Goal: Task Accomplishment & Management: Complete application form

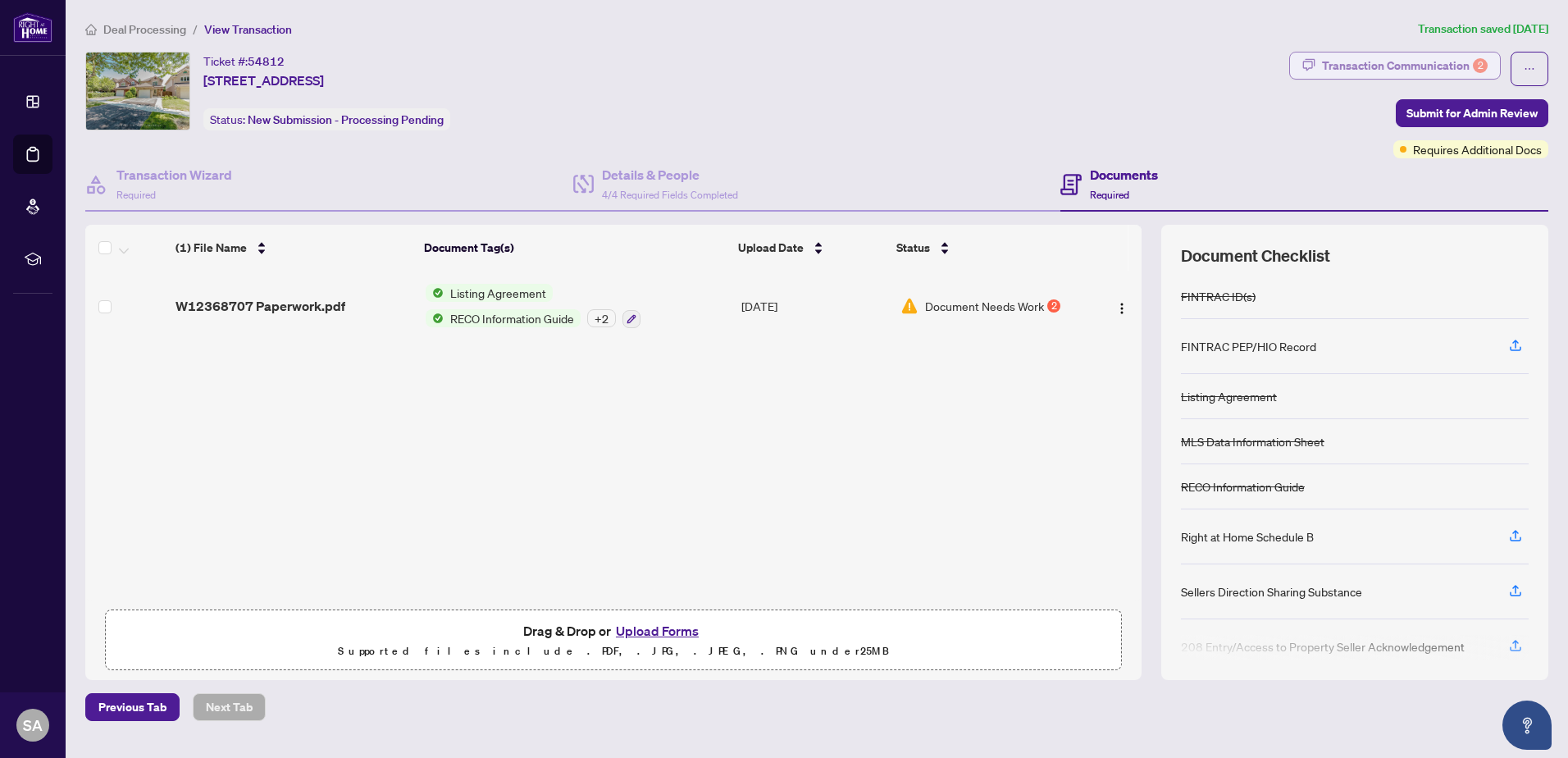
click at [1437, 66] on div "Transaction Communication 2" at bounding box center [1404, 66] width 166 height 26
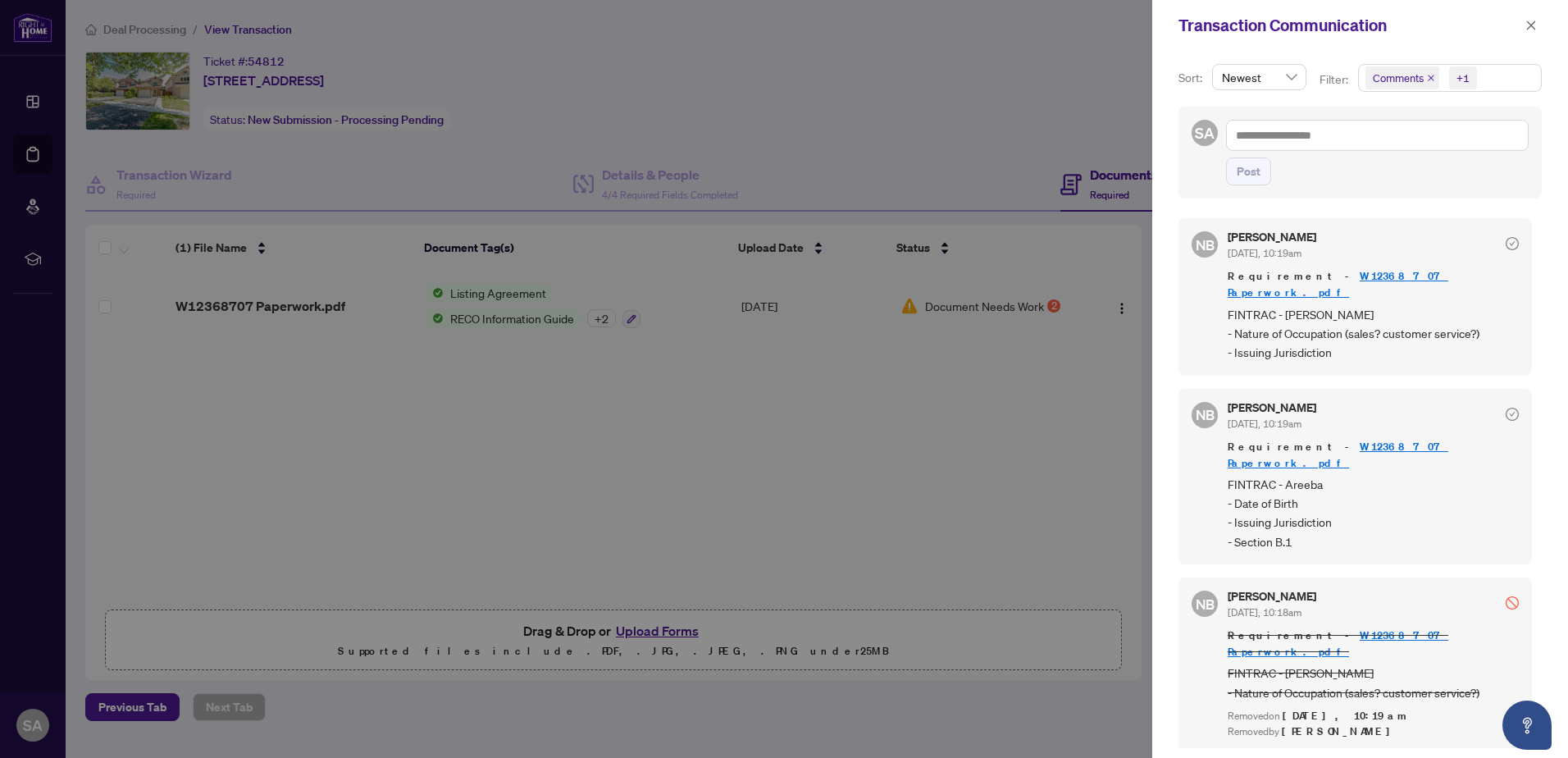
click at [617, 86] on div at bounding box center [784, 379] width 1568 height 758
click at [924, 444] on div at bounding box center [784, 379] width 1568 height 758
click at [1538, 29] on button "button" at bounding box center [1530, 25] width 21 height 20
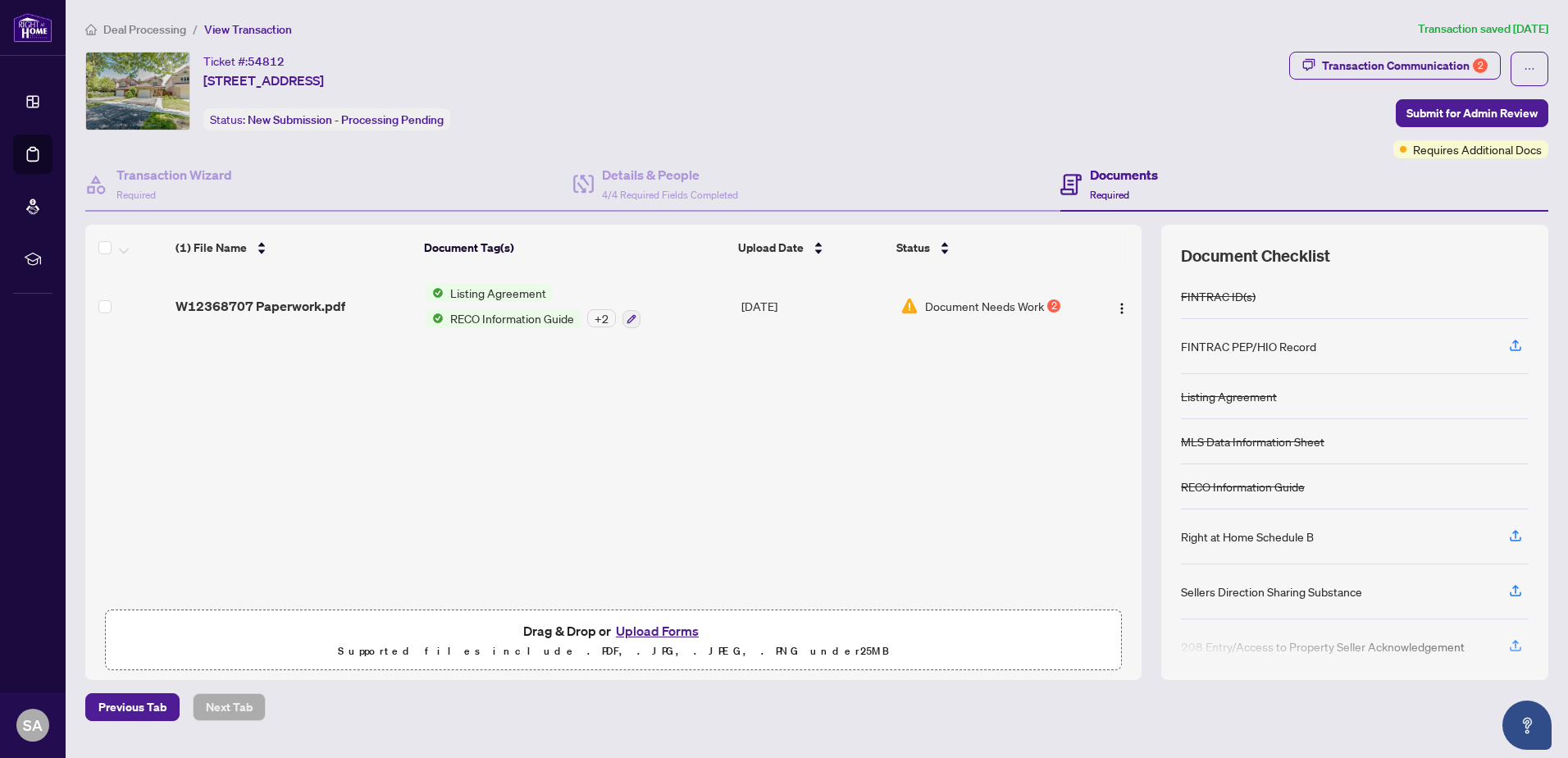
click at [649, 625] on button "Upload Forms" at bounding box center [657, 630] width 93 height 21
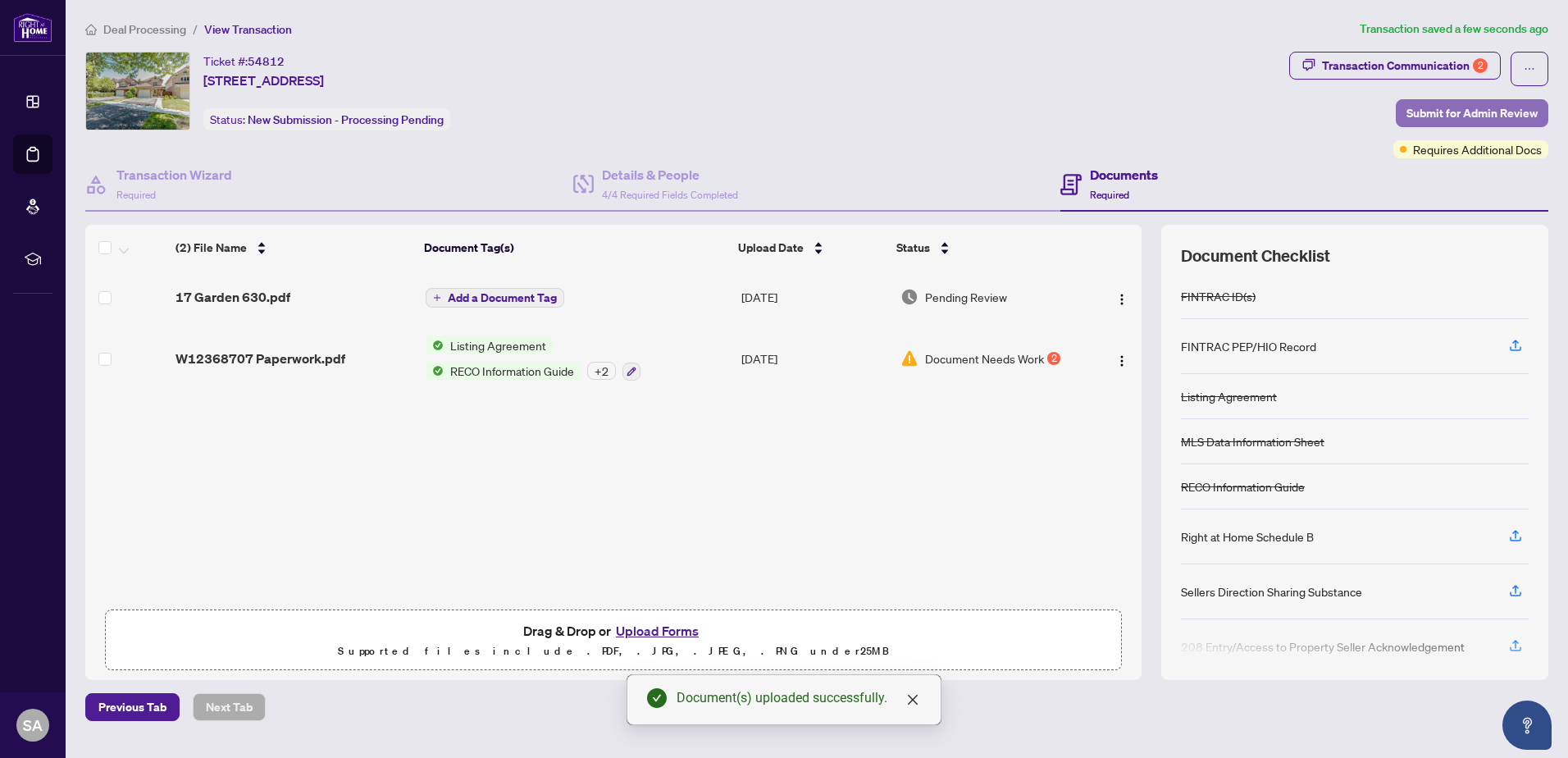
click at [1437, 104] on span "Submit for Admin Review" at bounding box center [1472, 113] width 131 height 26
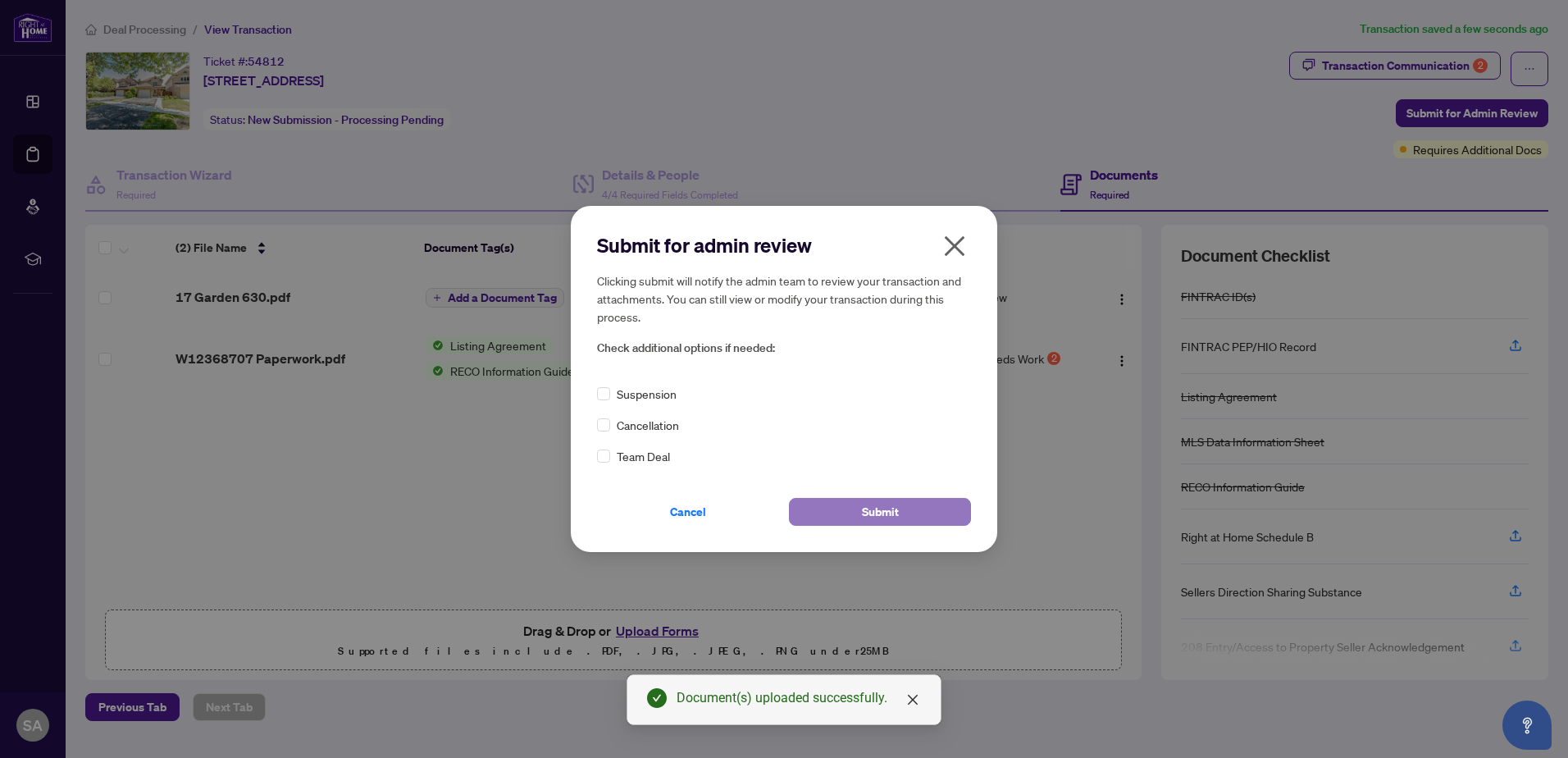
click at [899, 518] on button "Submit" at bounding box center [880, 511] width 182 height 28
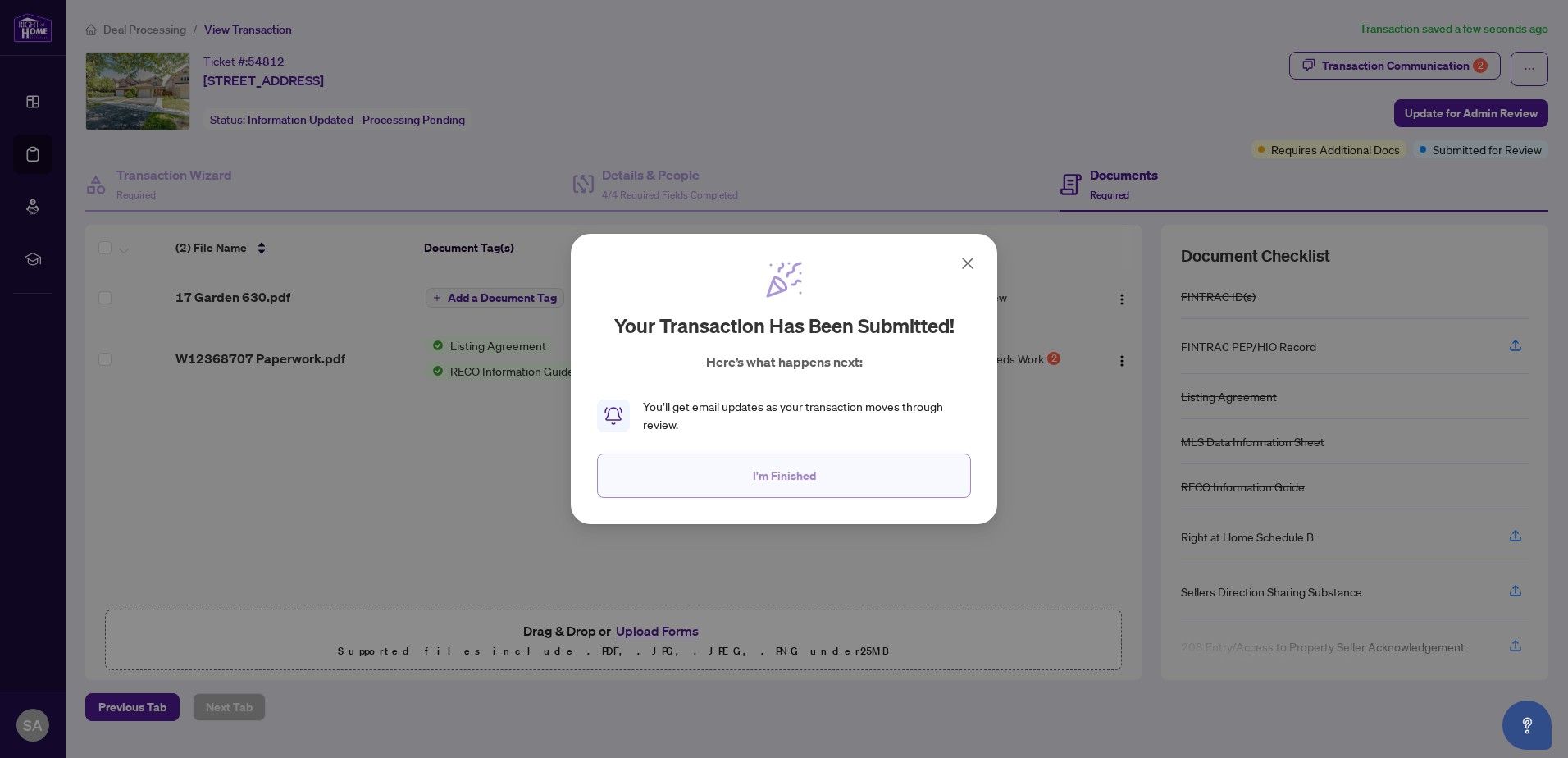
click at [730, 479] on button "I'm Finished" at bounding box center [784, 475] width 374 height 45
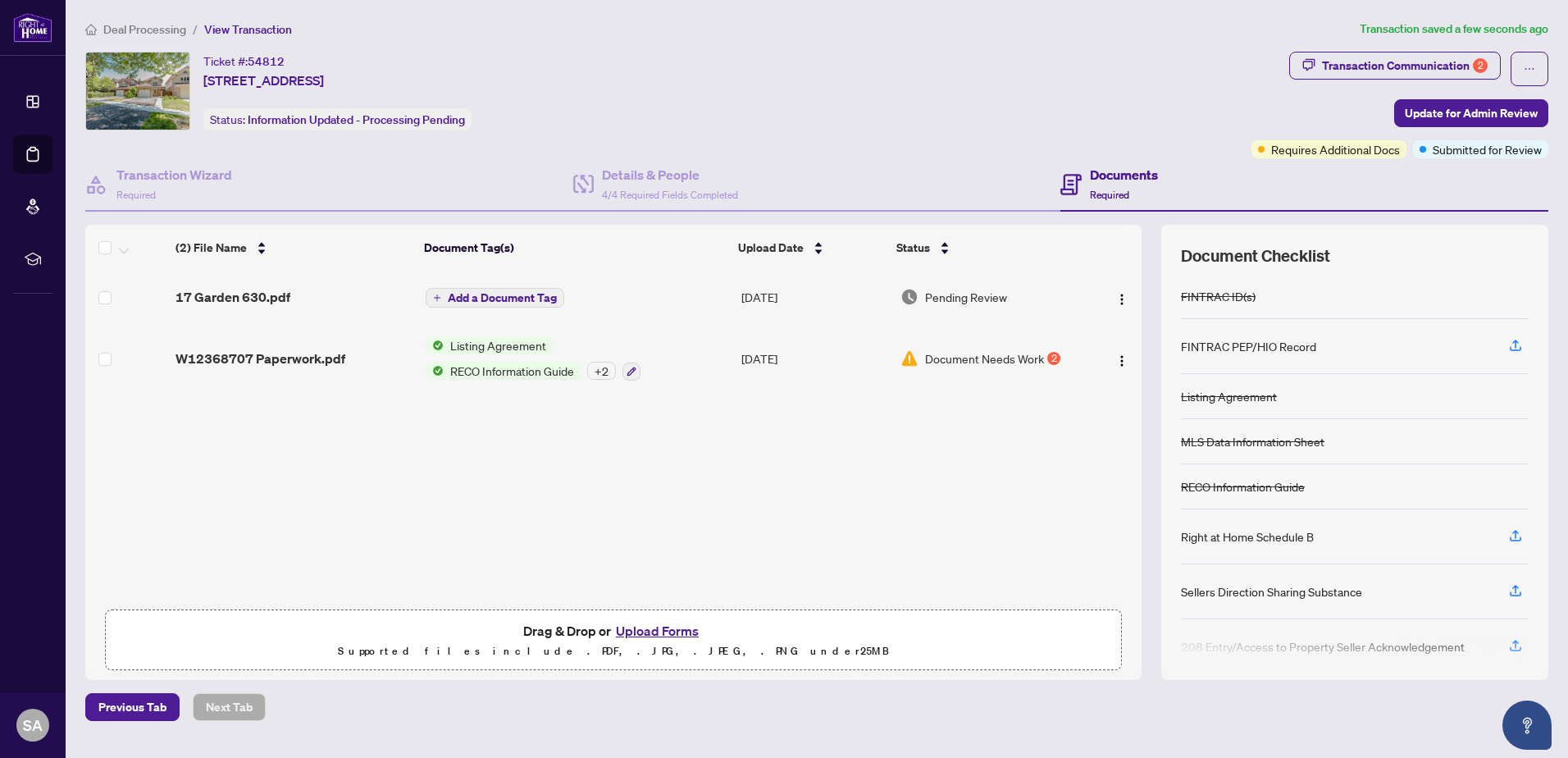
click at [683, 522] on div "(2) File Name Document Tag(s) Upload Date Status 17 Garden 630.pdf Add a Docume…" at bounding box center [613, 435] width 1057 height 329
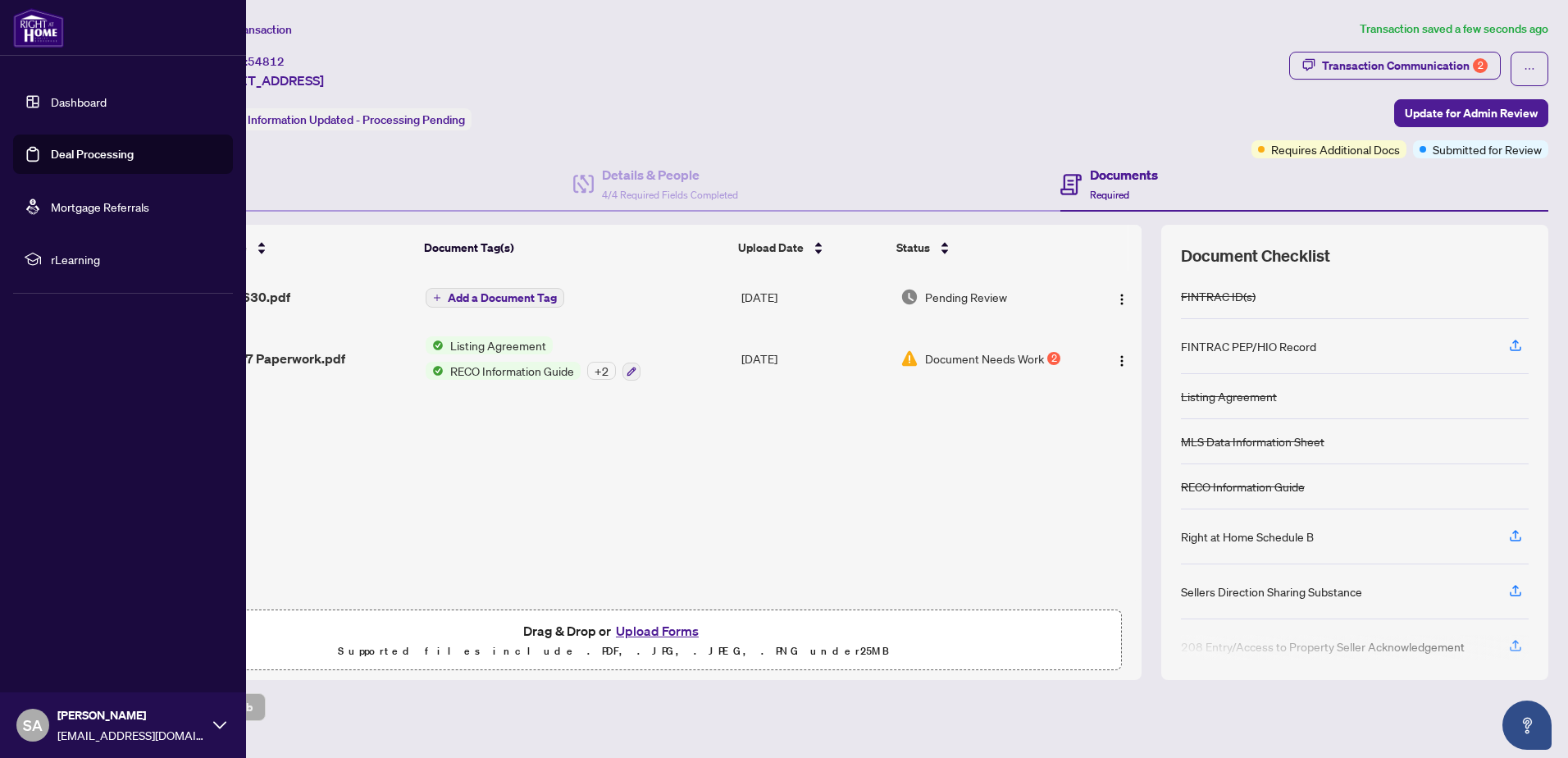
click at [50, 34] on img at bounding box center [38, 27] width 51 height 39
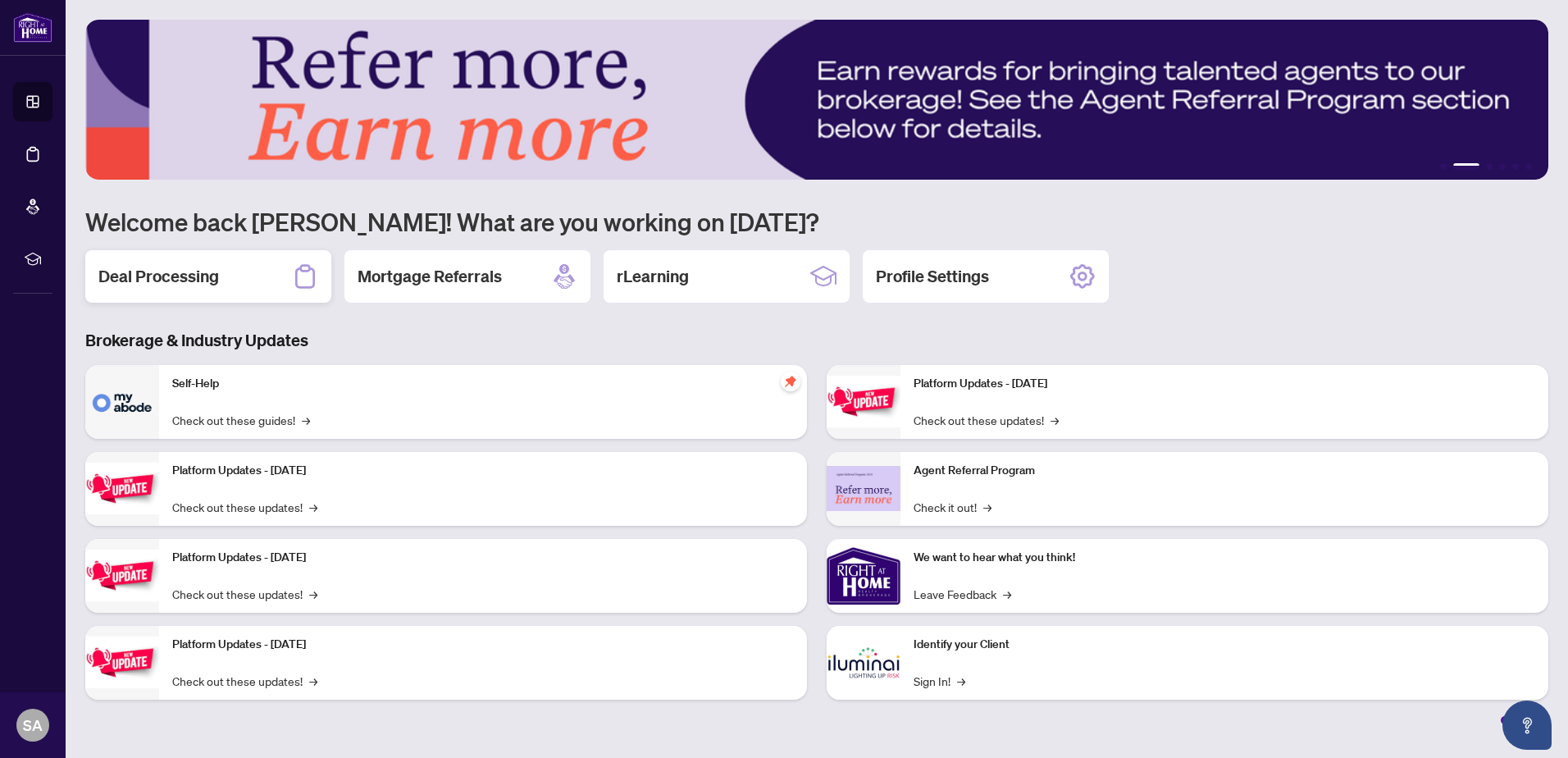
click at [240, 280] on div "Deal Processing" at bounding box center [208, 277] width 246 height 53
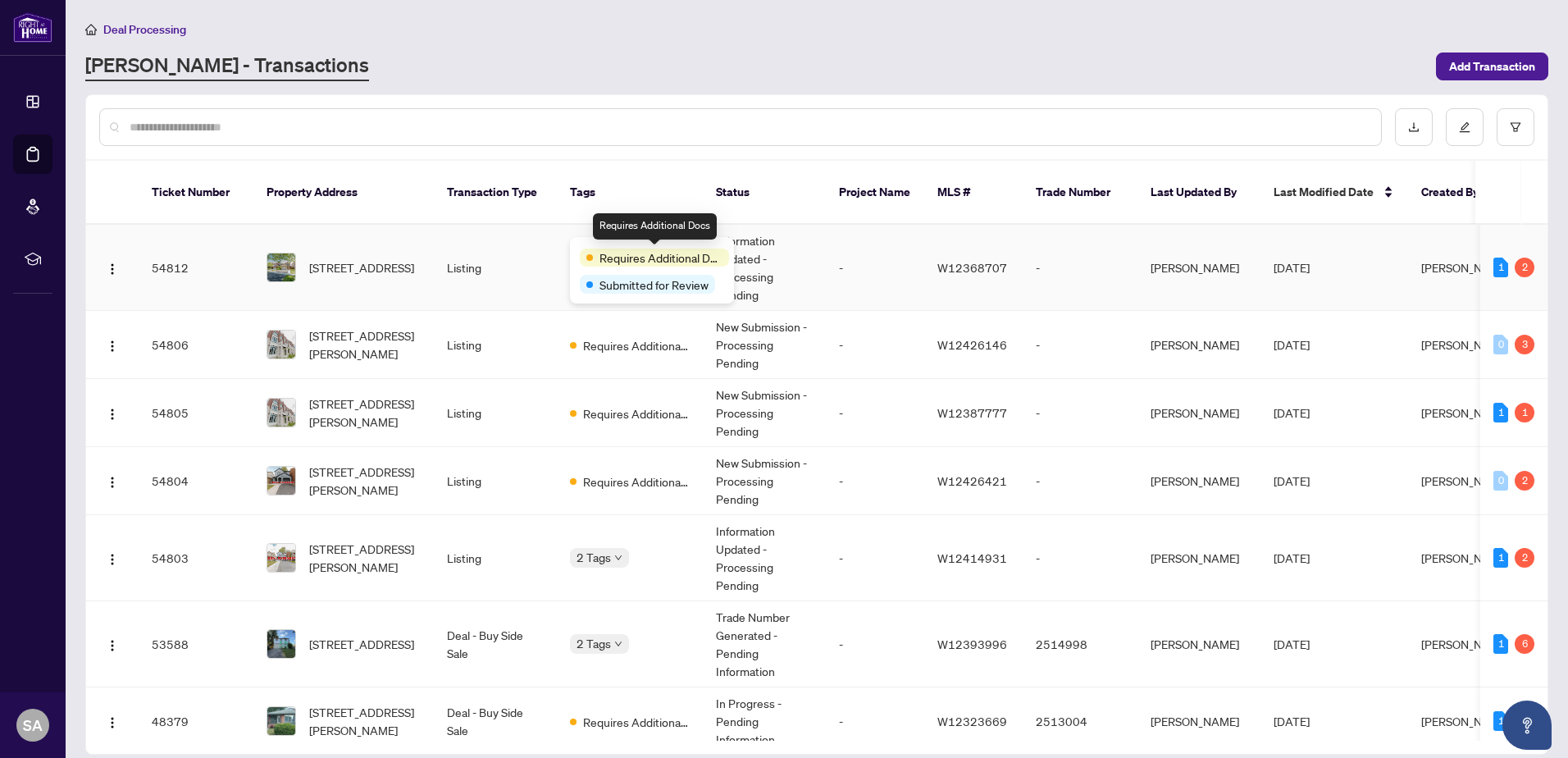
click at [600, 248] on span "Requires Additional Docs" at bounding box center [661, 258] width 123 height 18
click at [1520, 258] on div "2" at bounding box center [1524, 268] width 20 height 20
click at [385, 262] on span "[STREET_ADDRESS]" at bounding box center [361, 268] width 105 height 18
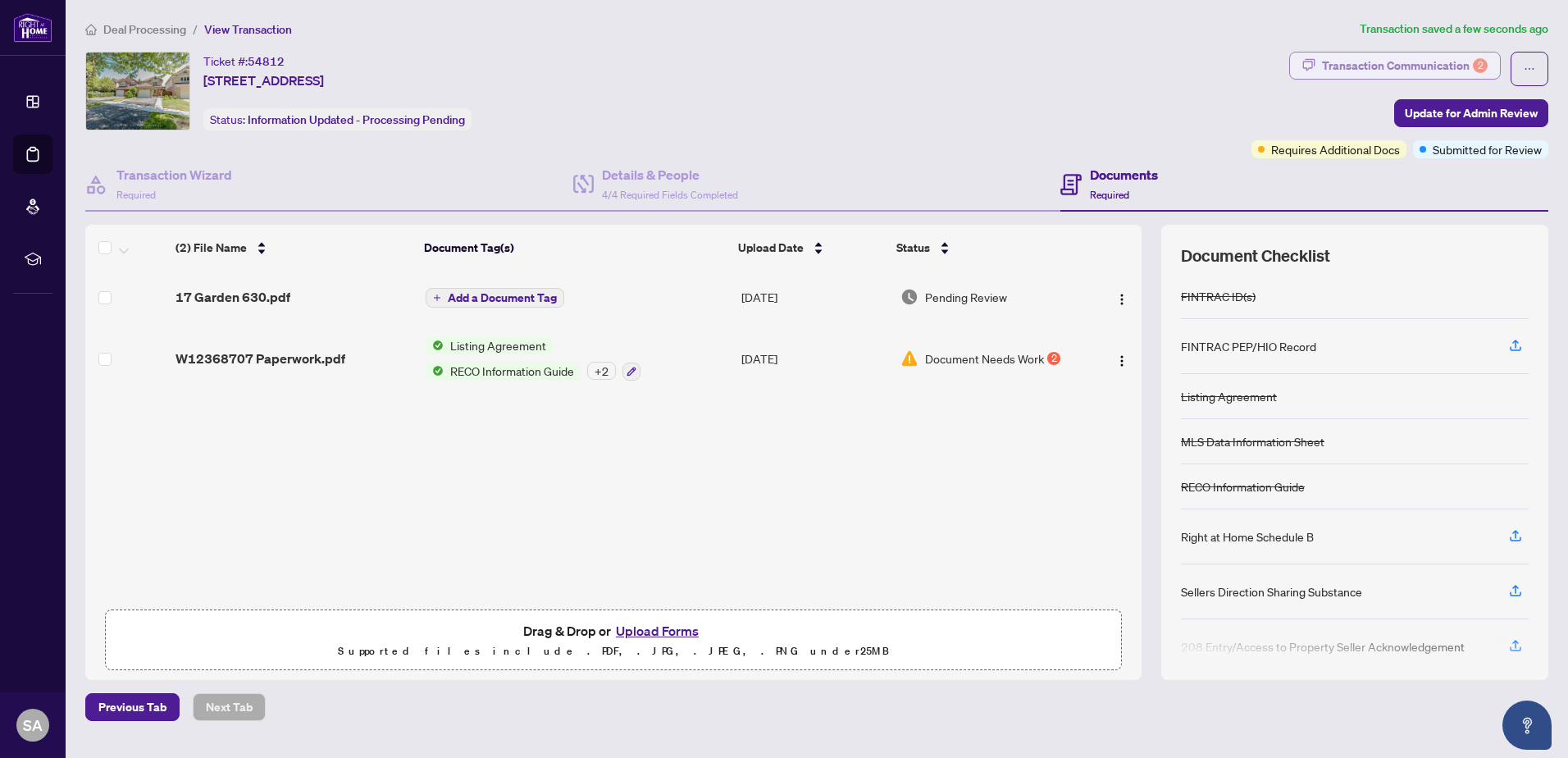
click at [1485, 70] on div "2" at bounding box center [1480, 66] width 15 height 15
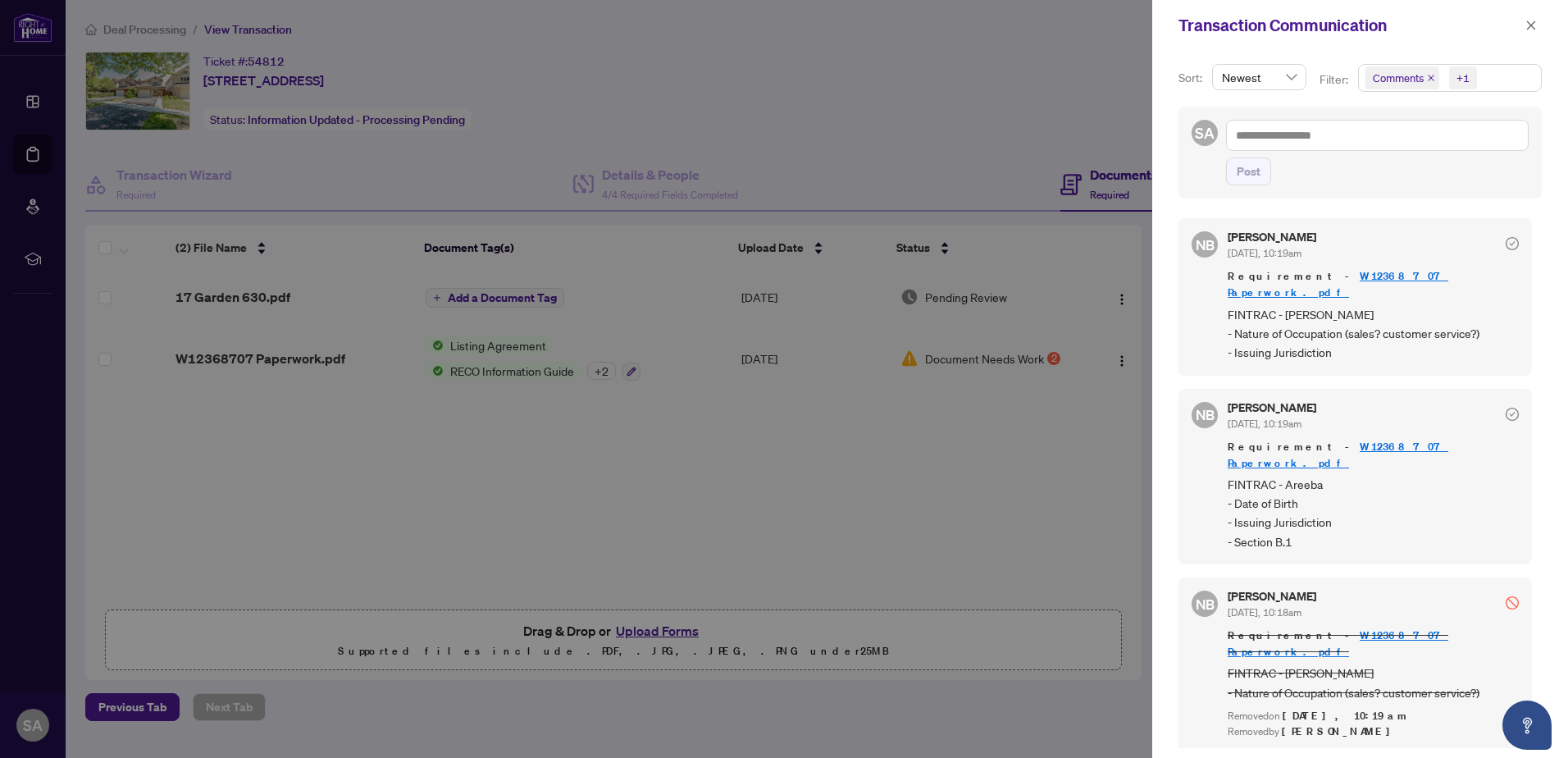
drag, startPoint x: 1535, startPoint y: 21, endPoint x: 1516, endPoint y: 26, distance: 19.6
click at [1535, 21] on icon "close" at bounding box center [1532, 25] width 9 height 9
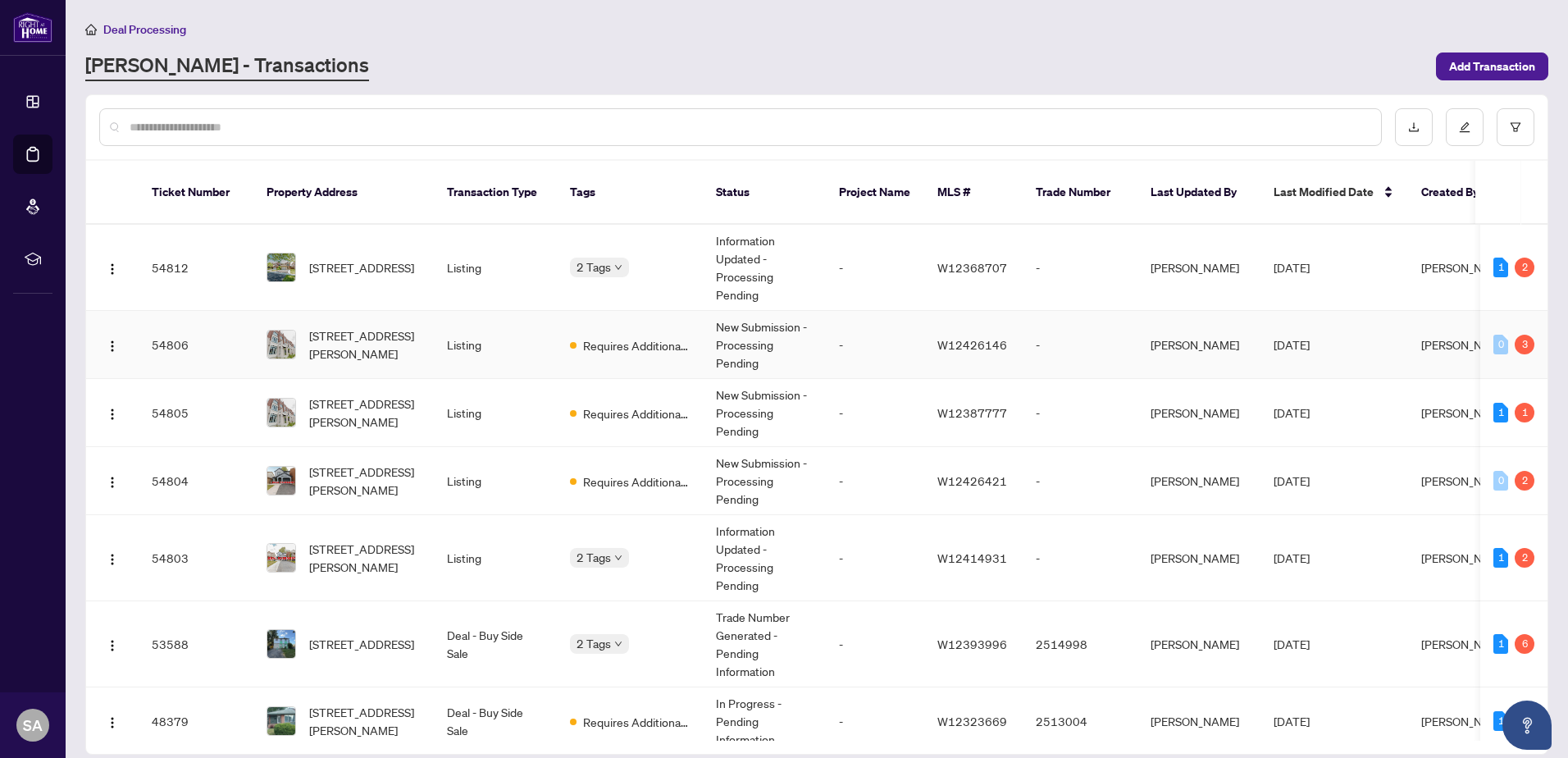
click at [355, 327] on span "[STREET_ADDRESS][PERSON_NAME]" at bounding box center [365, 345] width 112 height 36
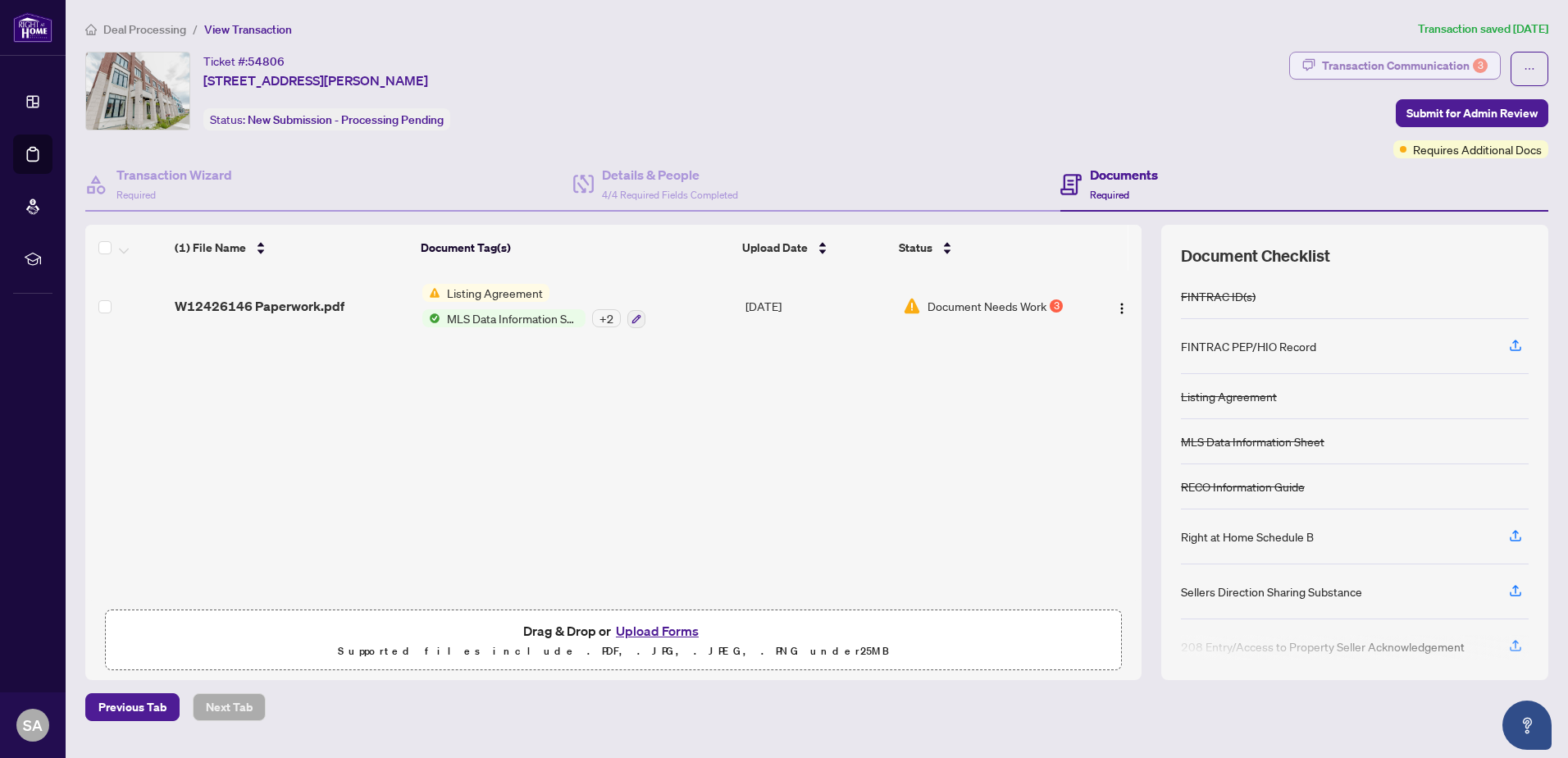
click at [1445, 66] on div "Transaction Communication 3" at bounding box center [1404, 66] width 166 height 26
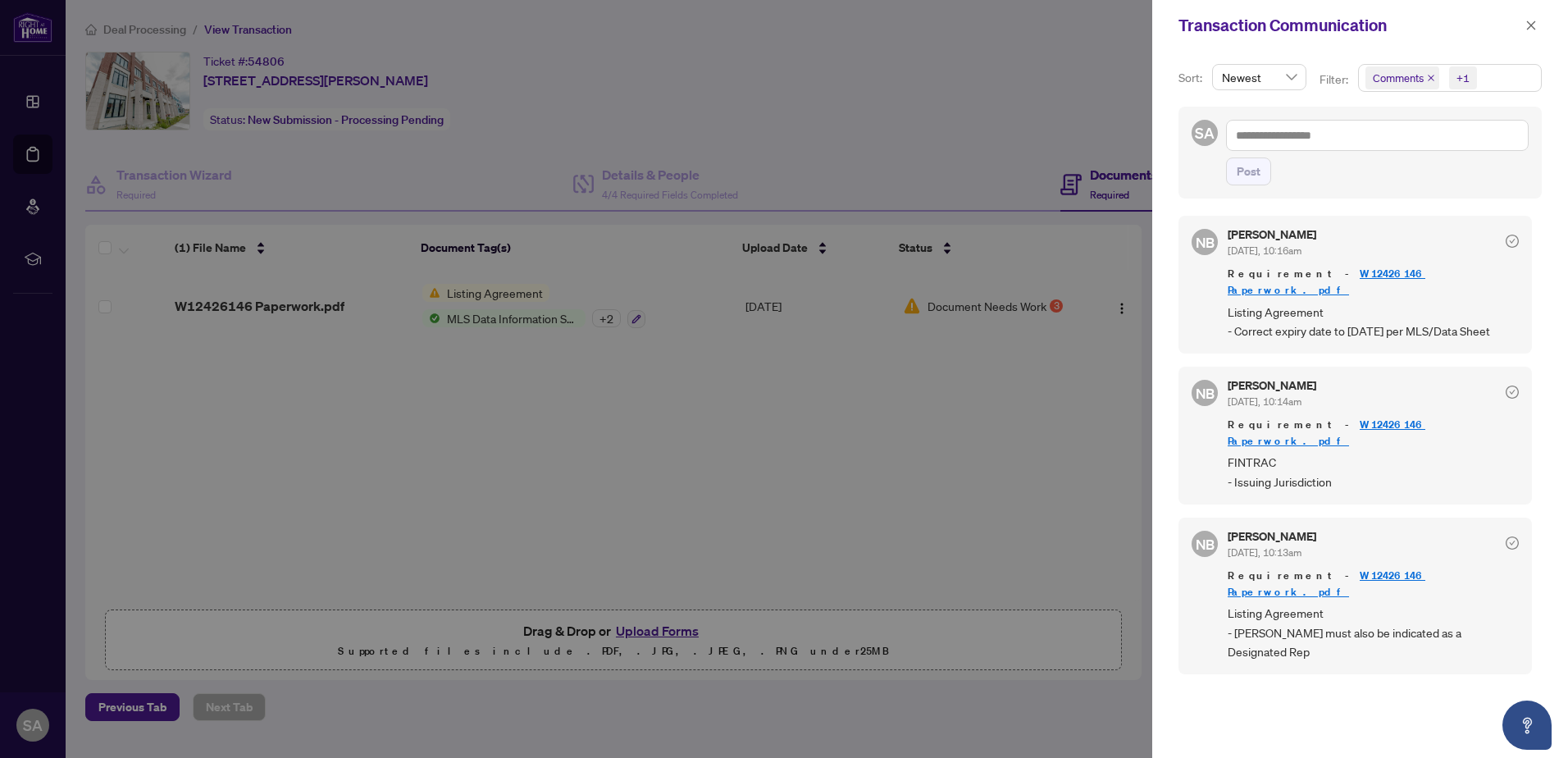
scroll to position [4, 0]
click at [1320, 278] on link "W12426146 Paperwork.pdf" at bounding box center [1326, 280] width 197 height 30
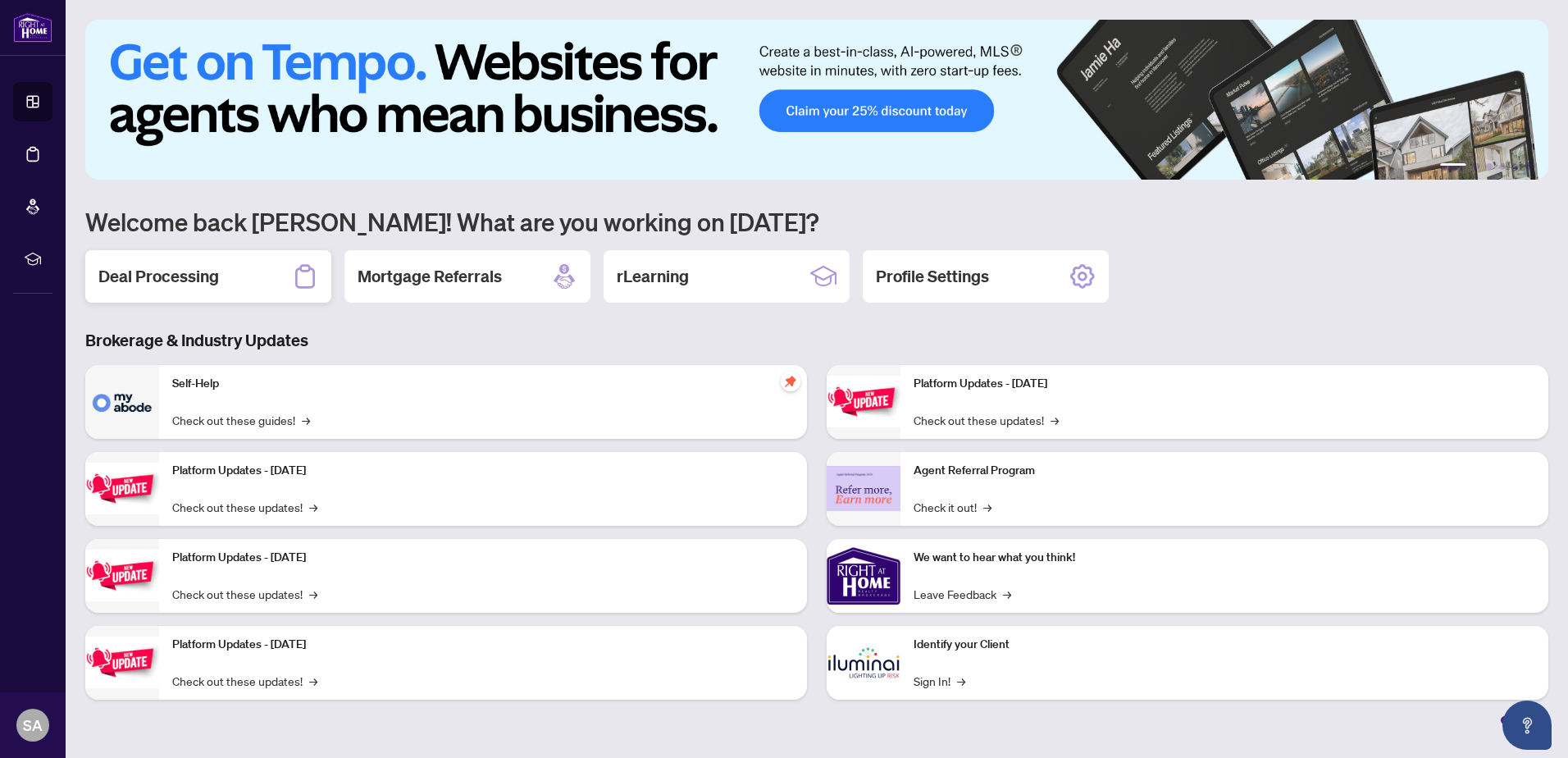
click at [216, 269] on h2 "Deal Processing" at bounding box center [158, 276] width 120 height 23
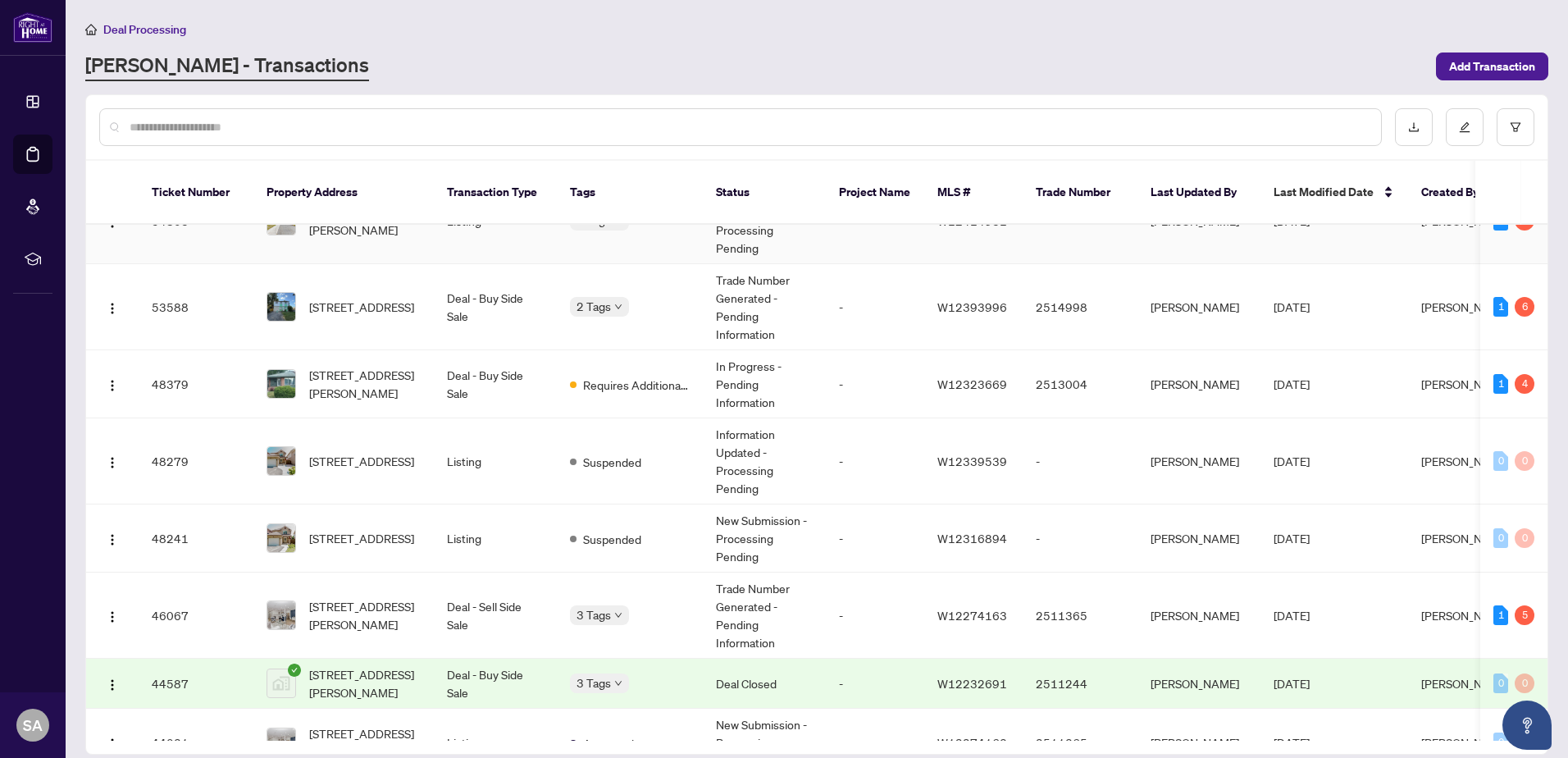
scroll to position [328, 0]
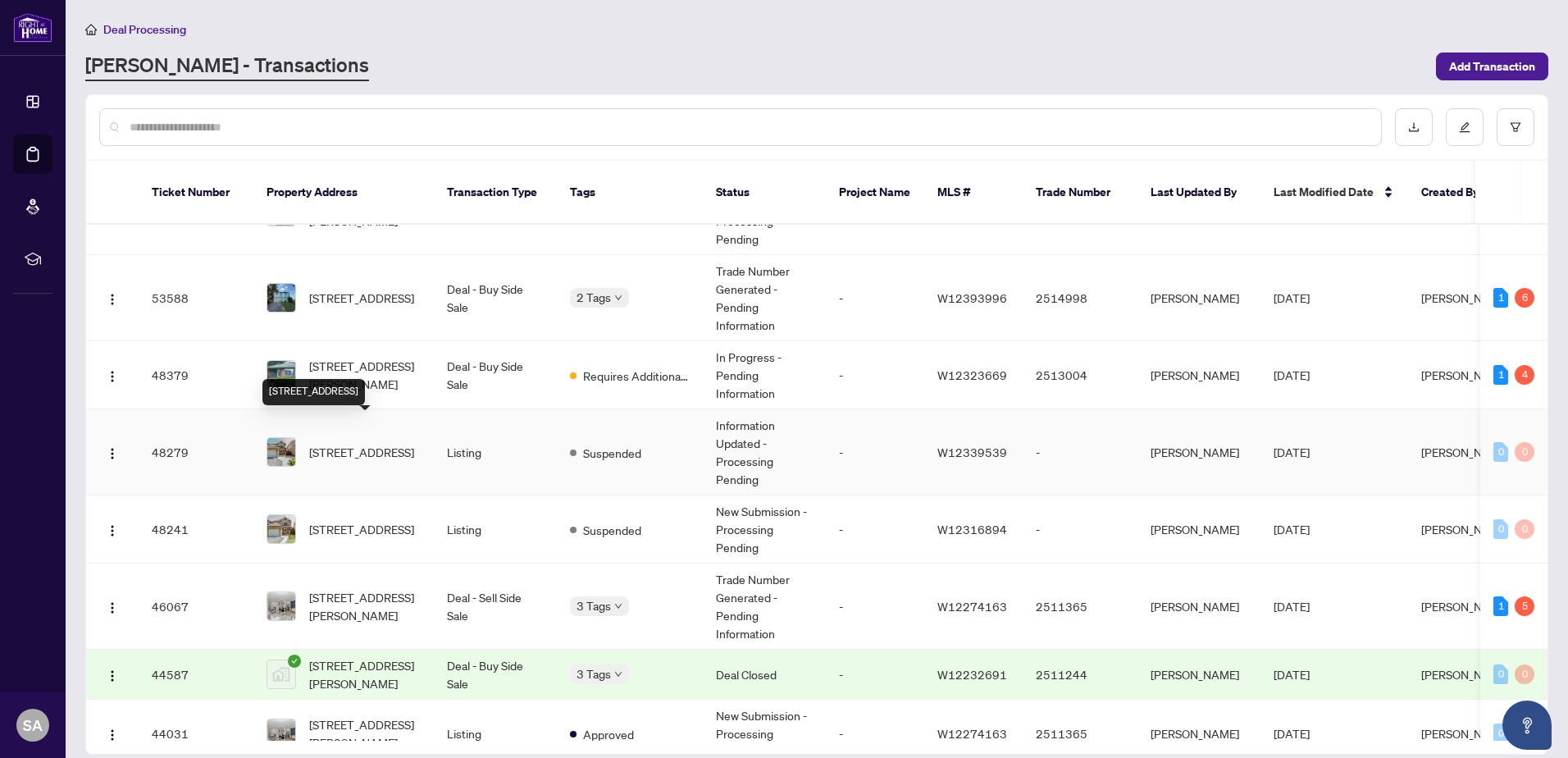
click at [339, 443] on span "[STREET_ADDRESS]" at bounding box center [361, 452] width 105 height 18
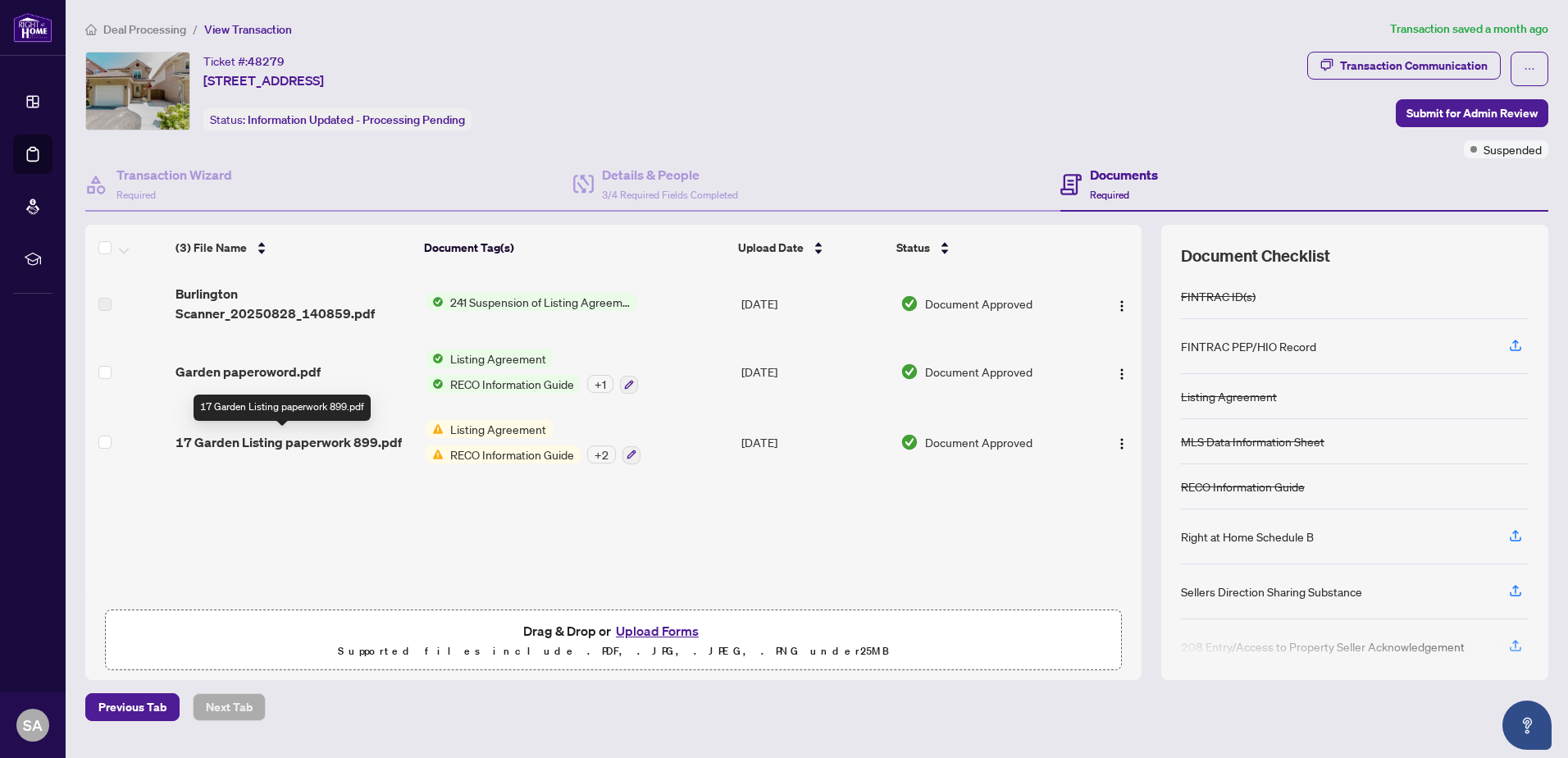
click at [312, 450] on span "17 Garden Listing paperwork 899.pdf" at bounding box center [288, 442] width 227 height 20
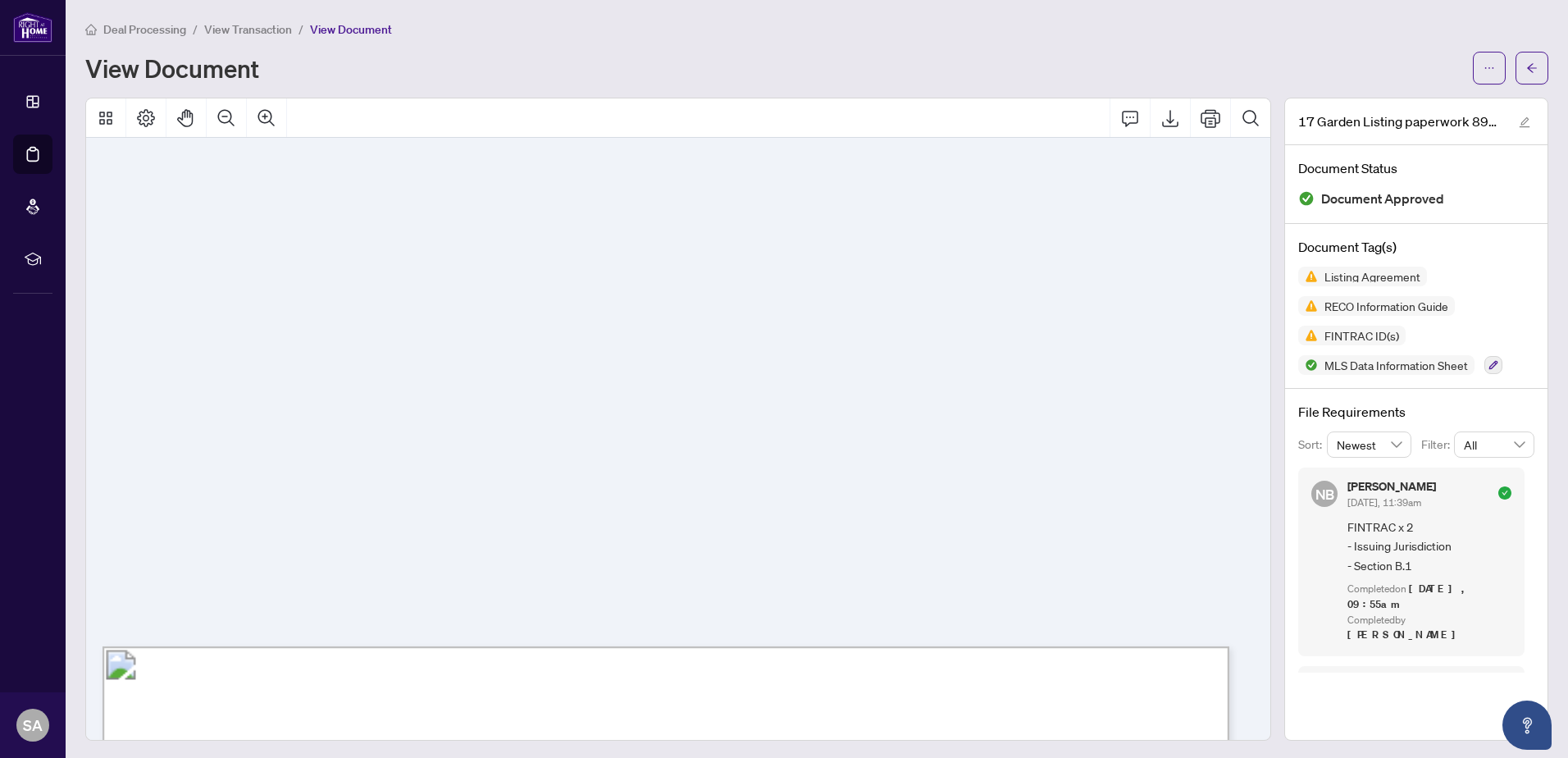
scroll to position [39843, 0]
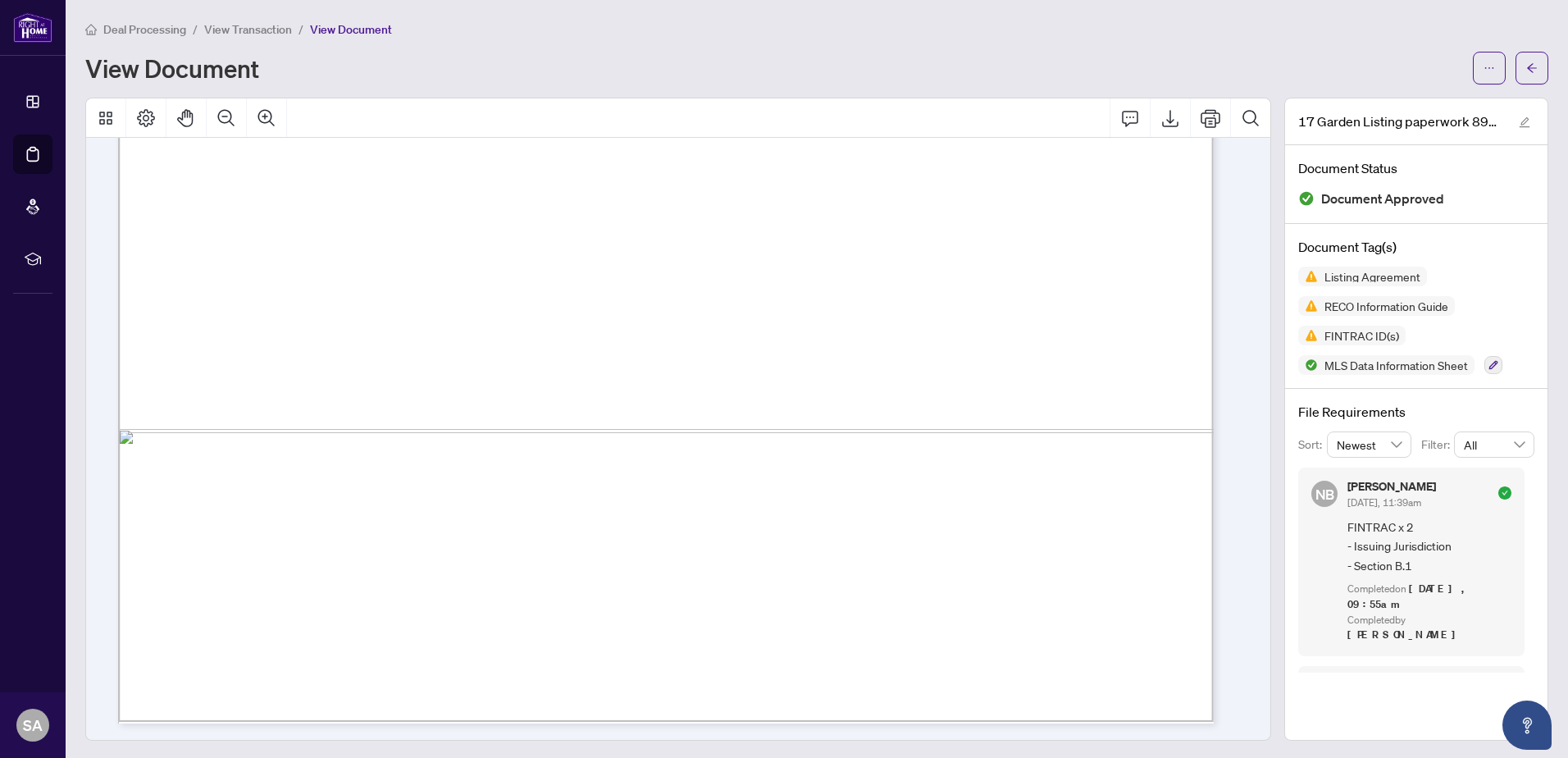
click at [1148, 42] on div "Deal Processing / View Transaction / View Document View Document" at bounding box center [816, 52] width 1462 height 65
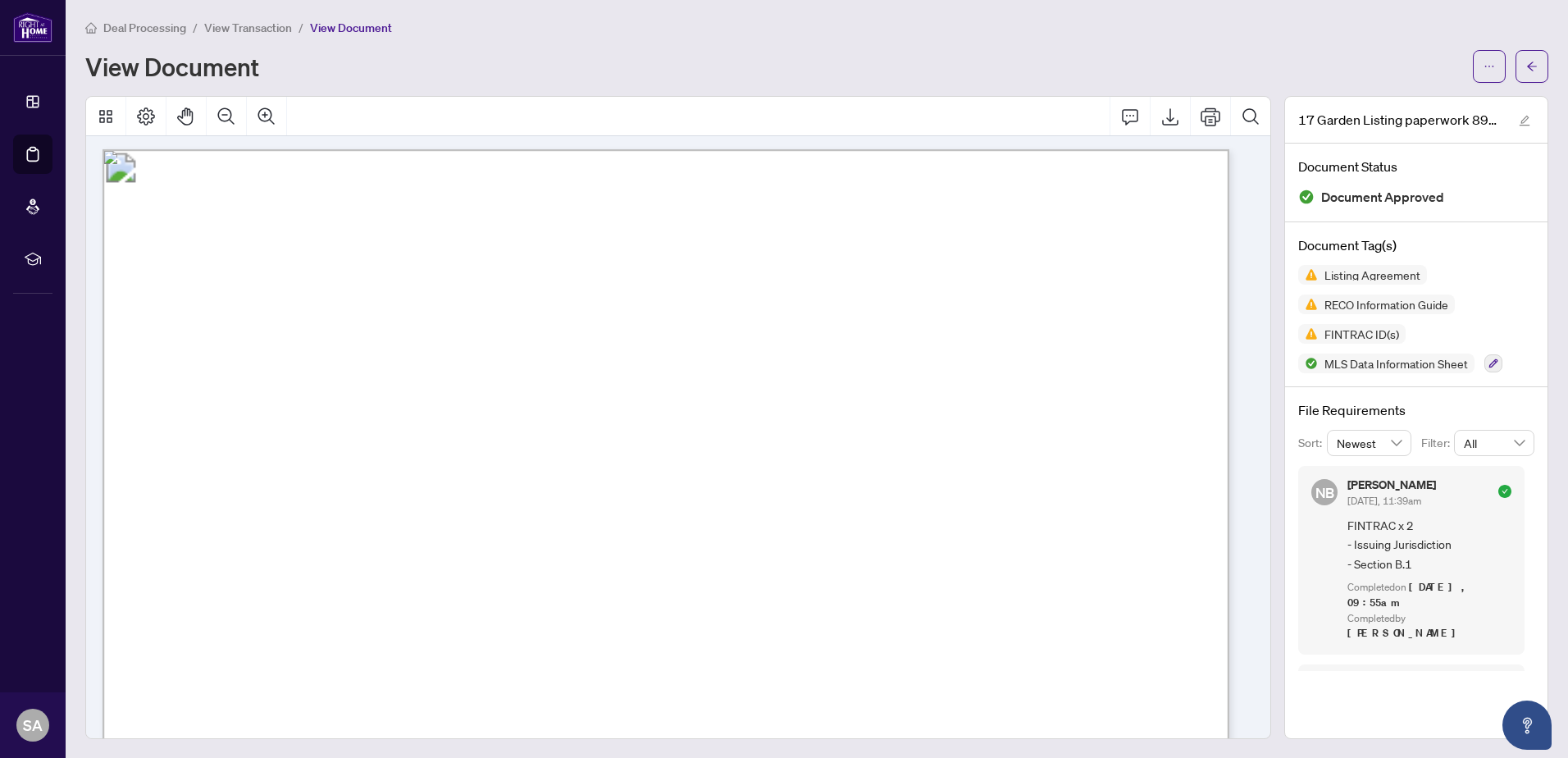
scroll to position [0, 0]
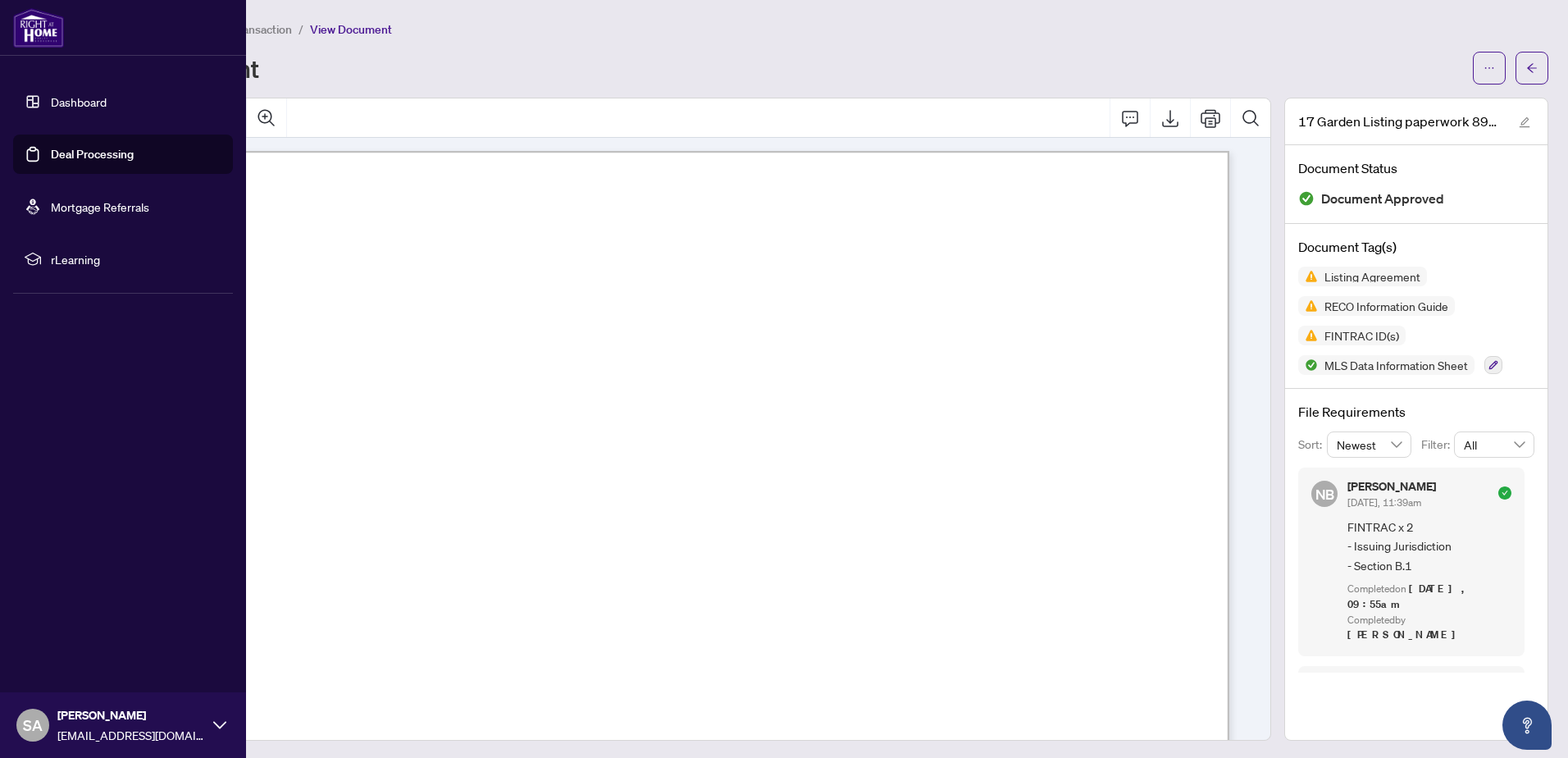
click at [29, 30] on img at bounding box center [38, 27] width 51 height 39
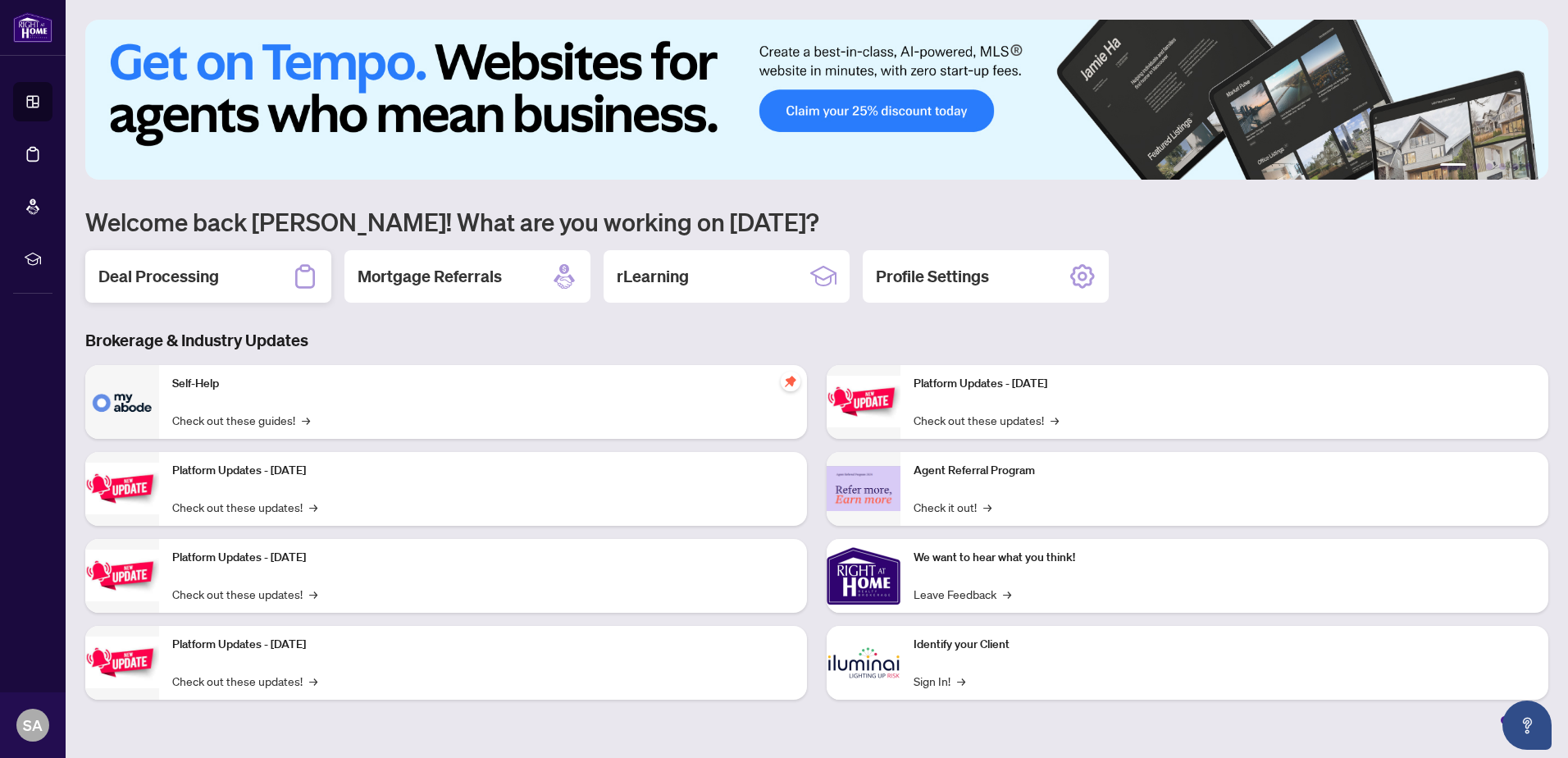
click at [227, 272] on div "Deal Processing" at bounding box center [208, 277] width 246 height 53
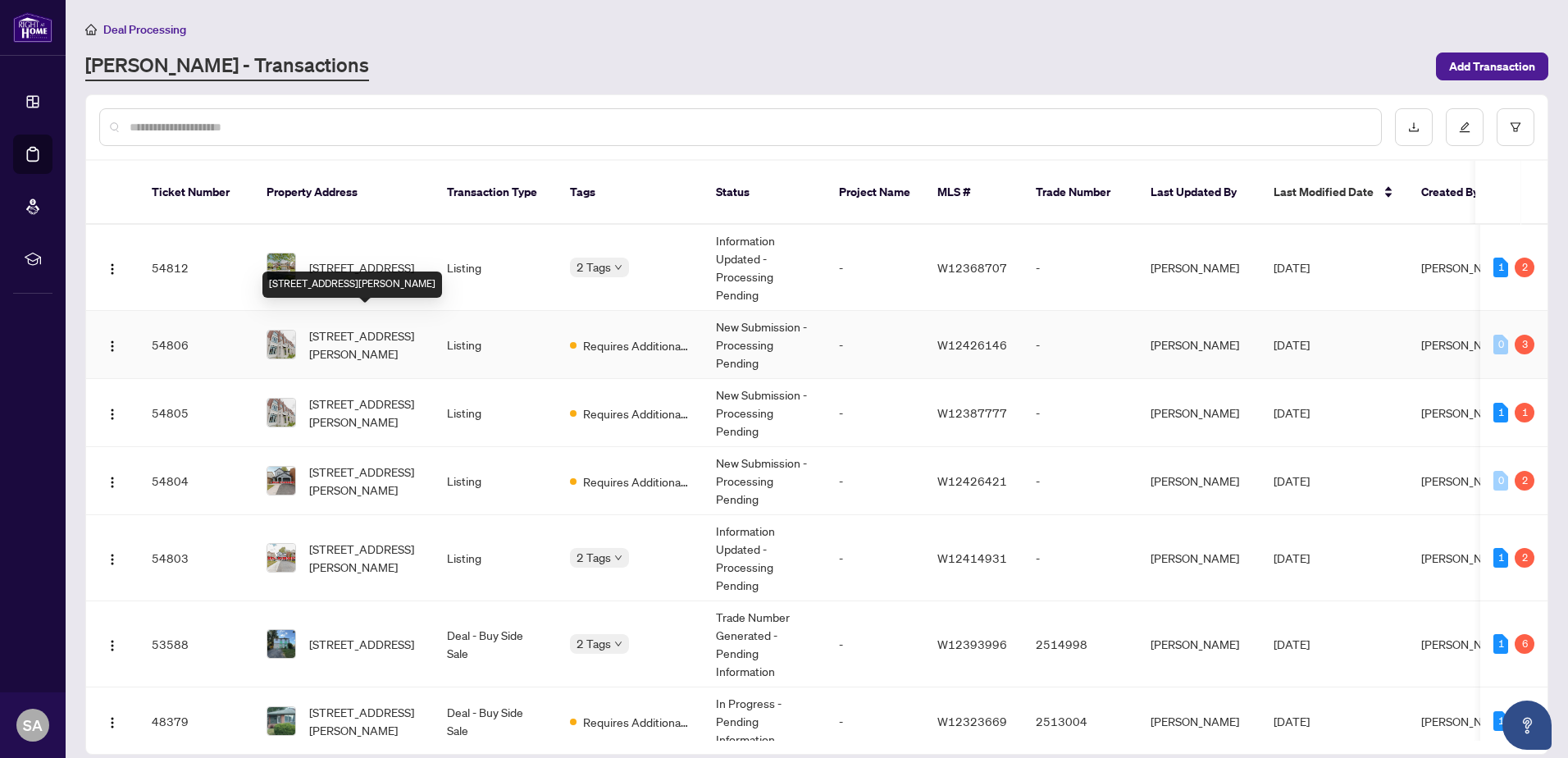
click at [360, 337] on span "[STREET_ADDRESS][PERSON_NAME]" at bounding box center [365, 345] width 112 height 36
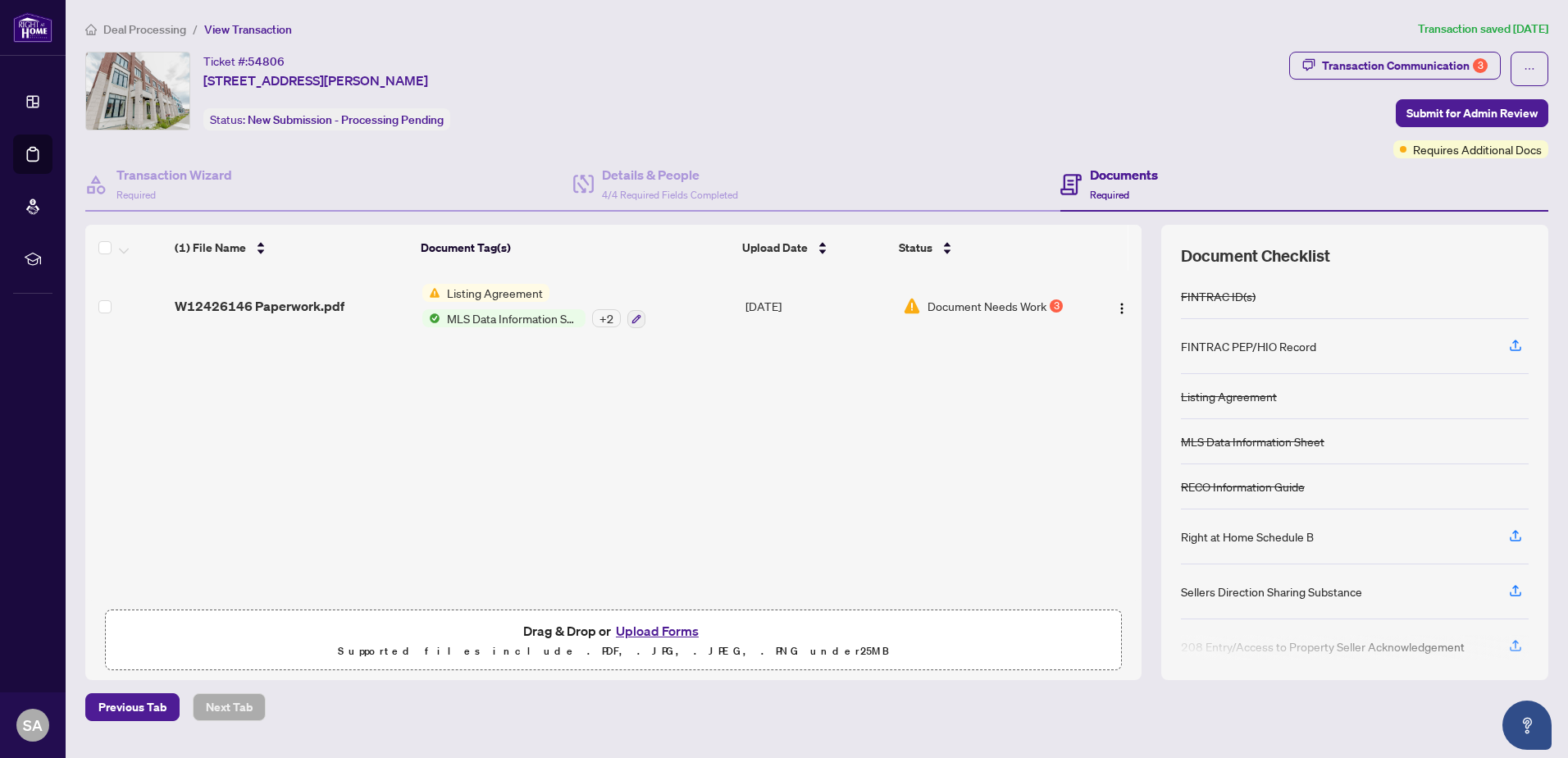
click at [630, 622] on button "Upload Forms" at bounding box center [657, 630] width 93 height 21
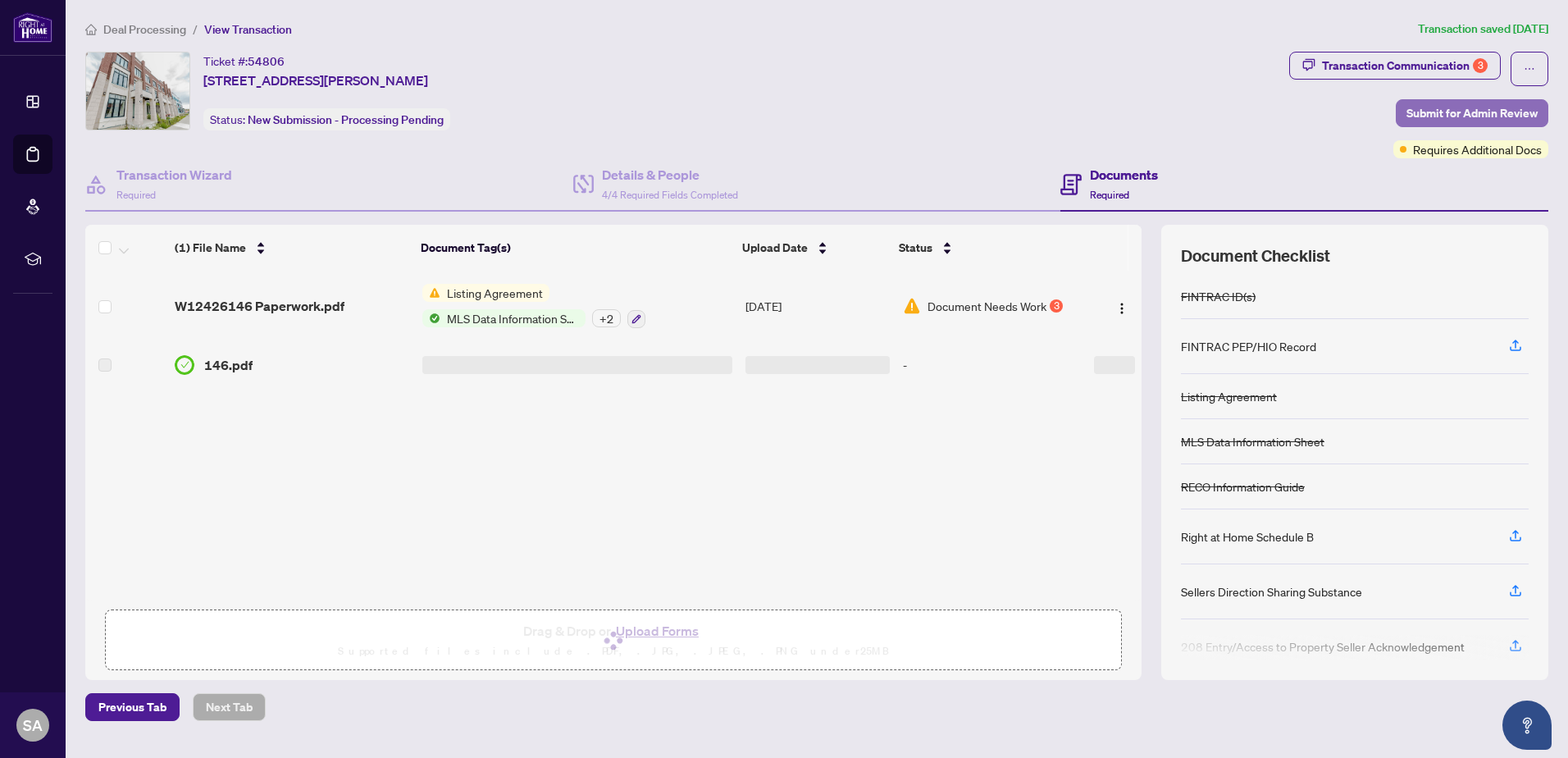
click at [1456, 105] on span "Submit for Admin Review" at bounding box center [1472, 113] width 131 height 26
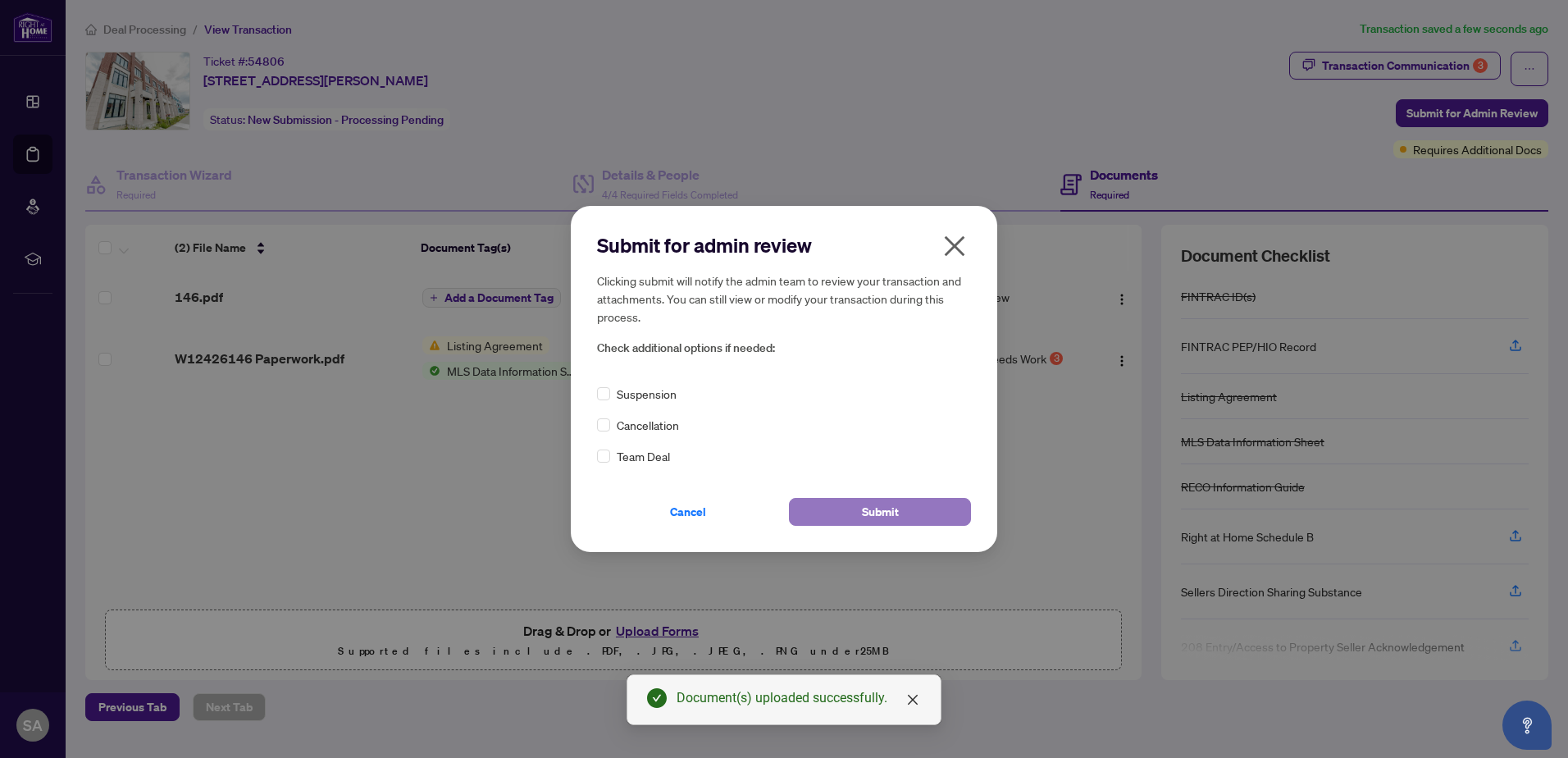
click at [894, 500] on span "Submit" at bounding box center [880, 511] width 37 height 26
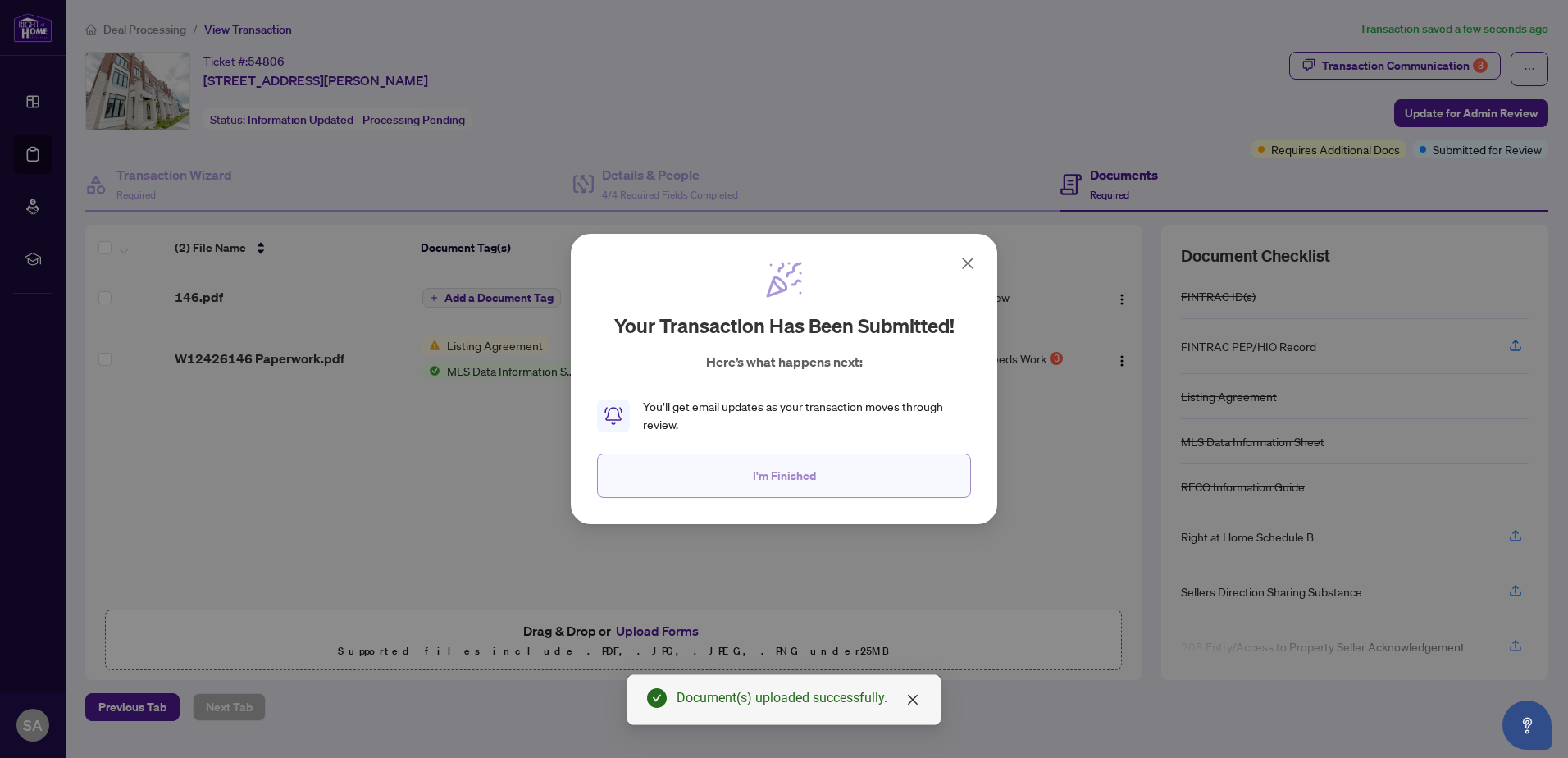
click at [809, 476] on span "I'm Finished" at bounding box center [784, 475] width 63 height 26
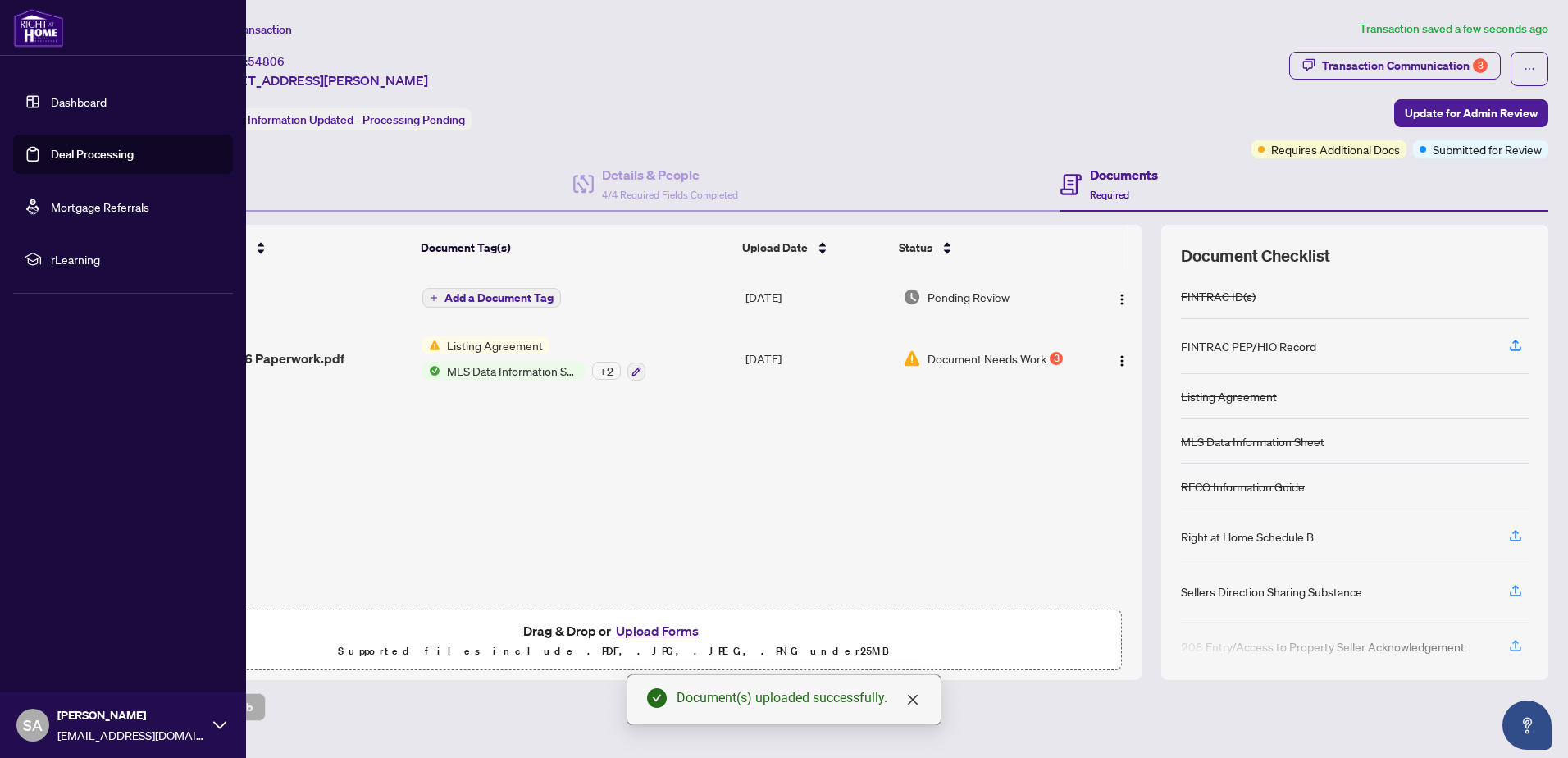
click at [51, 101] on link "Dashboard" at bounding box center [78, 102] width 56 height 15
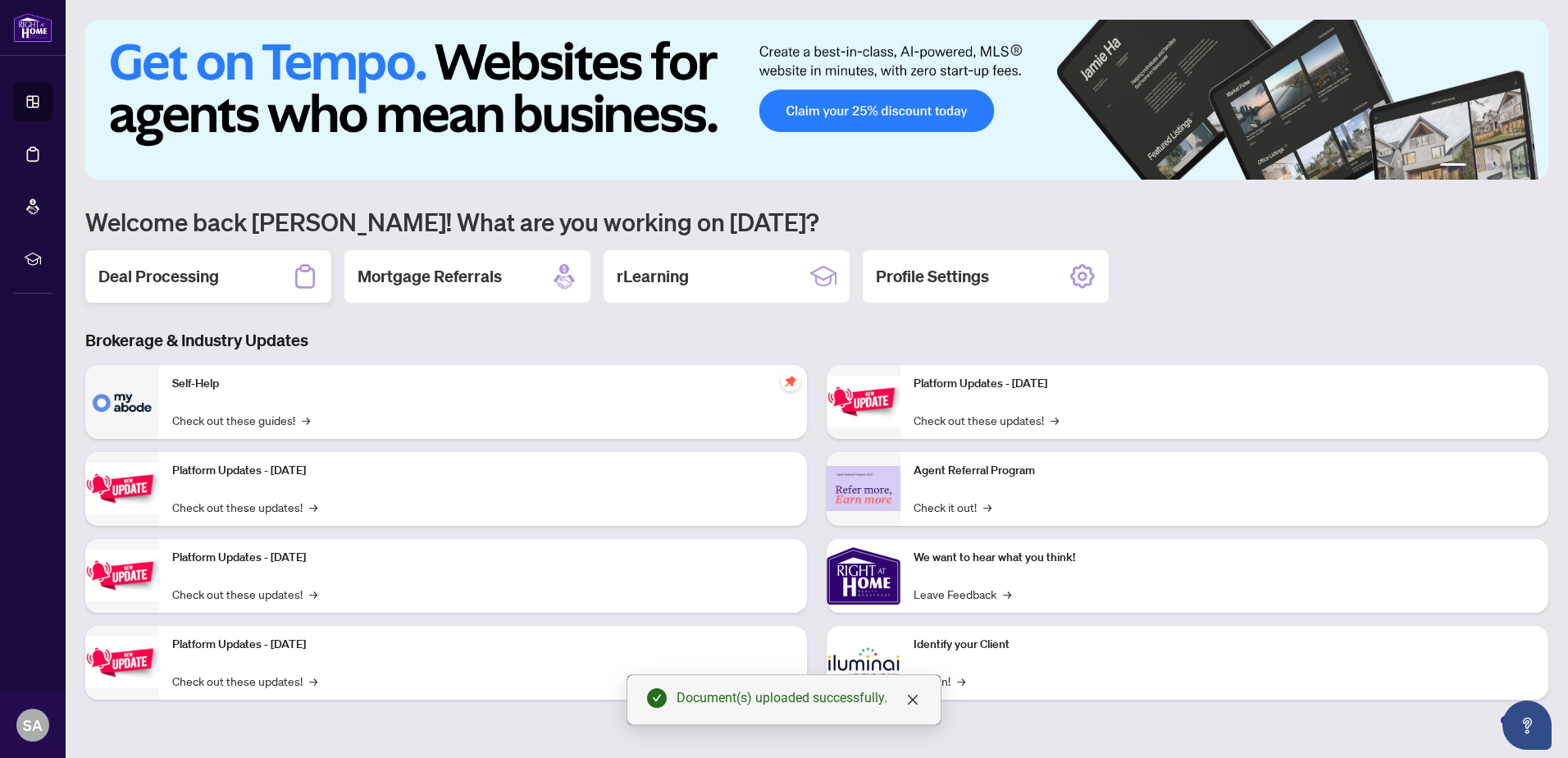
click at [203, 278] on h2 "Deal Processing" at bounding box center [158, 276] width 120 height 23
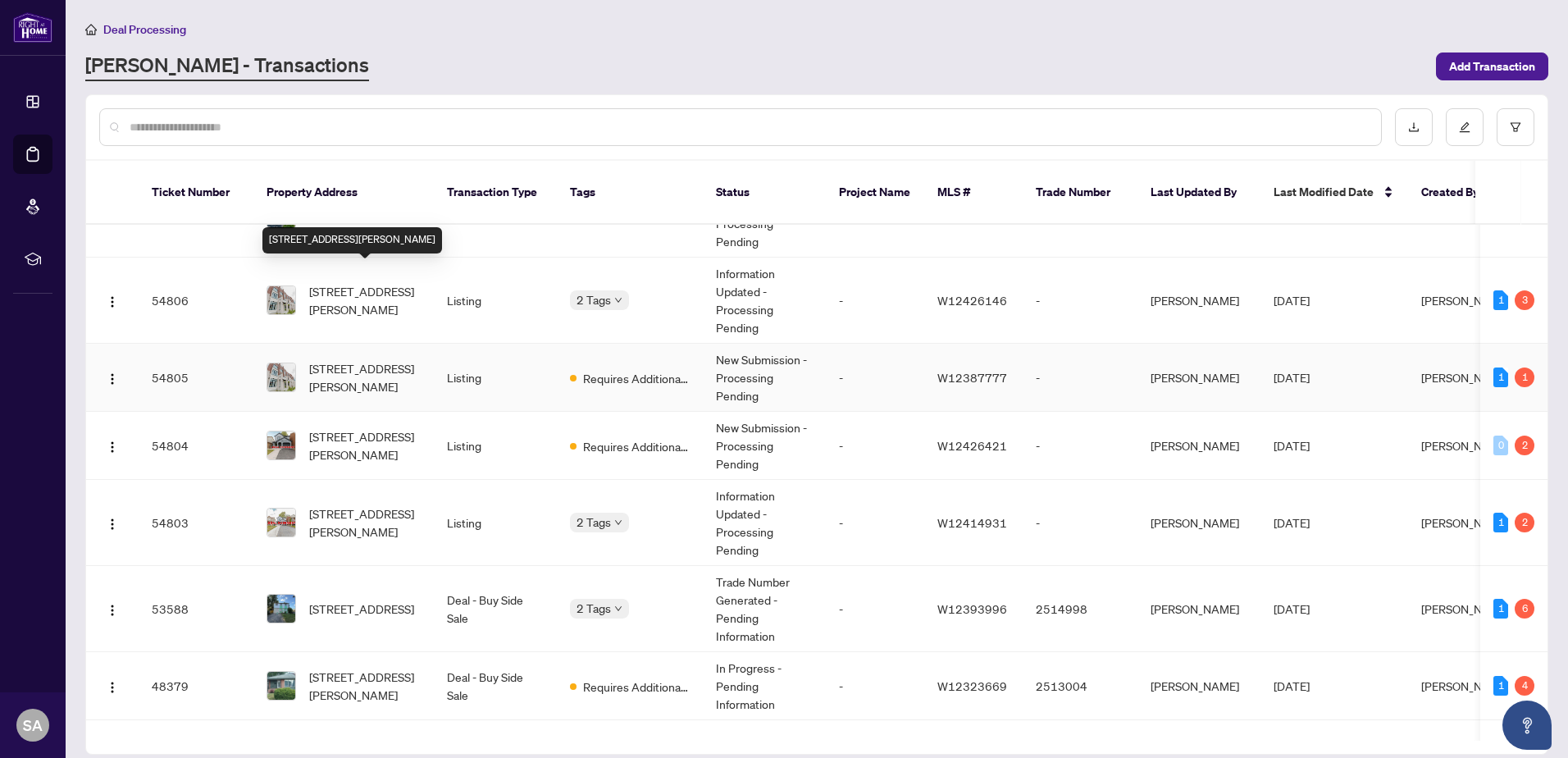
scroll to position [82, 0]
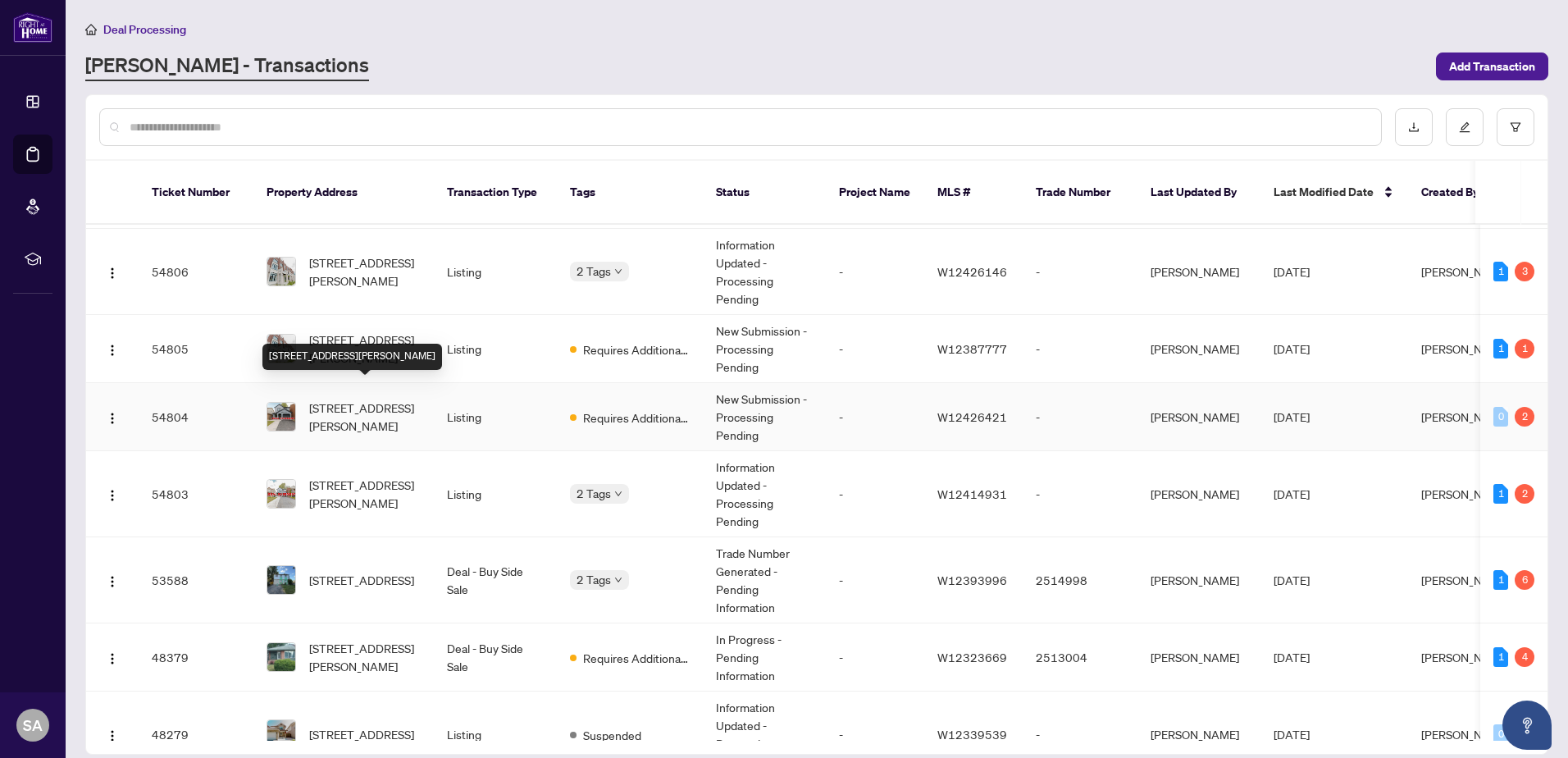
click at [331, 344] on div "[STREET_ADDRESS][PERSON_NAME]" at bounding box center [351, 357] width 179 height 26
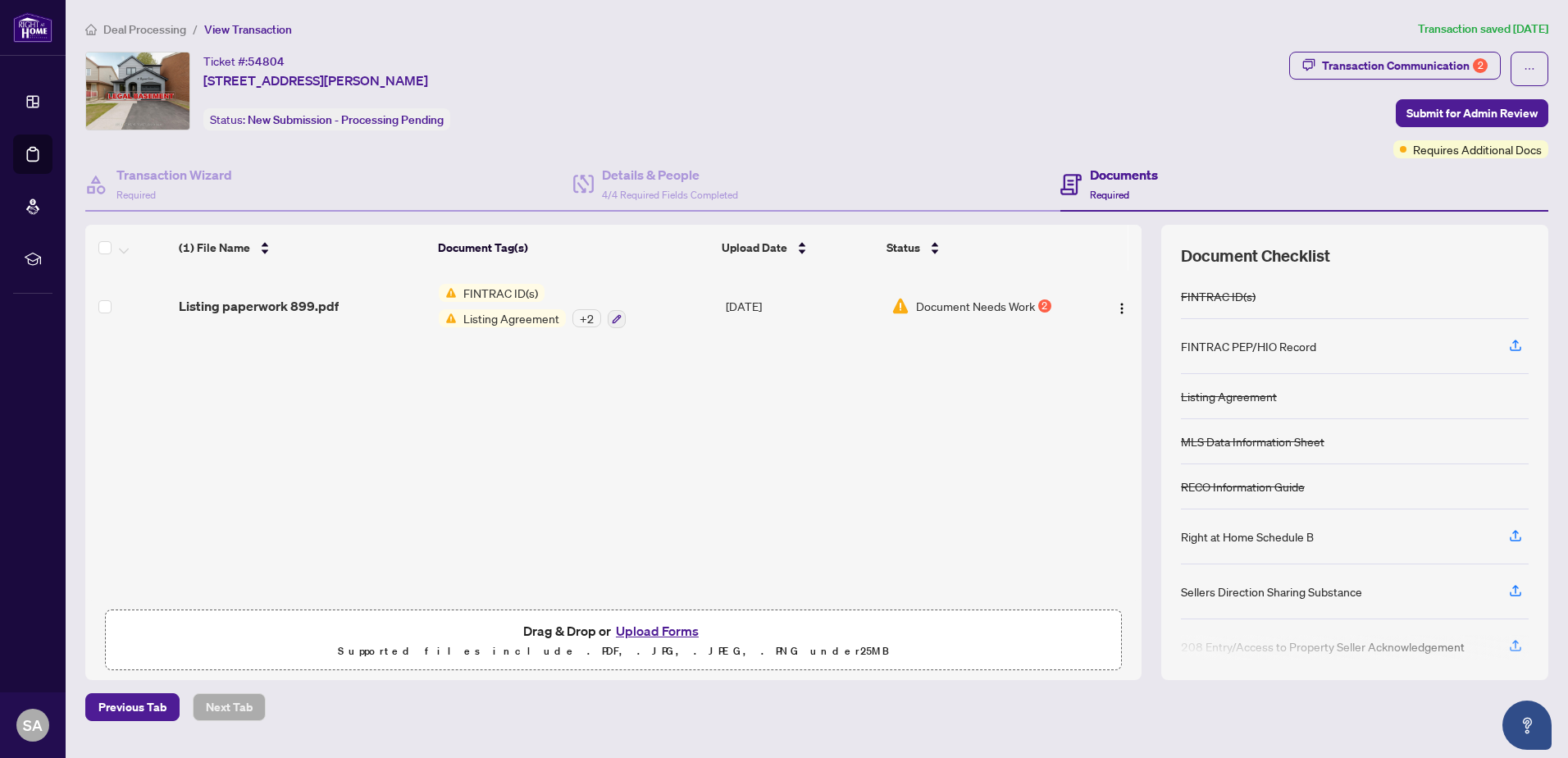
click at [1433, 81] on span "Transaction Communication 2" at bounding box center [1394, 69] width 211 height 35
click at [1433, 76] on div "Transaction Communication 2" at bounding box center [1404, 66] width 166 height 26
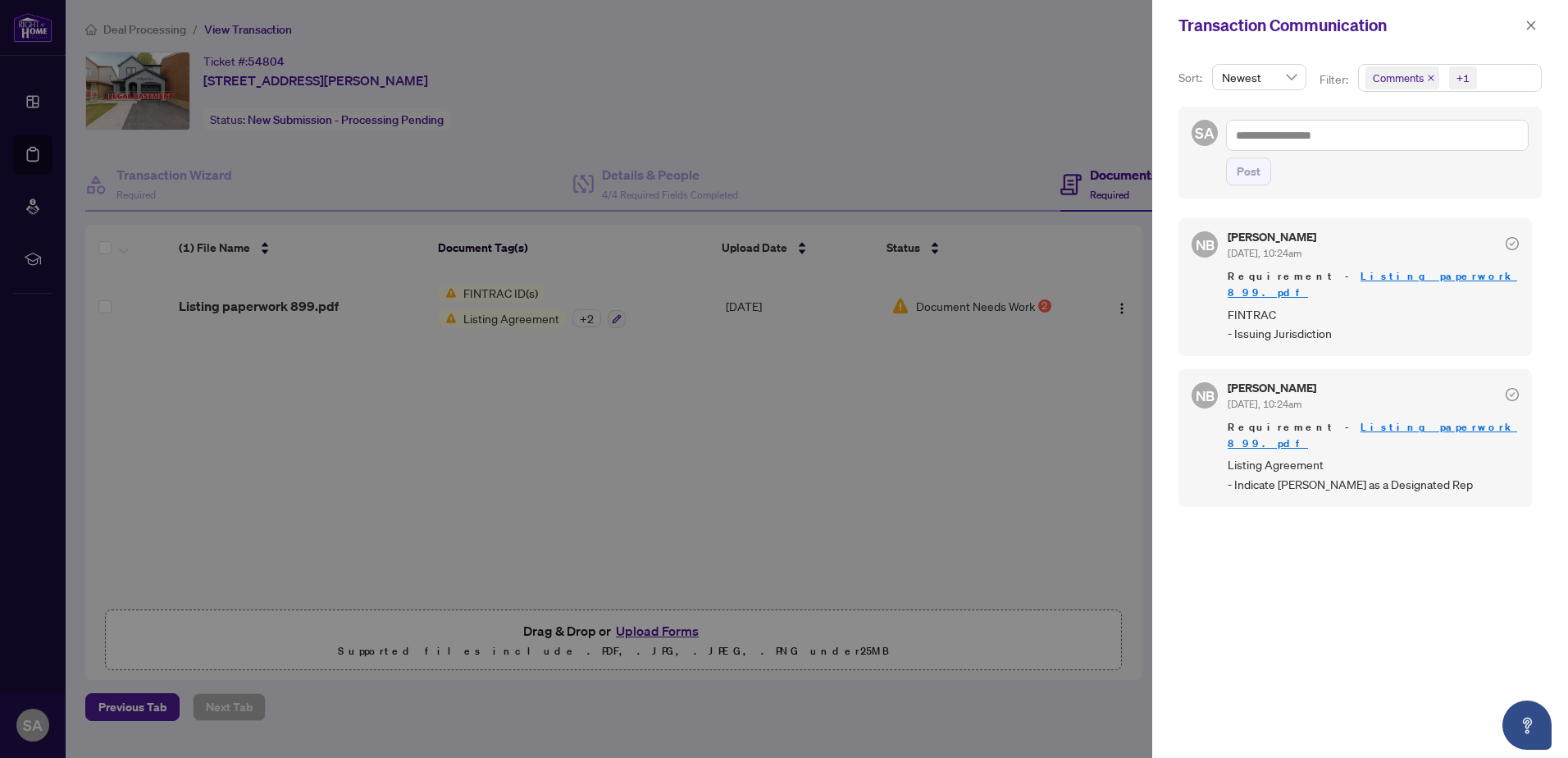
scroll to position [4, 0]
click at [1363, 278] on link "Listing paperwork 899.pdf" at bounding box center [1372, 280] width 289 height 30
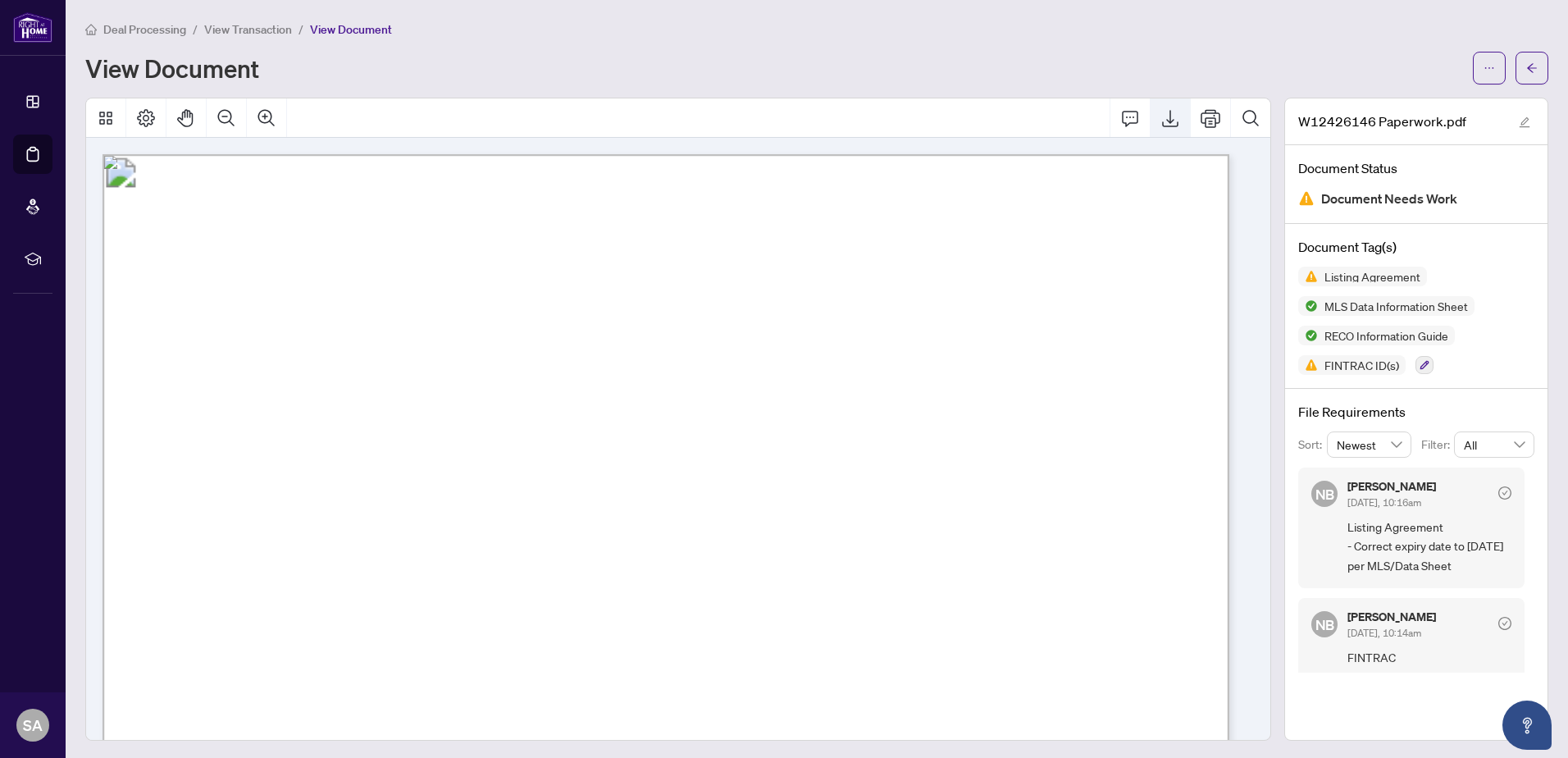
click at [1160, 115] on icon "Export" at bounding box center [1170, 118] width 20 height 20
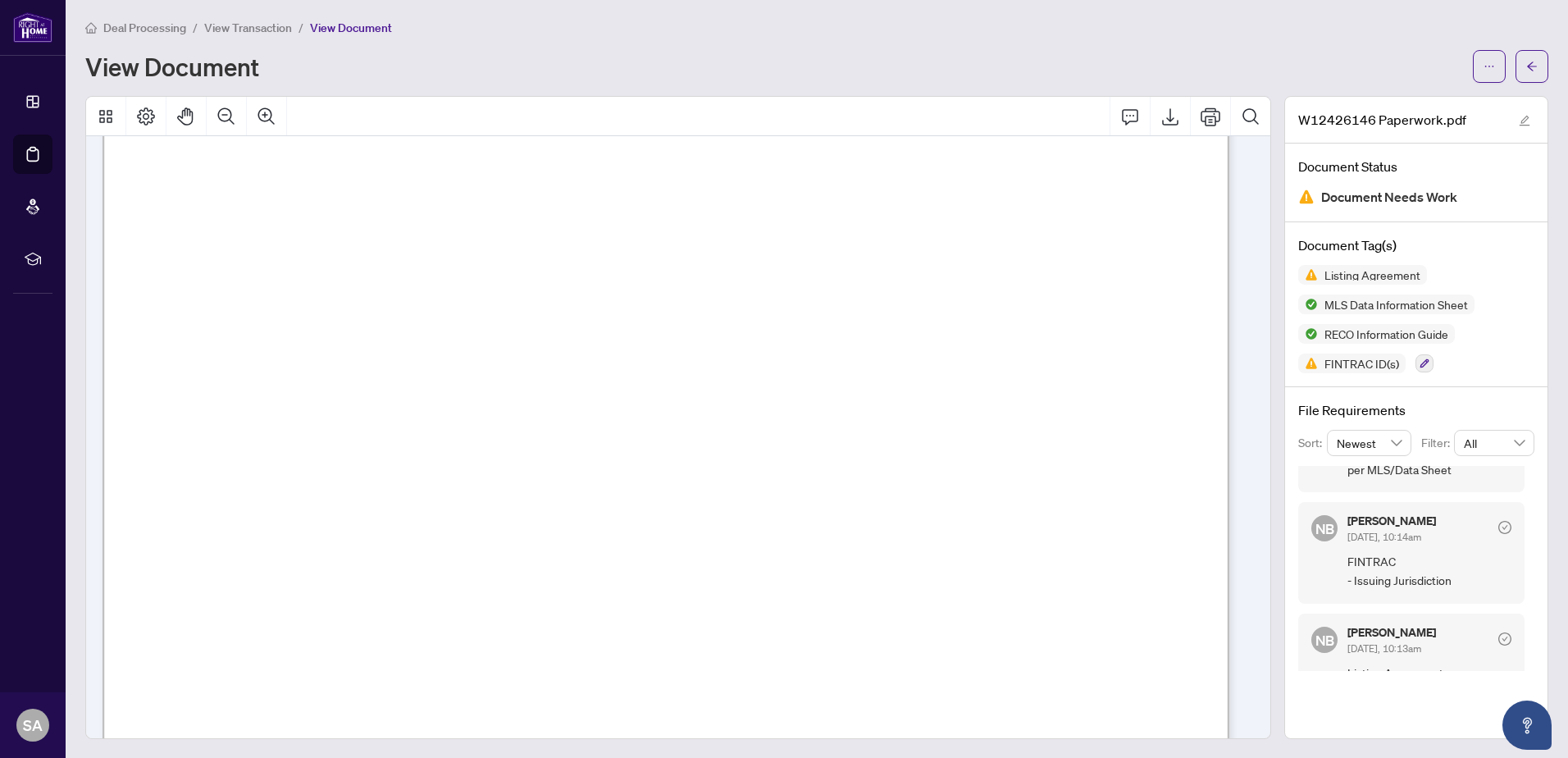
scroll to position [164, 0]
click at [1396, 47] on div "Deal Processing / View Transaction / View Document View Document" at bounding box center [816, 50] width 1462 height 65
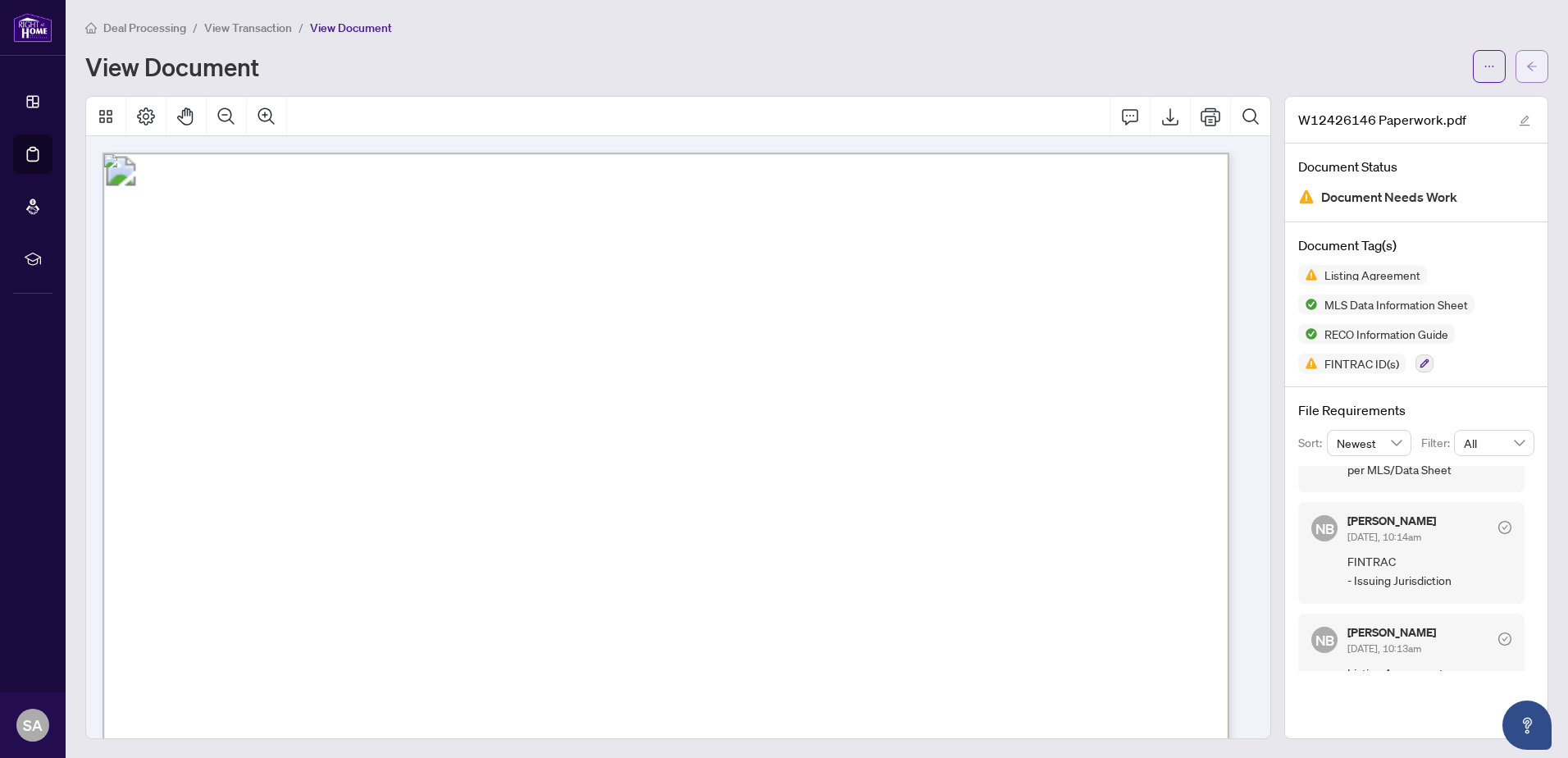
click at [1526, 73] on span "button" at bounding box center [1532, 66] width 12 height 26
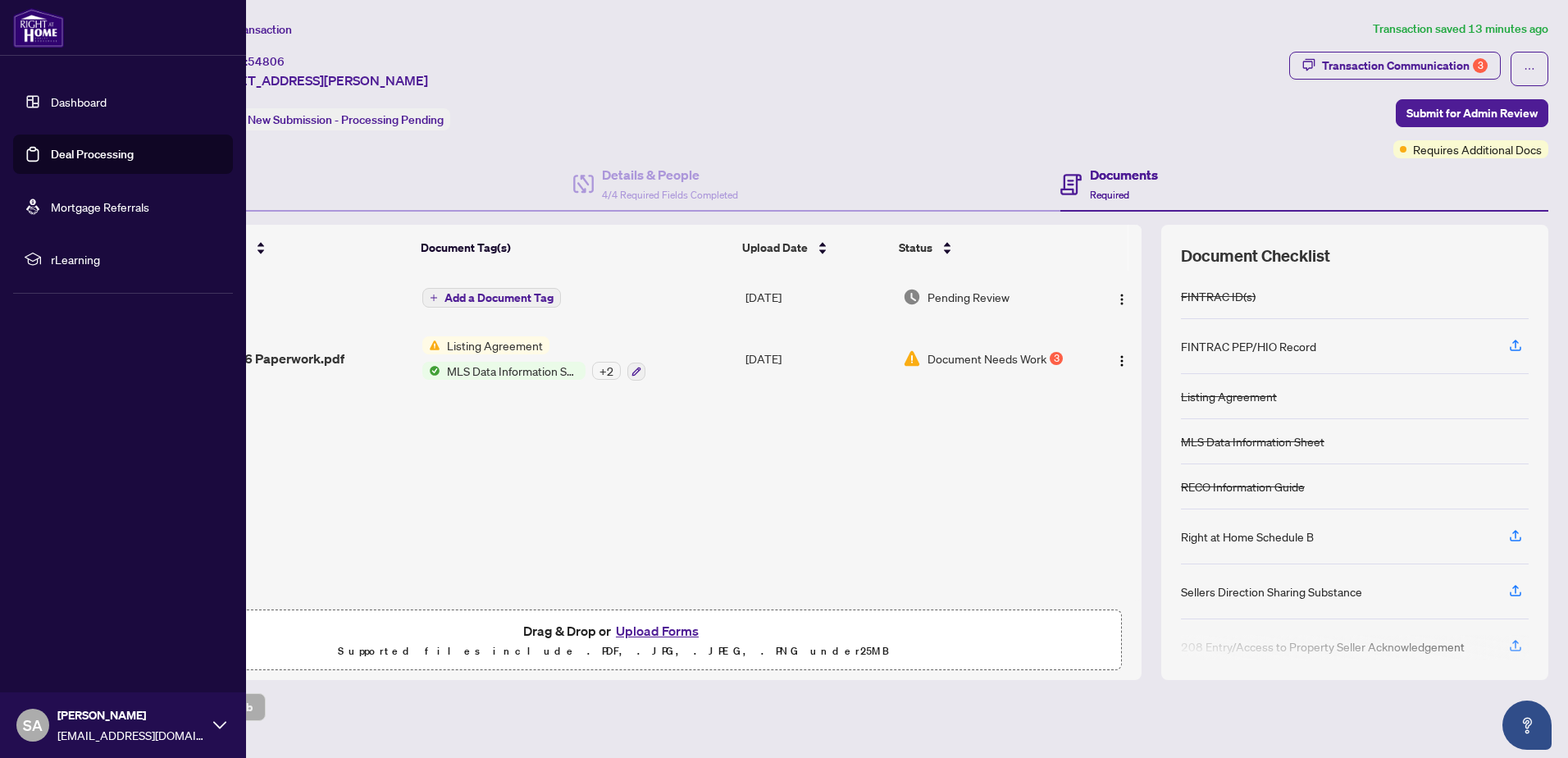
click at [48, 35] on img at bounding box center [38, 27] width 51 height 39
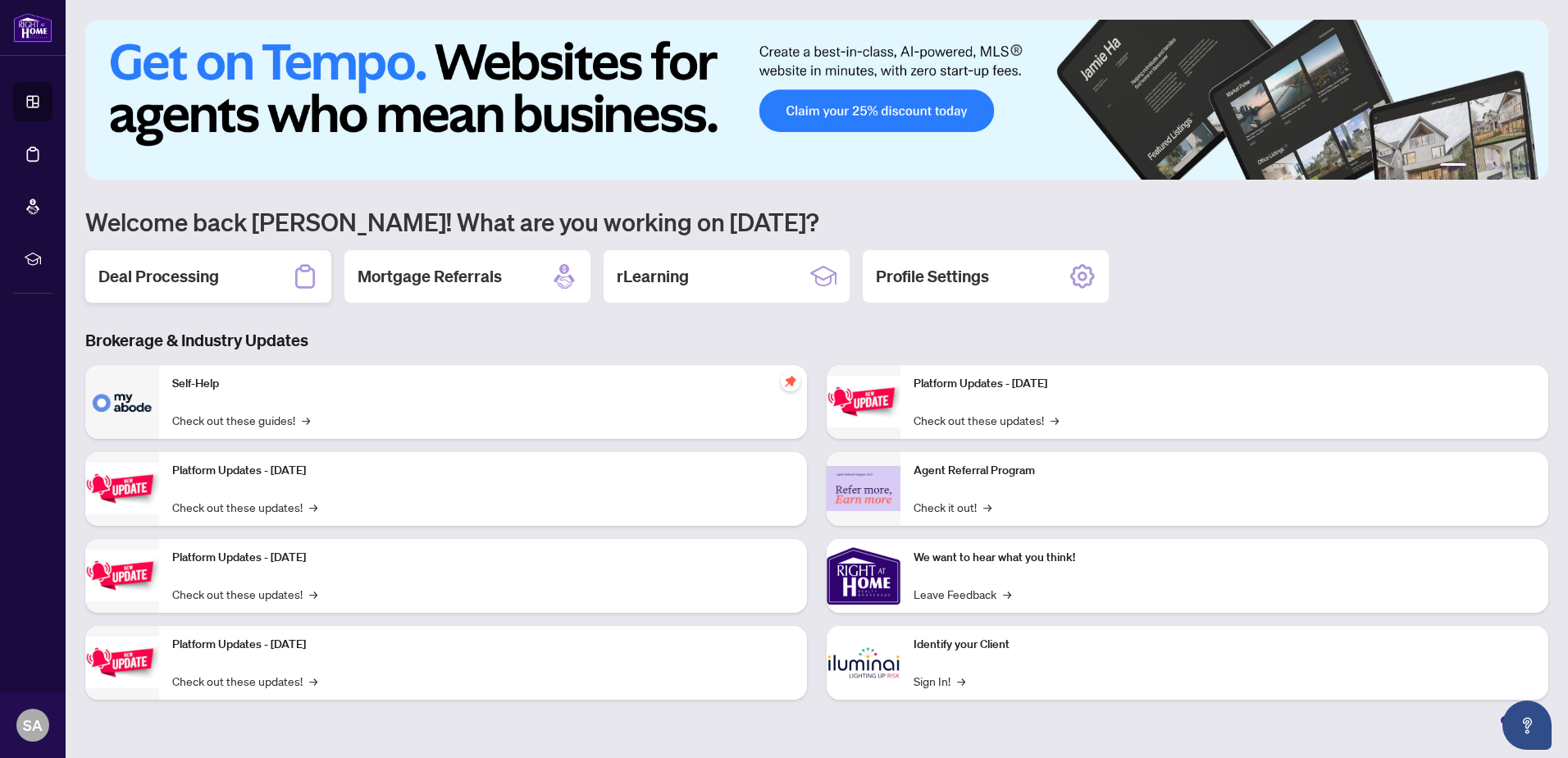
click at [230, 269] on div "Deal Processing" at bounding box center [208, 277] width 246 height 53
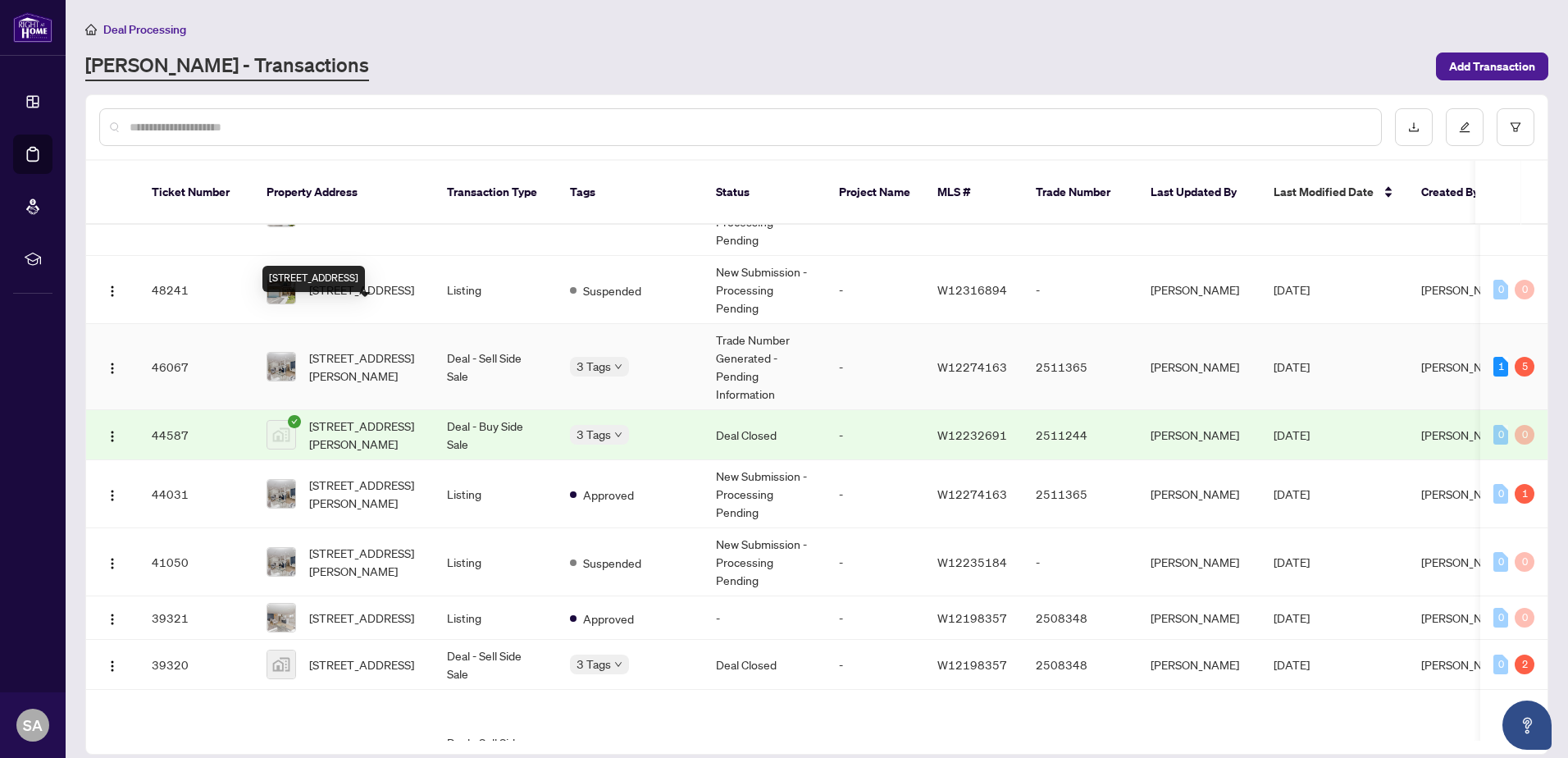
scroll to position [656, 0]
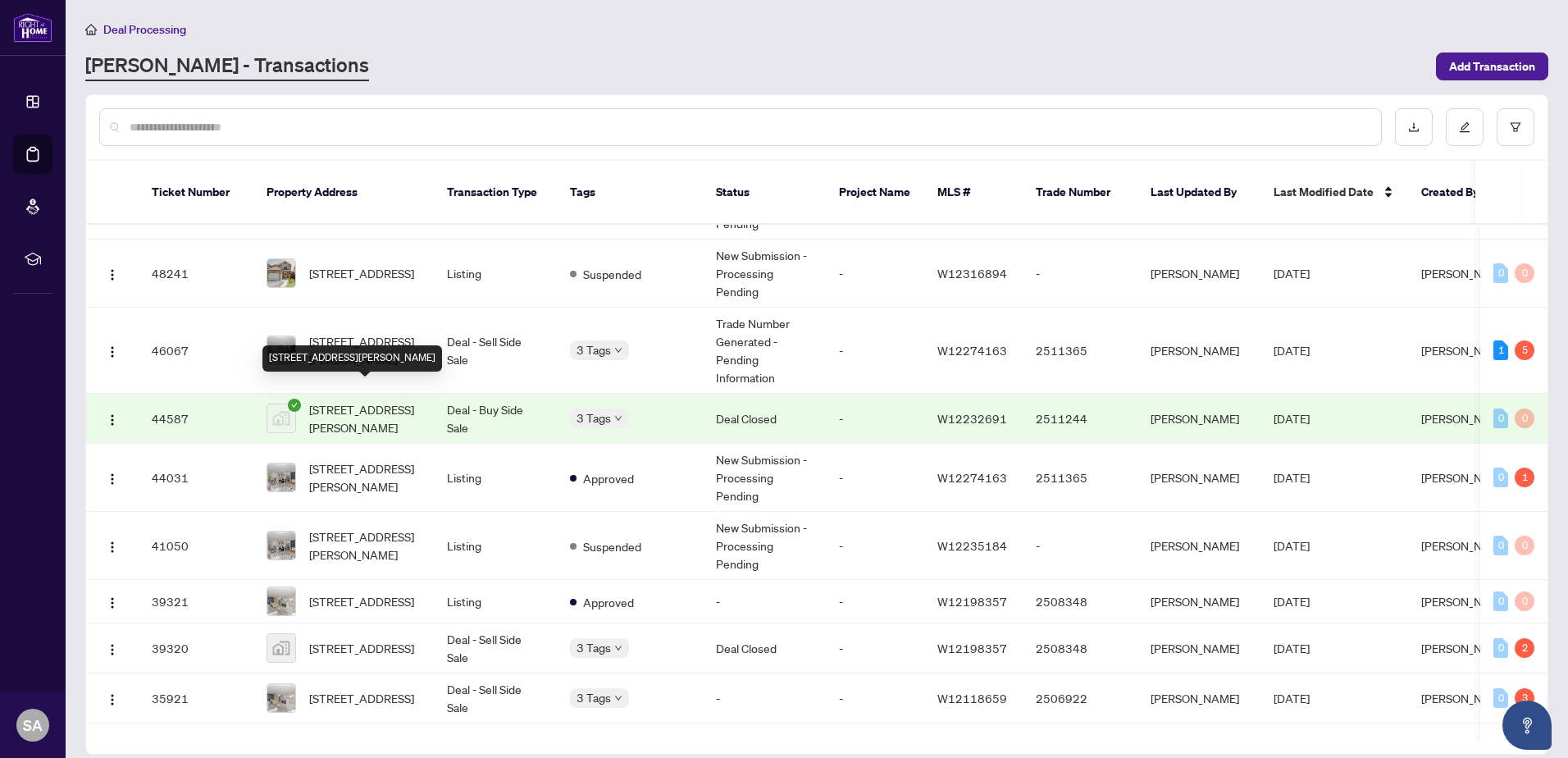
click at [362, 413] on span "[STREET_ADDRESS][PERSON_NAME]" at bounding box center [365, 419] width 112 height 36
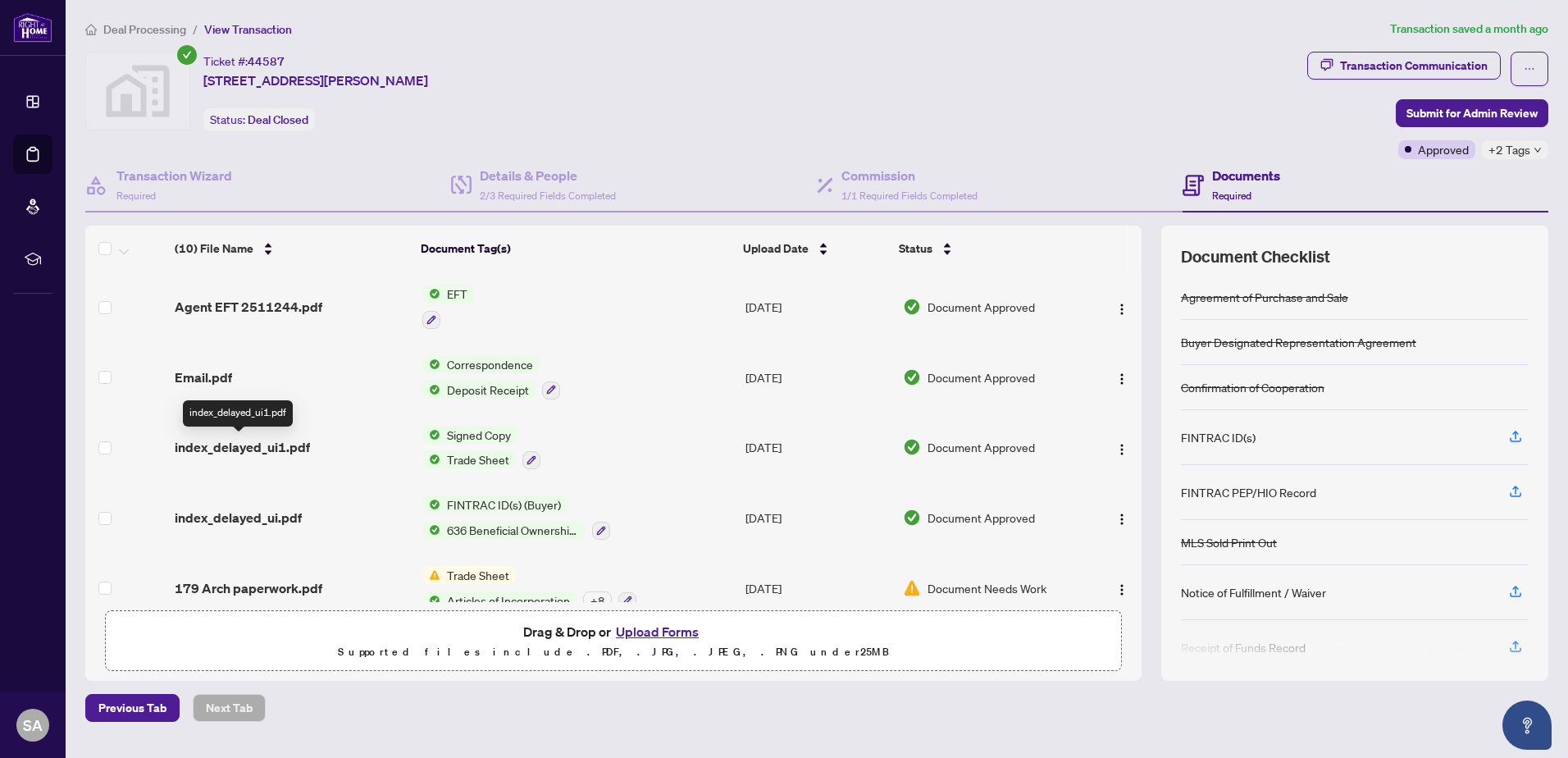
click at [250, 450] on span "index_delayed_ui1.pdf" at bounding box center [242, 447] width 136 height 20
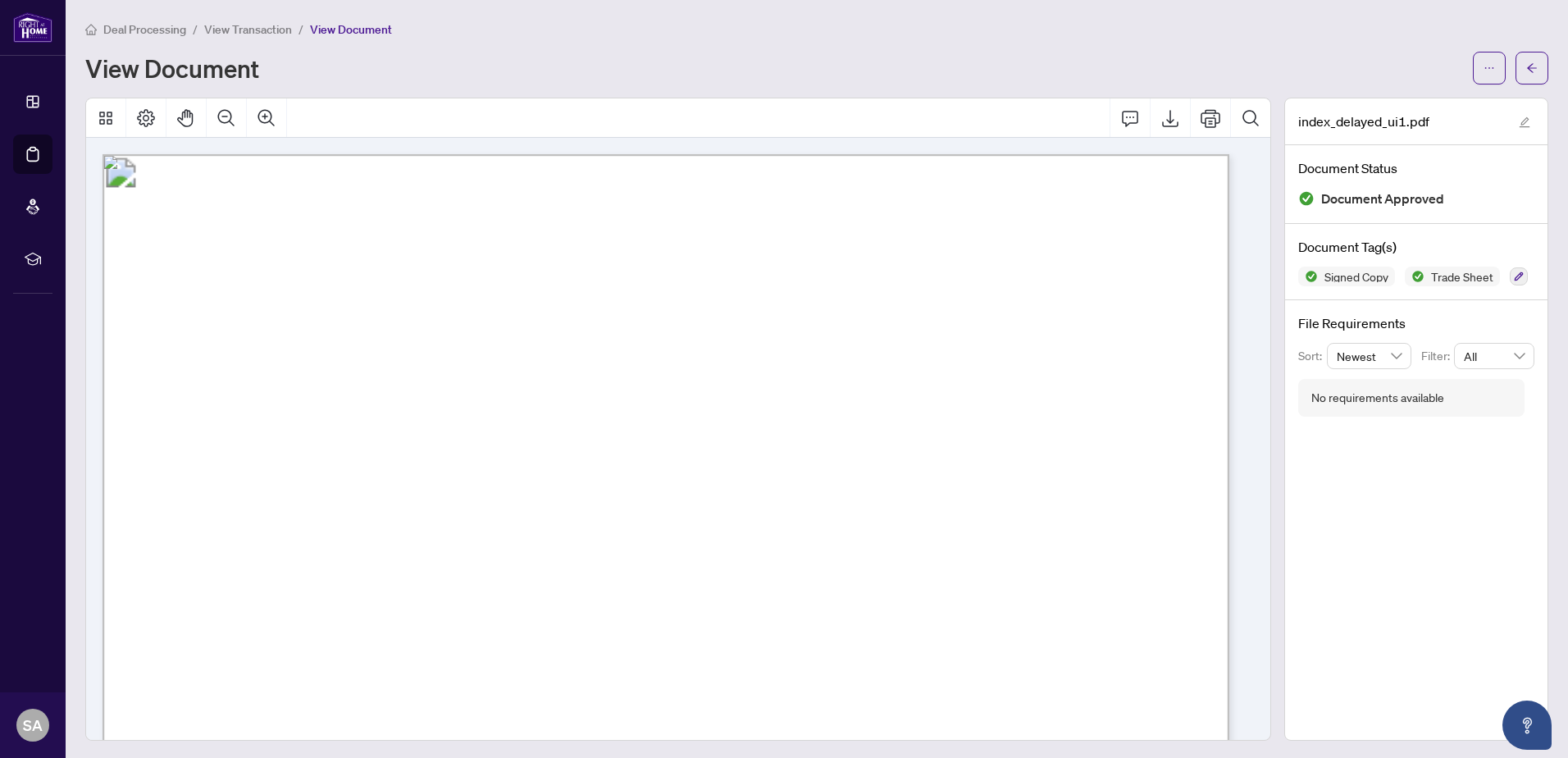
click at [1539, 70] on main "Deal Processing / View Transaction / View Document View Document index_delayed_…" at bounding box center [816, 379] width 1502 height 758
click at [1533, 70] on button "button" at bounding box center [1532, 68] width 33 height 33
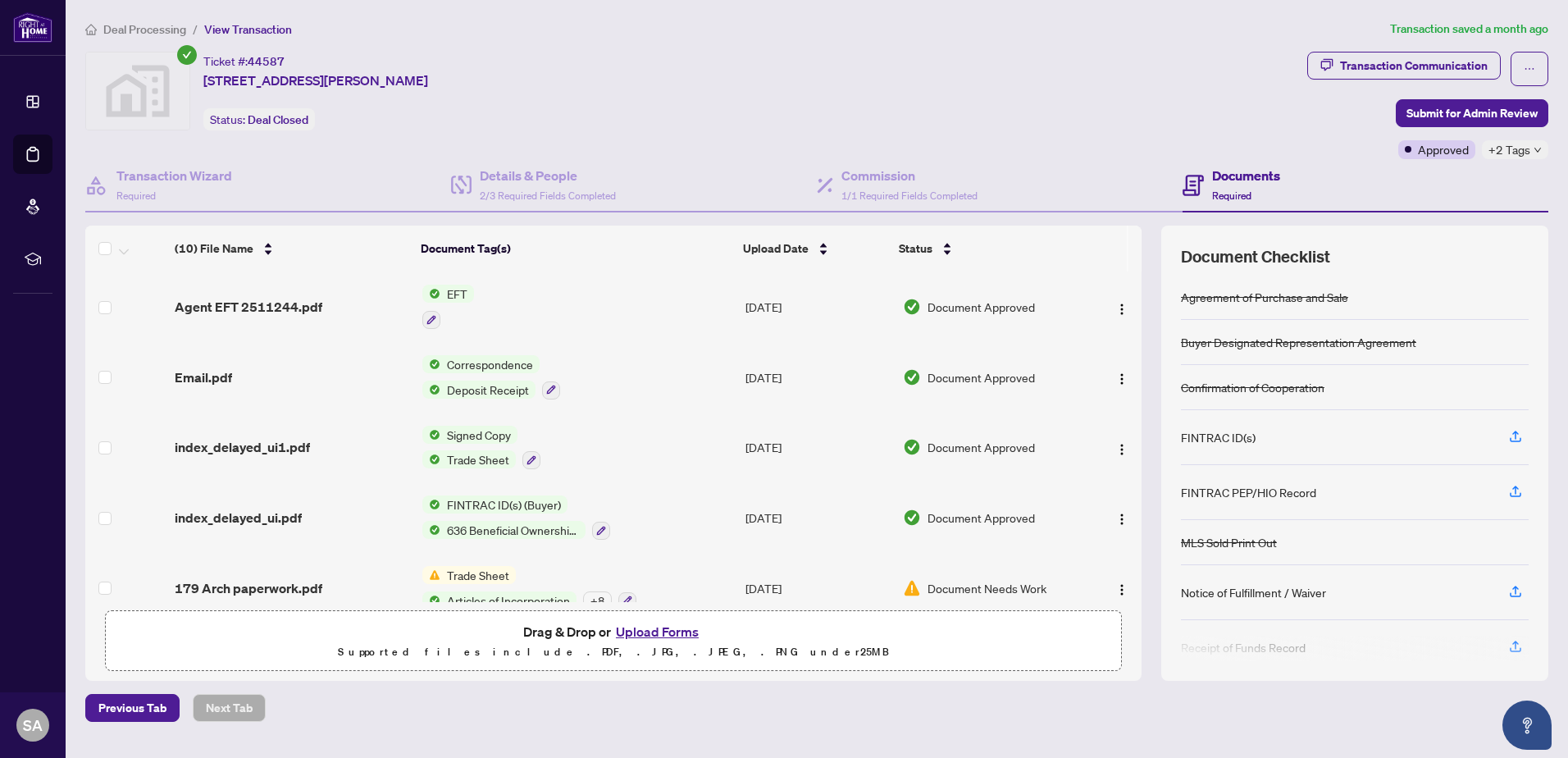
click at [509, 503] on span "FINTRAC ID(s) (Buyer)" at bounding box center [504, 504] width 127 height 18
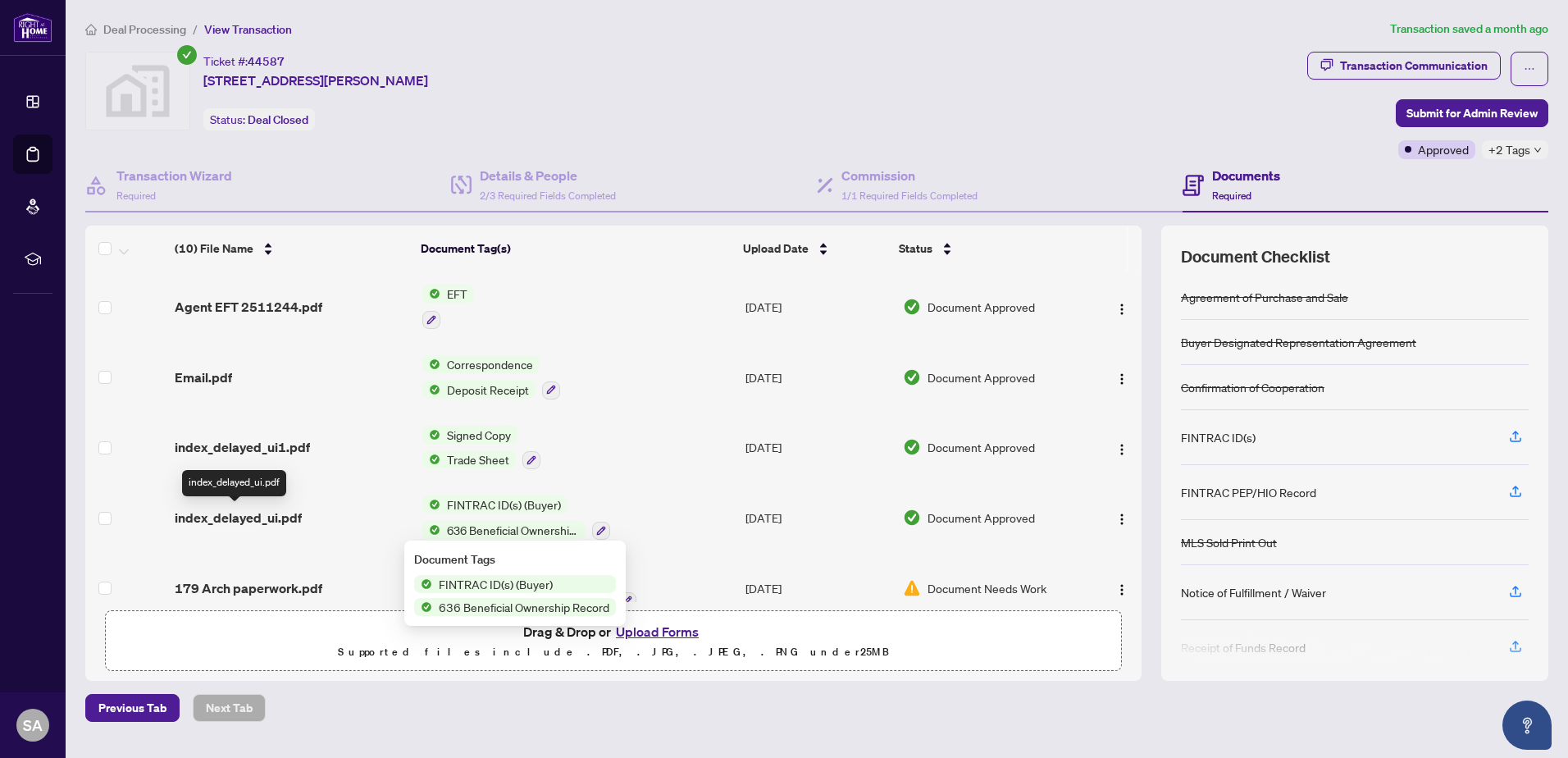
click at [274, 522] on span "index_delayed_ui.pdf" at bounding box center [238, 518] width 127 height 20
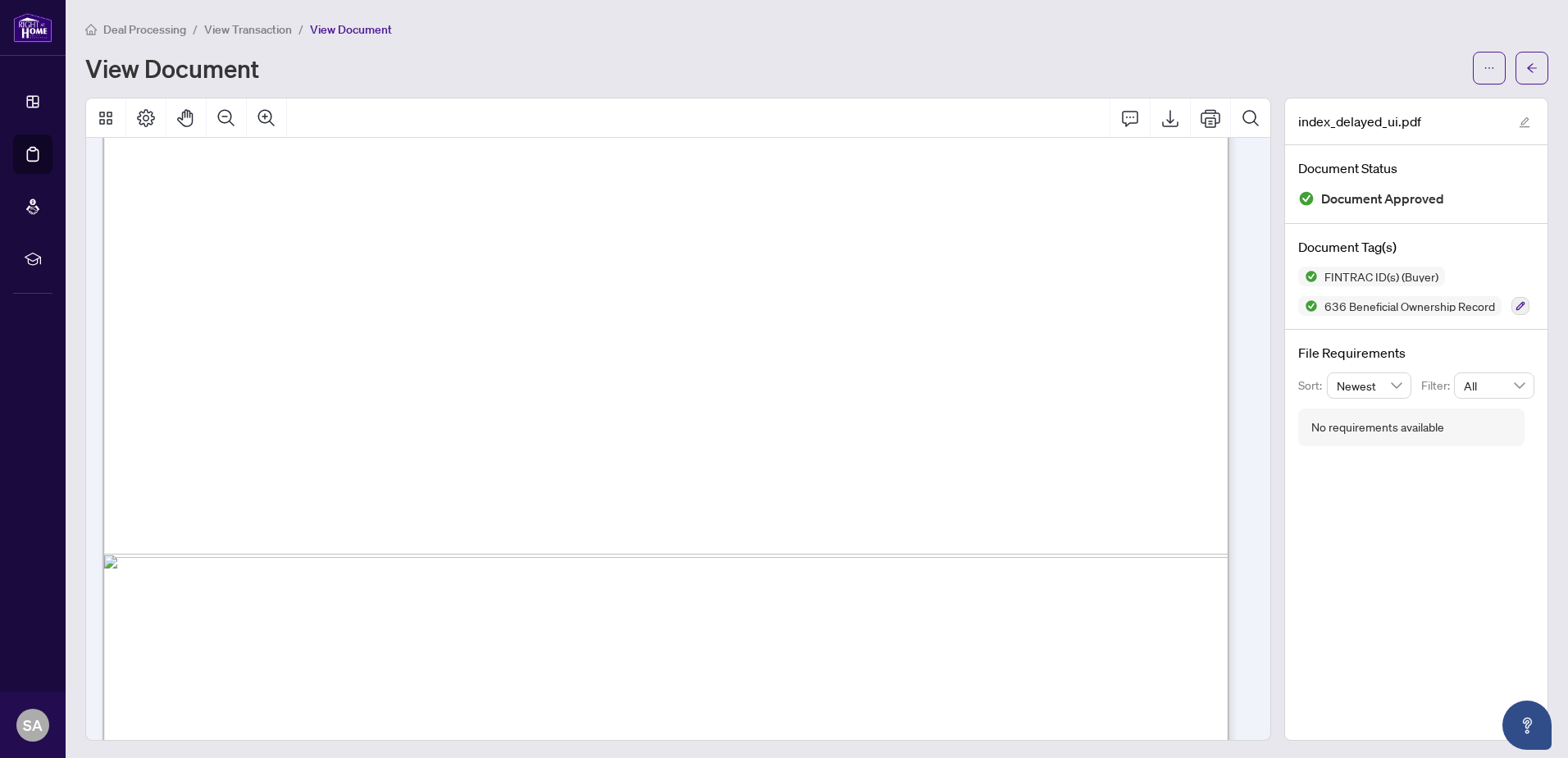
scroll to position [738, 0]
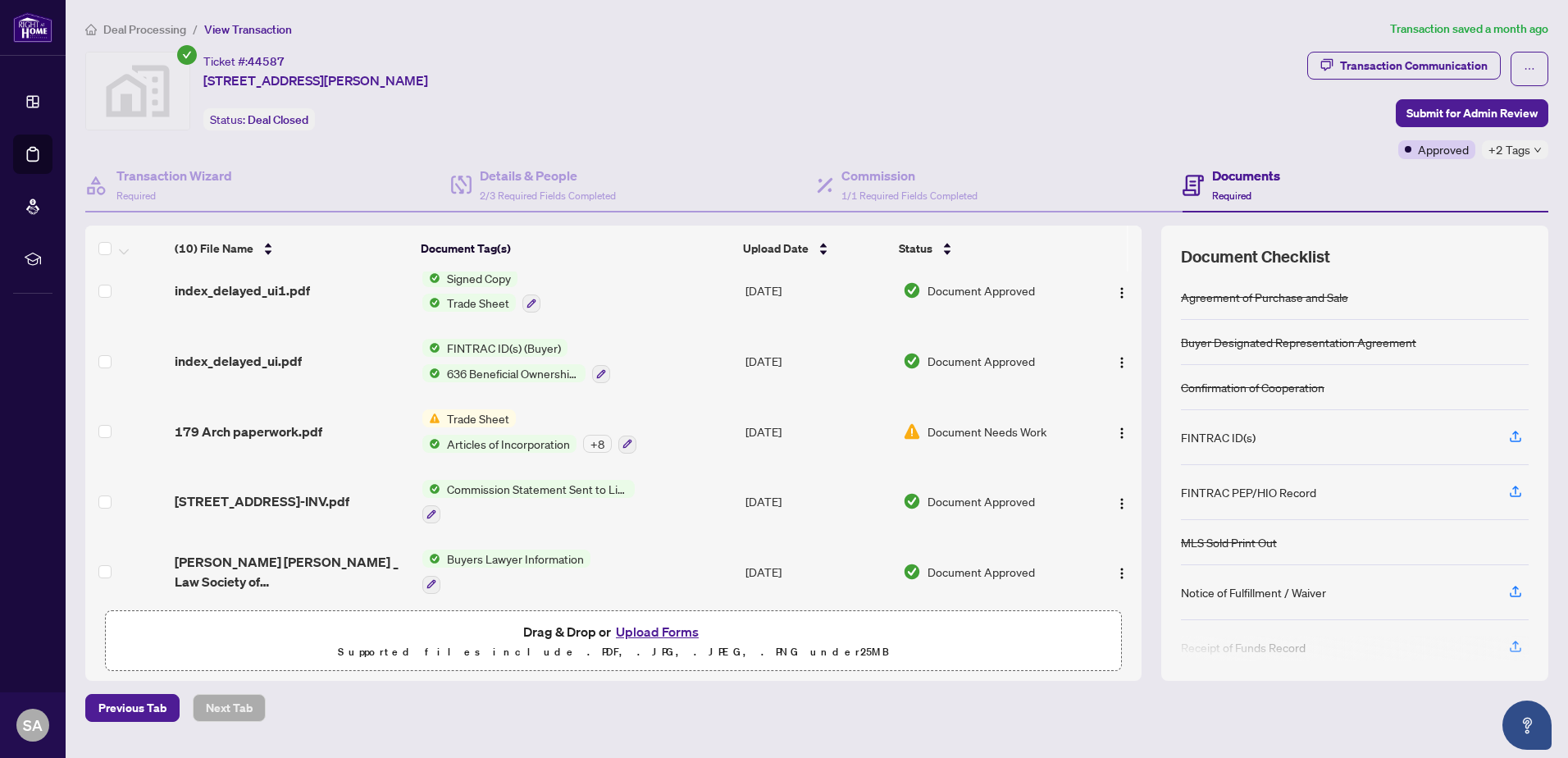
scroll to position [164, 0]
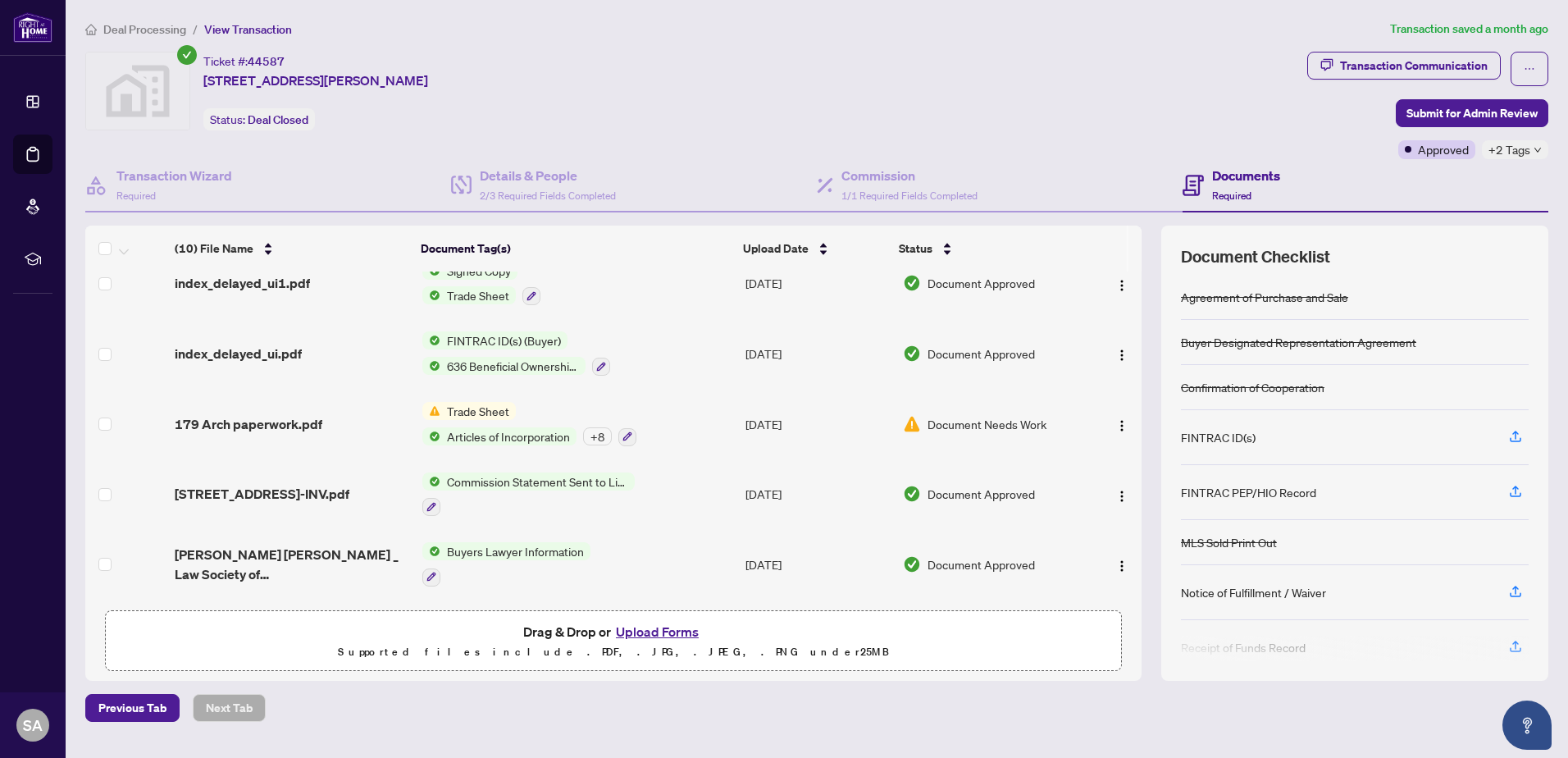
click at [472, 412] on span "Trade Sheet" at bounding box center [478, 411] width 76 height 18
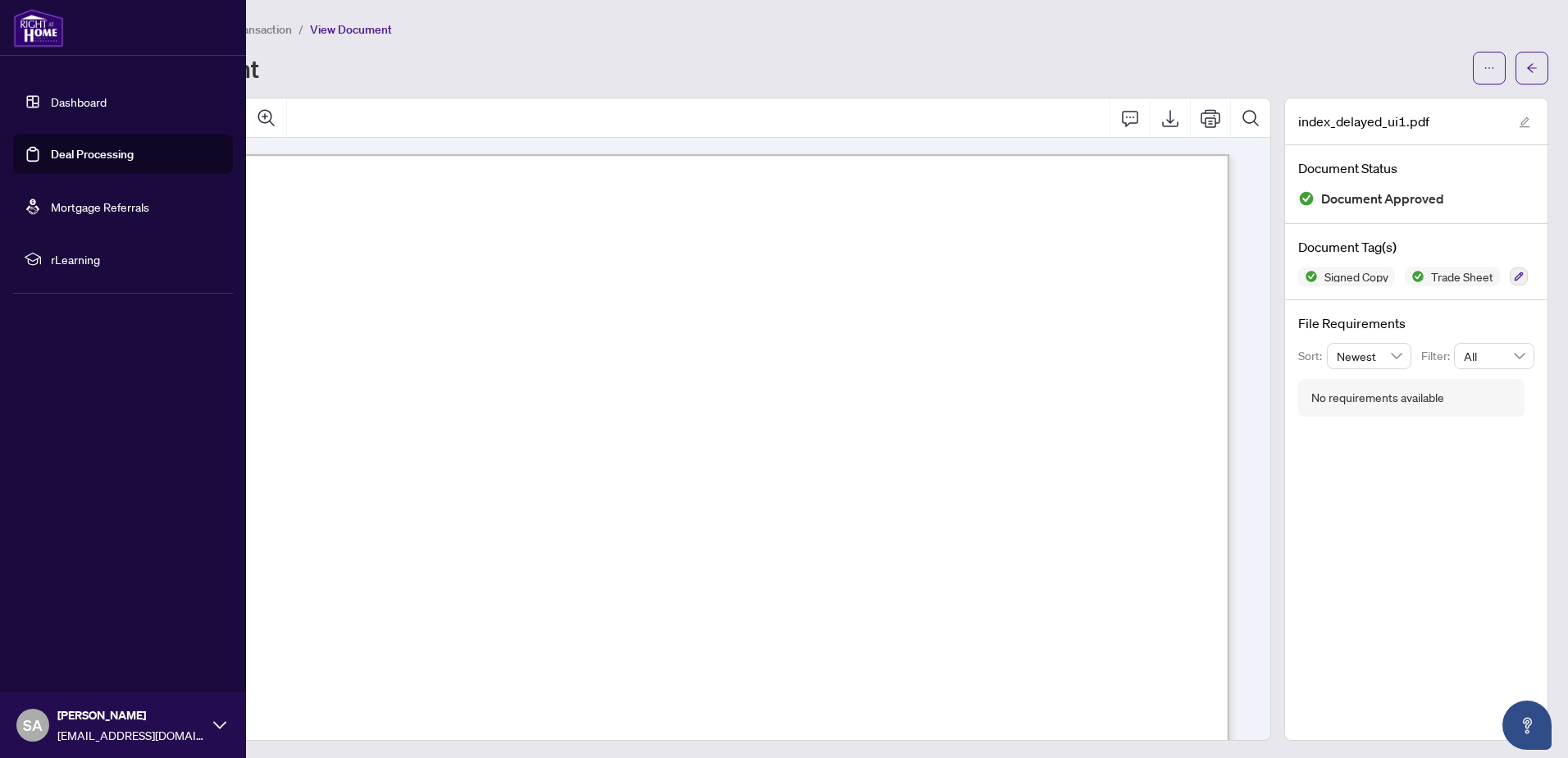
click at [81, 97] on link "Dashboard" at bounding box center [78, 102] width 56 height 15
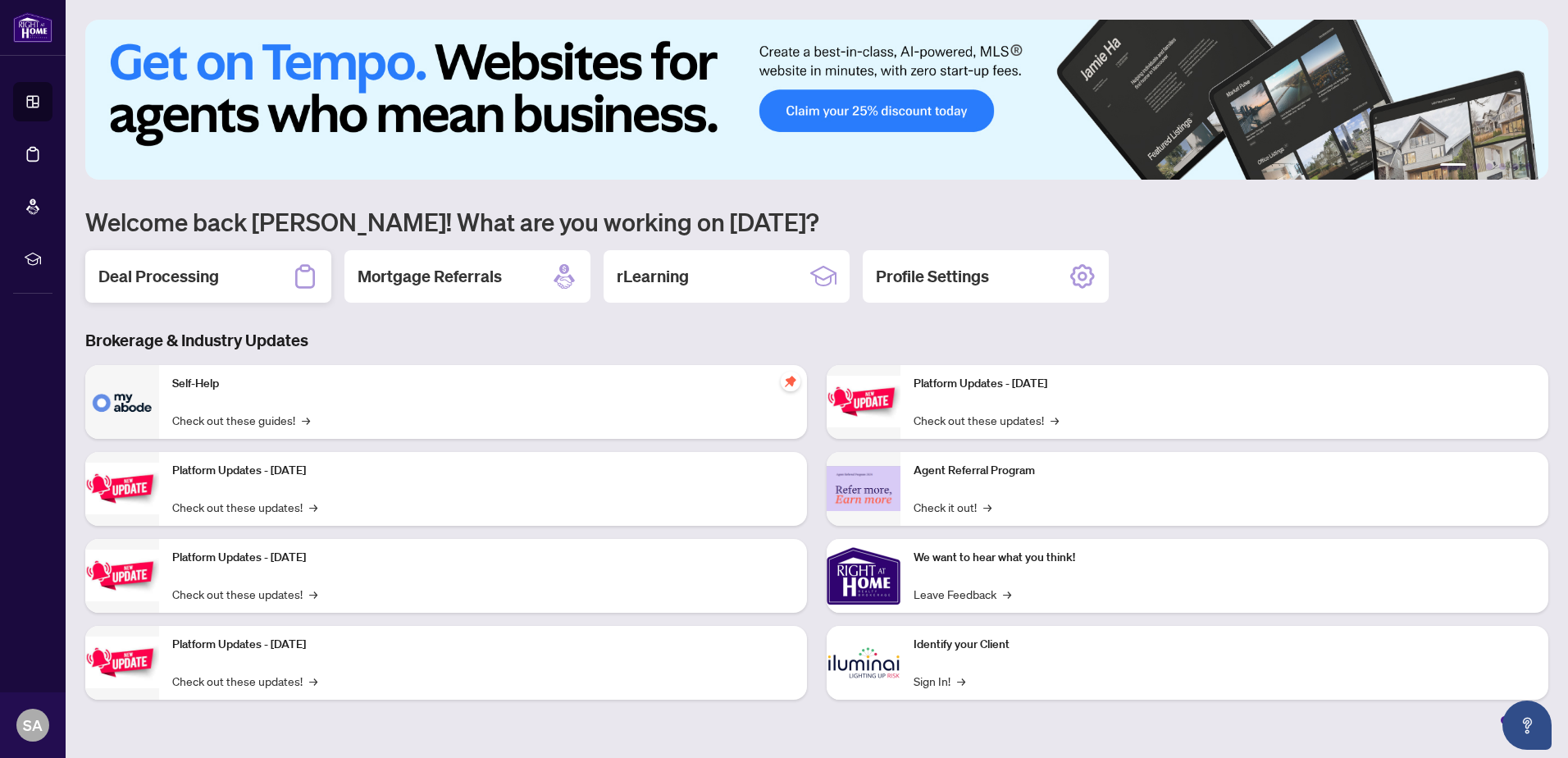
click at [220, 269] on div "Deal Processing" at bounding box center [208, 277] width 246 height 53
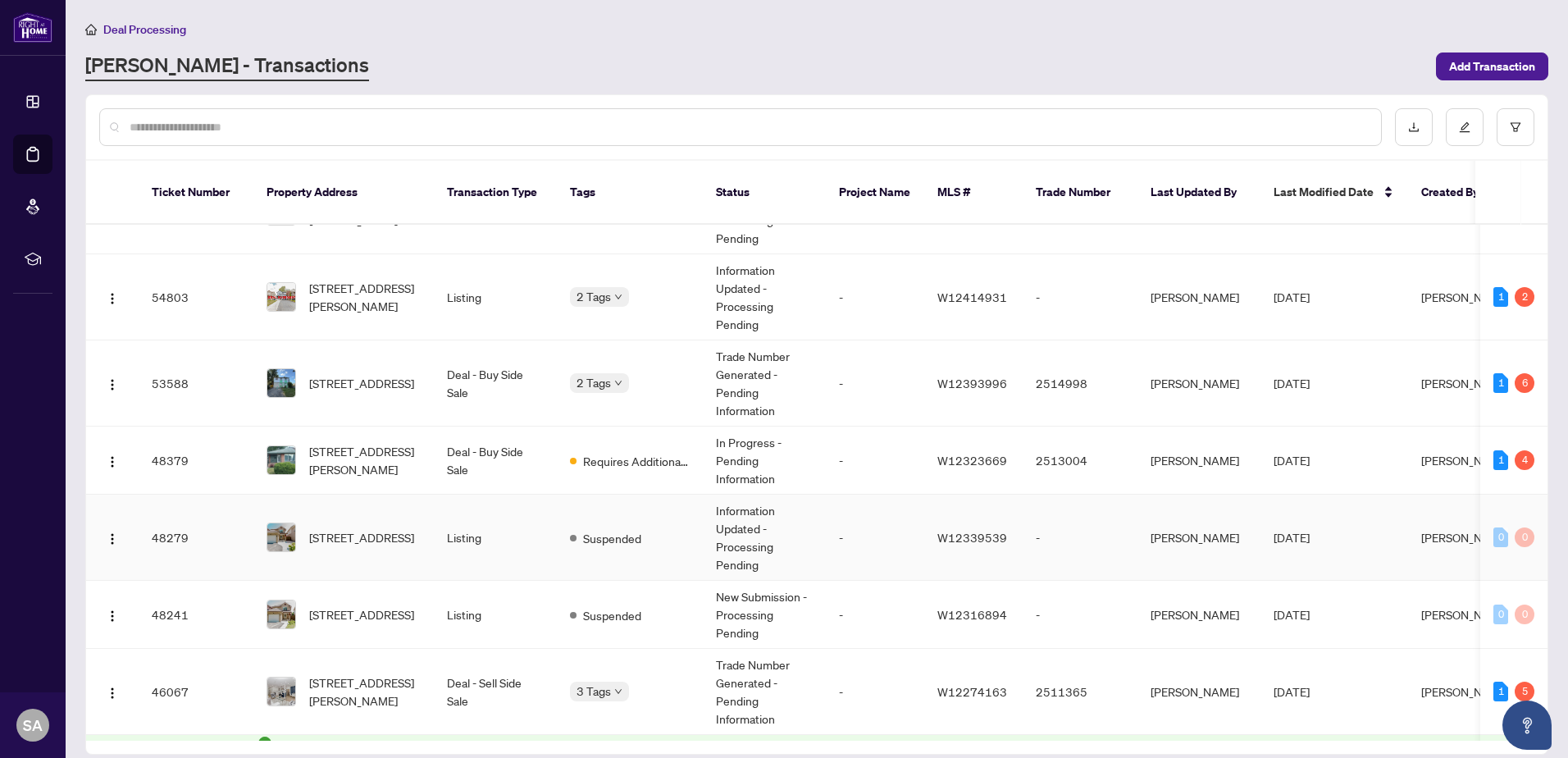
scroll to position [328, 0]
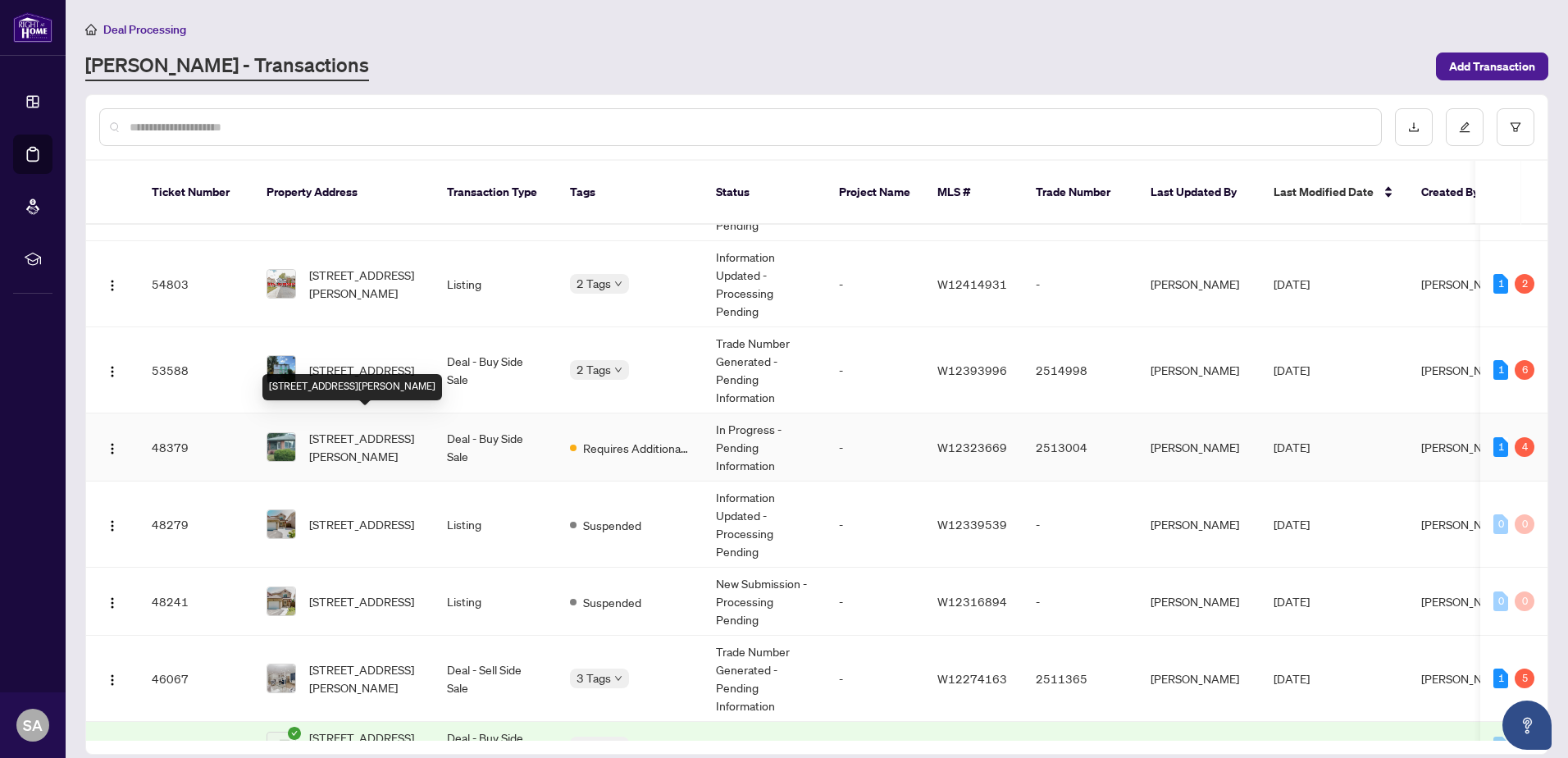
click at [349, 429] on span "81 Addington Cres, Brampton, Ontario L6T 2R4, Canada" at bounding box center [365, 447] width 112 height 36
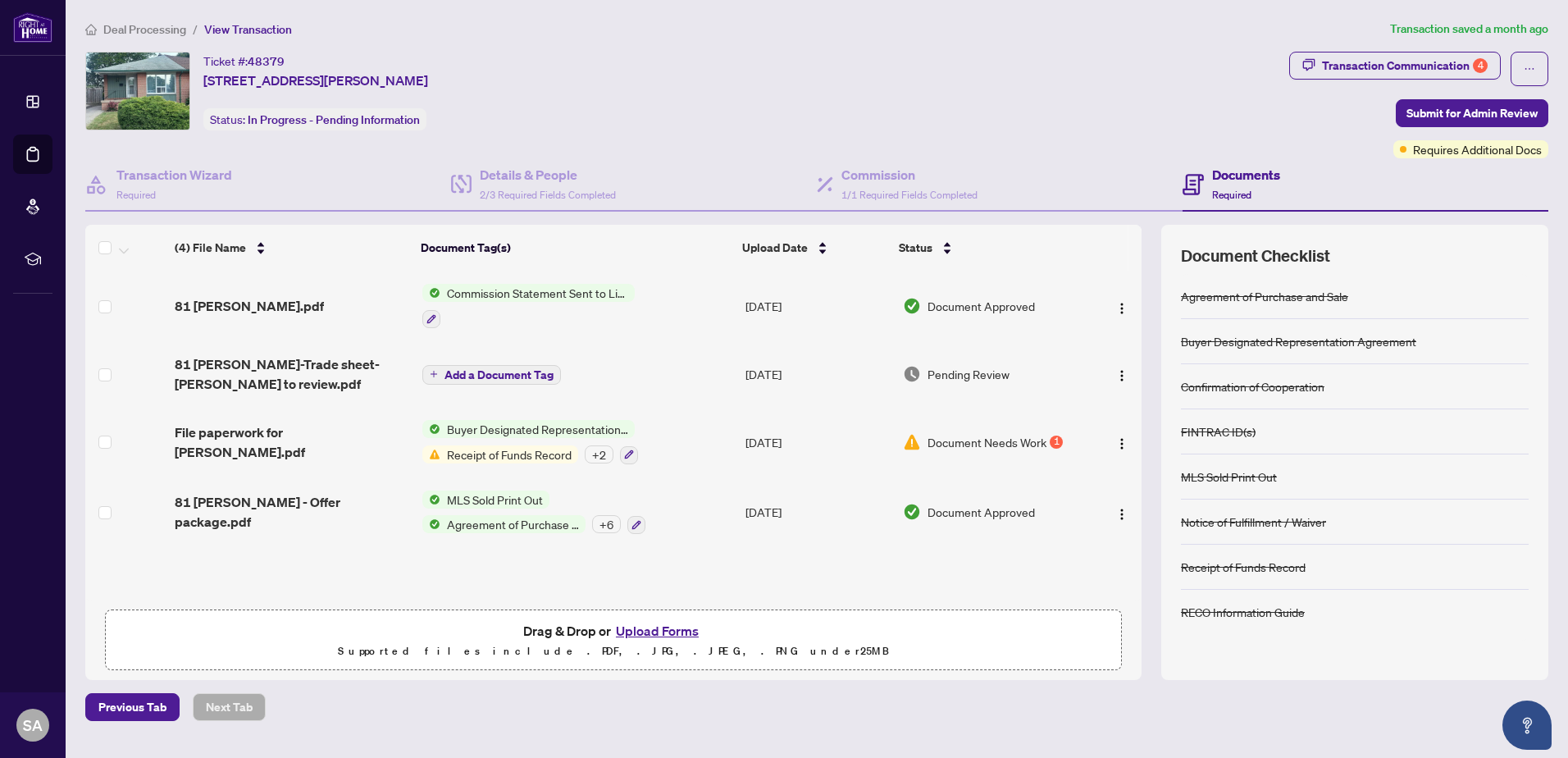
click at [663, 628] on button "Upload Forms" at bounding box center [657, 630] width 93 height 21
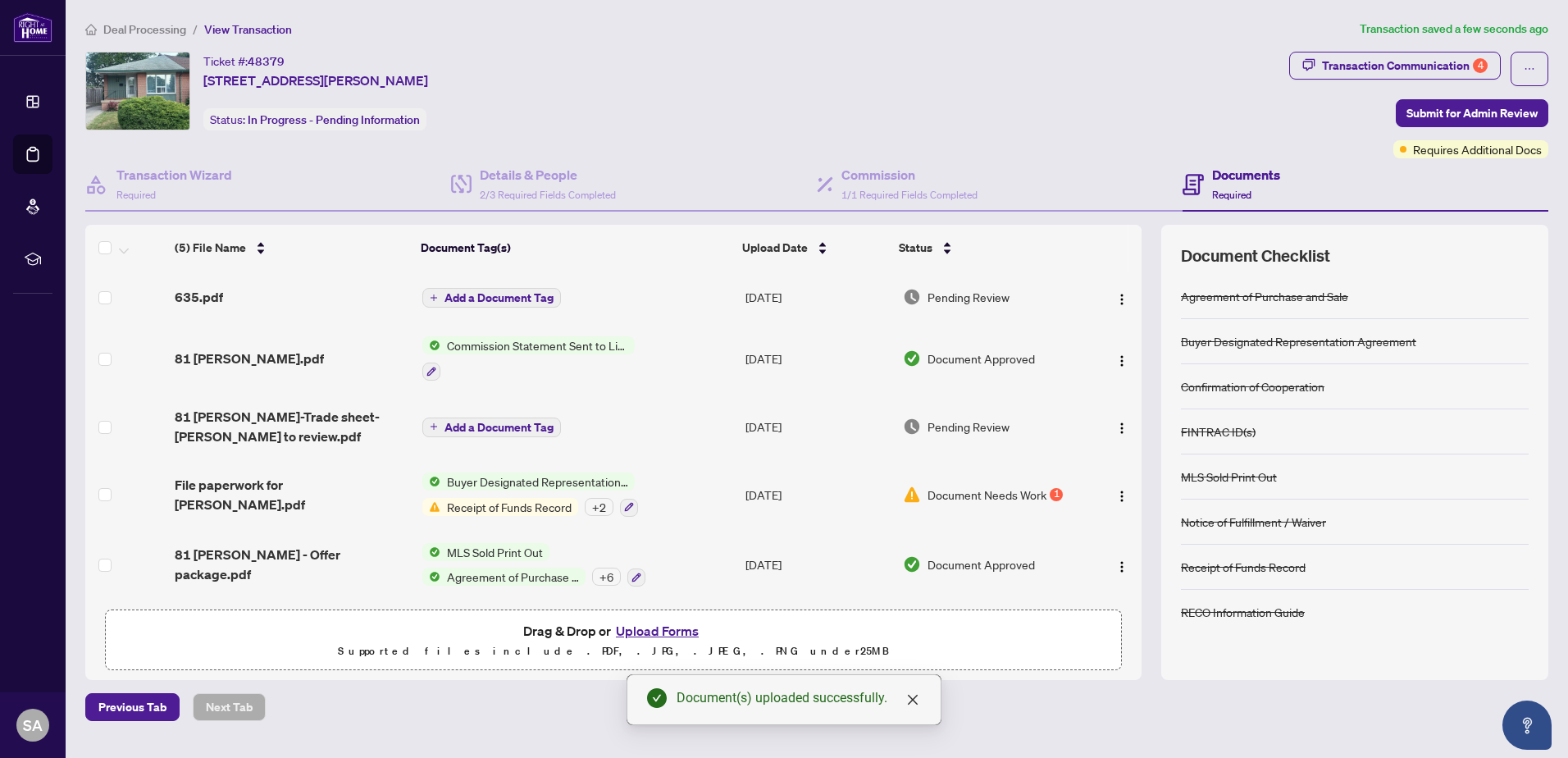
scroll to position [4, 0]
click at [1478, 106] on span "Submit for Admin Review" at bounding box center [1472, 113] width 131 height 26
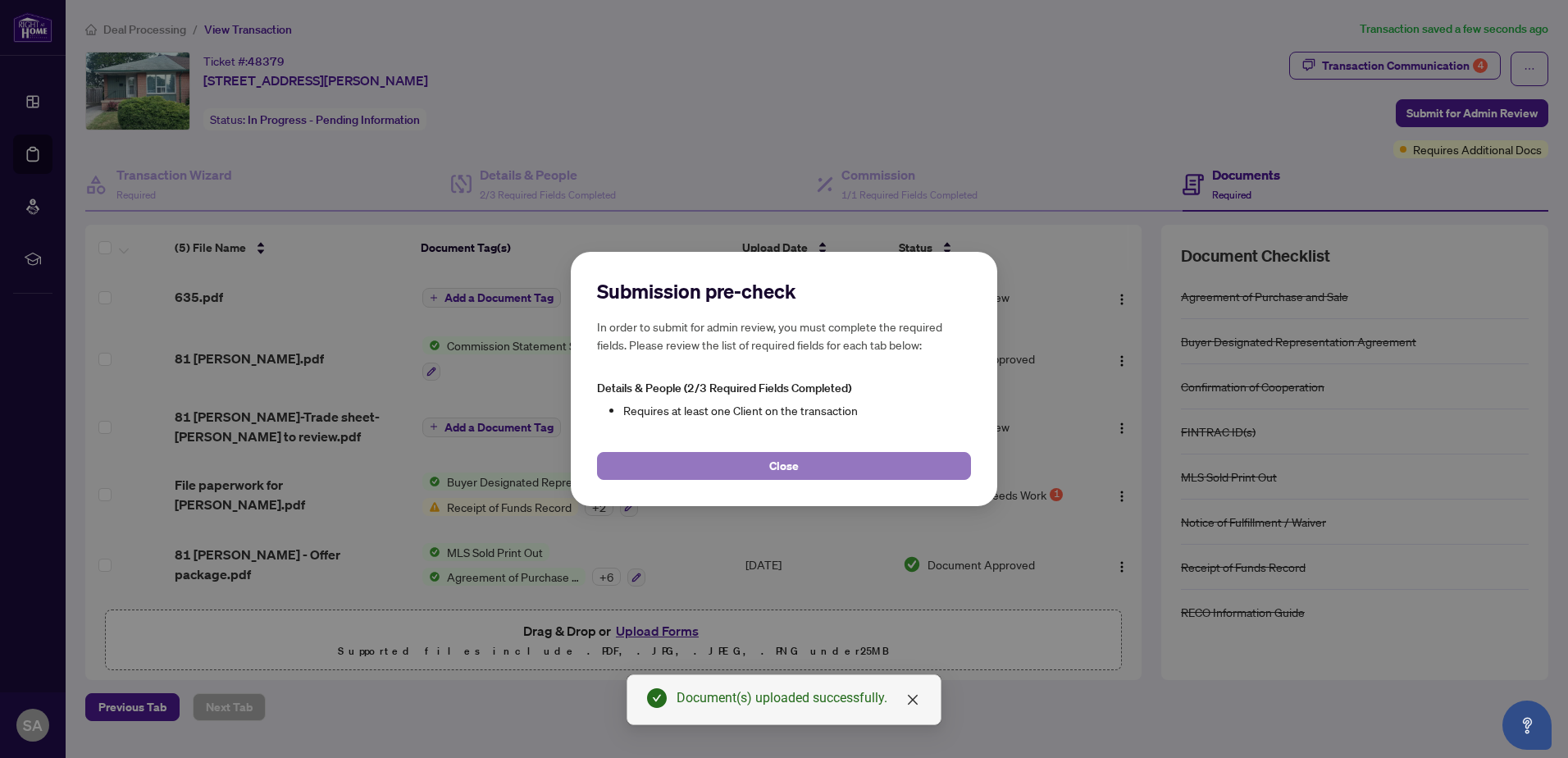
click at [818, 456] on button "Close" at bounding box center [784, 465] width 374 height 28
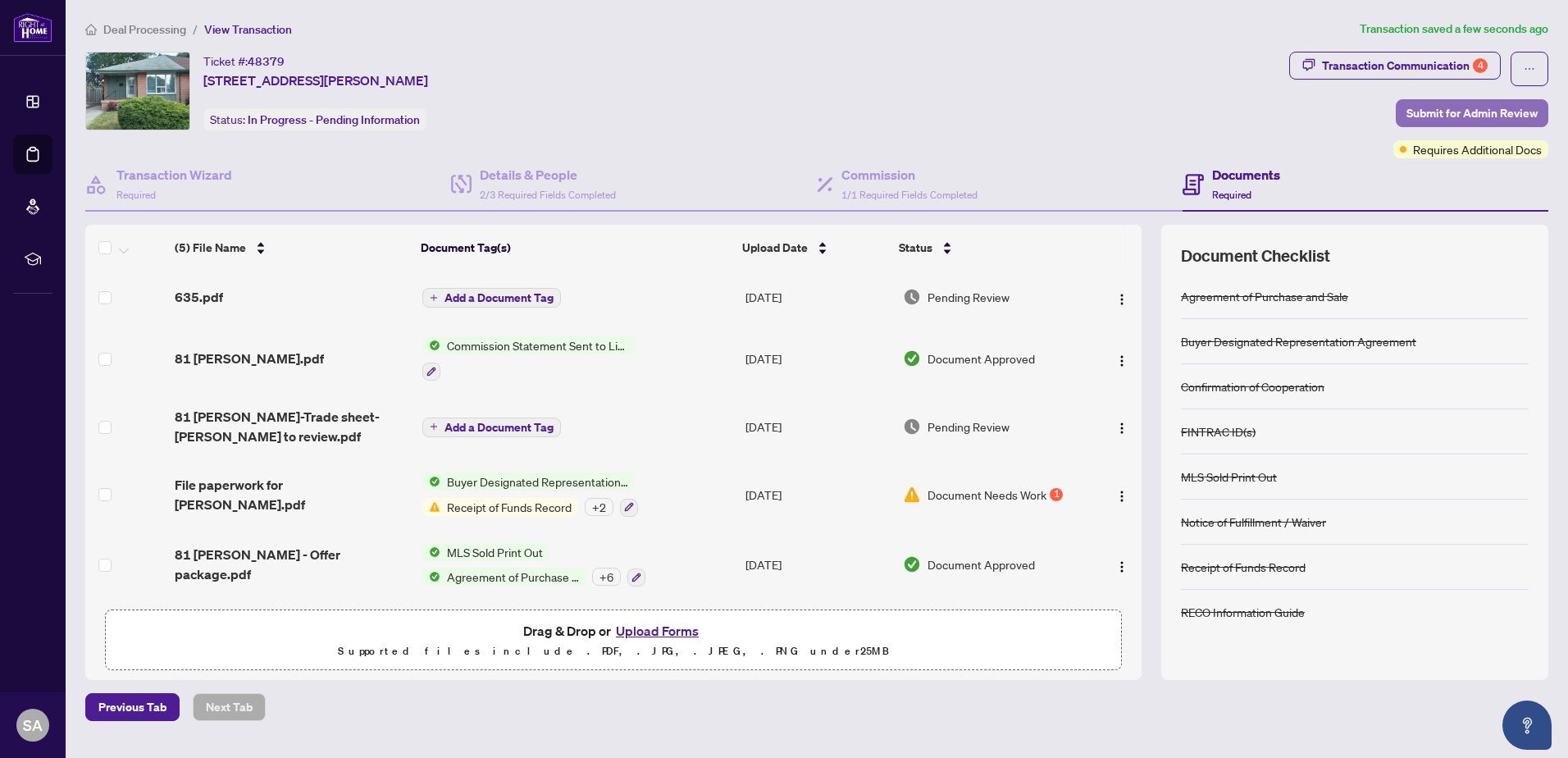
click at [1479, 108] on span "Submit for Admin Review" at bounding box center [1472, 113] width 131 height 26
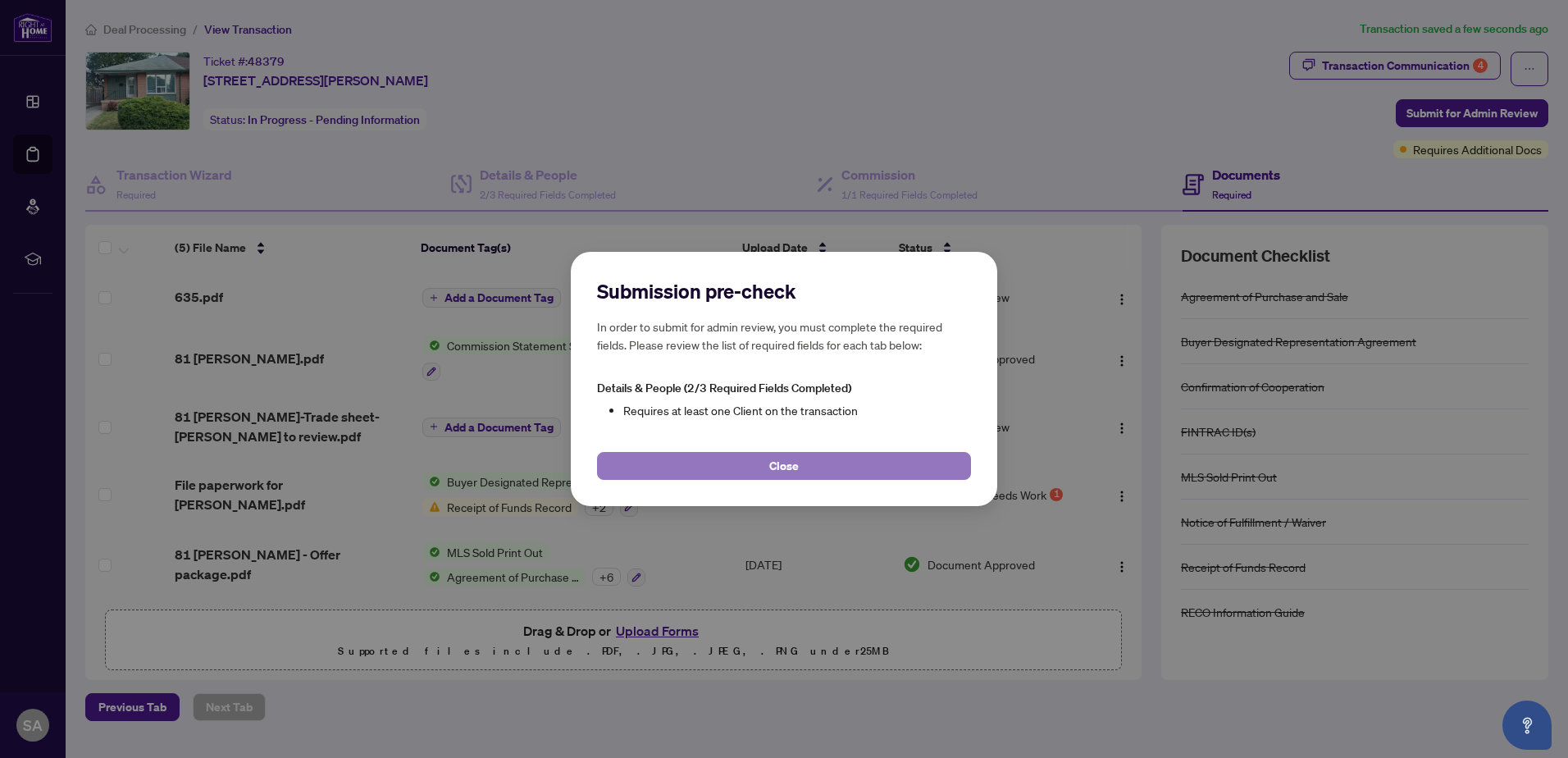
click at [816, 465] on button "Close" at bounding box center [784, 465] width 374 height 28
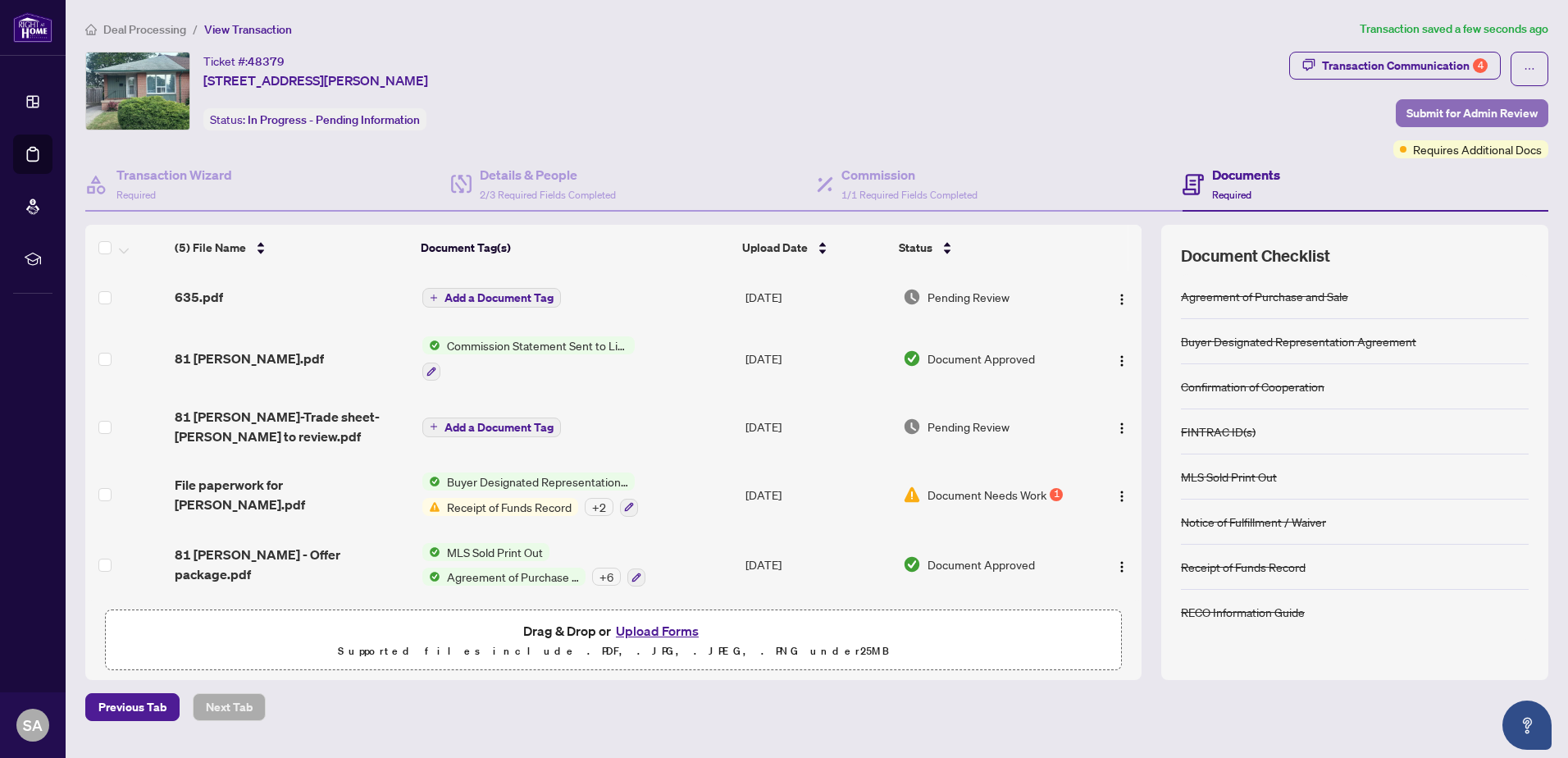
click at [1459, 112] on span "Submit for Admin Review" at bounding box center [1472, 113] width 131 height 26
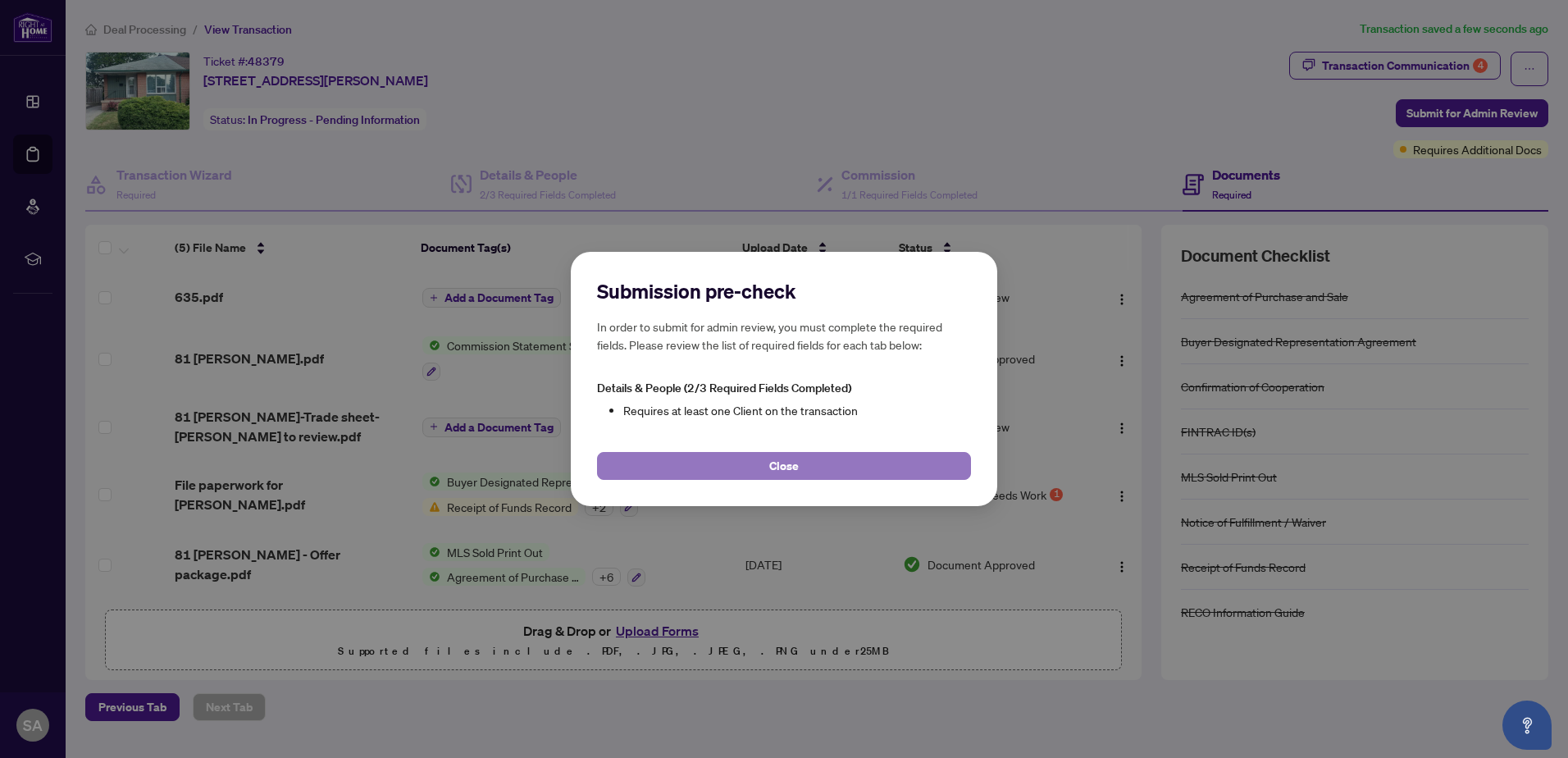
click at [808, 460] on button "Close" at bounding box center [784, 465] width 374 height 28
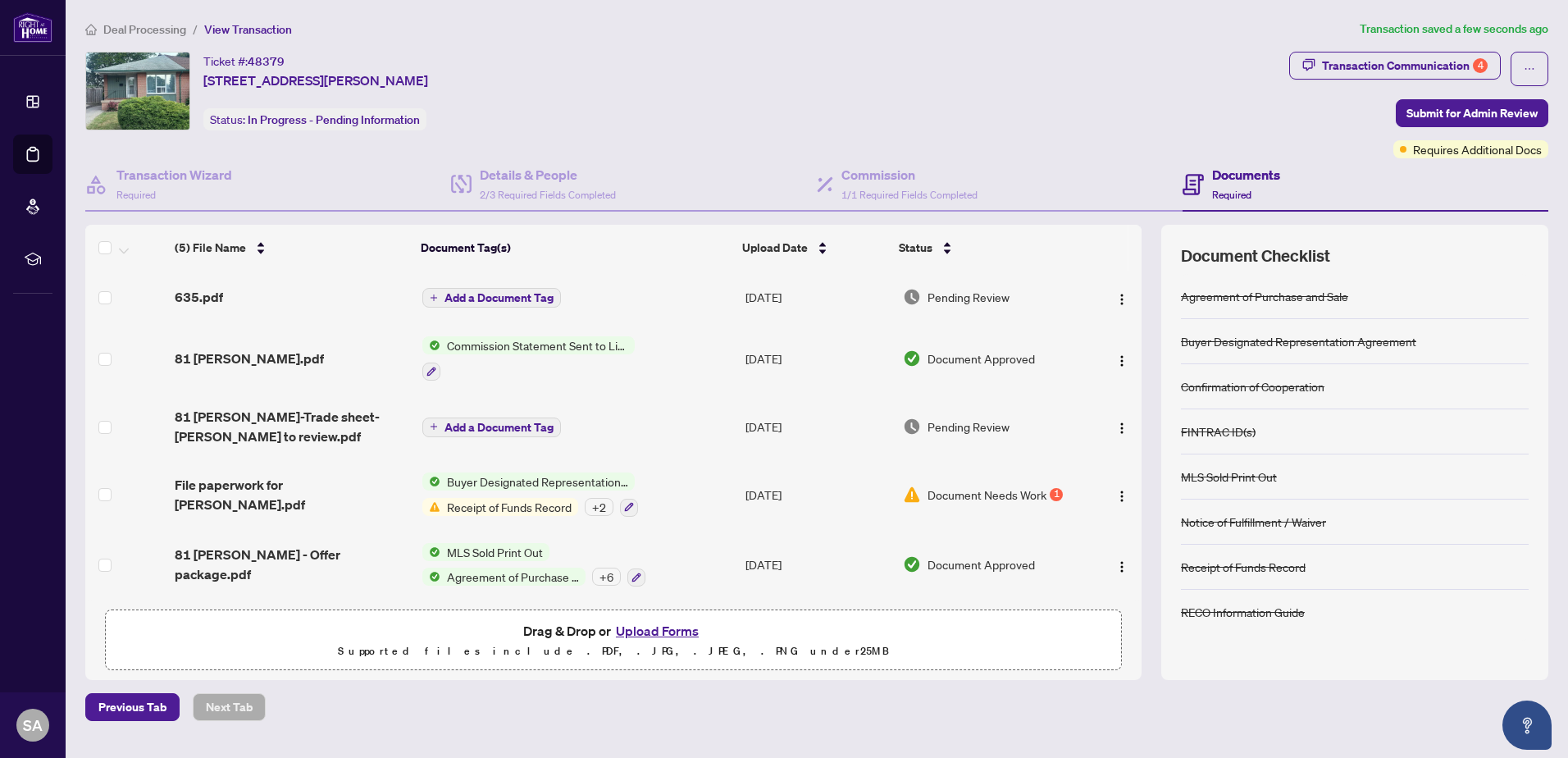
scroll to position [0, 0]
click at [561, 183] on h4 "Details & People" at bounding box center [548, 175] width 137 height 20
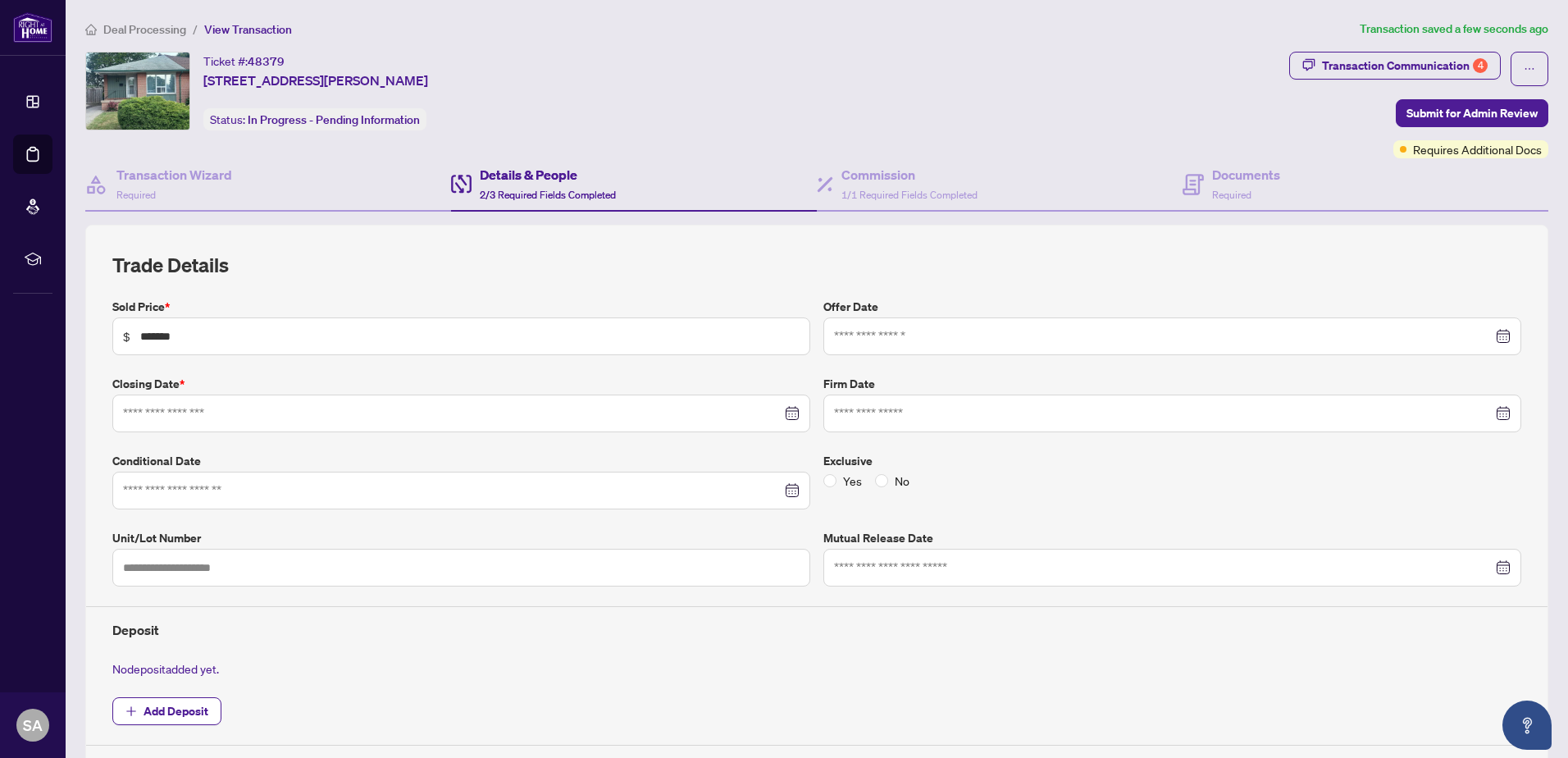
type input "**********"
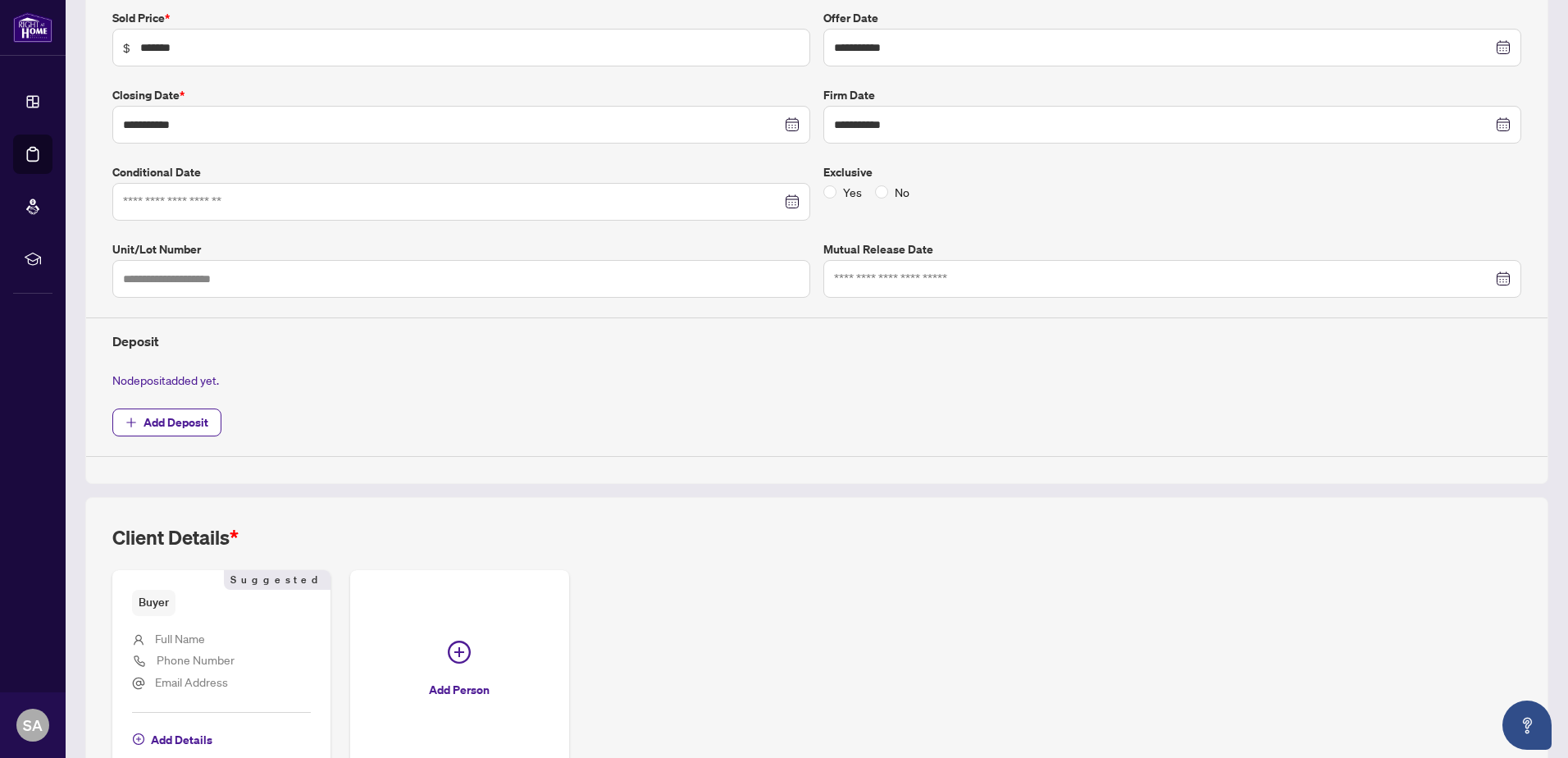
scroll to position [391, 0]
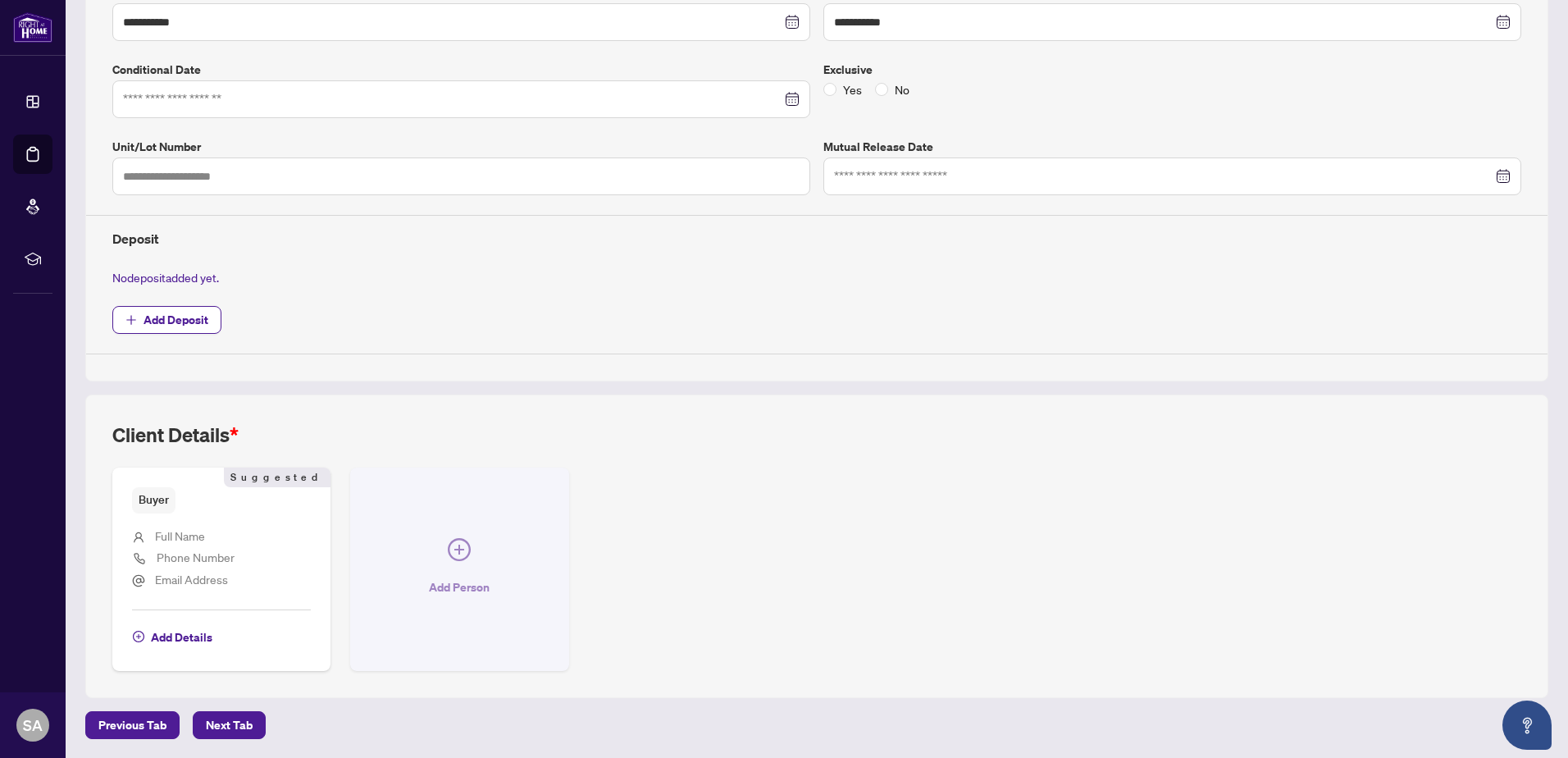
click at [460, 546] on icon "plus-circle" at bounding box center [459, 549] width 23 height 23
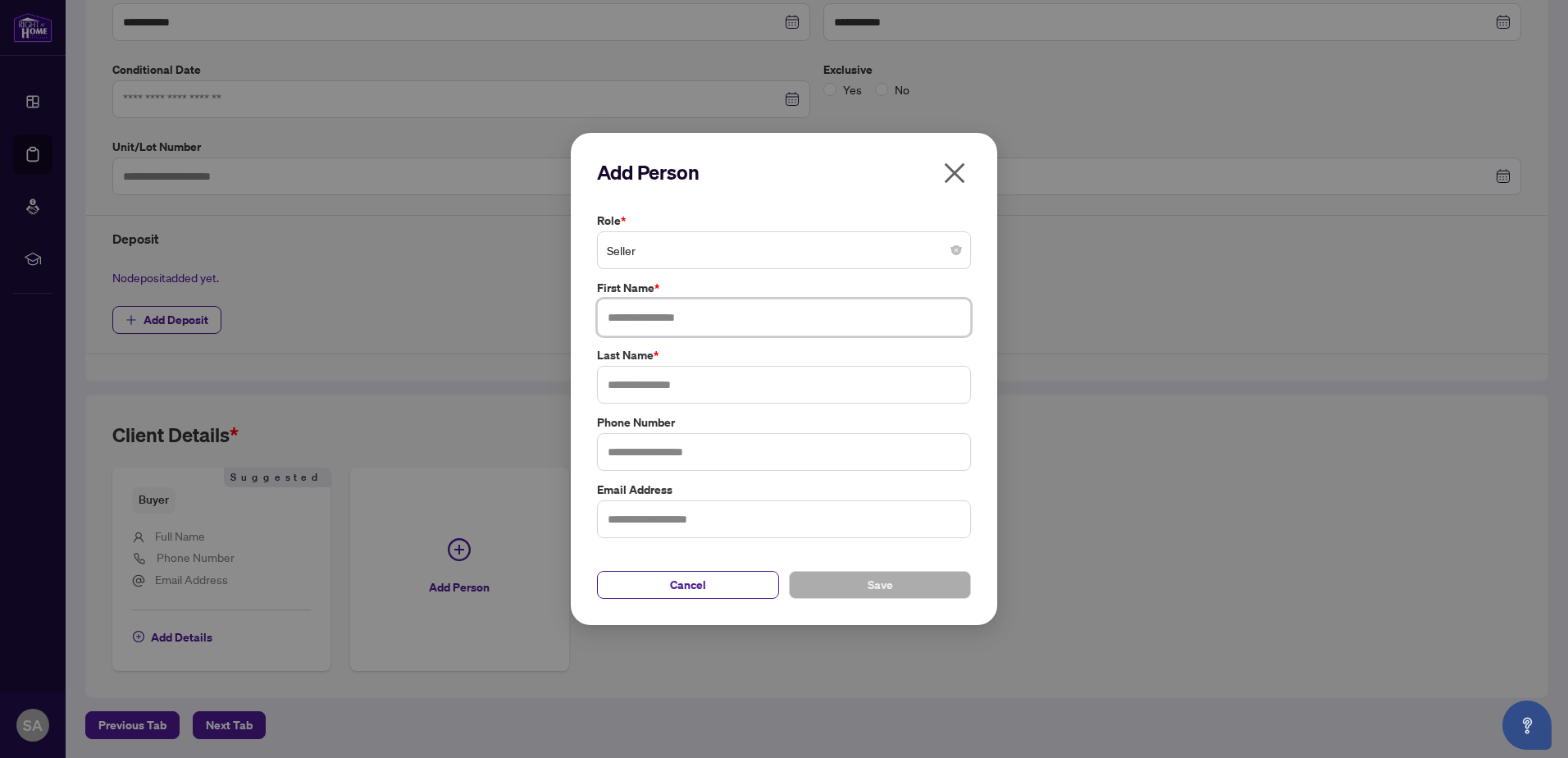
click at [683, 318] on input "text" at bounding box center [784, 317] width 374 height 37
type input "*"
click at [838, 387] on input "text" at bounding box center [784, 384] width 374 height 37
type input "*"
click at [877, 578] on span "Save" at bounding box center [880, 584] width 25 height 26
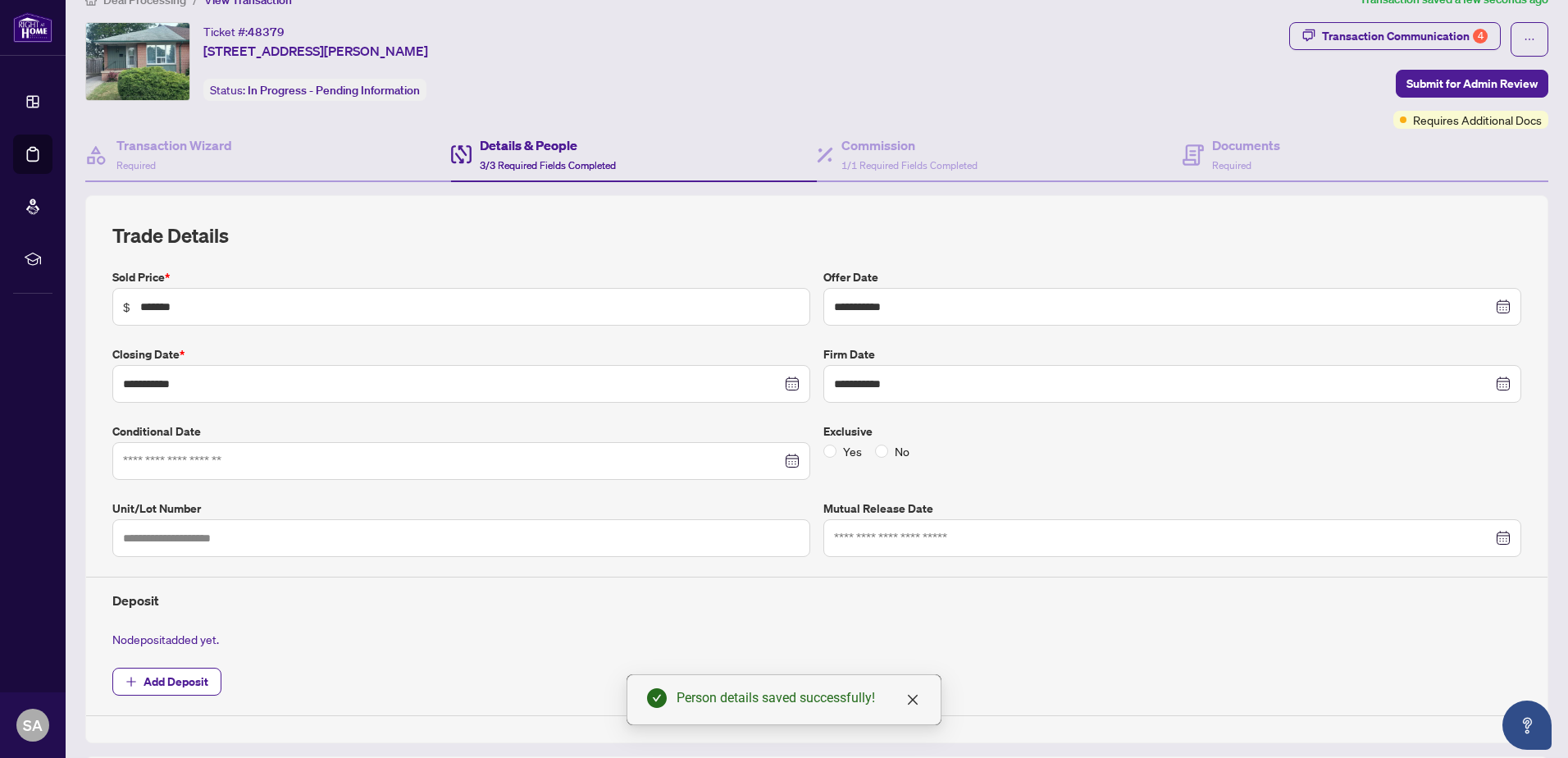
scroll to position [0, 0]
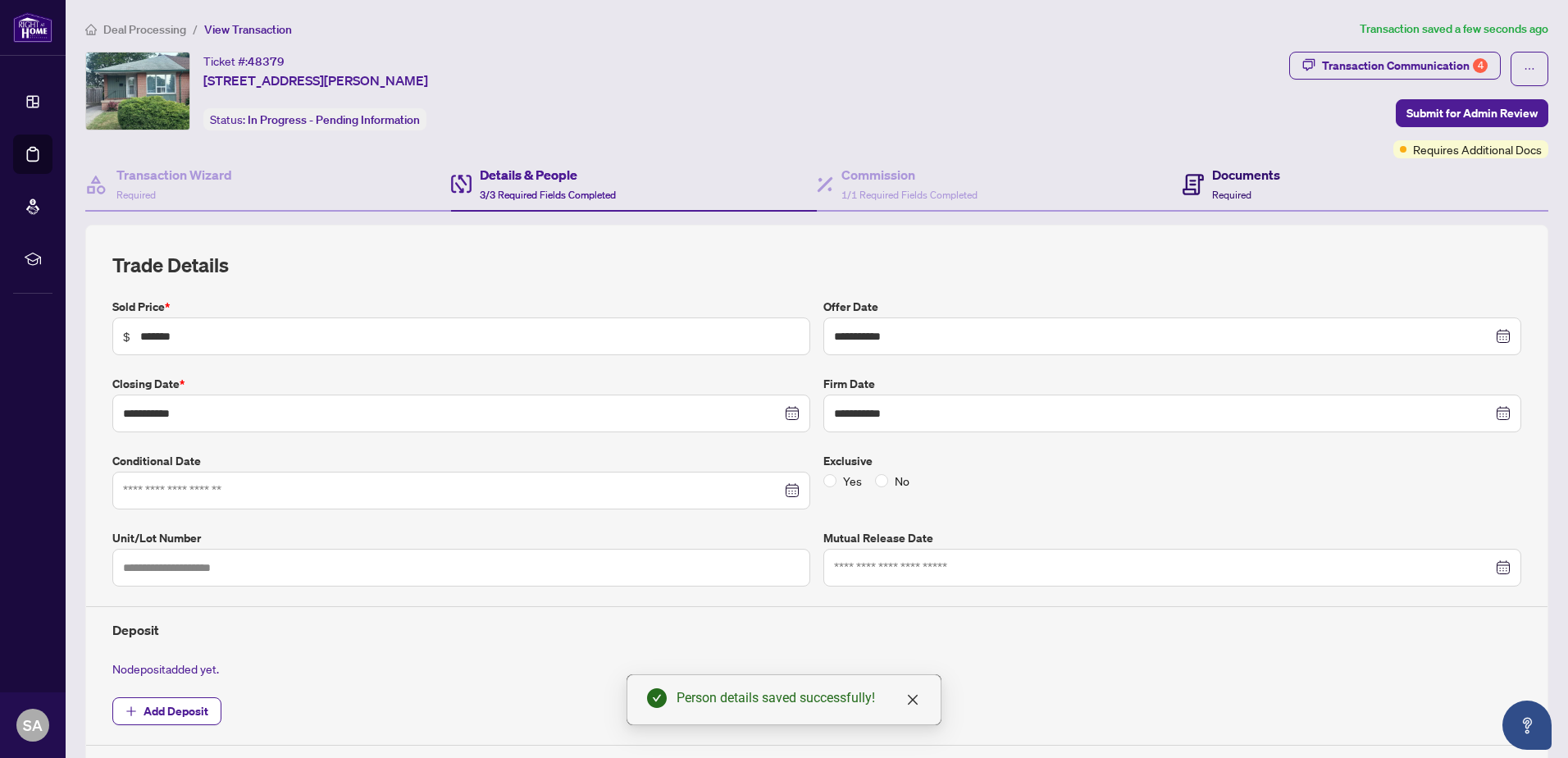
click at [1241, 196] on span "Required" at bounding box center [1231, 195] width 39 height 13
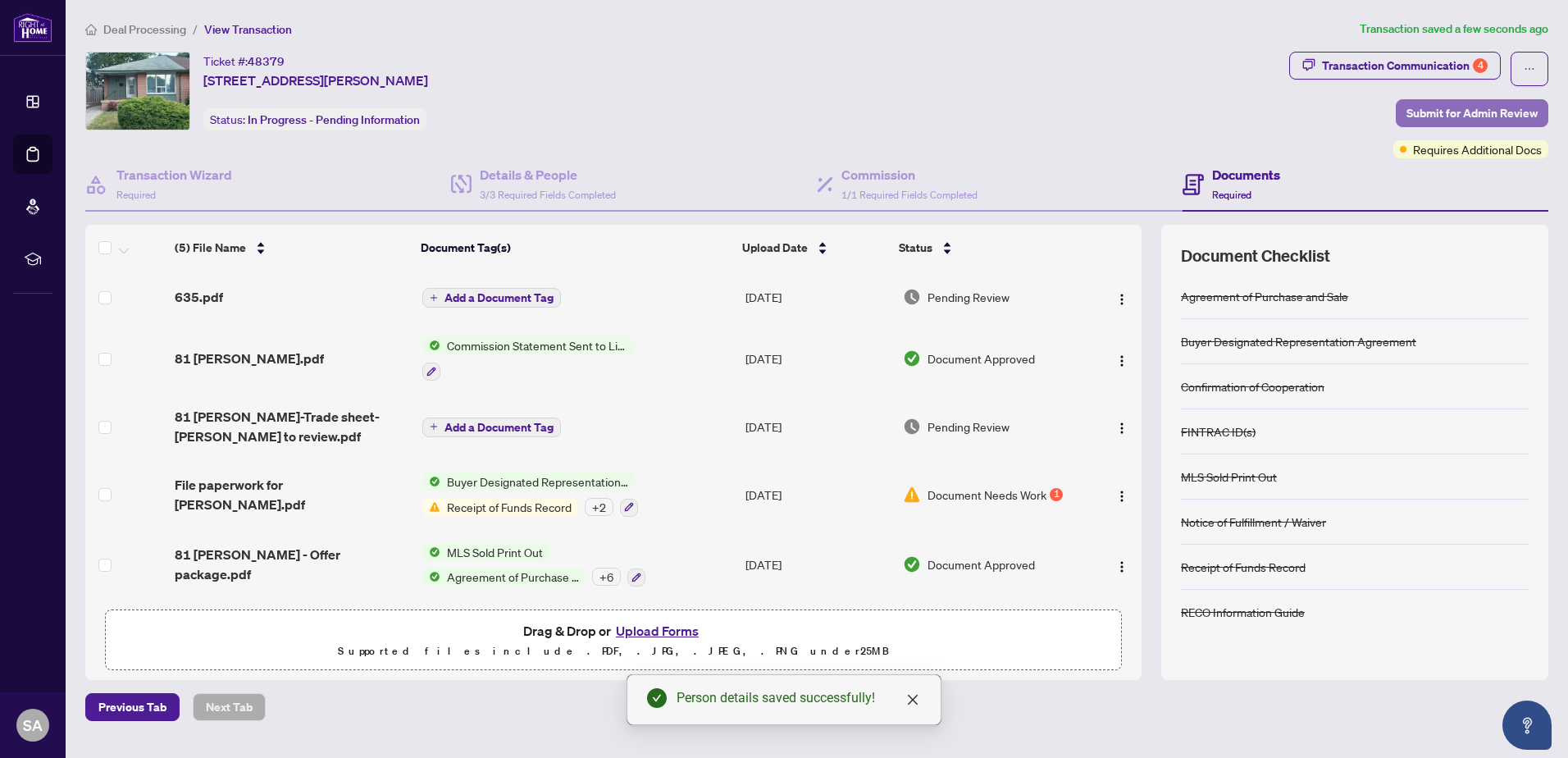
click at [1429, 118] on span "Submit for Admin Review" at bounding box center [1472, 113] width 131 height 26
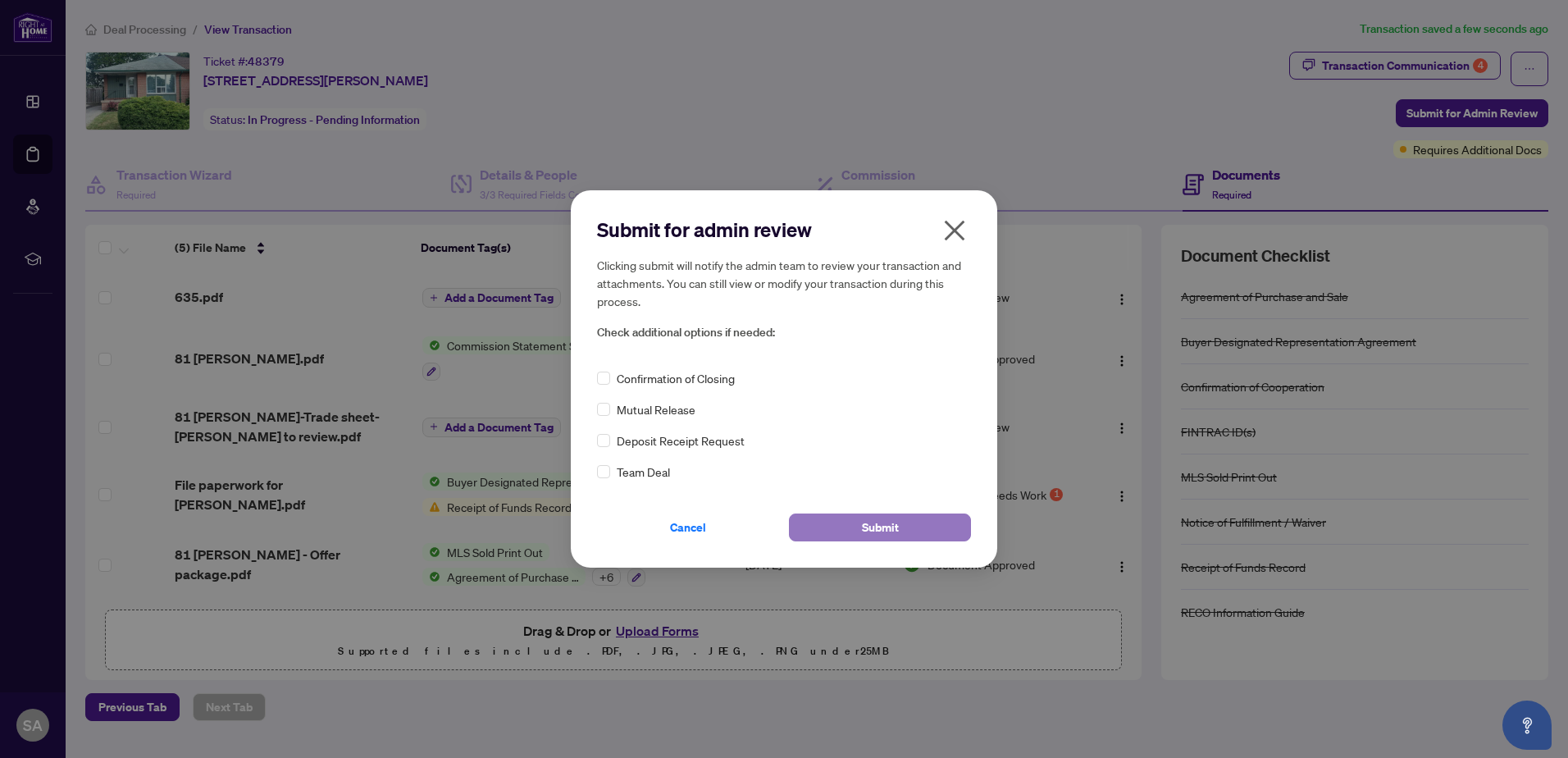
click at [927, 514] on button "Submit" at bounding box center [880, 527] width 182 height 28
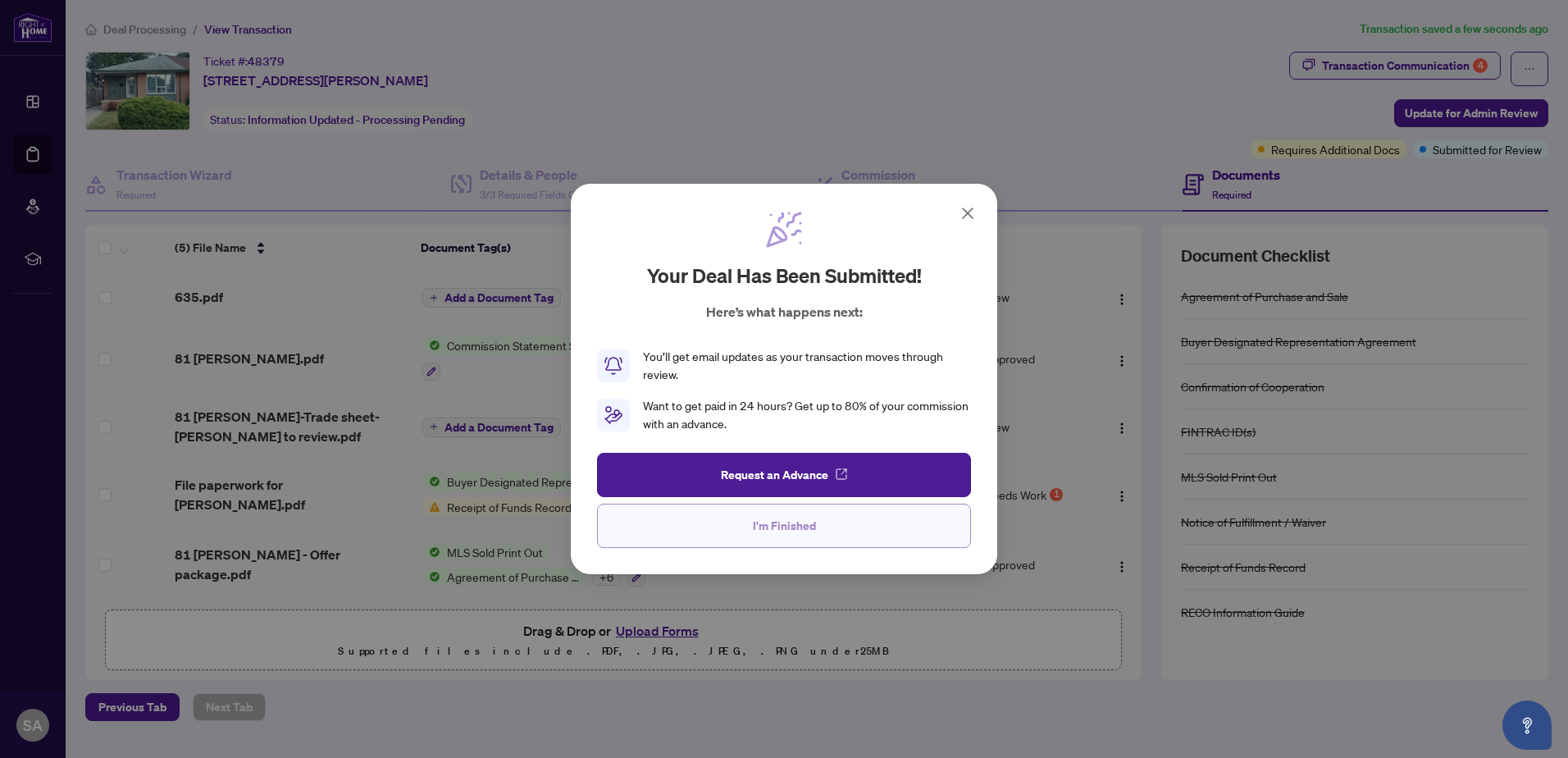
click at [778, 534] on span "I'm Finished" at bounding box center [784, 525] width 63 height 26
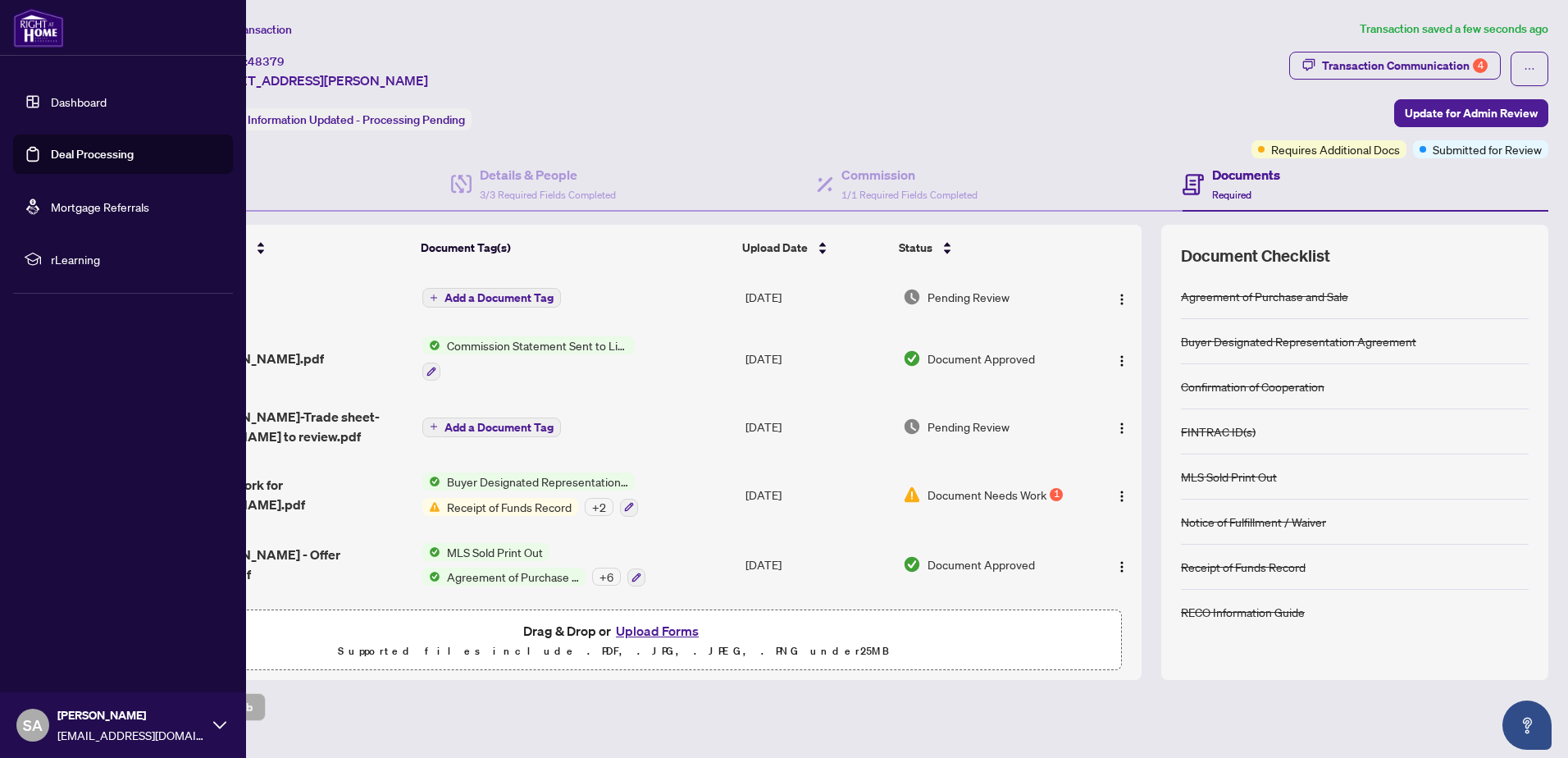
click at [54, 95] on link "Dashboard" at bounding box center [78, 102] width 56 height 15
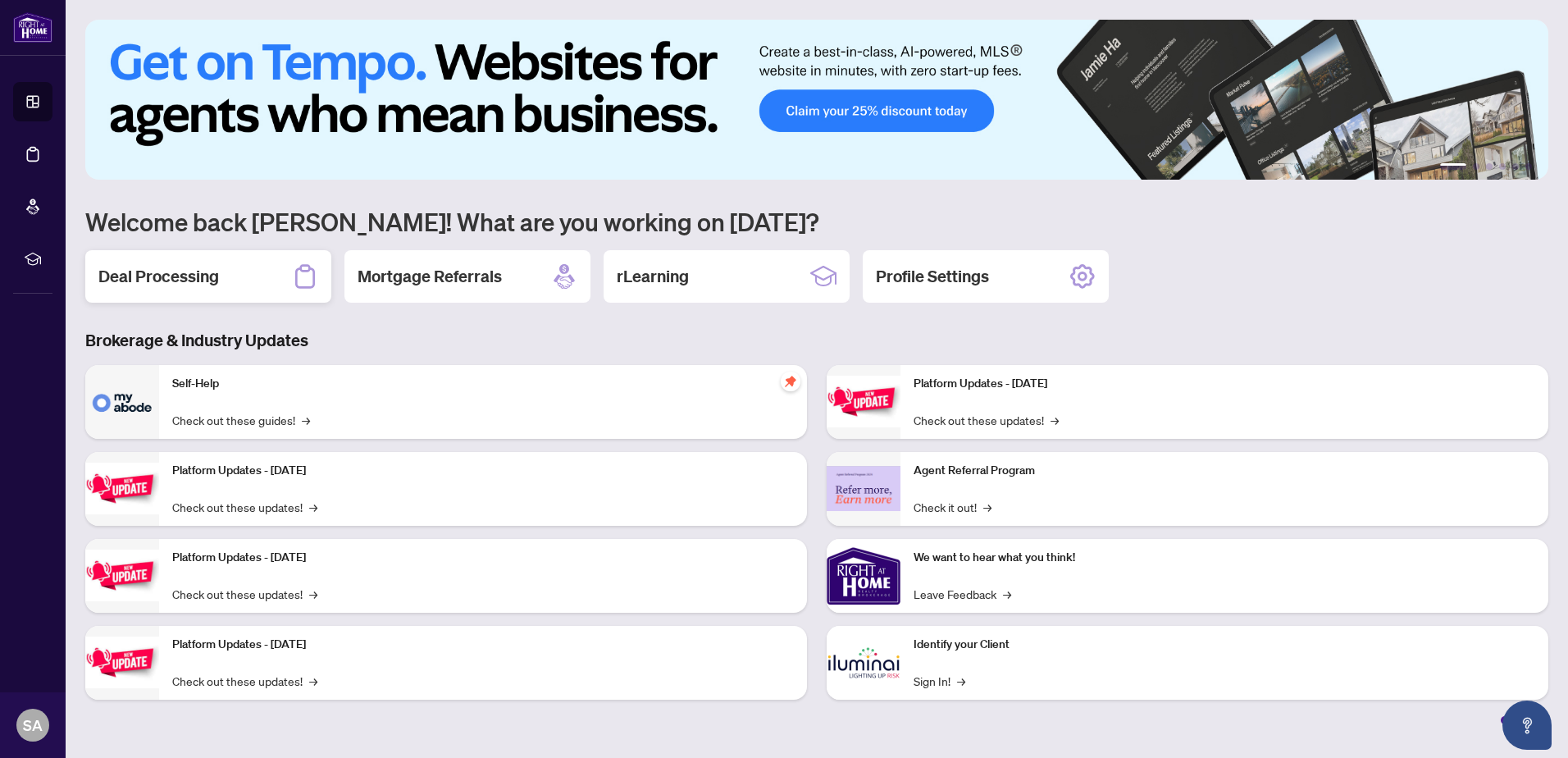
click at [250, 269] on div "Deal Processing" at bounding box center [208, 277] width 246 height 53
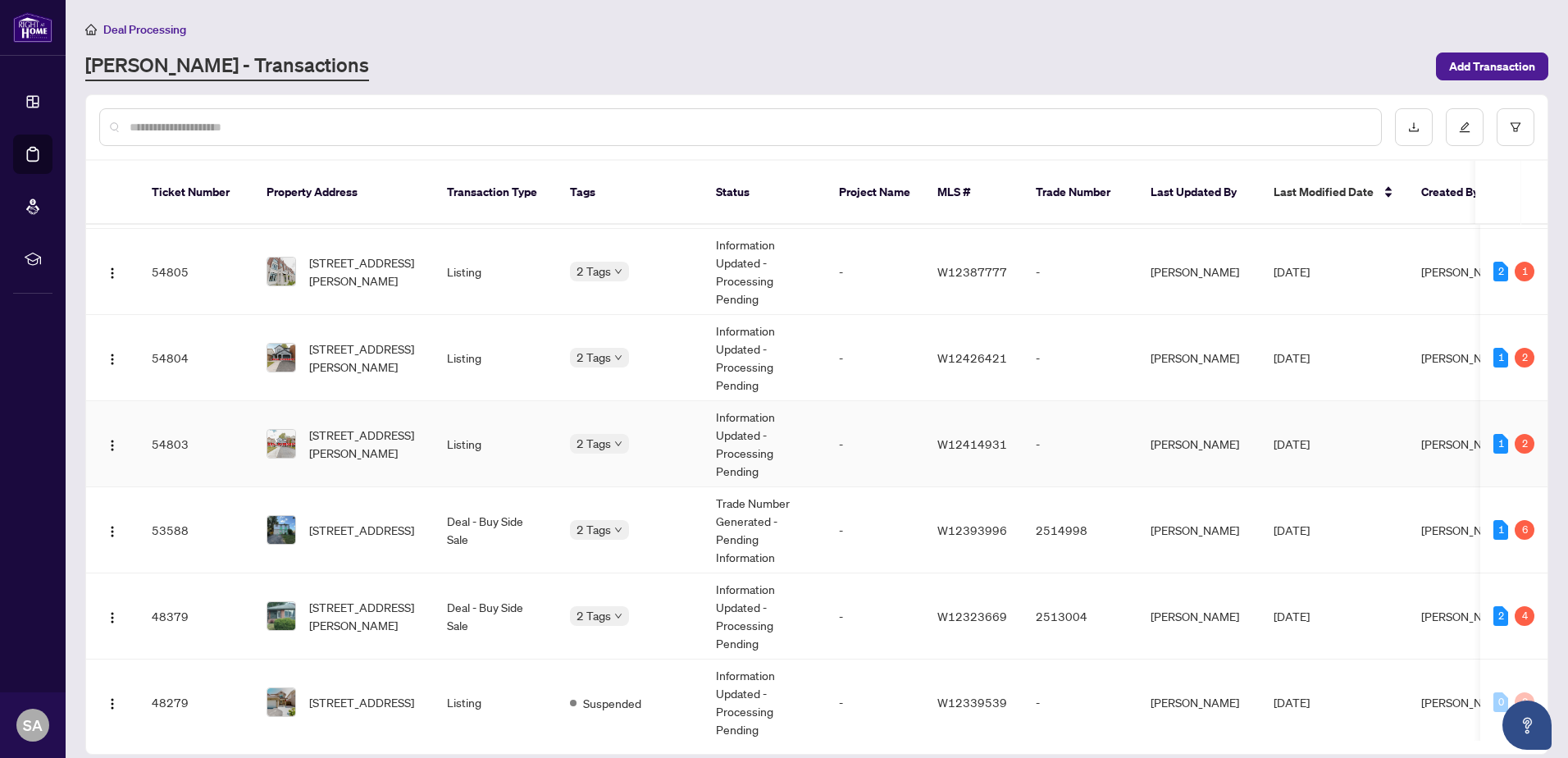
scroll to position [195, 0]
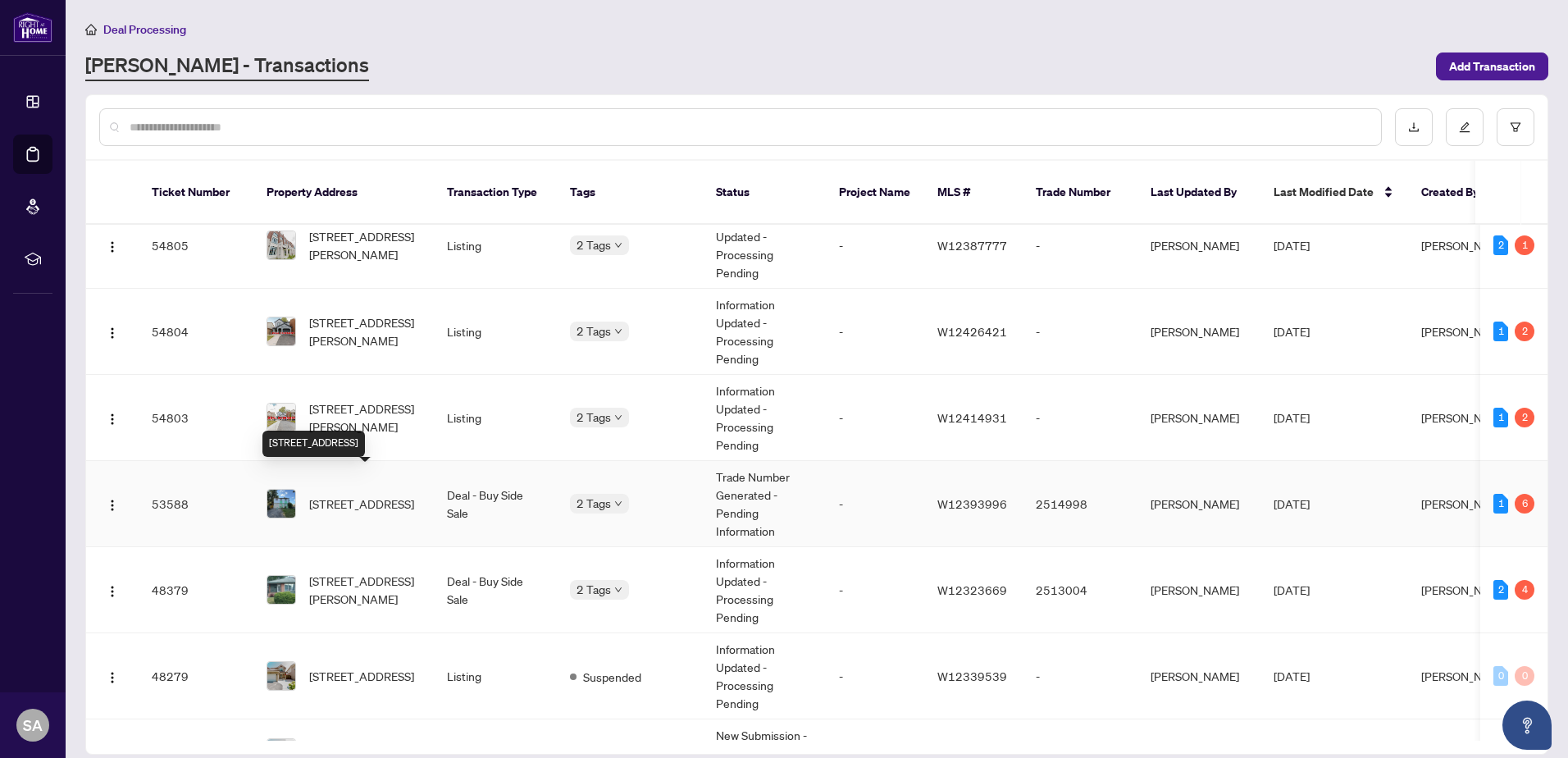
click at [351, 494] on span "1 Homeland Crt, Brampton, Ontario L6S 1R8, Canada" at bounding box center [361, 503] width 105 height 18
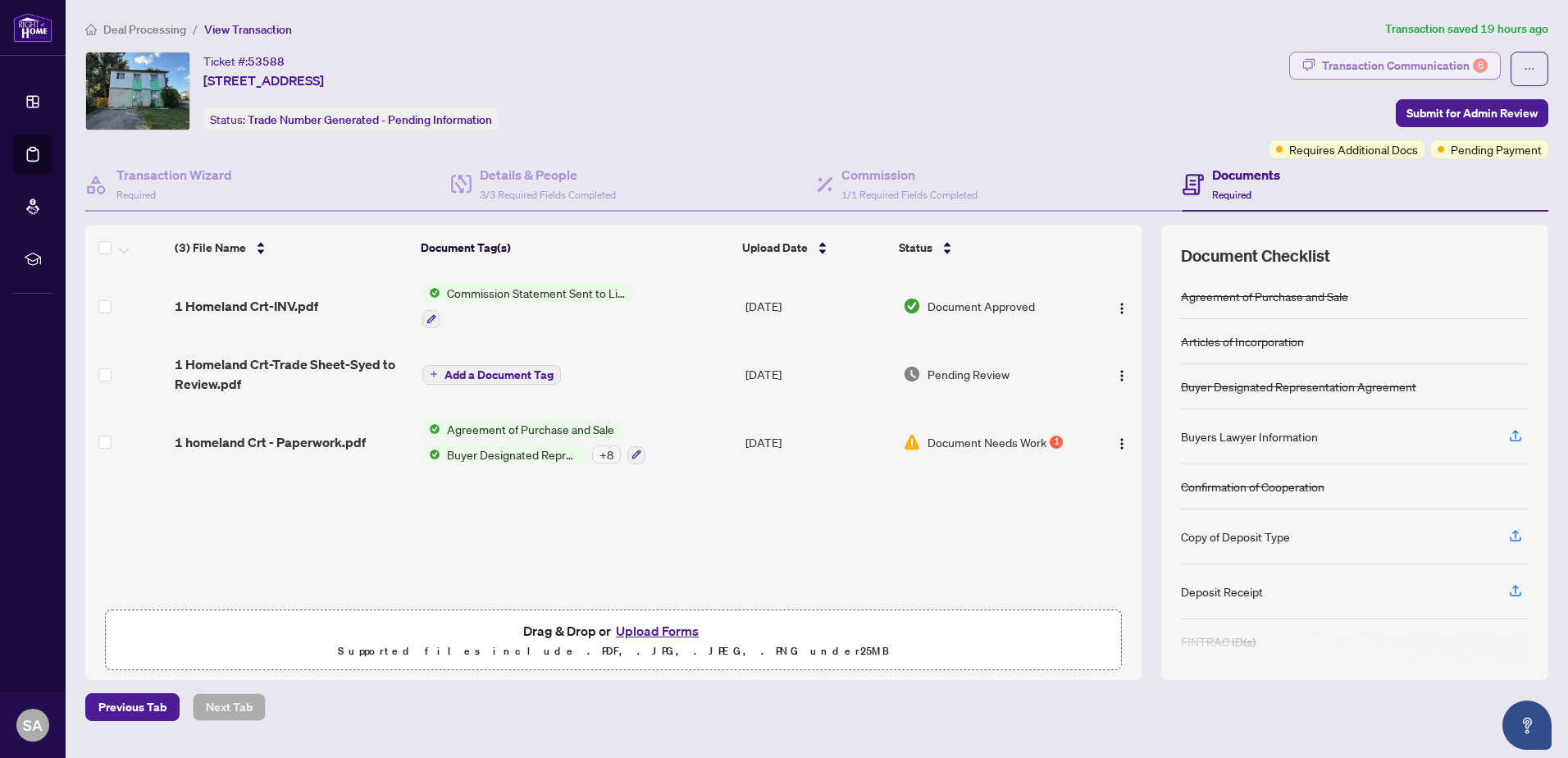
click at [1431, 74] on div "Transaction Communication 6" at bounding box center [1404, 66] width 166 height 26
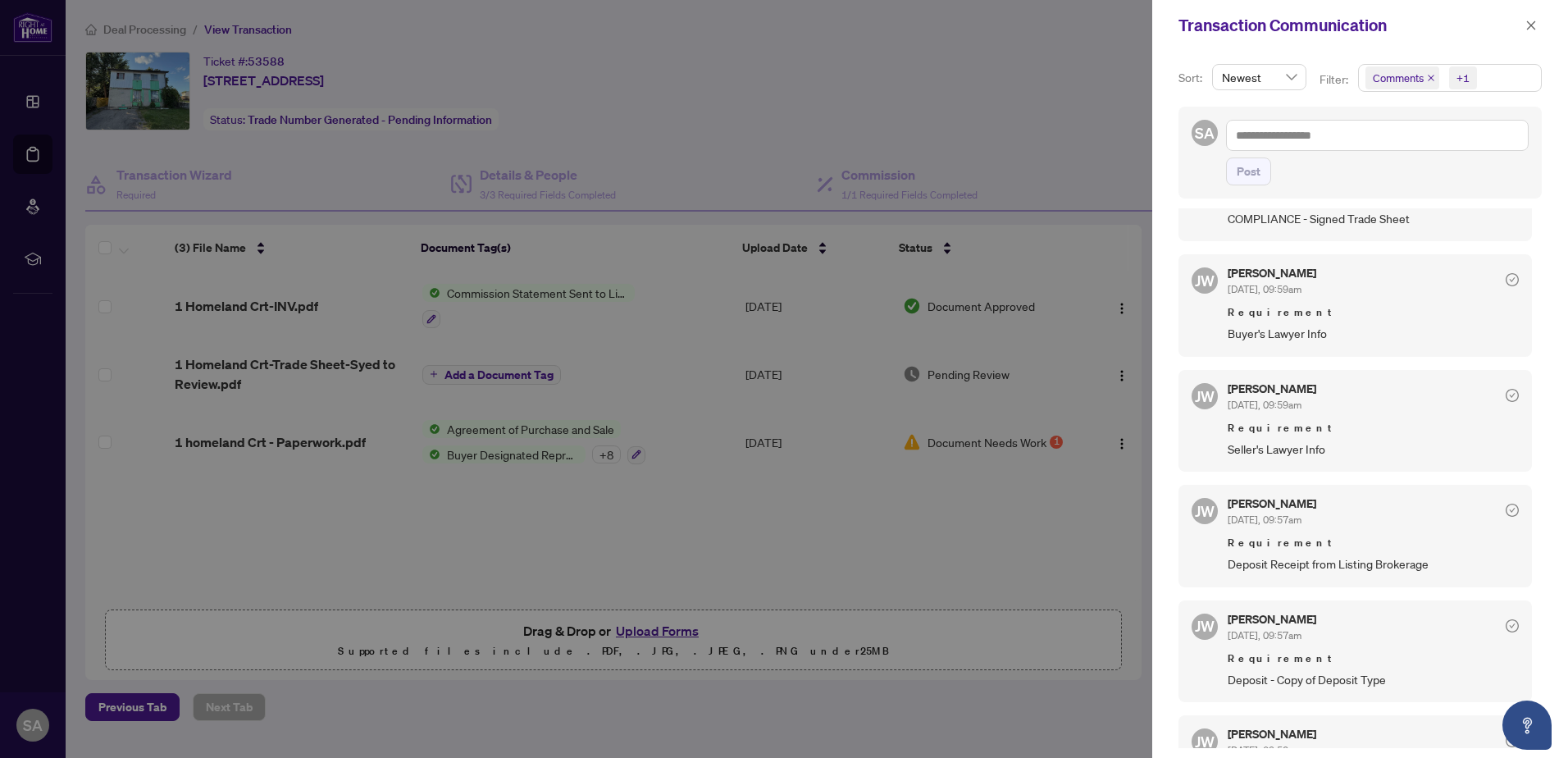
scroll to position [410, 0]
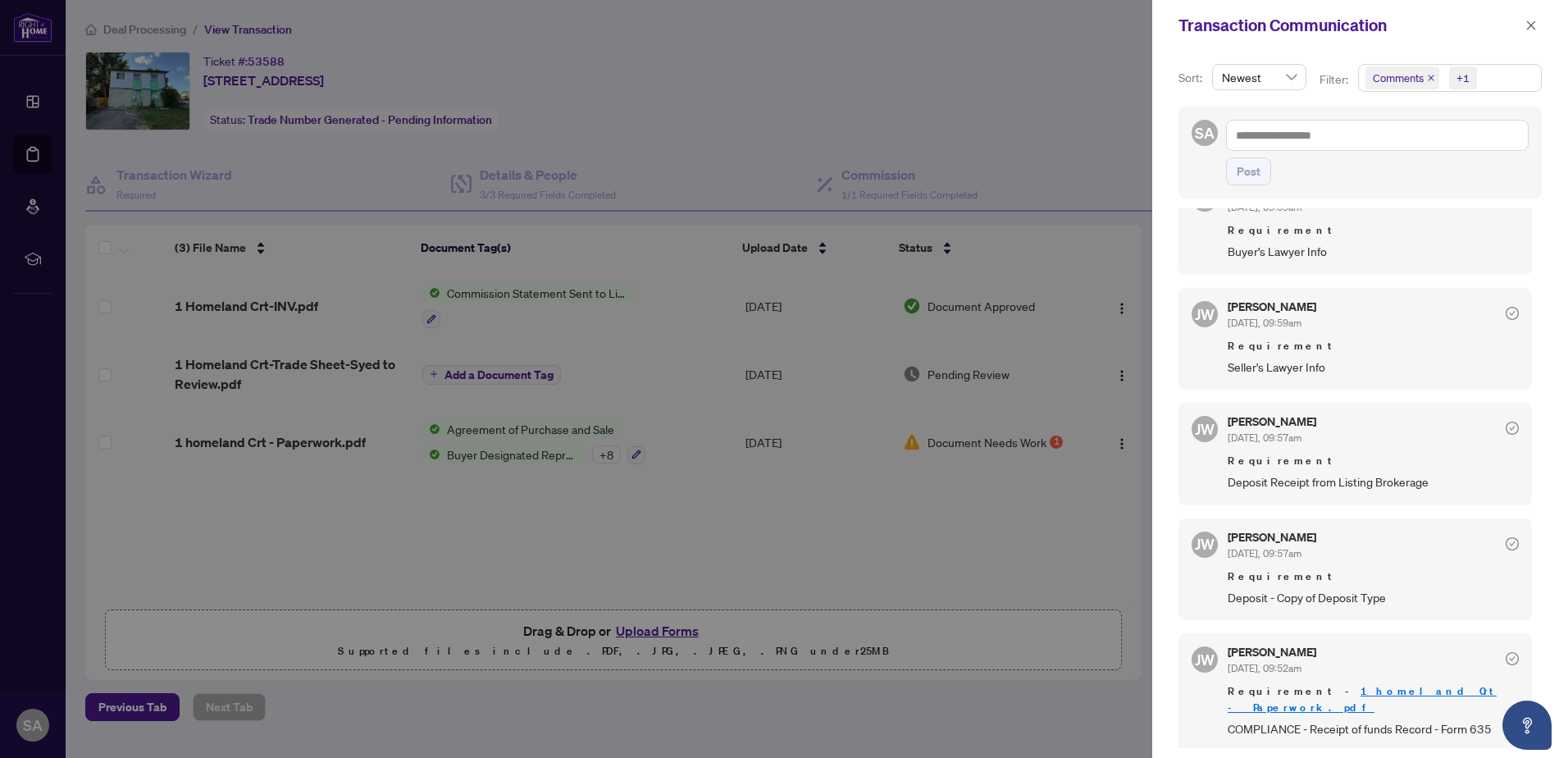
click at [541, 555] on div at bounding box center [784, 379] width 1568 height 758
click at [671, 628] on div at bounding box center [784, 379] width 1568 height 758
click at [1533, 23] on icon "close" at bounding box center [1532, 25] width 9 height 9
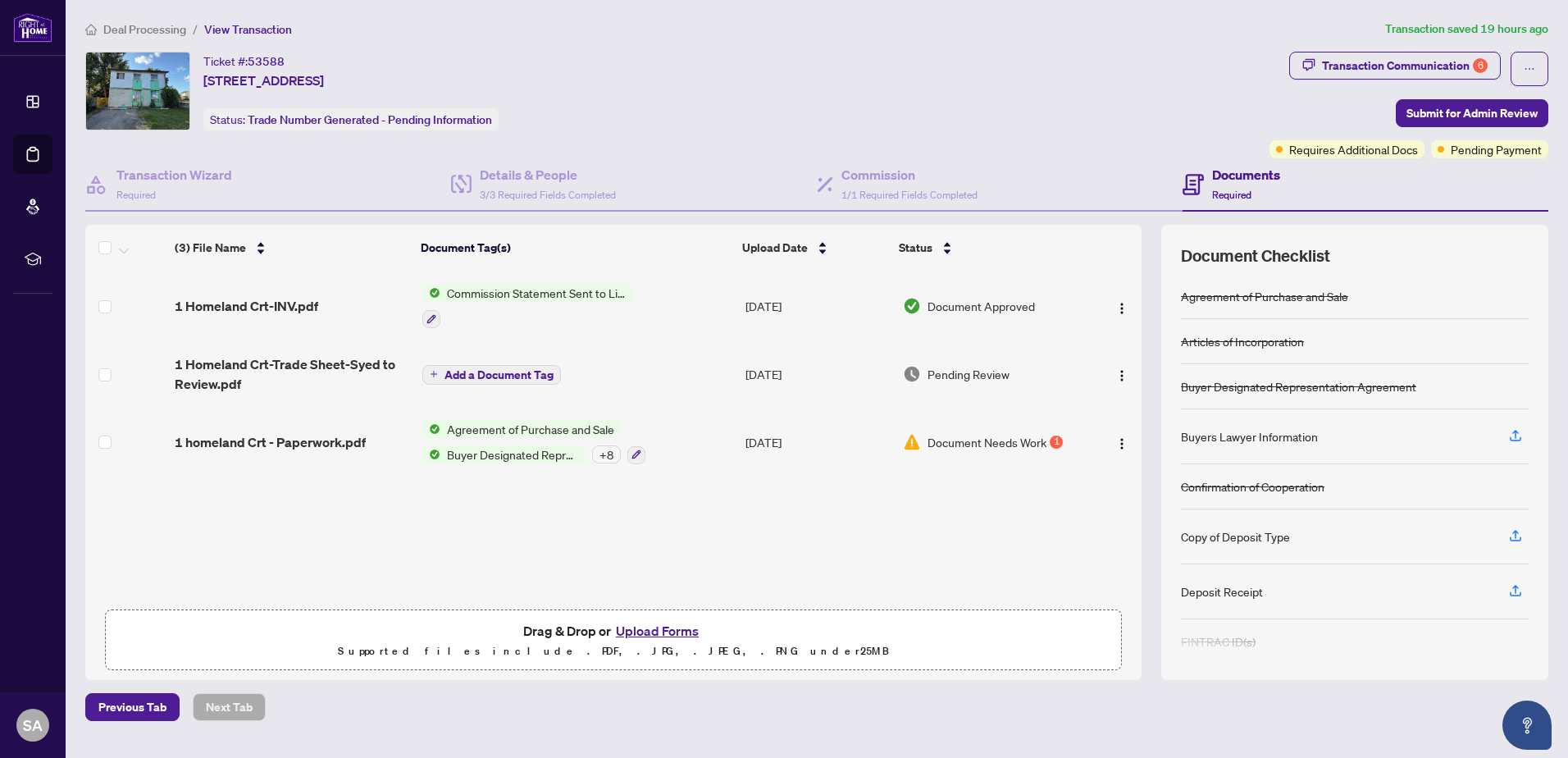
click at [648, 633] on button "Upload Forms" at bounding box center [657, 630] width 93 height 21
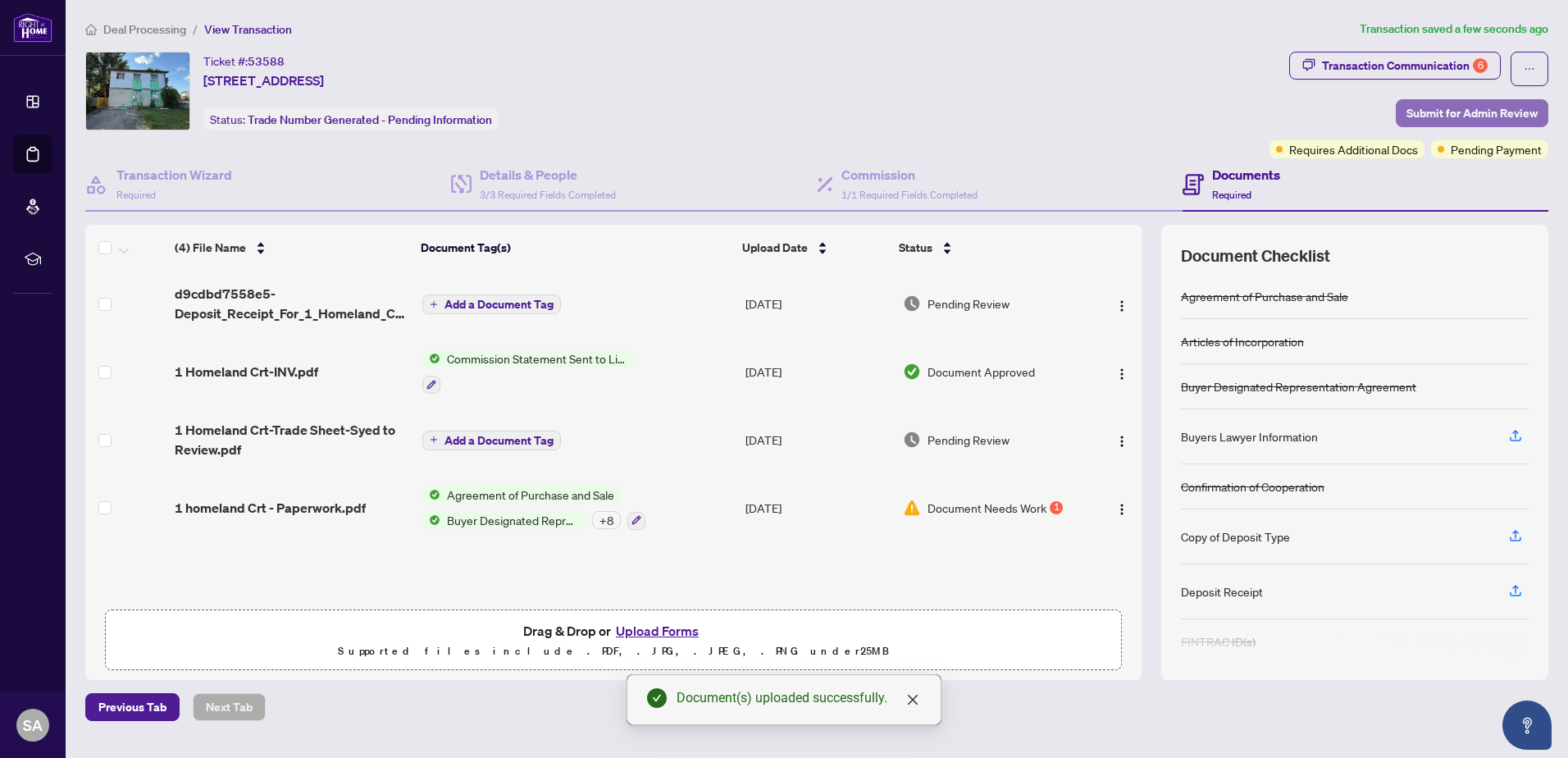
click at [1527, 111] on span "Submit for Admin Review" at bounding box center [1472, 113] width 131 height 26
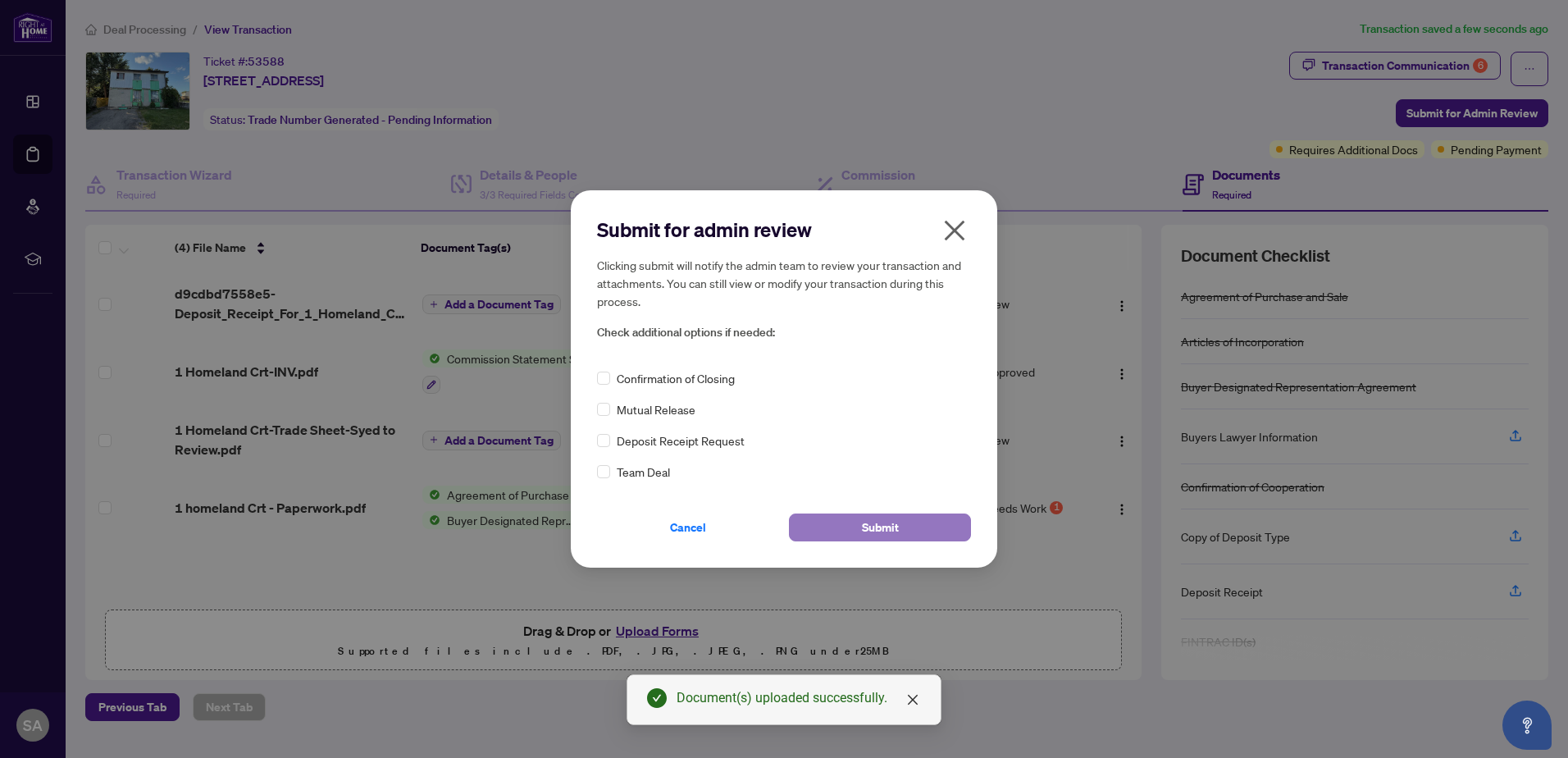
click at [890, 527] on span "Submit" at bounding box center [880, 527] width 37 height 26
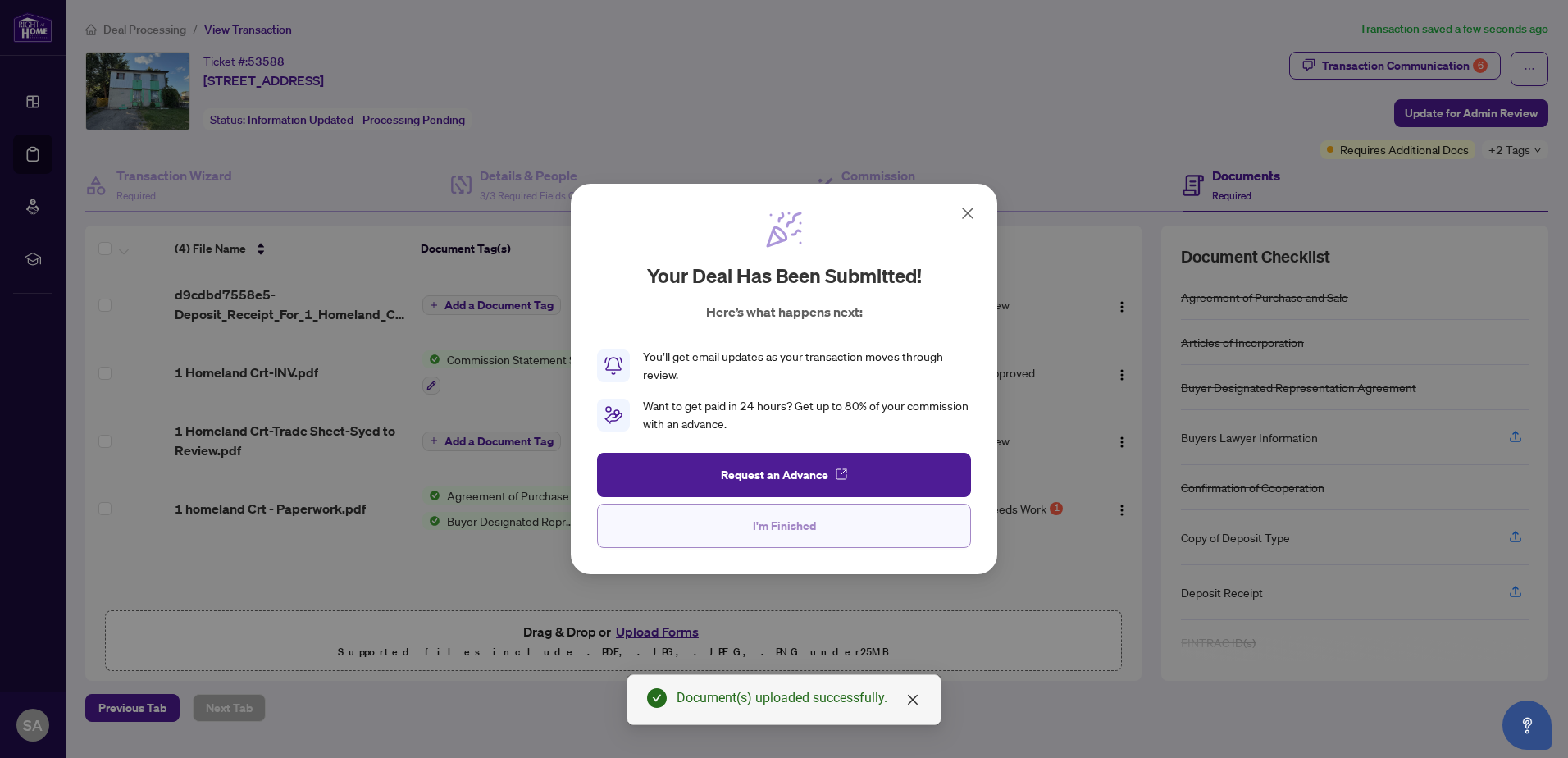
click at [725, 526] on button "I'm Finished" at bounding box center [784, 525] width 374 height 45
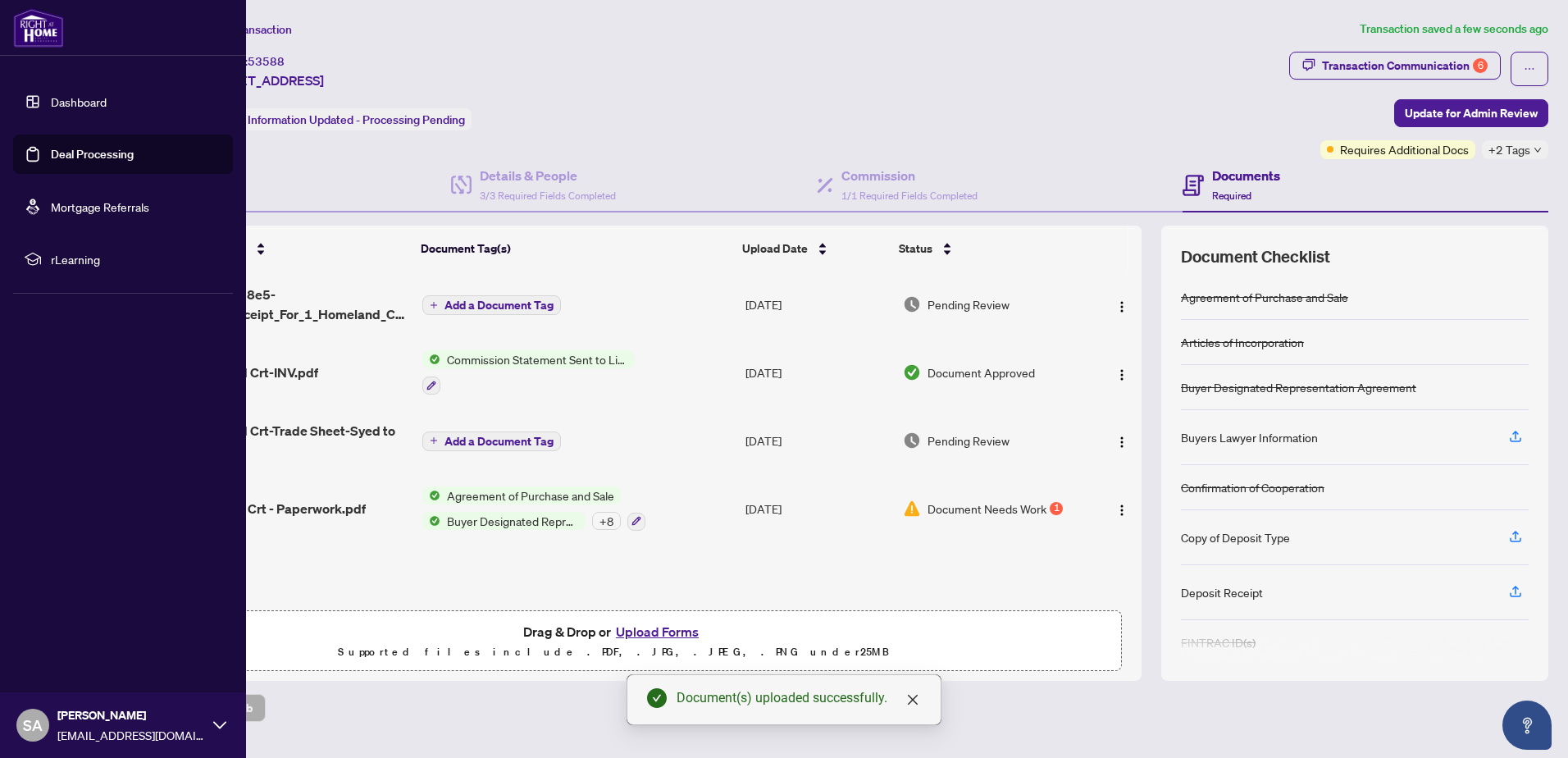
click at [46, 38] on img at bounding box center [38, 27] width 51 height 39
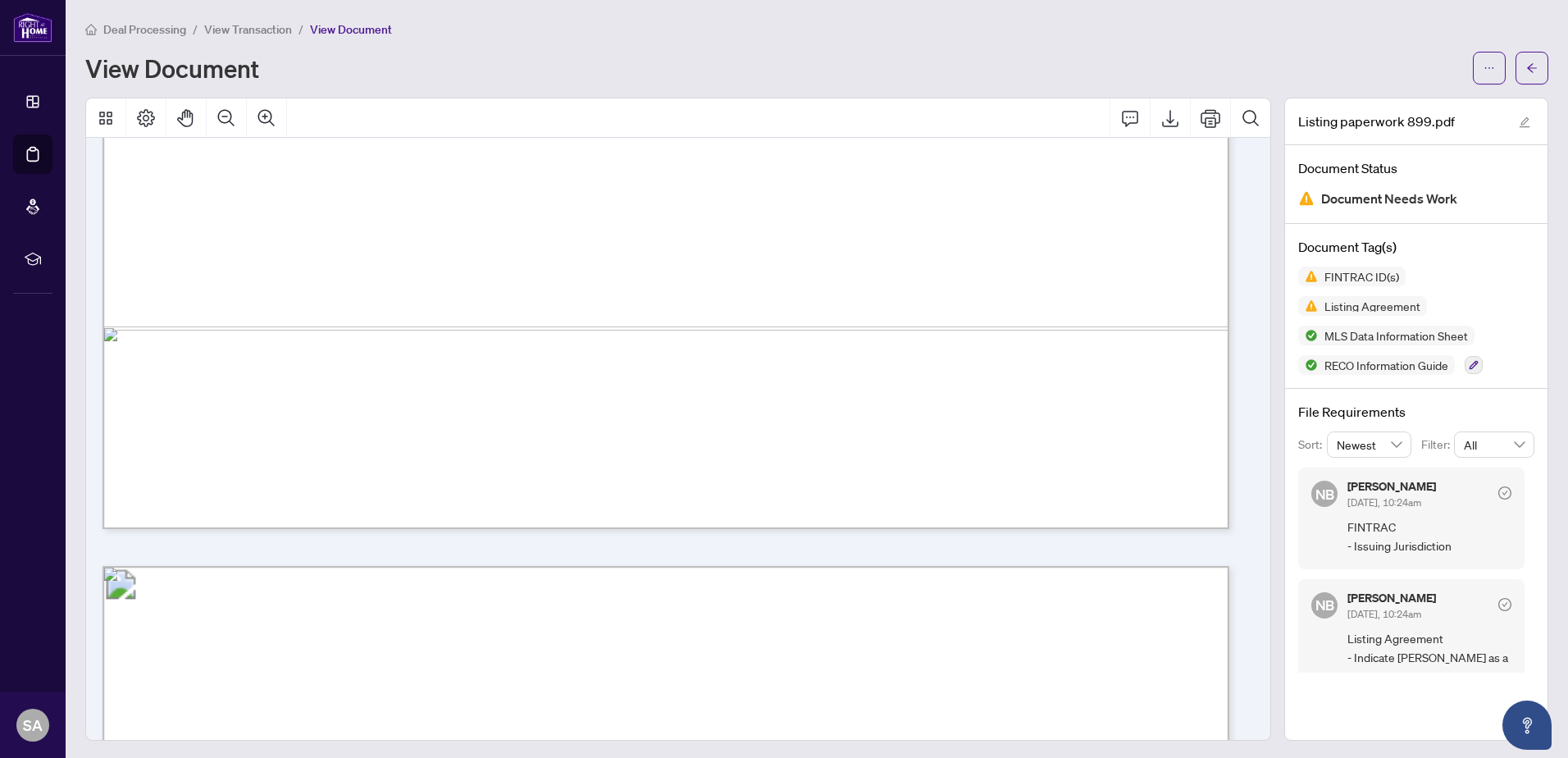
scroll to position [2542, 0]
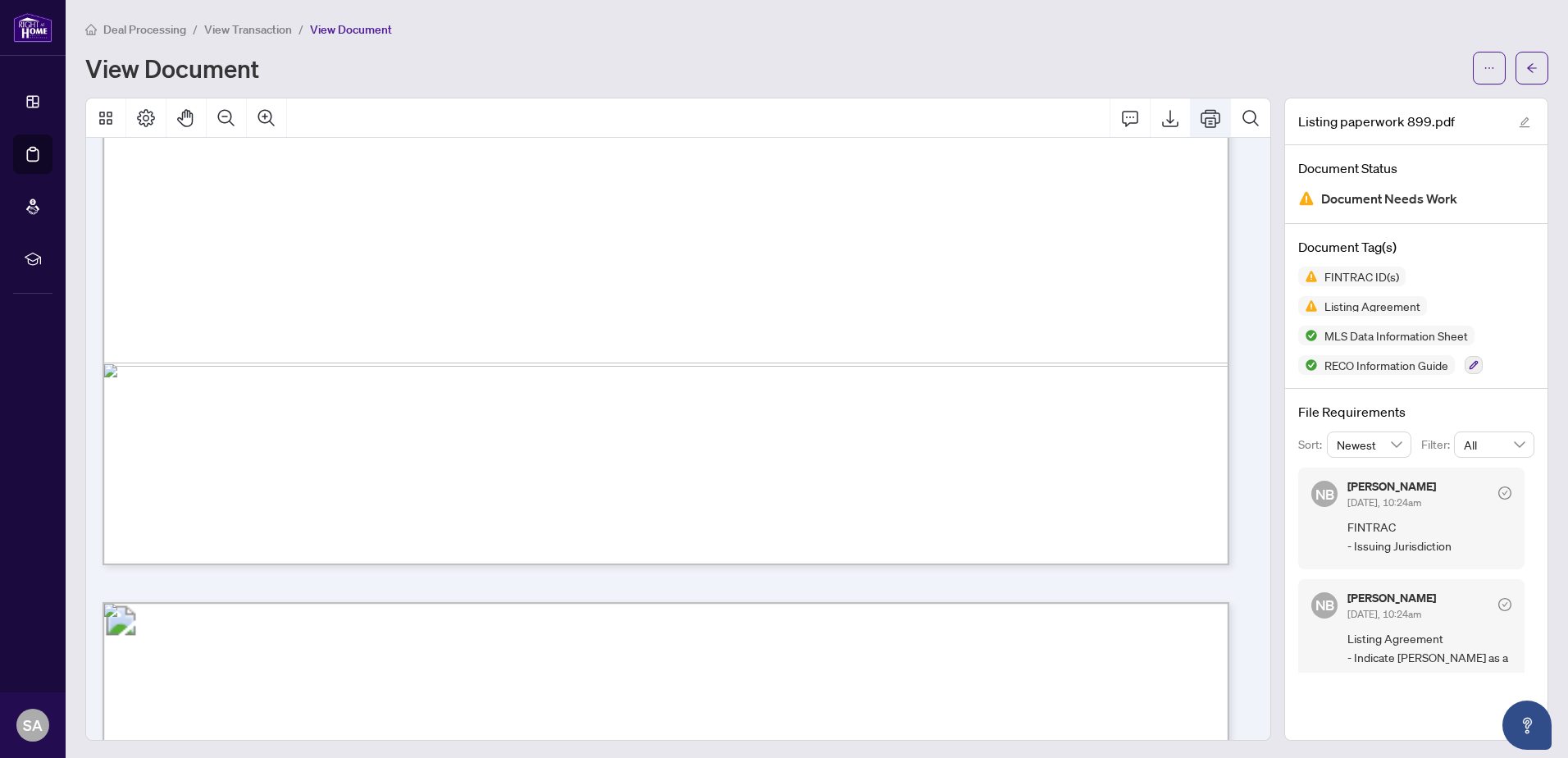
click at [1200, 115] on icon "Print" at bounding box center [1210, 118] width 20 height 20
click at [1158, 128] on button "Export" at bounding box center [1169, 117] width 39 height 39
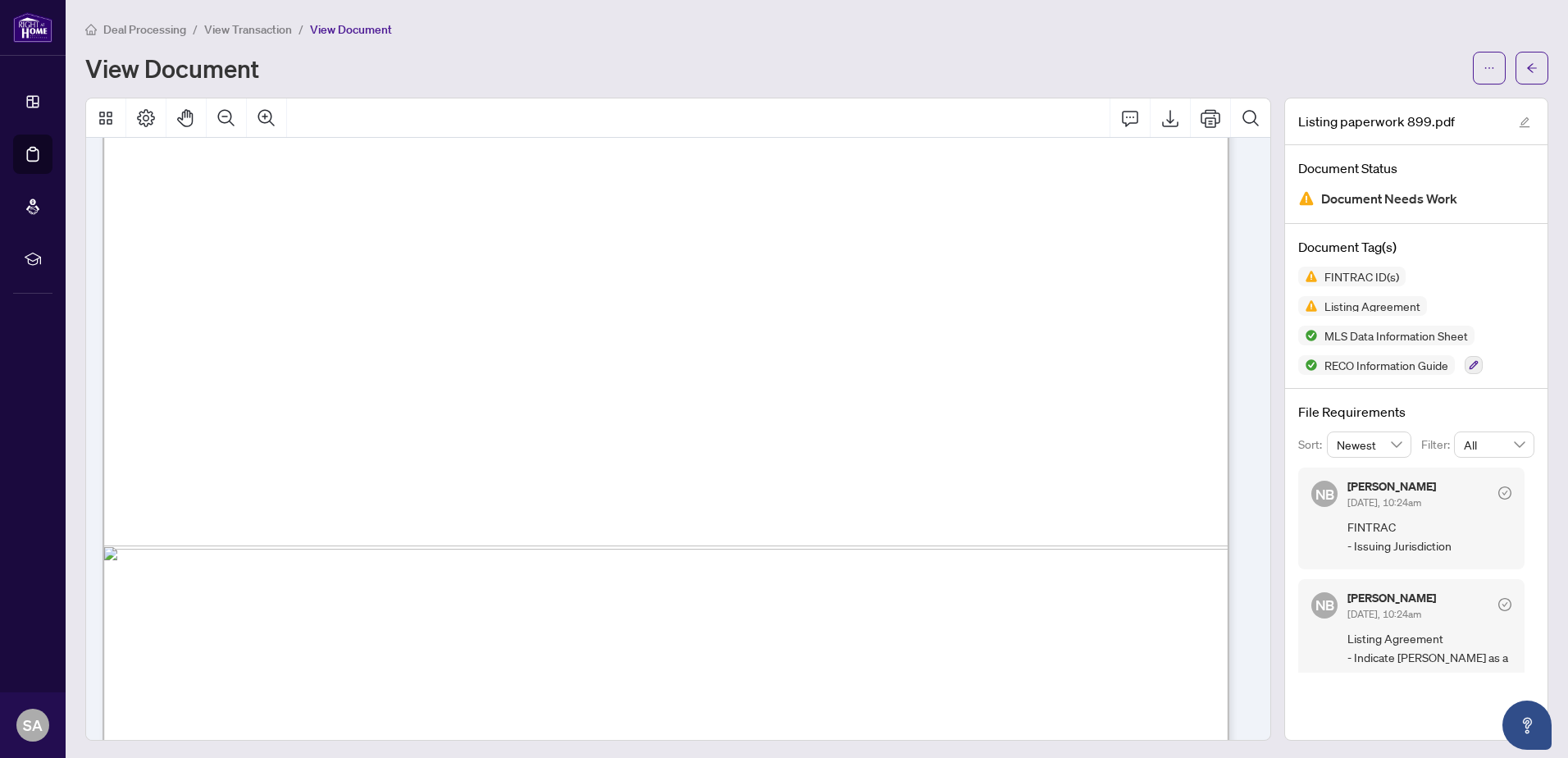
scroll to position [3525, 0]
click at [1371, 694] on div "Listing paperwork 899.pdf Document Status Document Needs Work Document Tag(s) F…" at bounding box center [1416, 419] width 264 height 642
click at [1204, 55] on div "View Document" at bounding box center [774, 67] width 1378 height 26
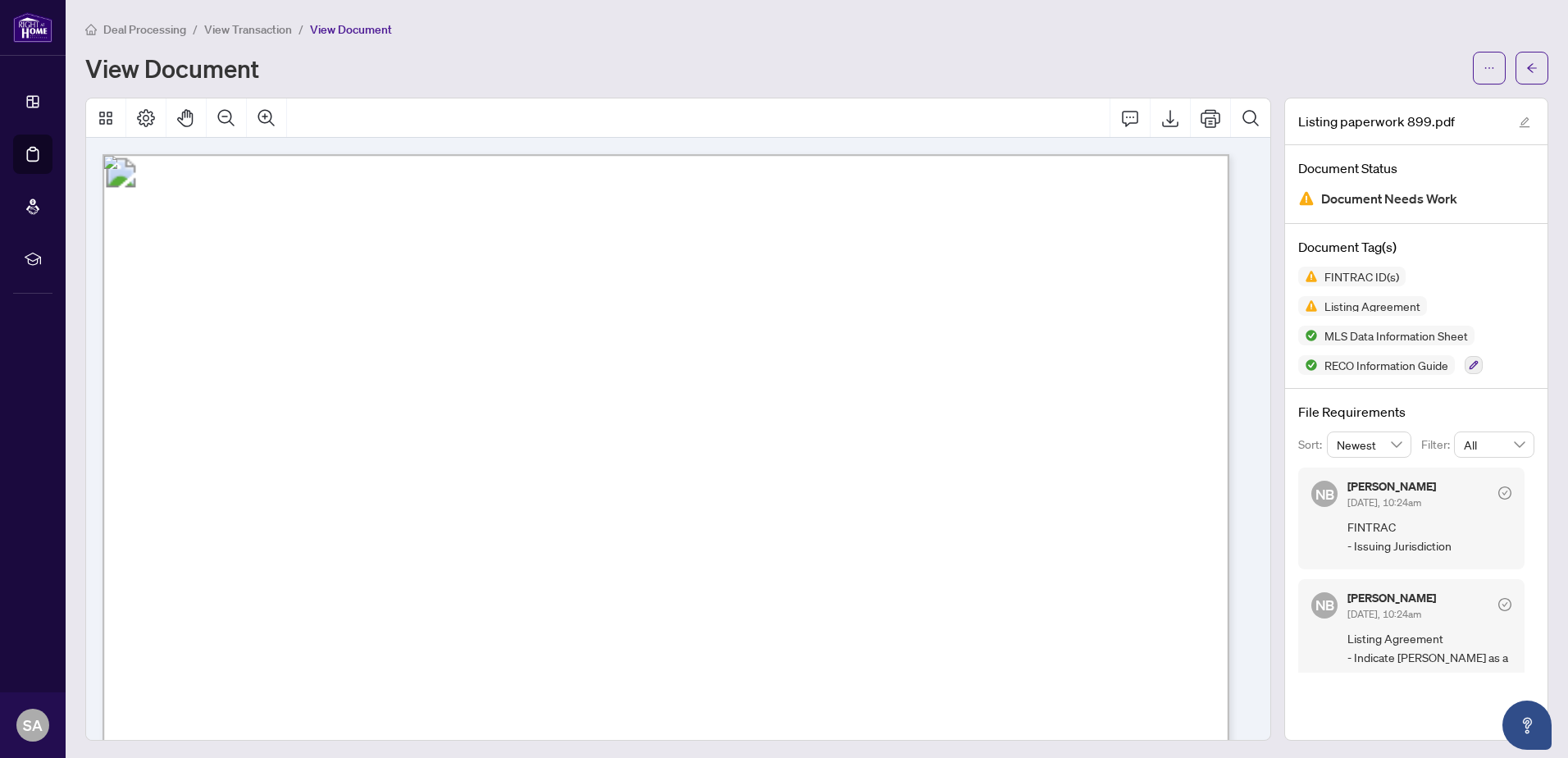
click at [1537, 72] on main "Deal Processing / View Transaction / View Document View Document Listing paperw…" at bounding box center [816, 379] width 1502 height 758
click at [1526, 72] on span "button" at bounding box center [1532, 67] width 12 height 26
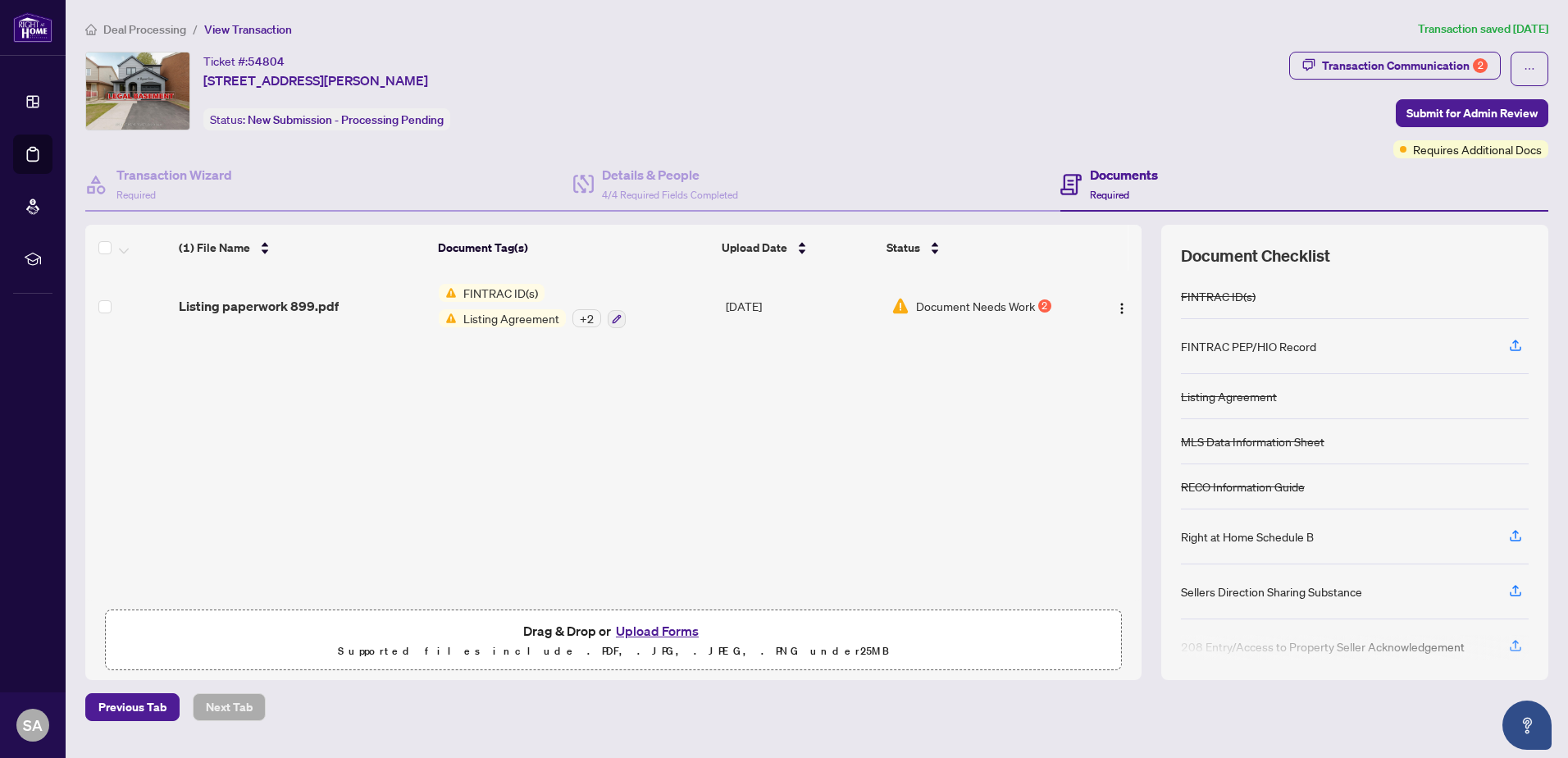
click at [669, 632] on button "Upload Forms" at bounding box center [657, 630] width 93 height 21
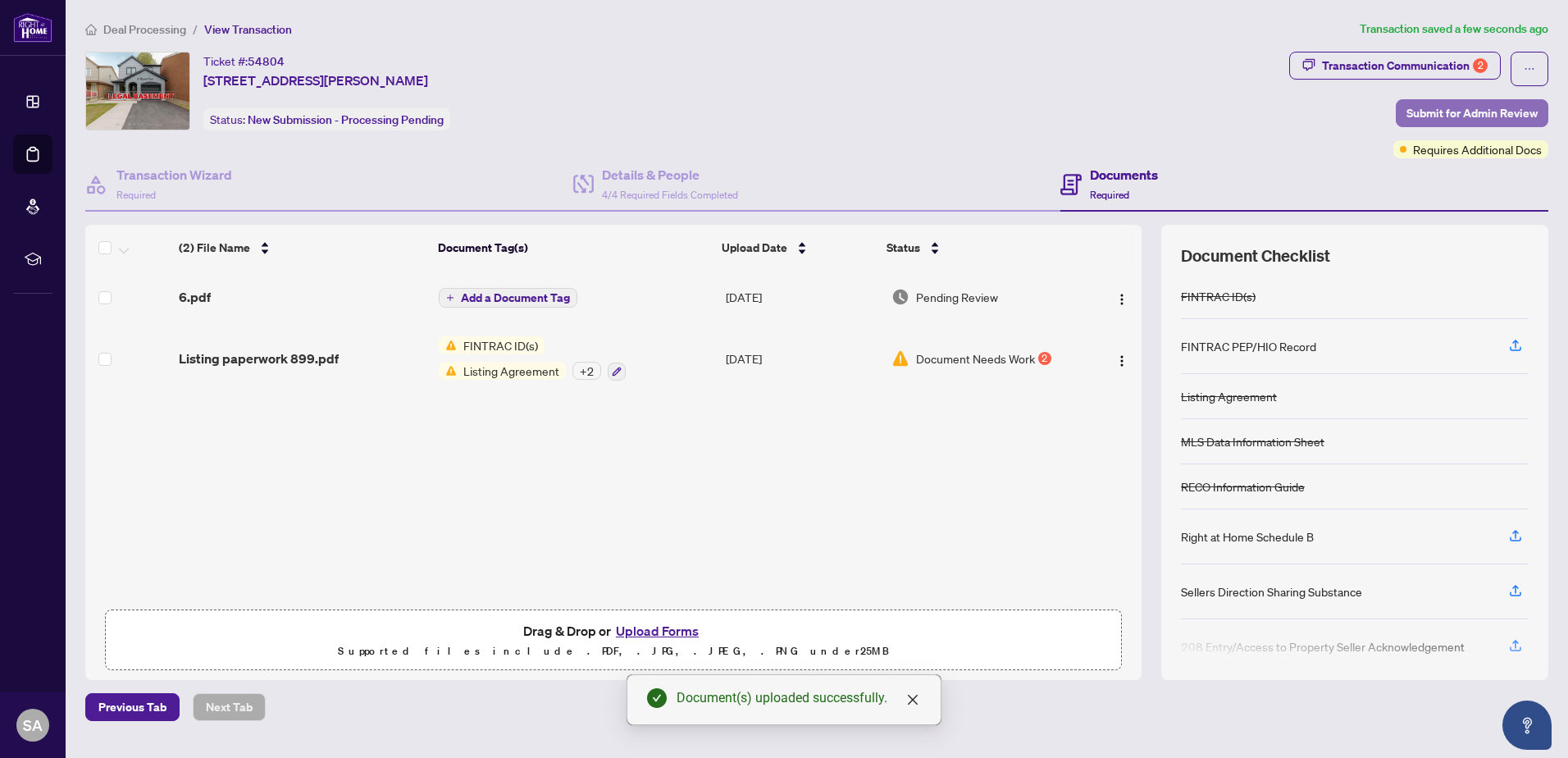
click at [1510, 117] on span "Submit for Admin Review" at bounding box center [1472, 113] width 131 height 26
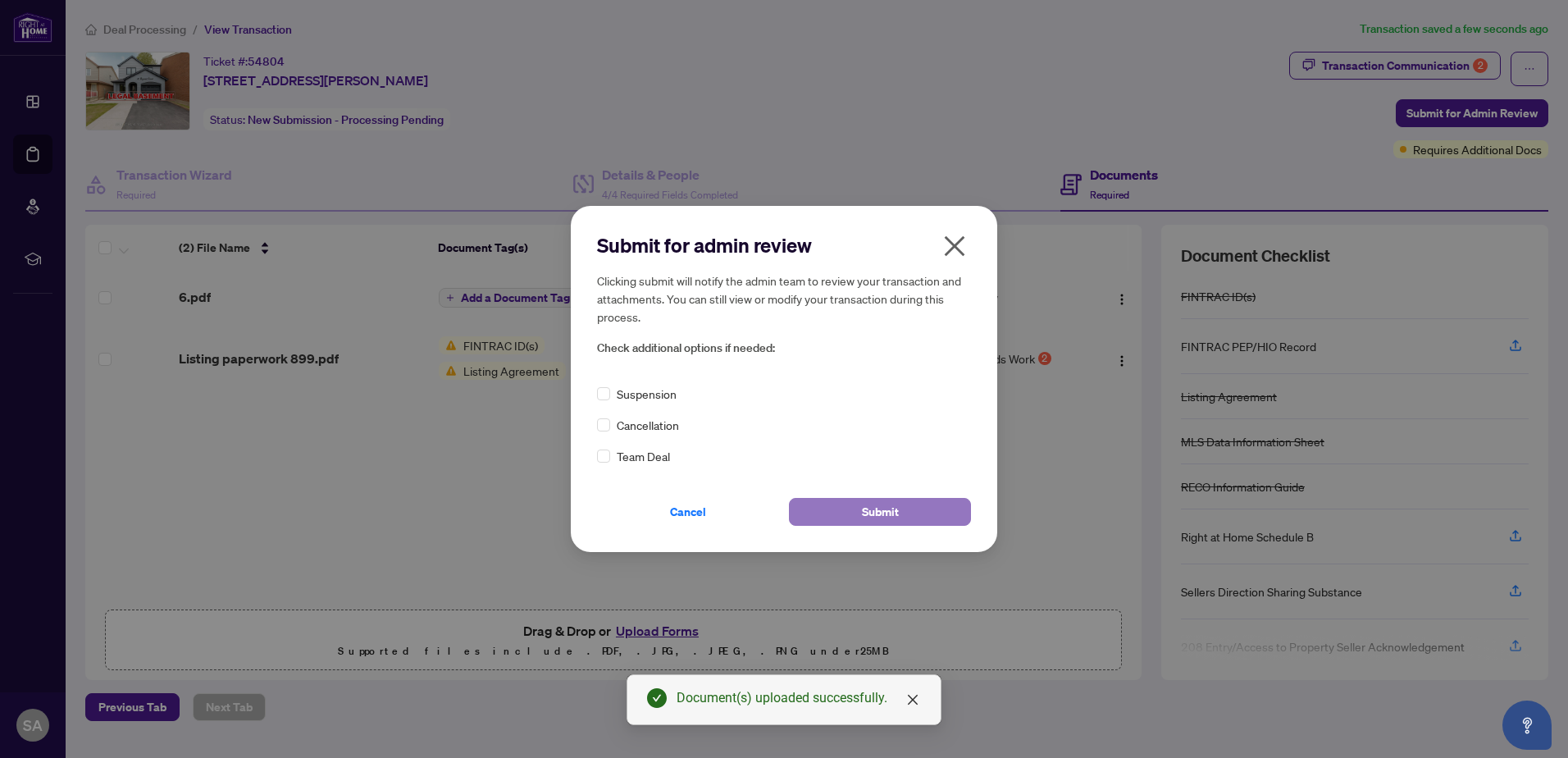
click at [892, 510] on span "Submit" at bounding box center [880, 511] width 37 height 26
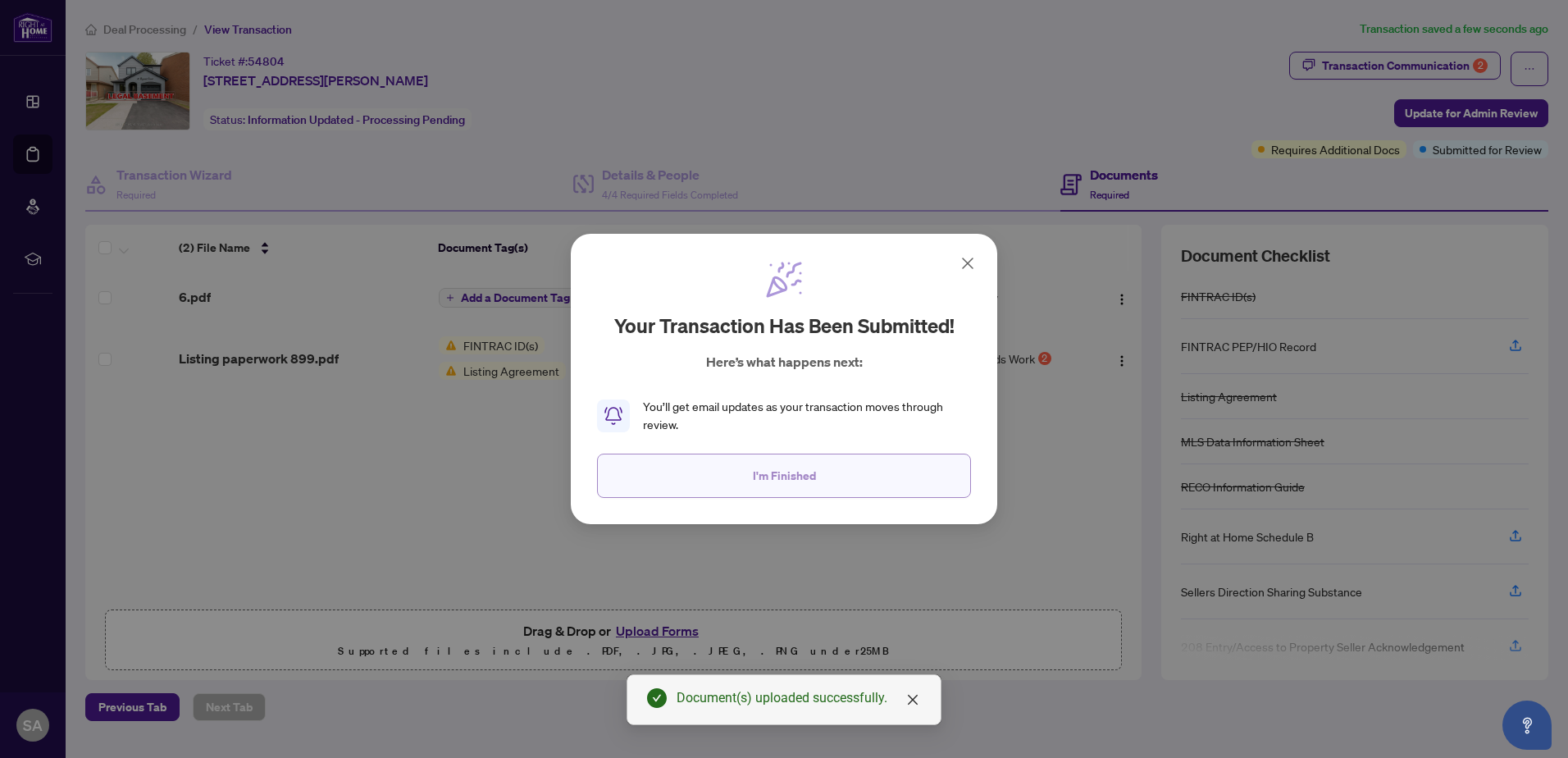
click at [797, 475] on span "I'm Finished" at bounding box center [784, 475] width 63 height 26
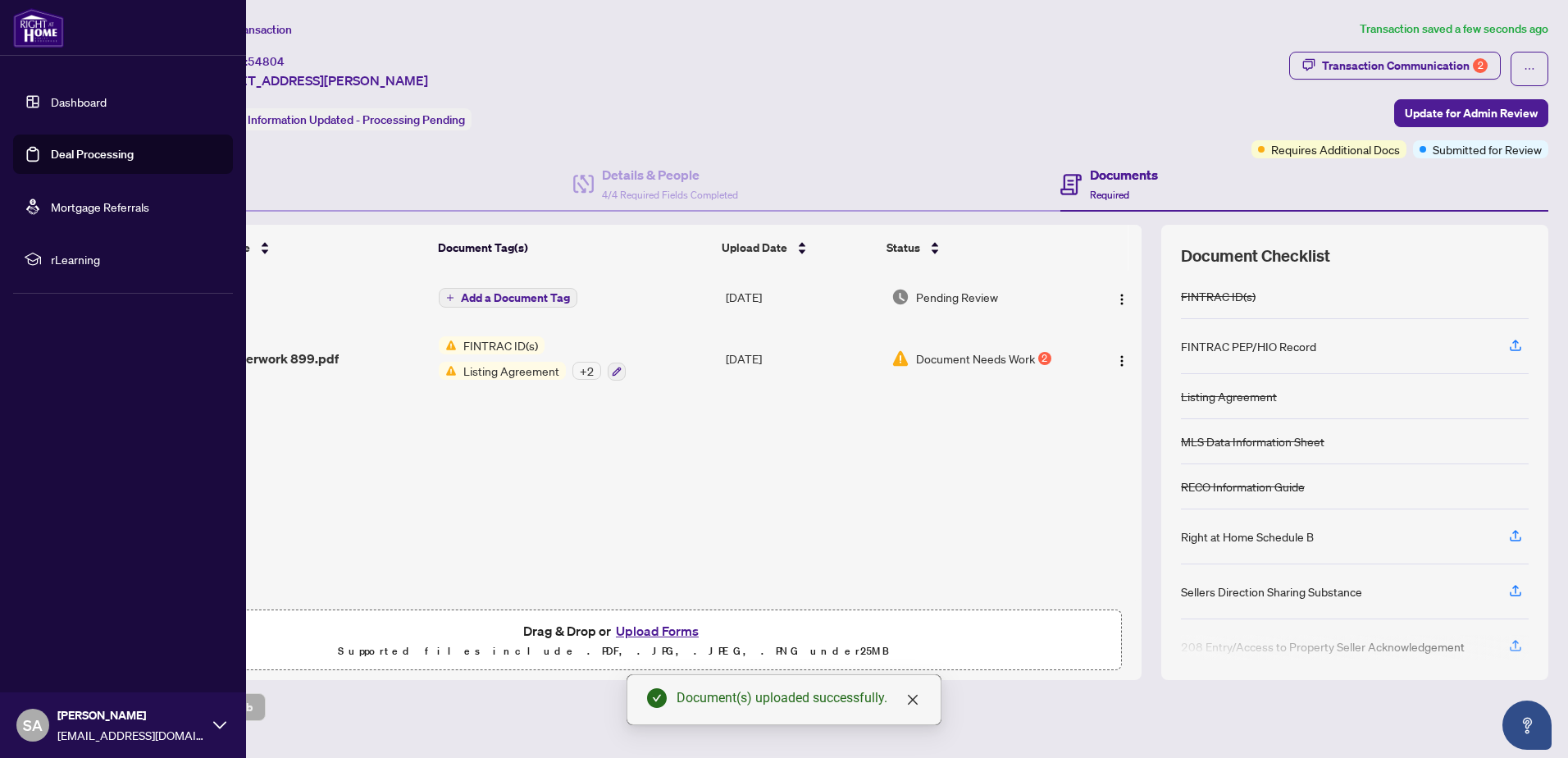
click at [37, 37] on img at bounding box center [38, 27] width 51 height 39
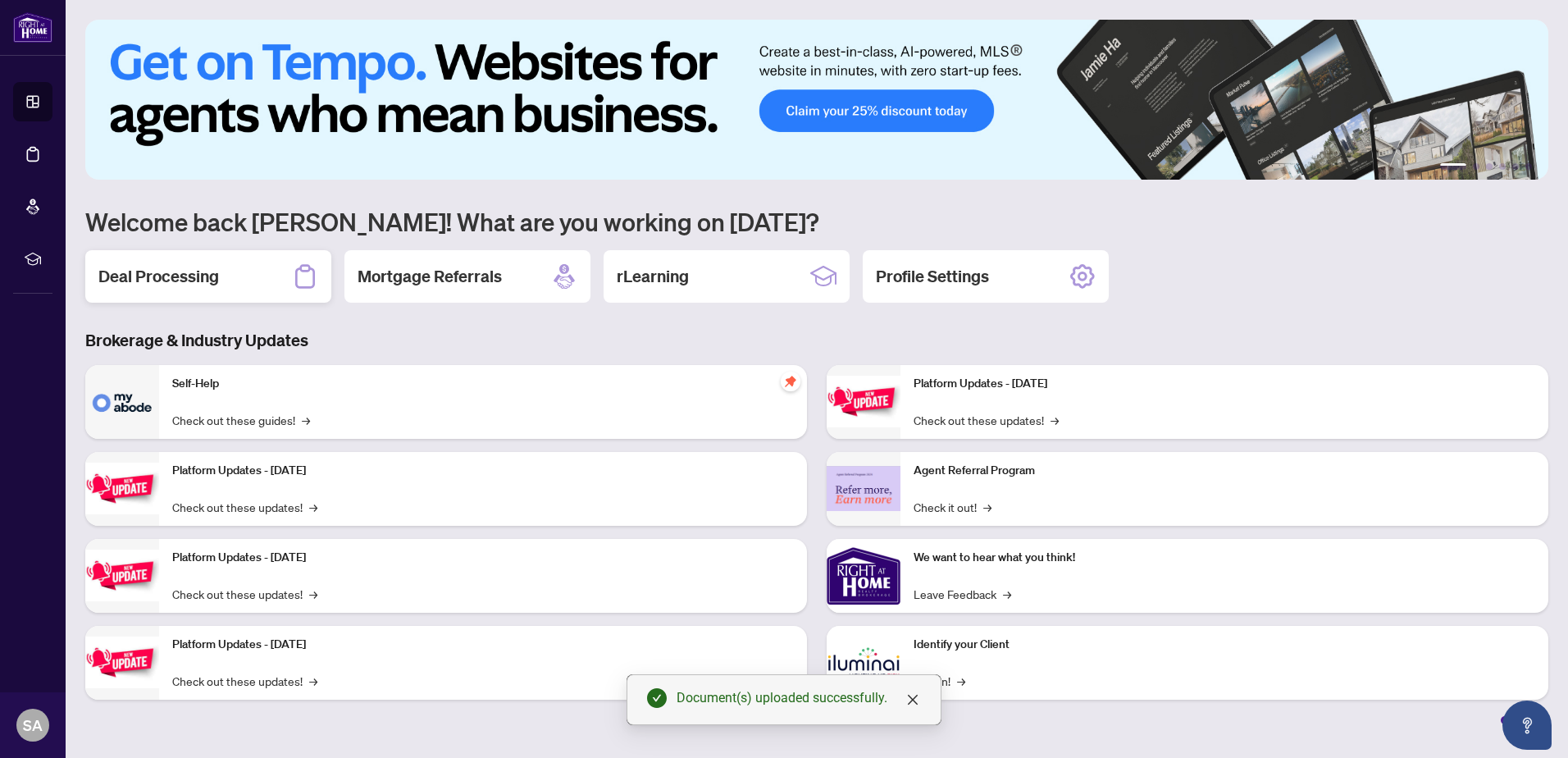
click at [231, 263] on div "Deal Processing" at bounding box center [208, 277] width 246 height 53
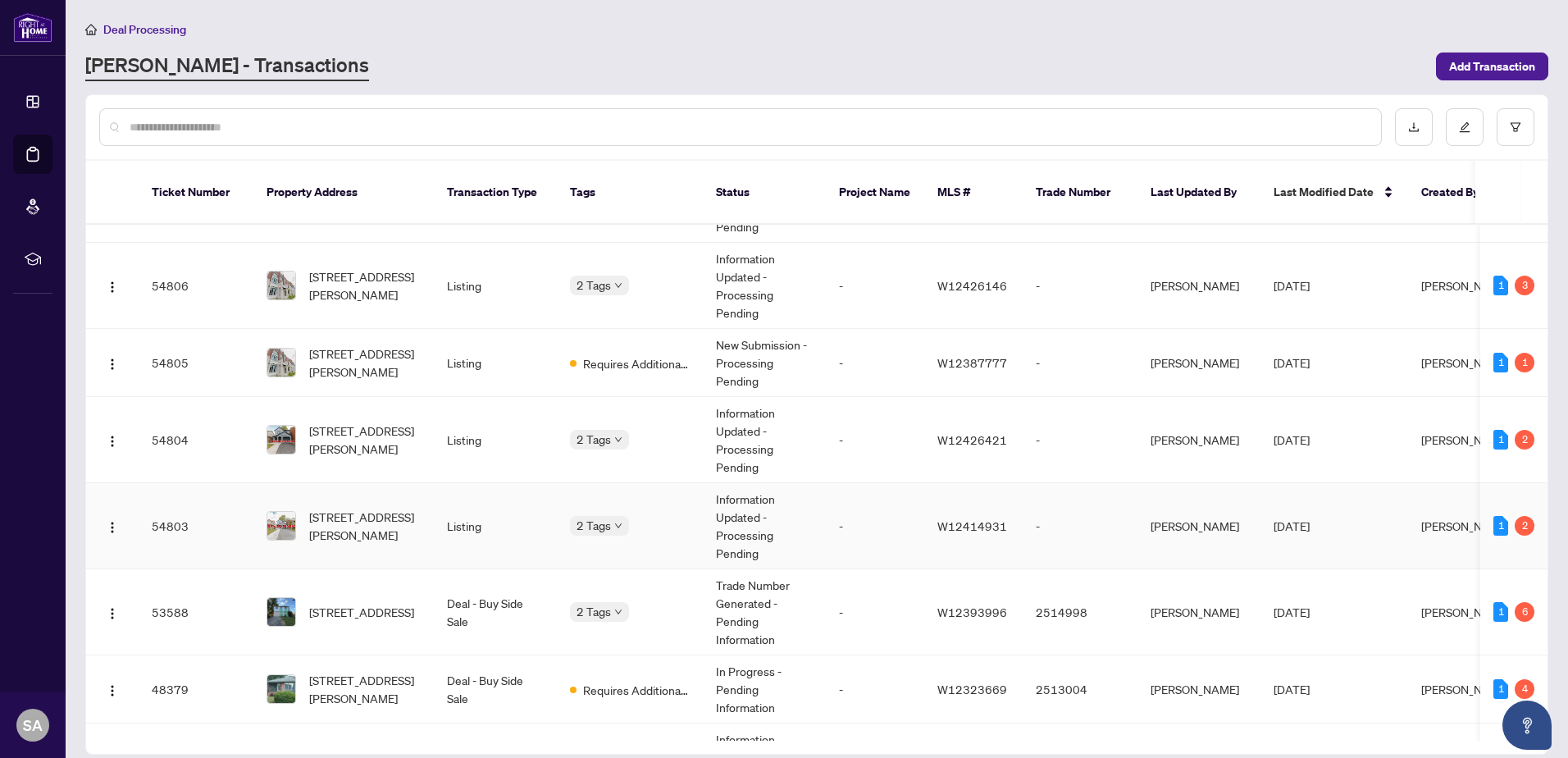
scroll to position [82, 0]
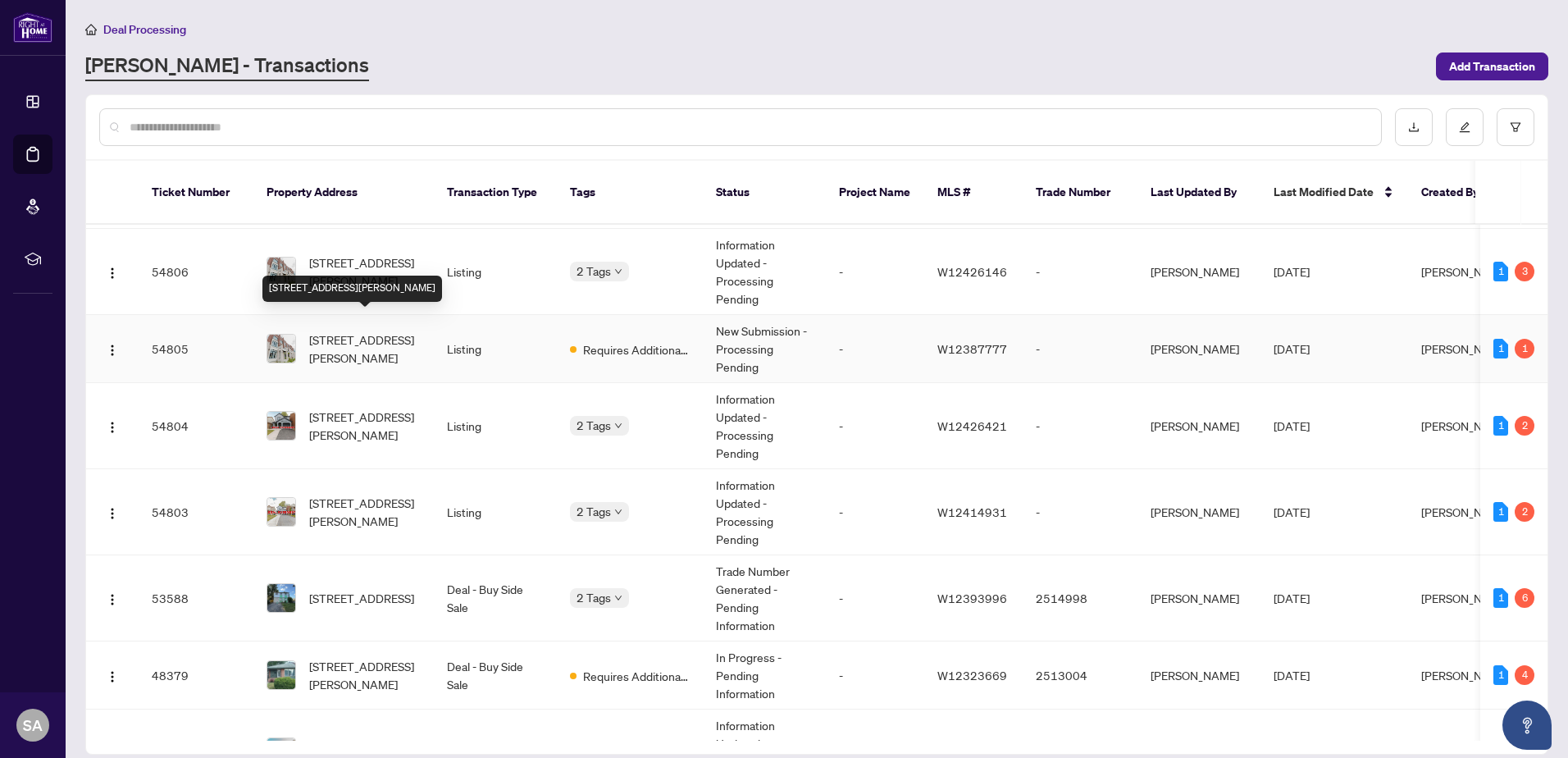
click at [372, 330] on span "12520 Kennedy Rd, Caledon, Ontario L7C 4L6, Canada" at bounding box center [365, 349] width 112 height 36
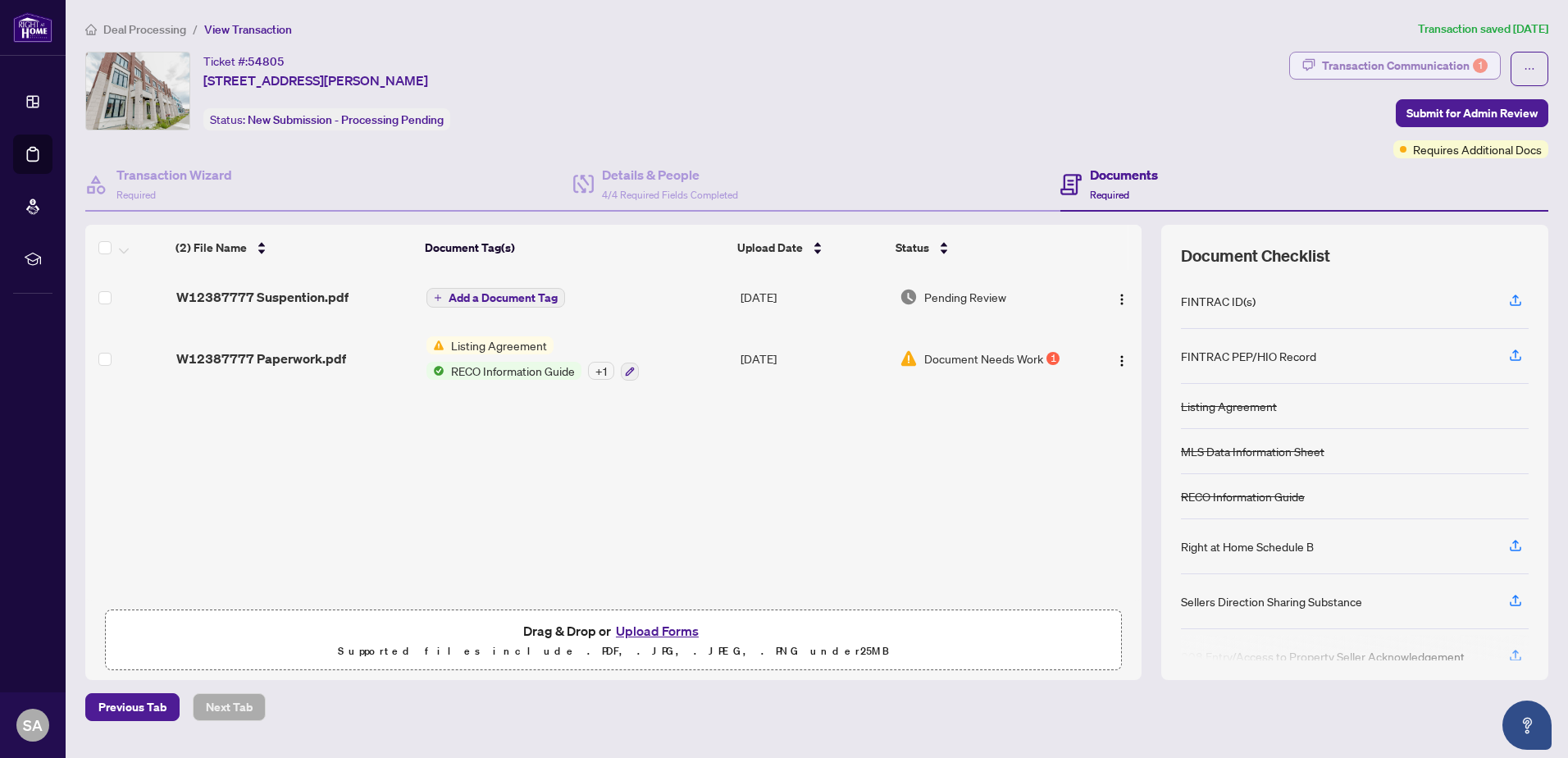
click at [1475, 78] on button "Transaction Communication 1" at bounding box center [1394, 66] width 211 height 28
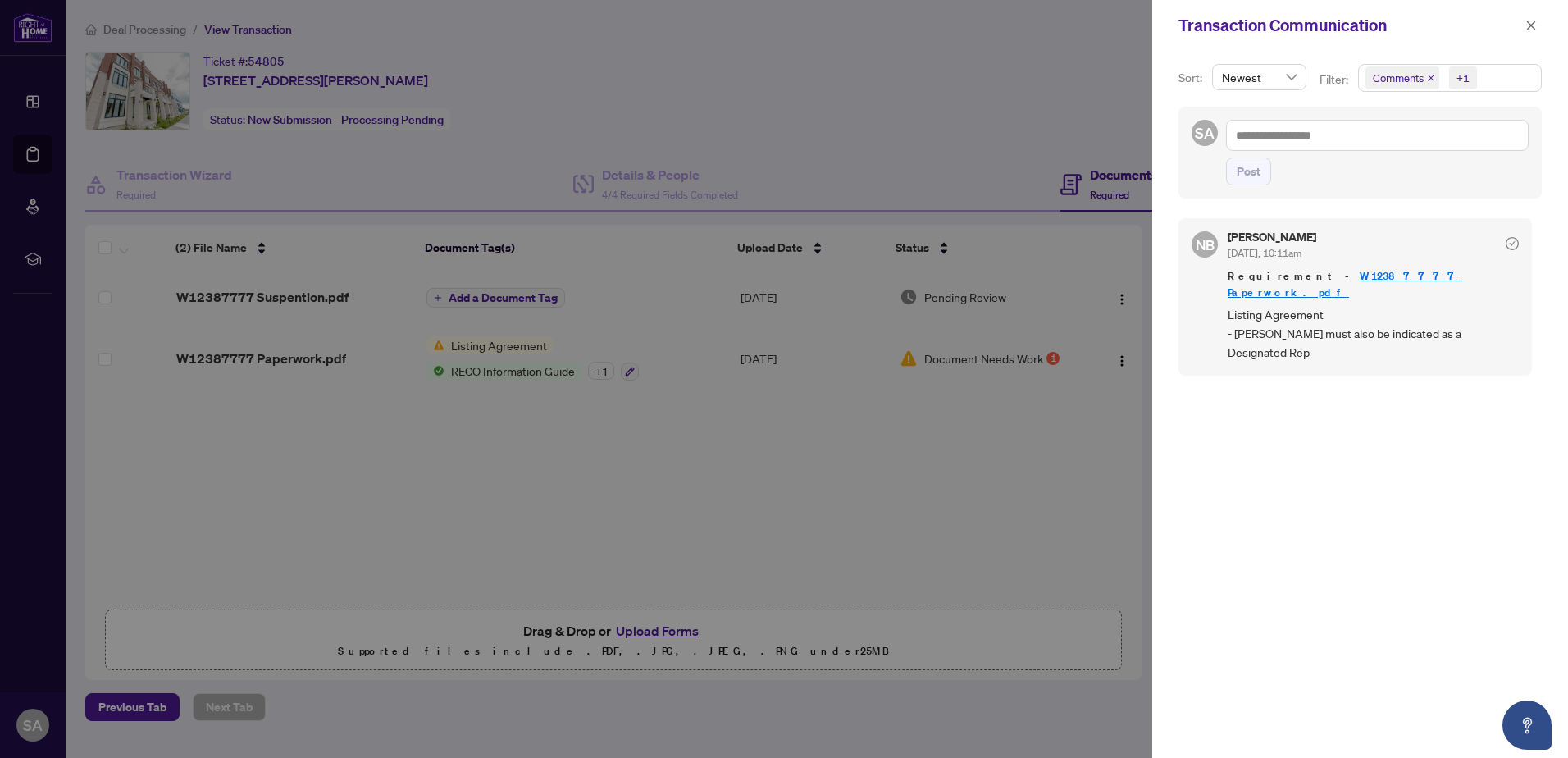
scroll to position [4, 0]
click at [752, 505] on div at bounding box center [784, 379] width 1568 height 758
click at [1535, 28] on icon "close" at bounding box center [1532, 25] width 9 height 9
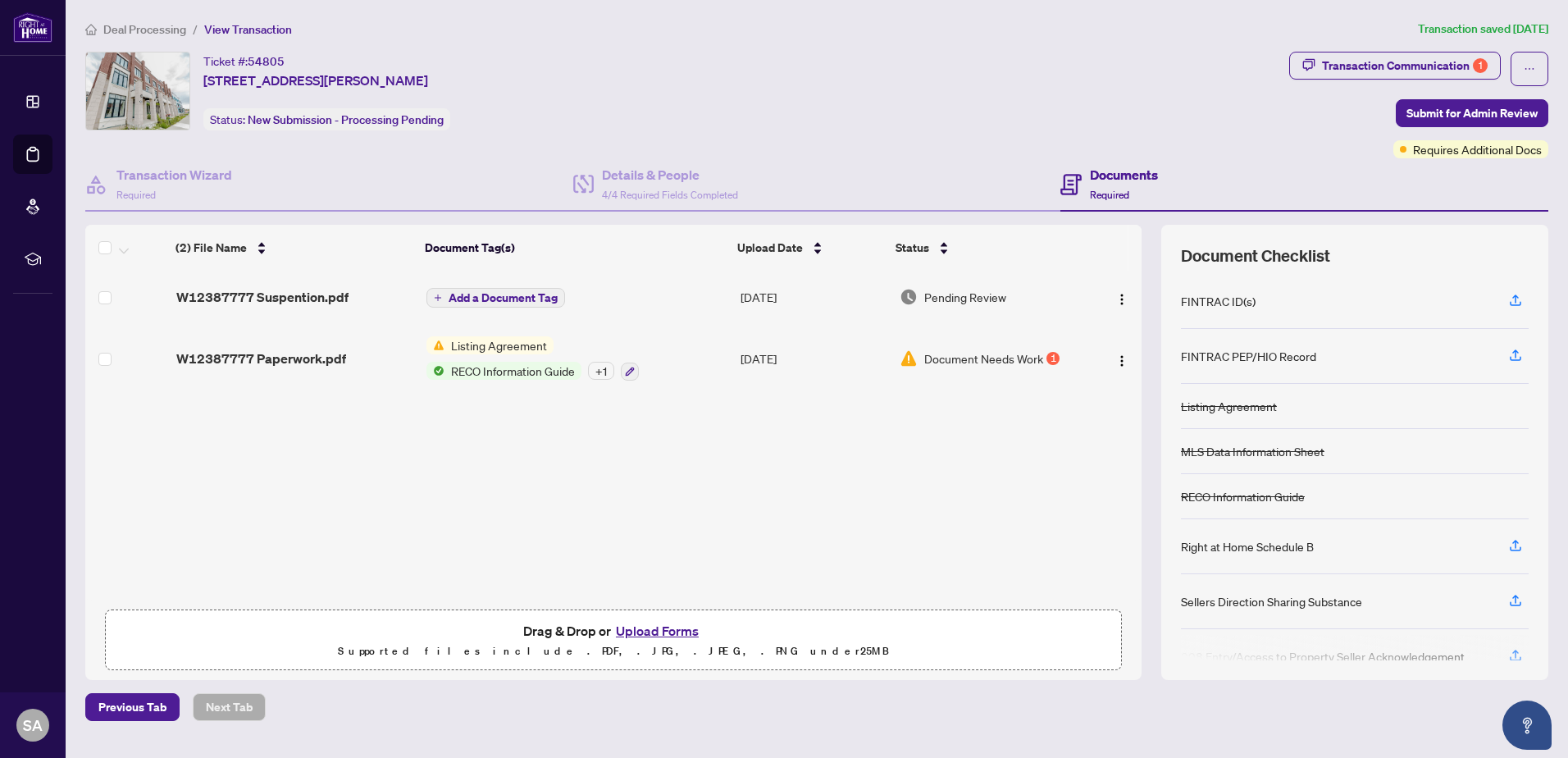
click at [1112, 187] on div "Documents Required" at bounding box center [1123, 184] width 68 height 38
click at [291, 297] on span "W12387777 Suspention.pdf" at bounding box center [262, 297] width 172 height 20
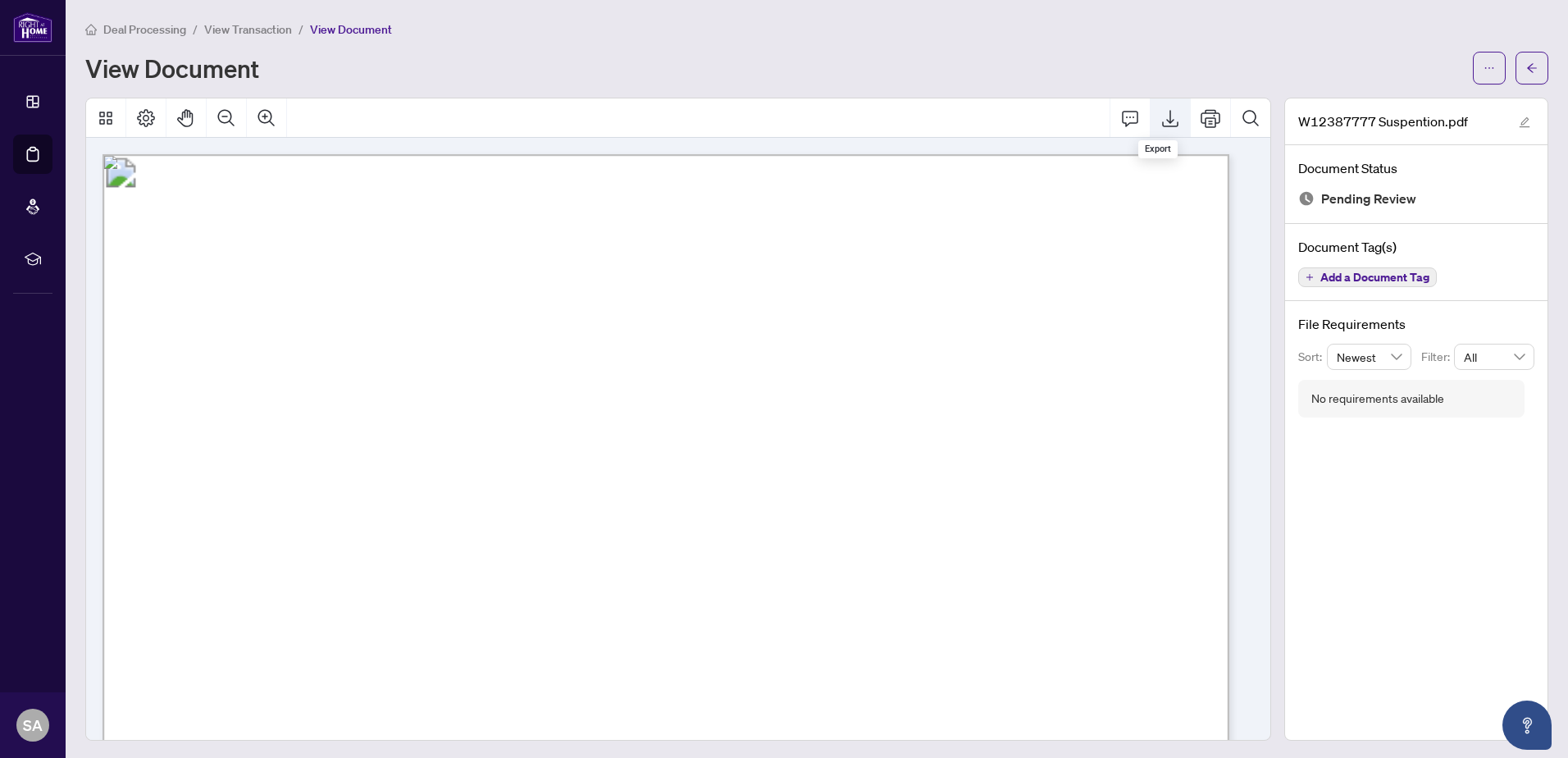
click at [1164, 117] on icon "Export" at bounding box center [1170, 118] width 20 height 20
click at [1398, 568] on div "W12387777 Suspention.pdf Document Status Pending Review Document Tag(s) Add a D…" at bounding box center [1416, 419] width 264 height 642
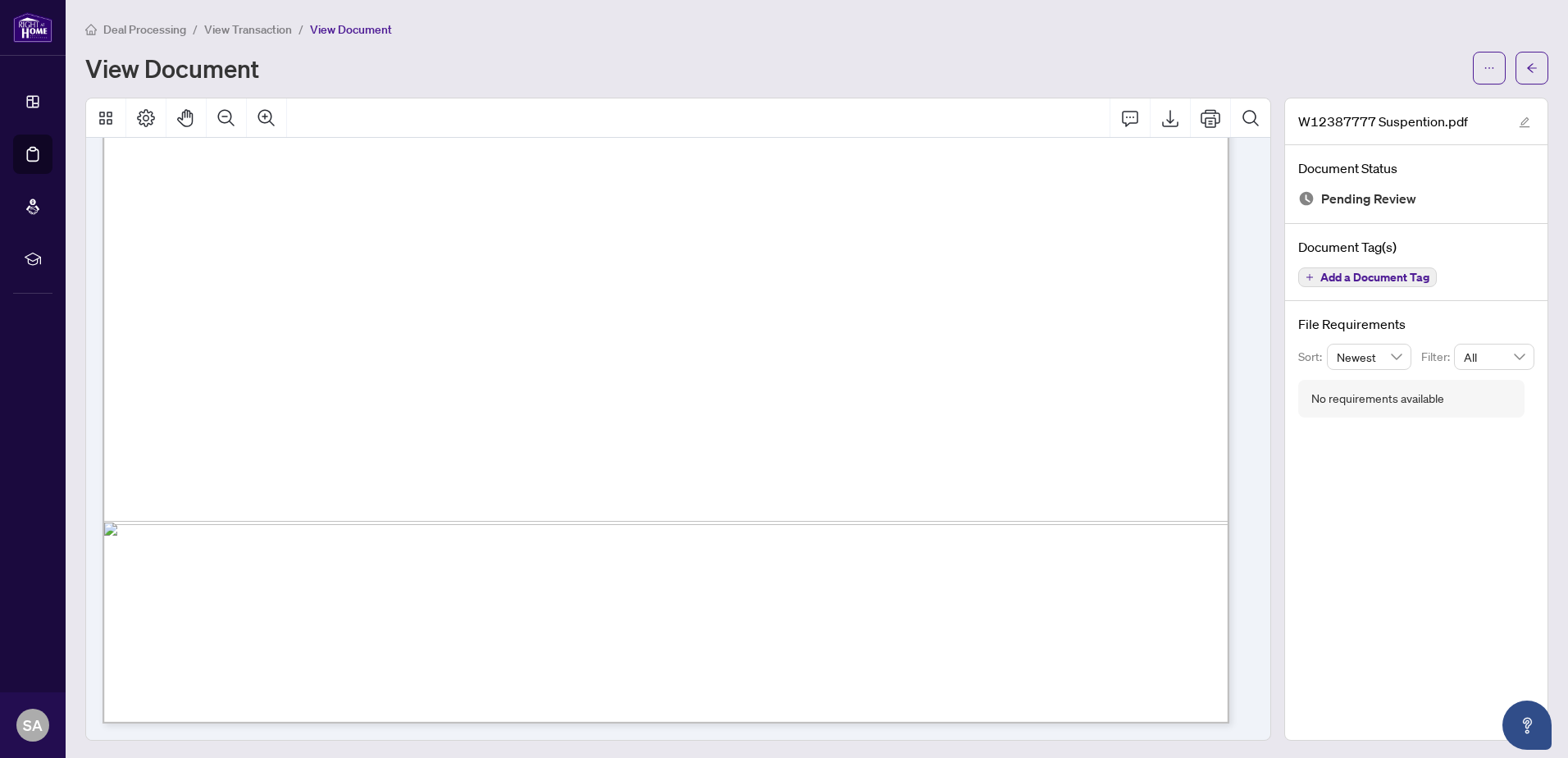
scroll to position [2, 0]
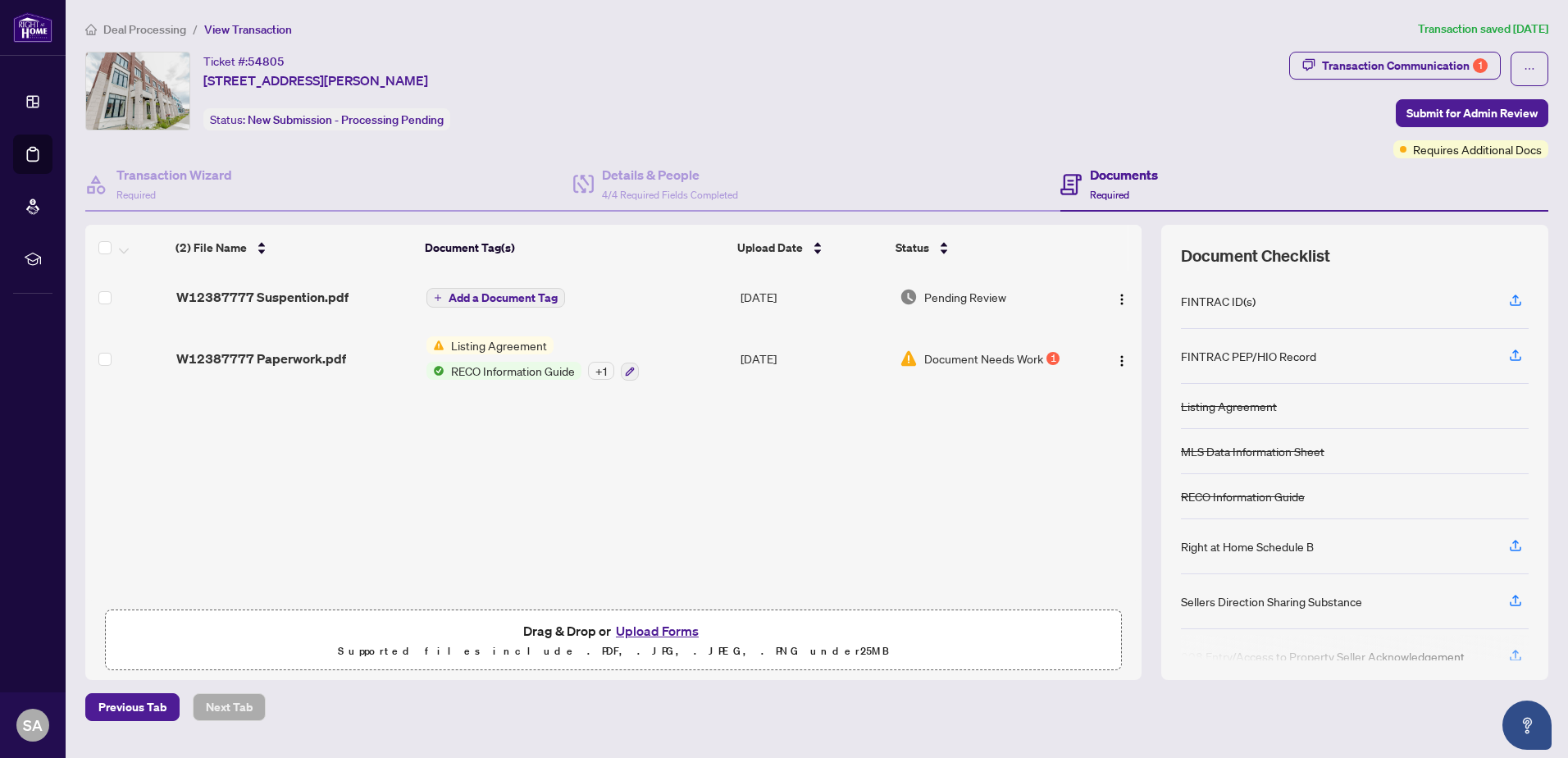
click at [482, 350] on span "Listing Agreement" at bounding box center [499, 345] width 109 height 18
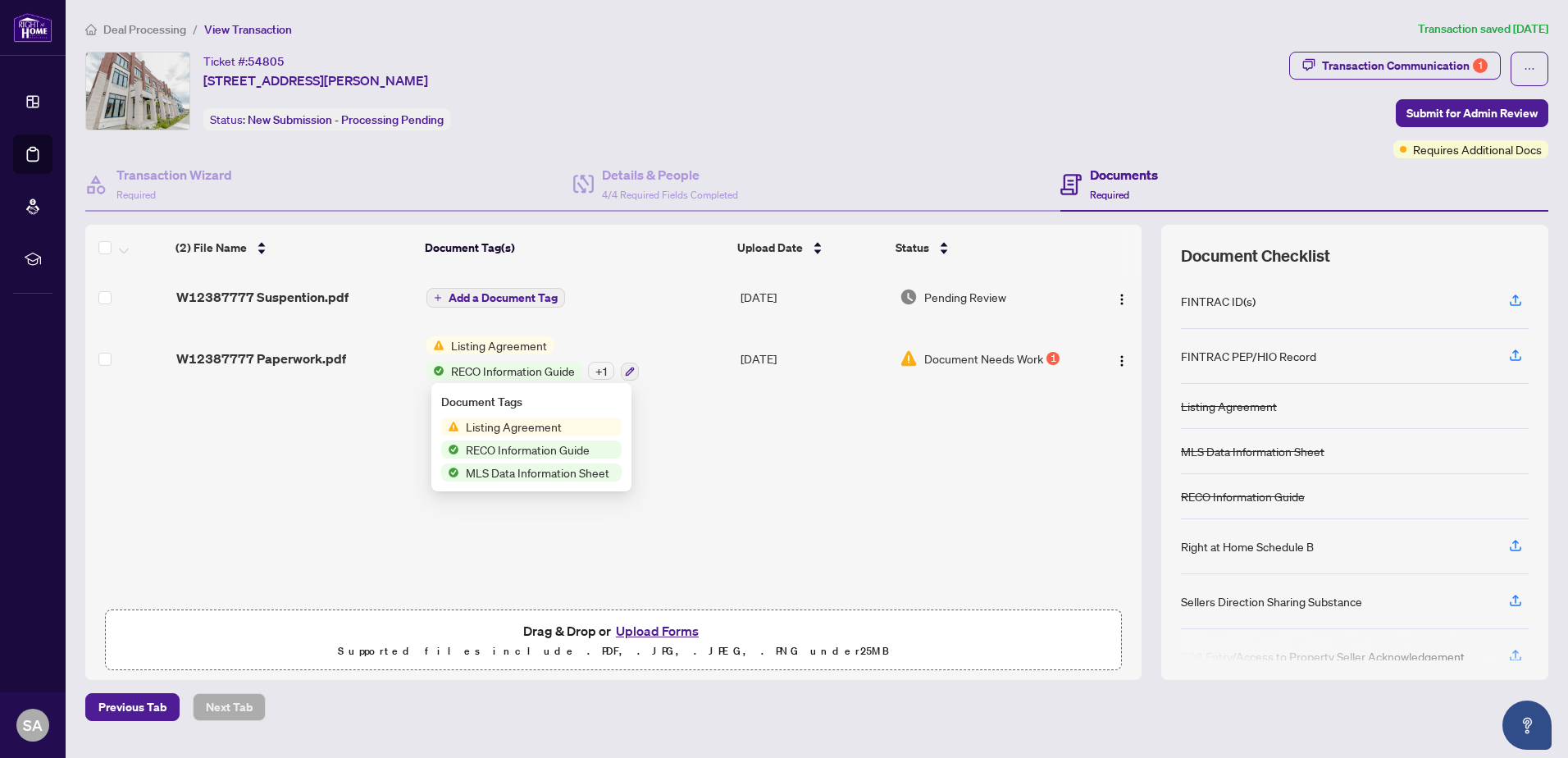
click at [527, 432] on span "Listing Agreement" at bounding box center [514, 427] width 109 height 18
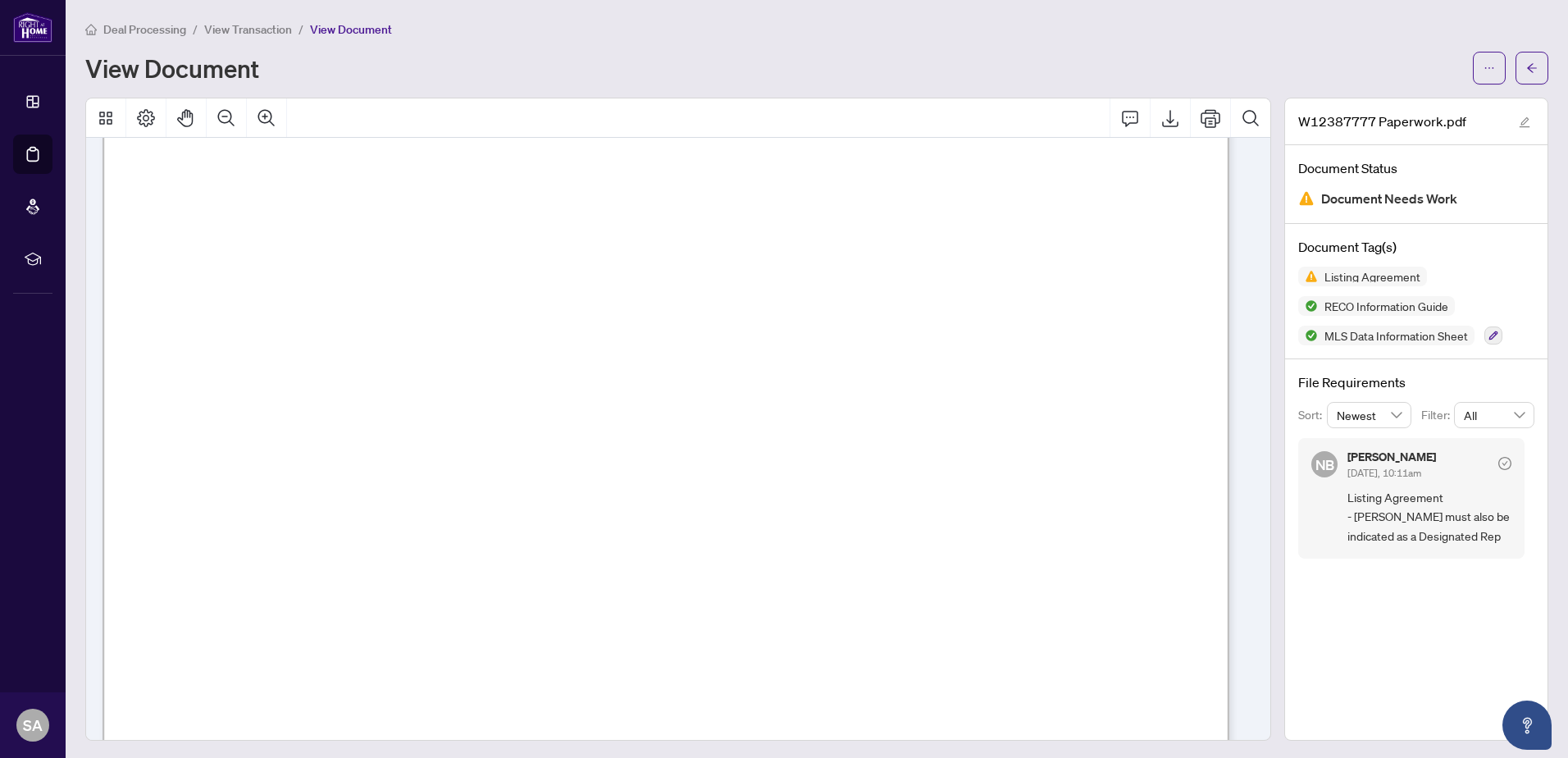
scroll to position [3854, 0]
click at [1165, 123] on icon "Export" at bounding box center [1170, 118] width 16 height 17
click at [1527, 66] on icon "arrow-left" at bounding box center [1532, 67] width 10 height 9
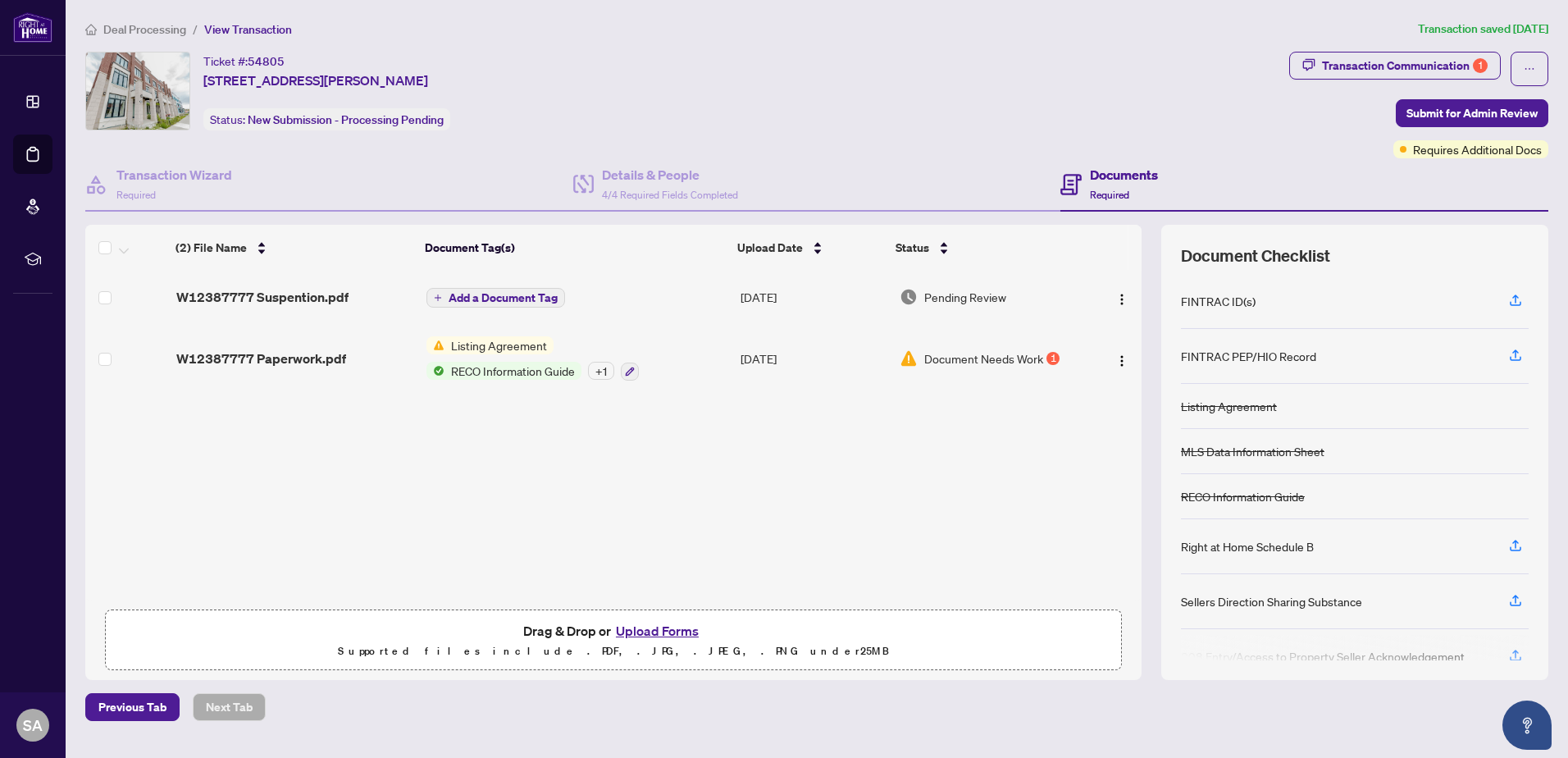
click at [643, 624] on button "Upload Forms" at bounding box center [657, 630] width 93 height 21
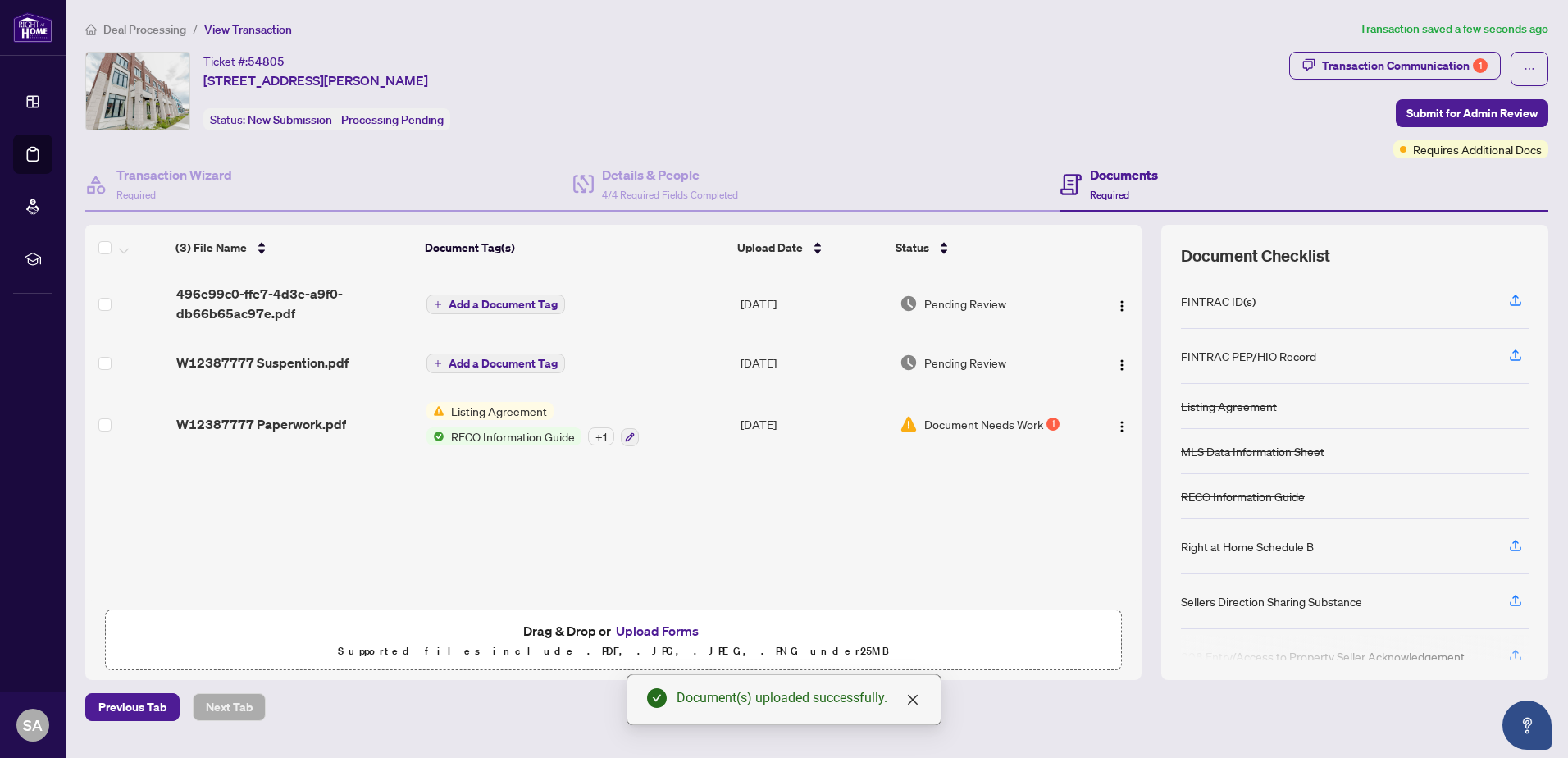
click at [1341, 144] on div "Transaction Communication 1 Submit for Admin Review Requires Additional Docs" at bounding box center [1418, 105] width 259 height 106
click at [1450, 107] on span "Submit for Admin Review" at bounding box center [1472, 113] width 131 height 26
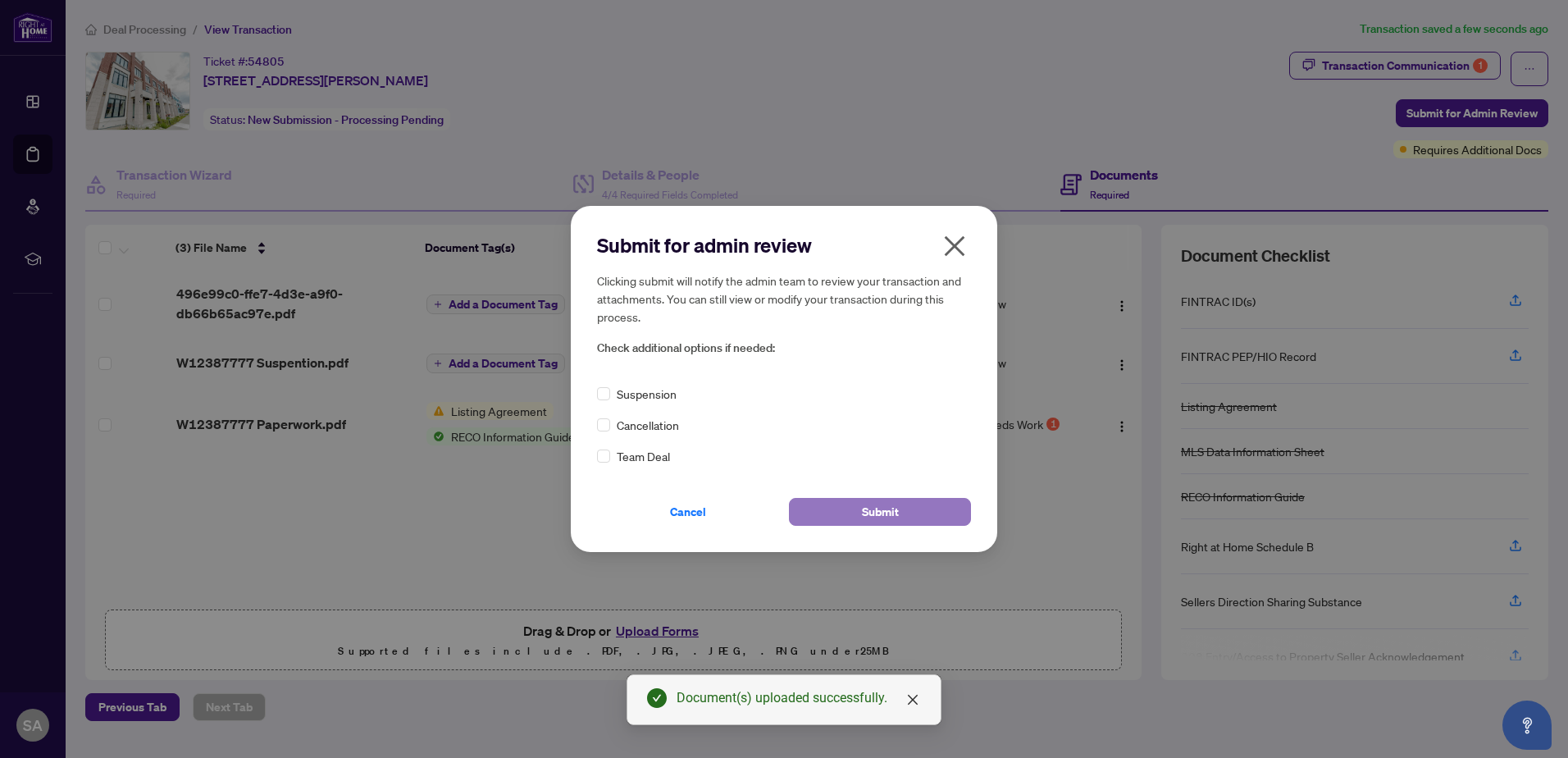
click at [829, 507] on button "Submit" at bounding box center [880, 511] width 182 height 28
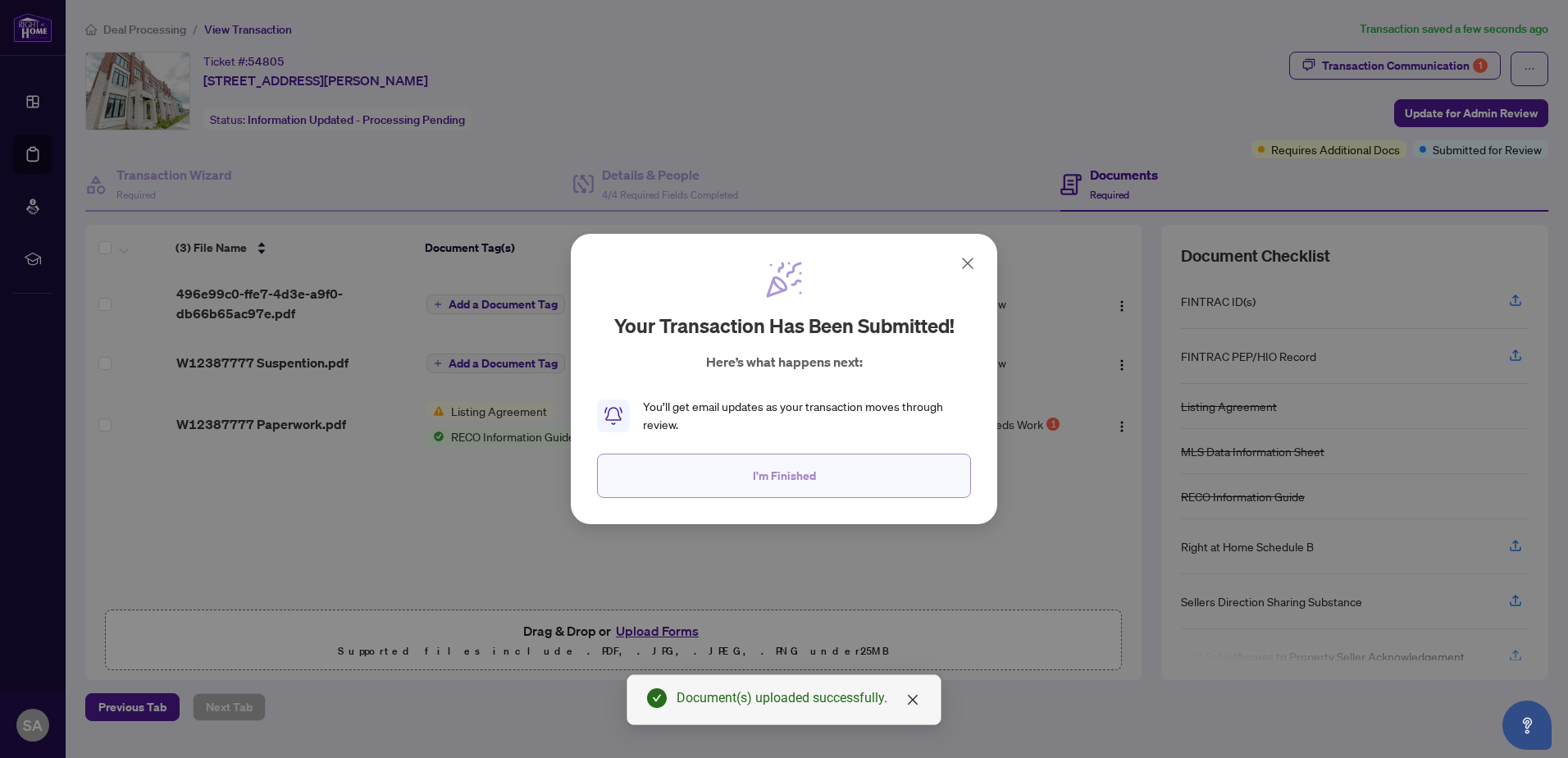
click at [817, 487] on button "I'm Finished" at bounding box center [784, 475] width 374 height 45
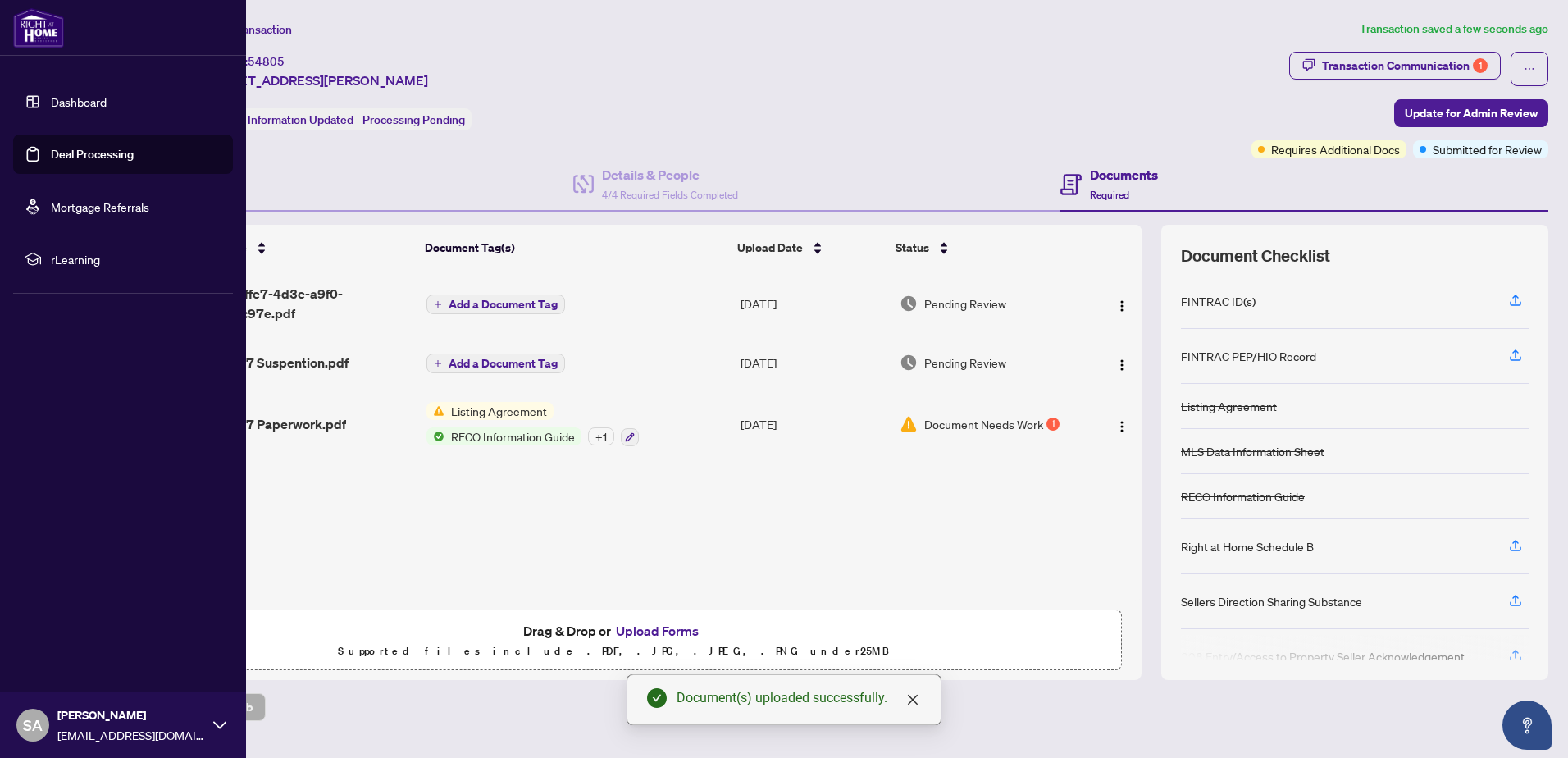
click at [89, 99] on link "Dashboard" at bounding box center [78, 102] width 56 height 15
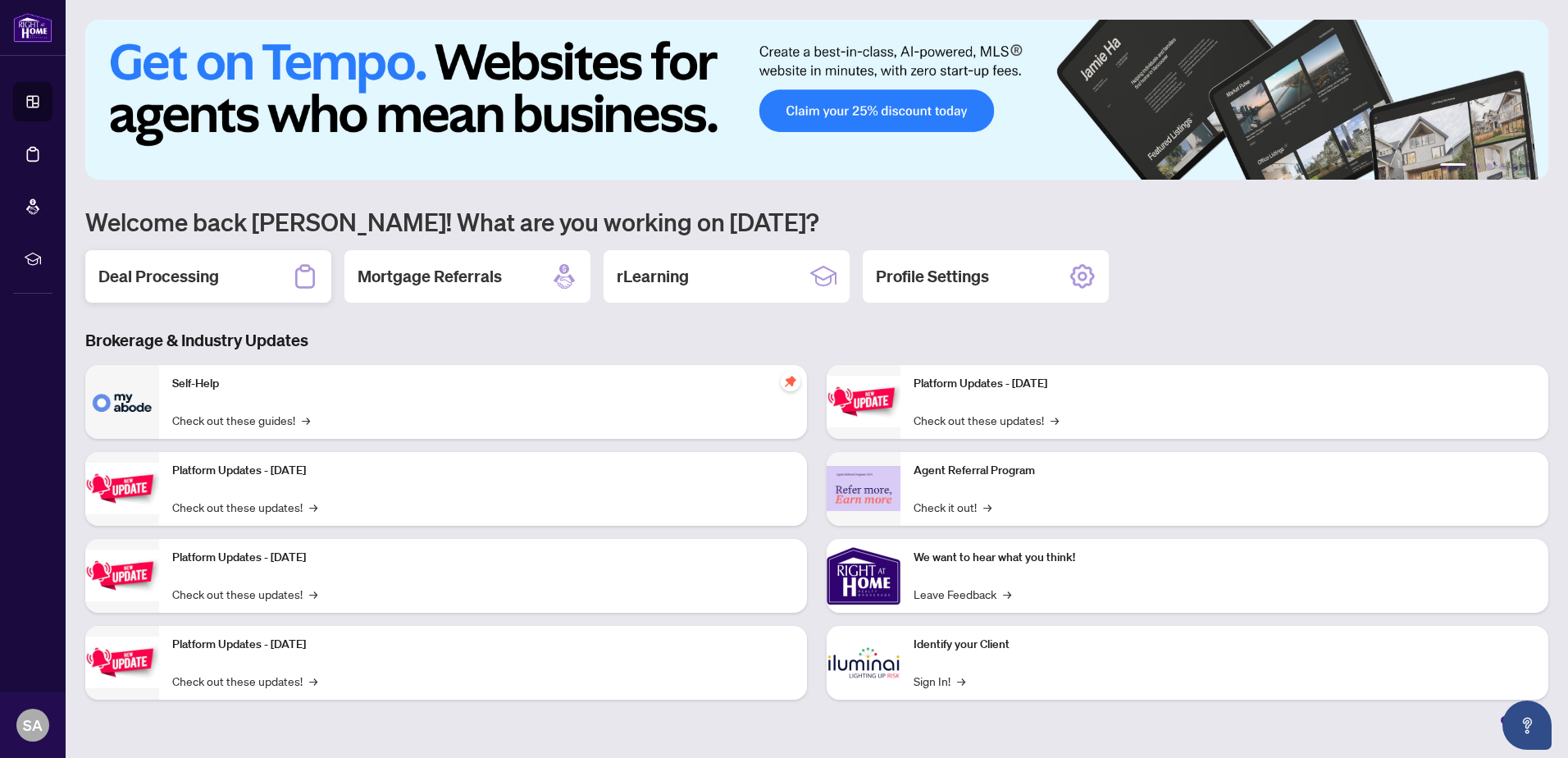
click at [228, 293] on div "Deal Processing" at bounding box center [208, 277] width 246 height 53
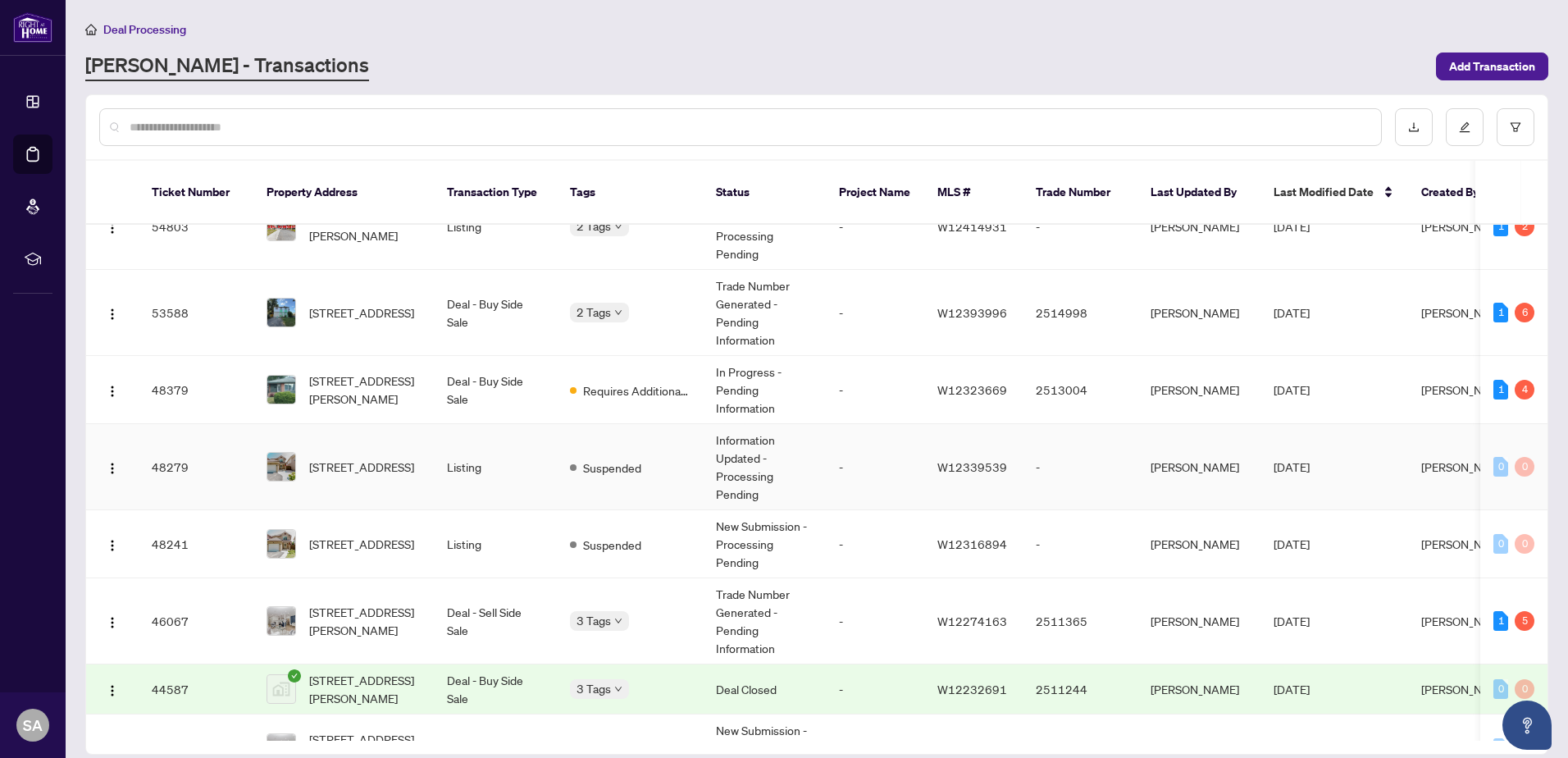
scroll to position [410, 0]
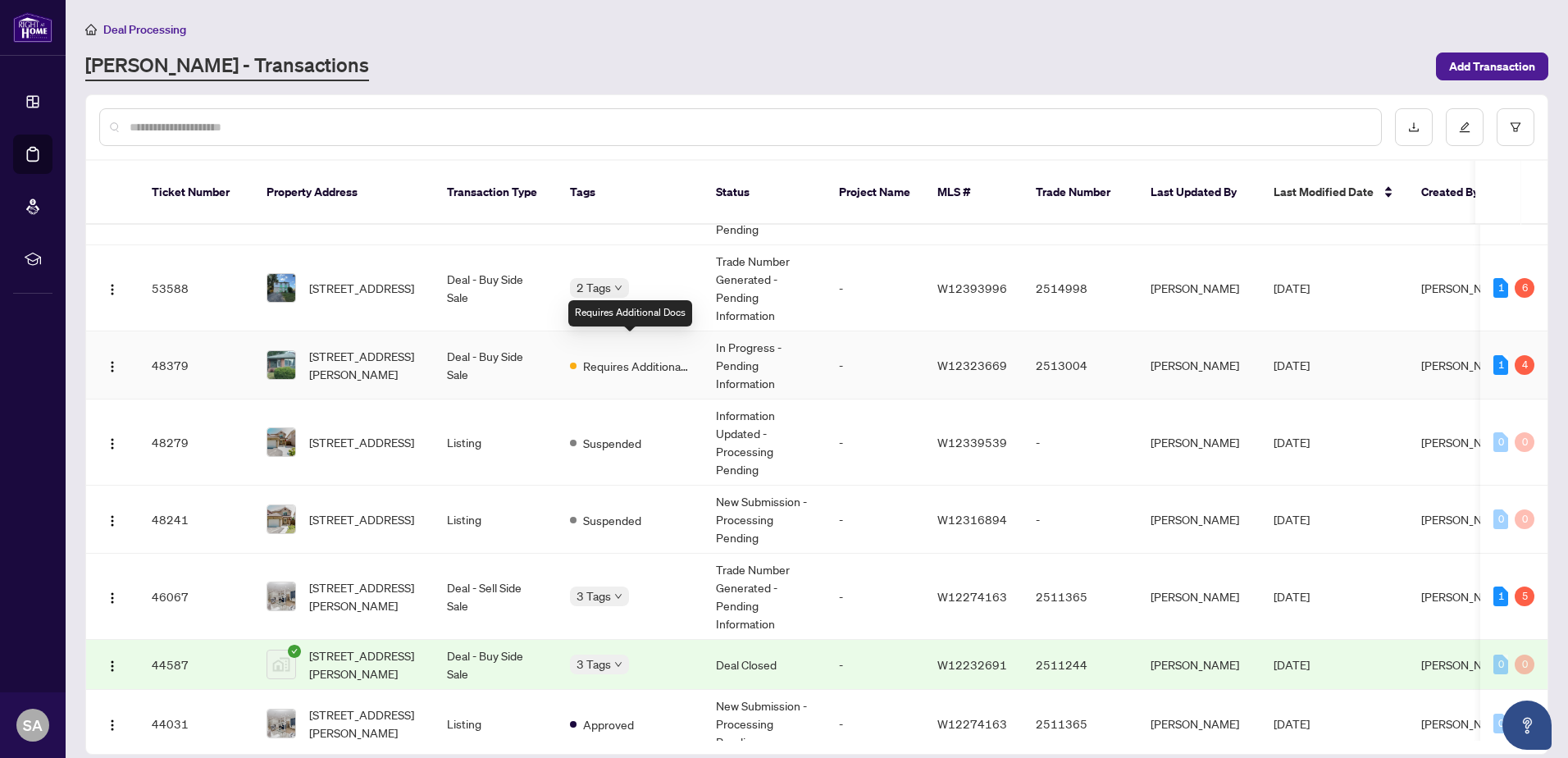
click at [629, 357] on span "Requires Additional Docs" at bounding box center [636, 366] width 106 height 18
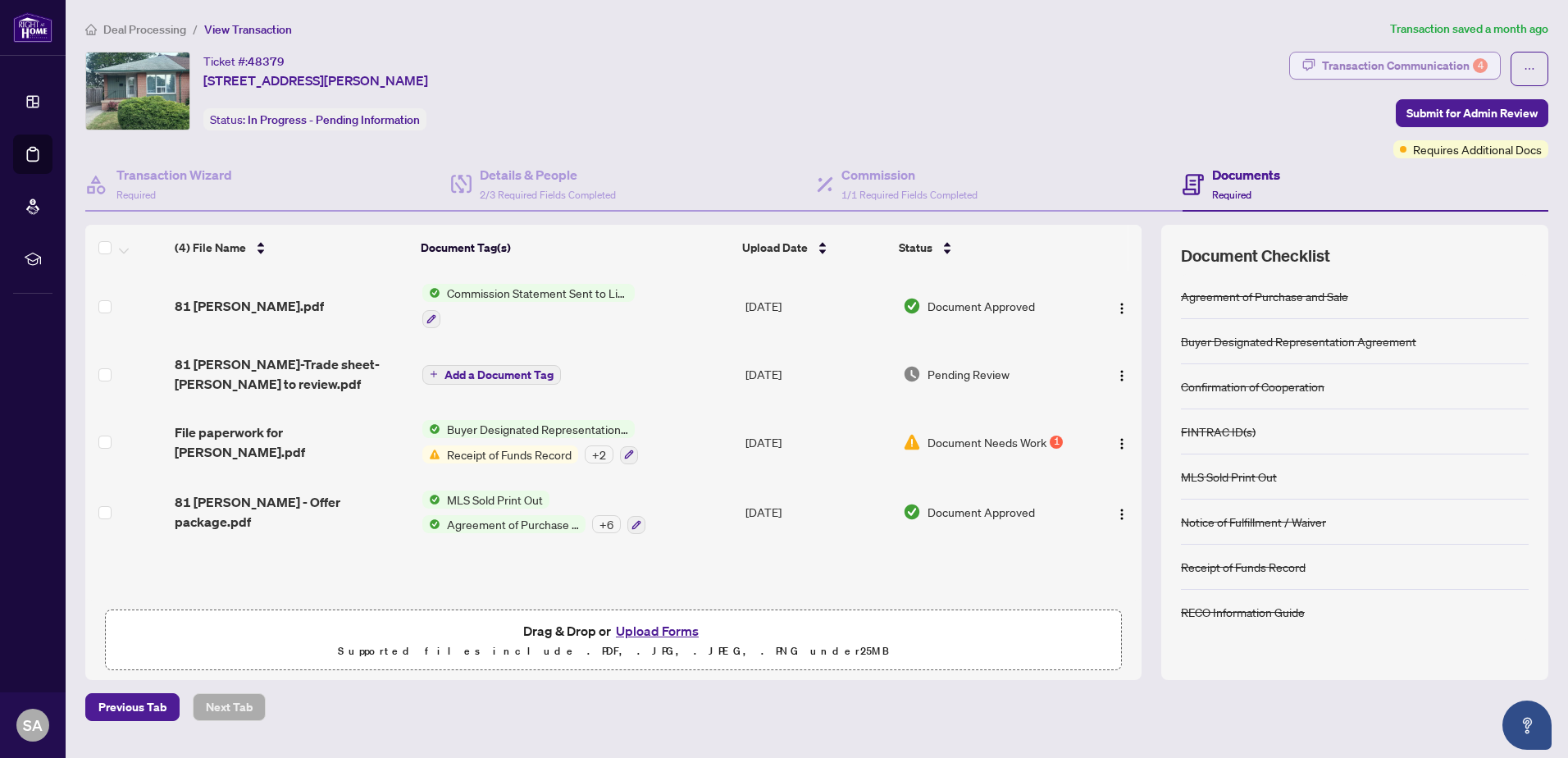
click at [1424, 56] on div "Transaction Communication 4" at bounding box center [1404, 66] width 166 height 26
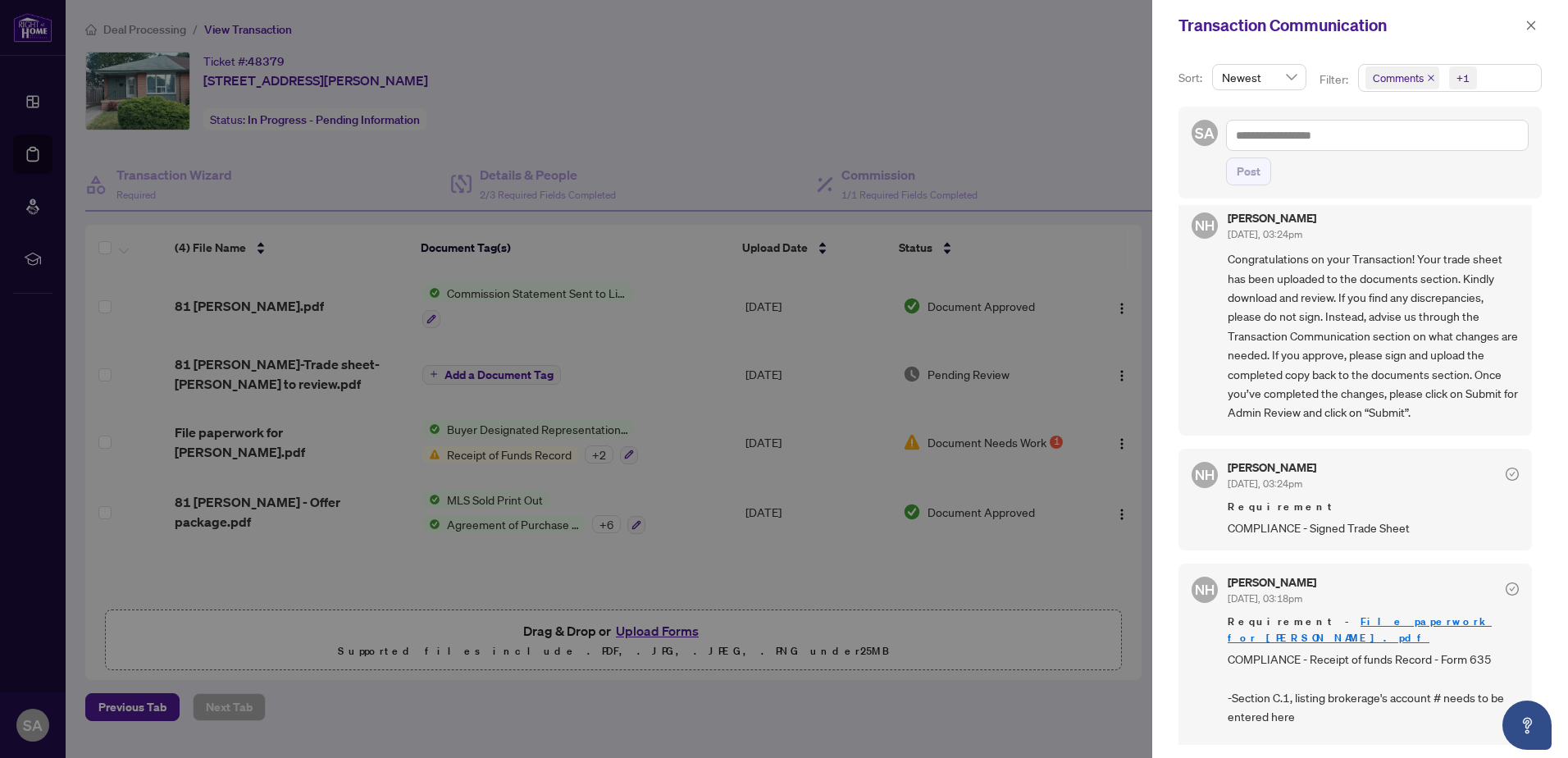
scroll to position [301, 0]
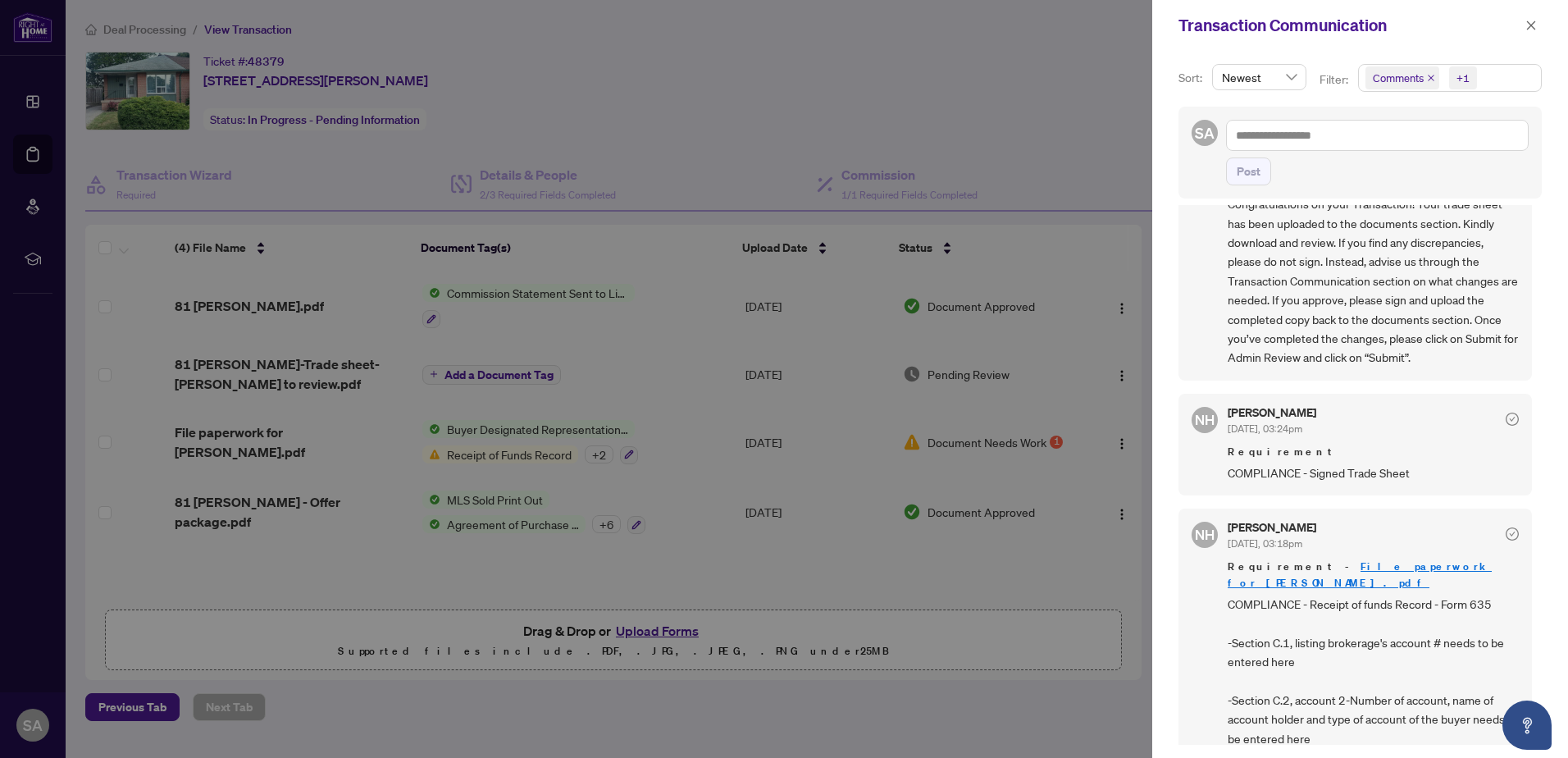
click at [1378, 563] on link "File paperwork for [PERSON_NAME].pdf" at bounding box center [1360, 573] width 264 height 30
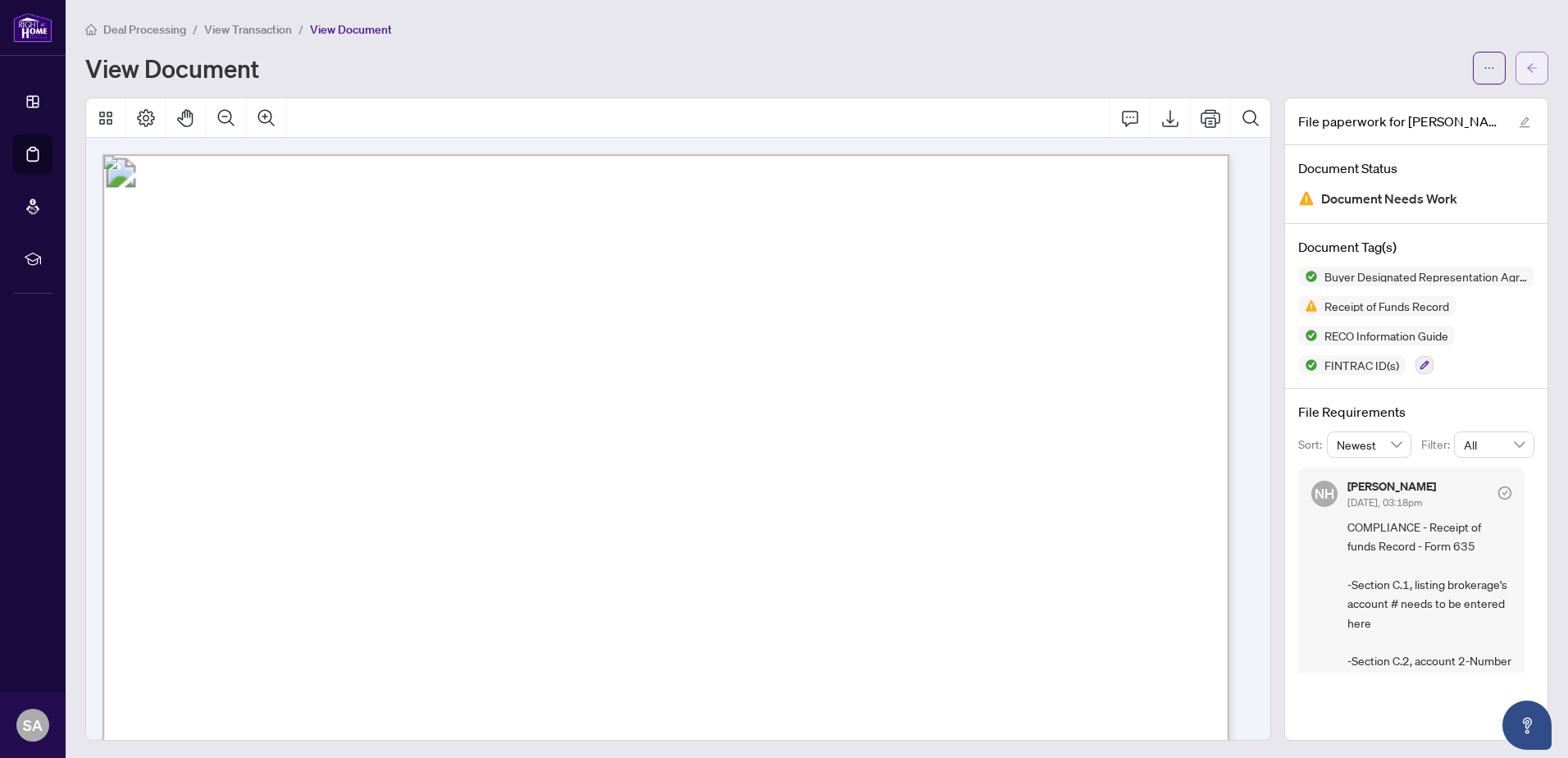
click at [1532, 70] on button "button" at bounding box center [1532, 68] width 33 height 33
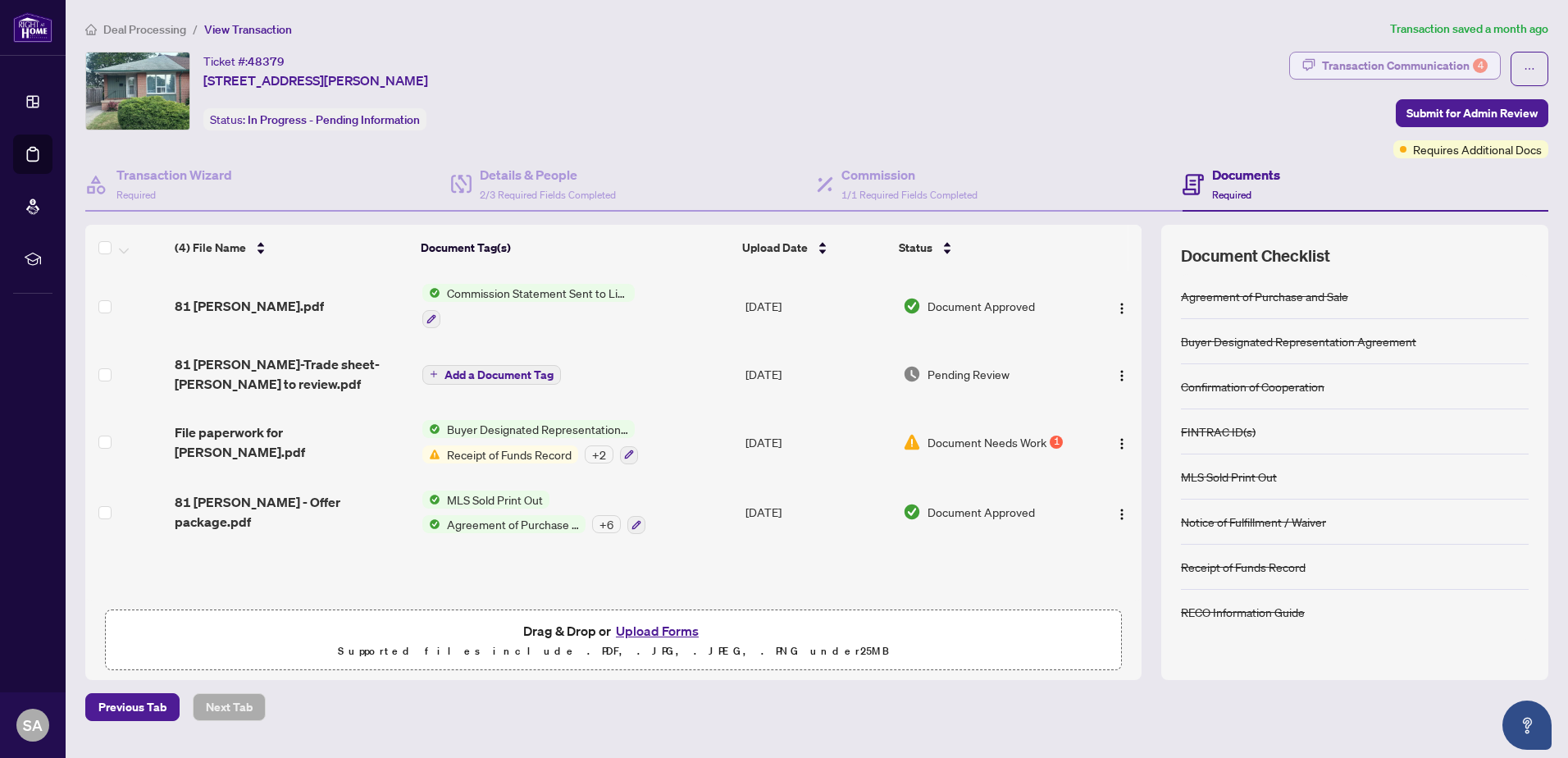
click at [1416, 70] on div "Transaction Communication 4" at bounding box center [1404, 66] width 166 height 26
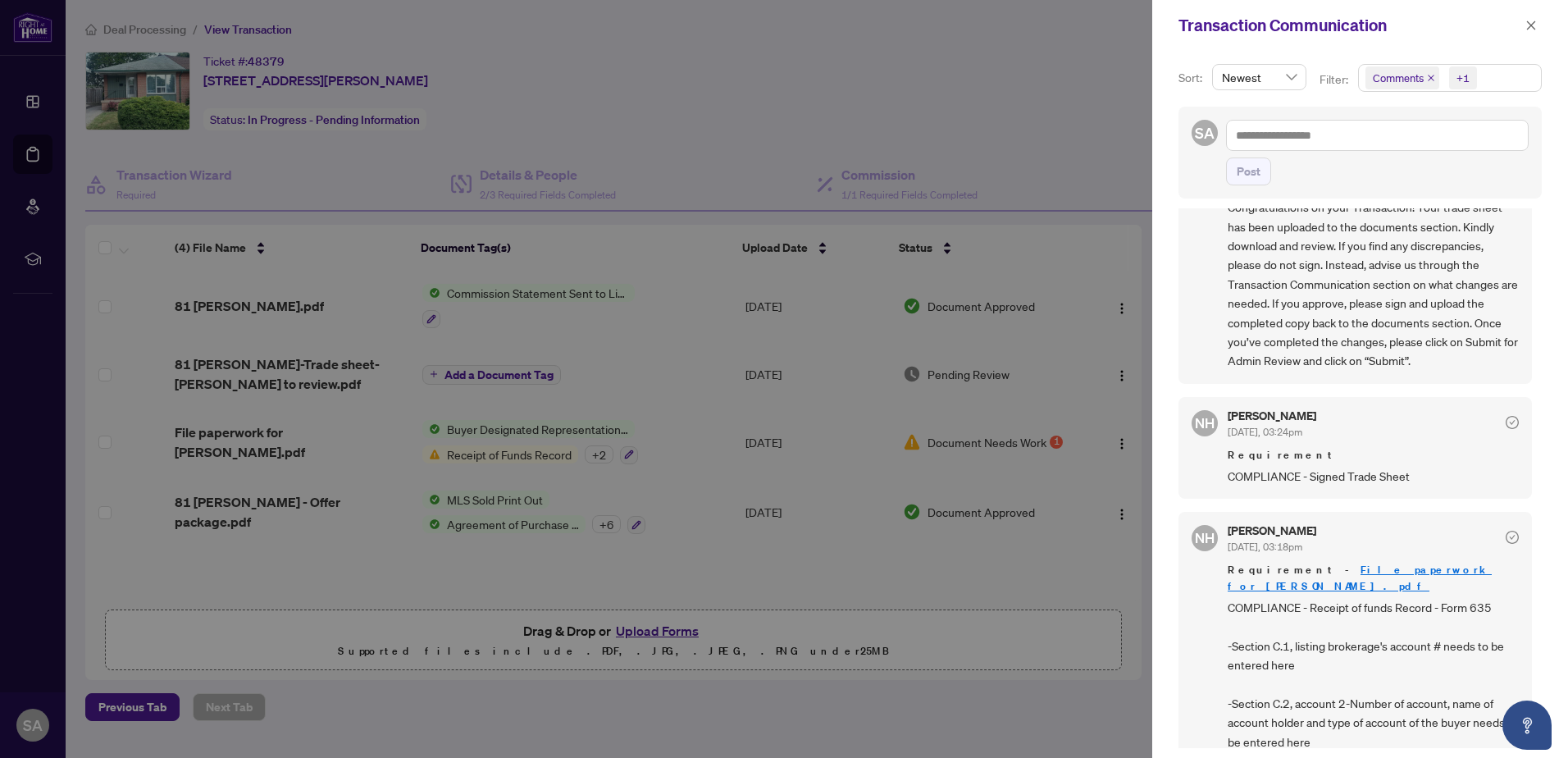
scroll to position [4, 0]
click at [1390, 568] on link "File paperwork for [PERSON_NAME].pdf" at bounding box center [1360, 573] width 264 height 30
click at [863, 75] on div at bounding box center [784, 379] width 1568 height 758
click at [513, 507] on div at bounding box center [784, 379] width 1568 height 758
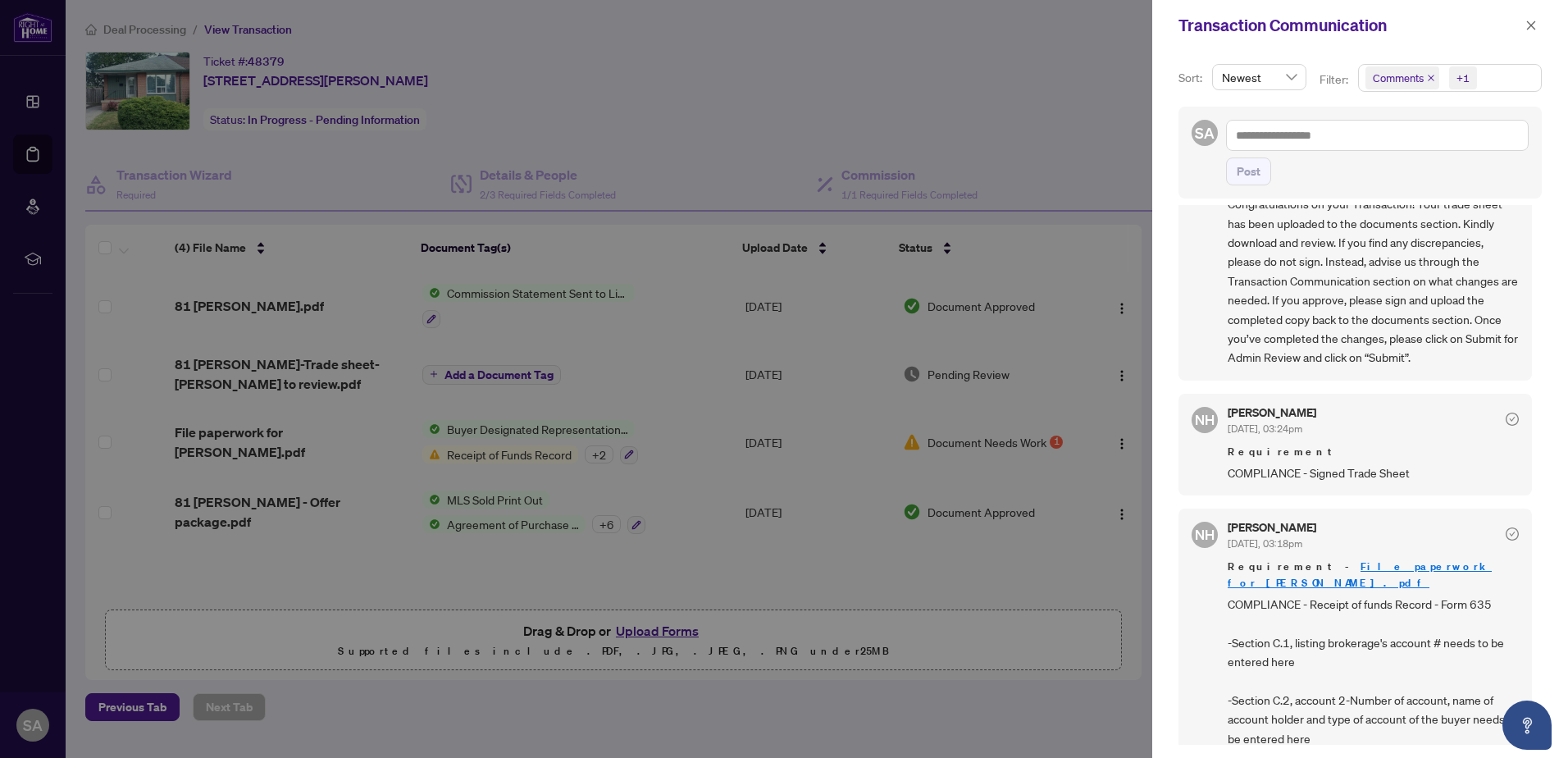
click at [517, 499] on div at bounding box center [784, 379] width 1568 height 758
click at [567, 584] on div at bounding box center [784, 379] width 1568 height 758
click at [325, 486] on div at bounding box center [784, 379] width 1568 height 758
click at [1552, 40] on div "Transaction Communication" at bounding box center [1360, 25] width 416 height 51
click at [1543, 23] on div "Transaction Communication" at bounding box center [1360, 25] width 416 height 51
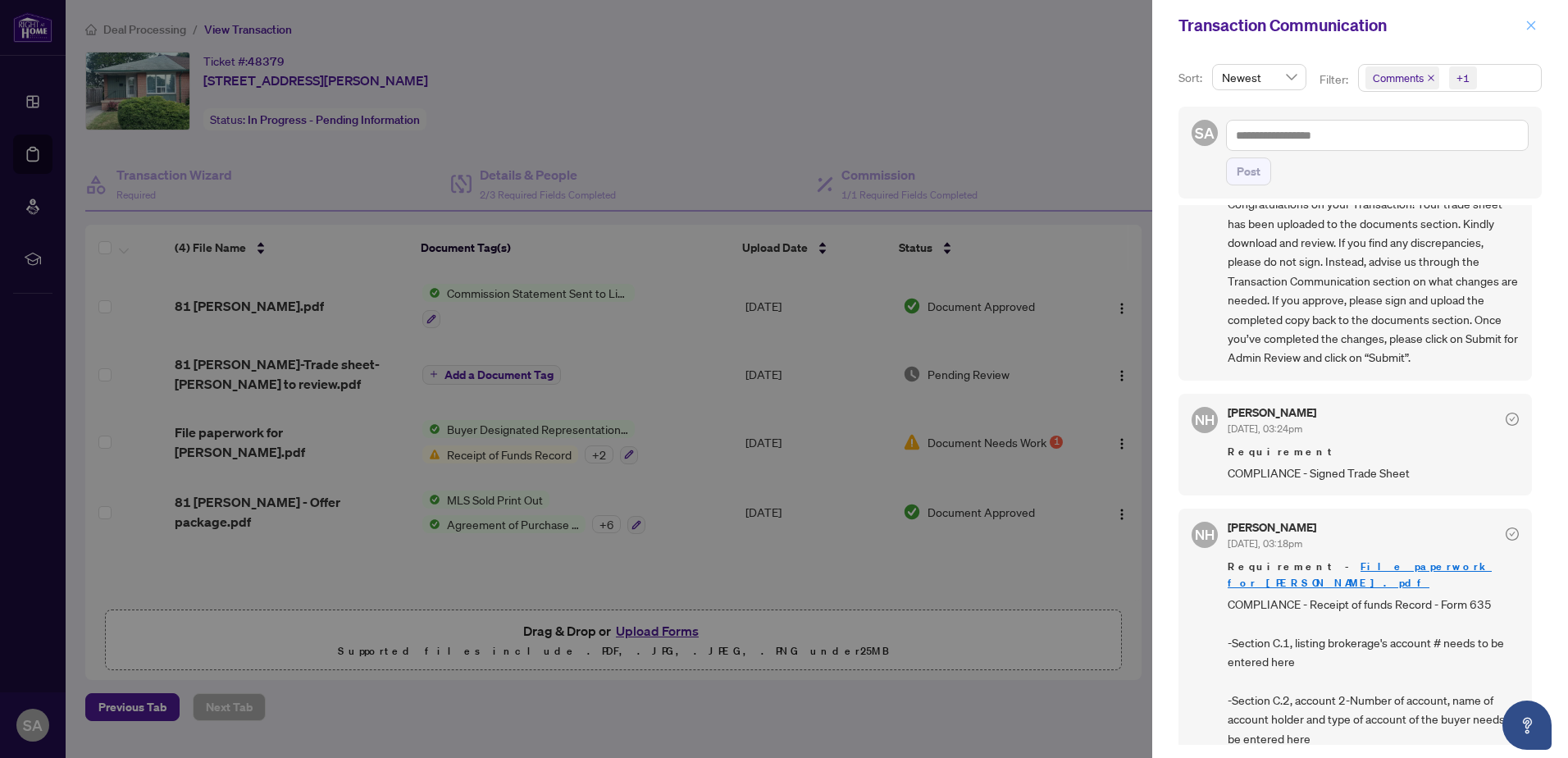
click at [1534, 20] on icon "close" at bounding box center [1531, 25] width 12 height 12
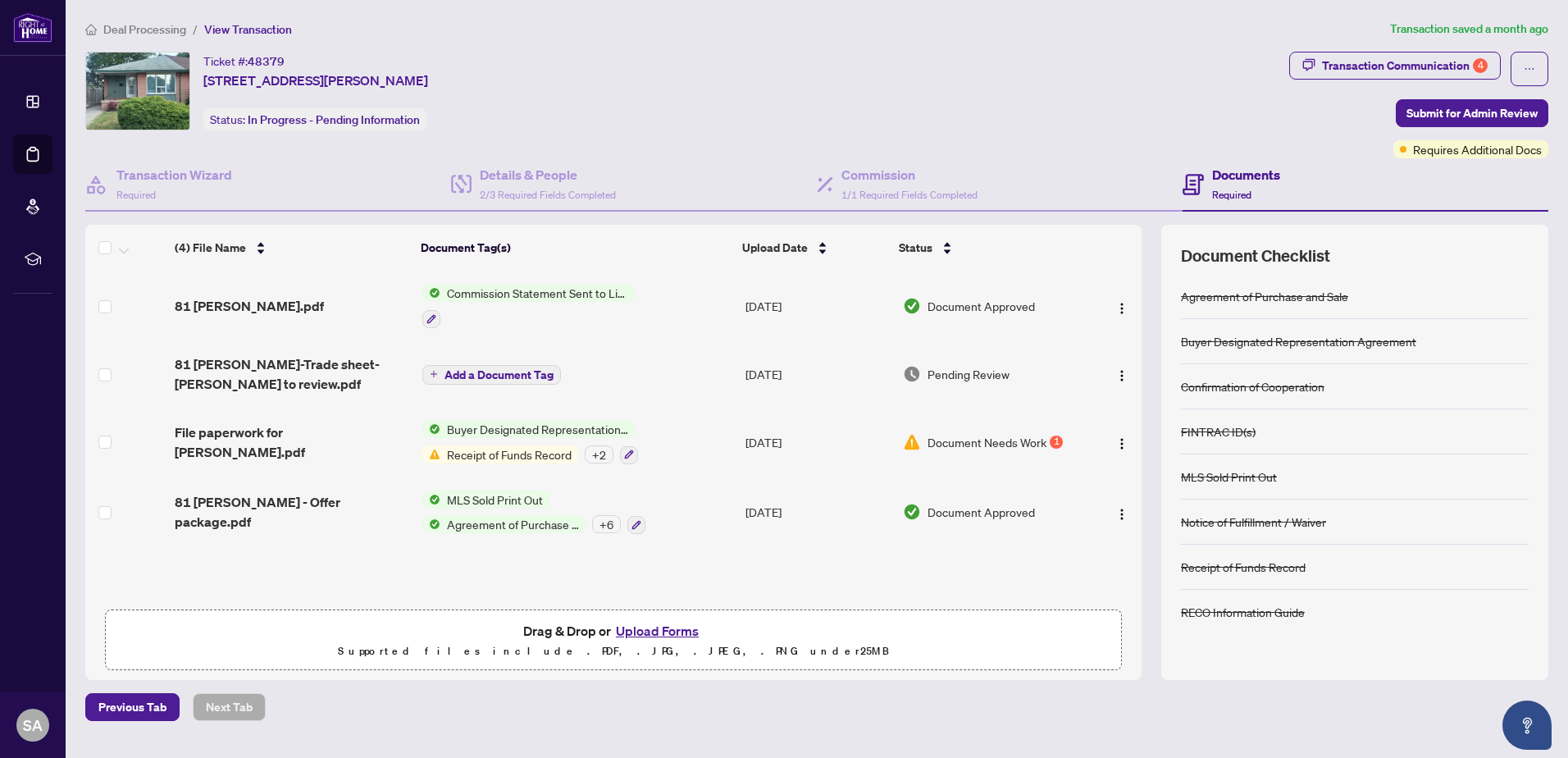
click at [499, 499] on span "MLS Sold Print Out" at bounding box center [495, 500] width 109 height 18
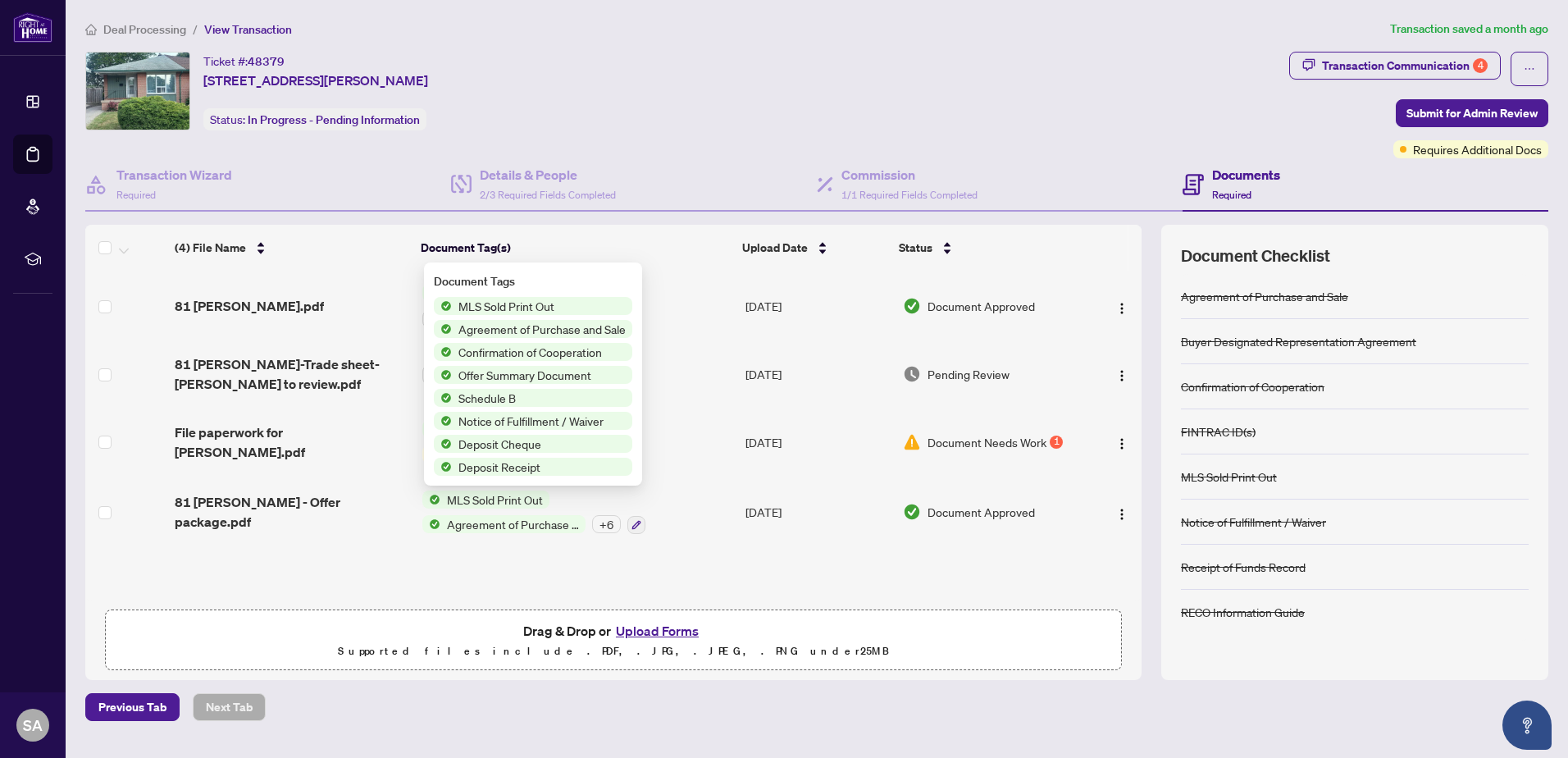
click at [521, 309] on span "MLS Sold Print Out" at bounding box center [506, 306] width 109 height 18
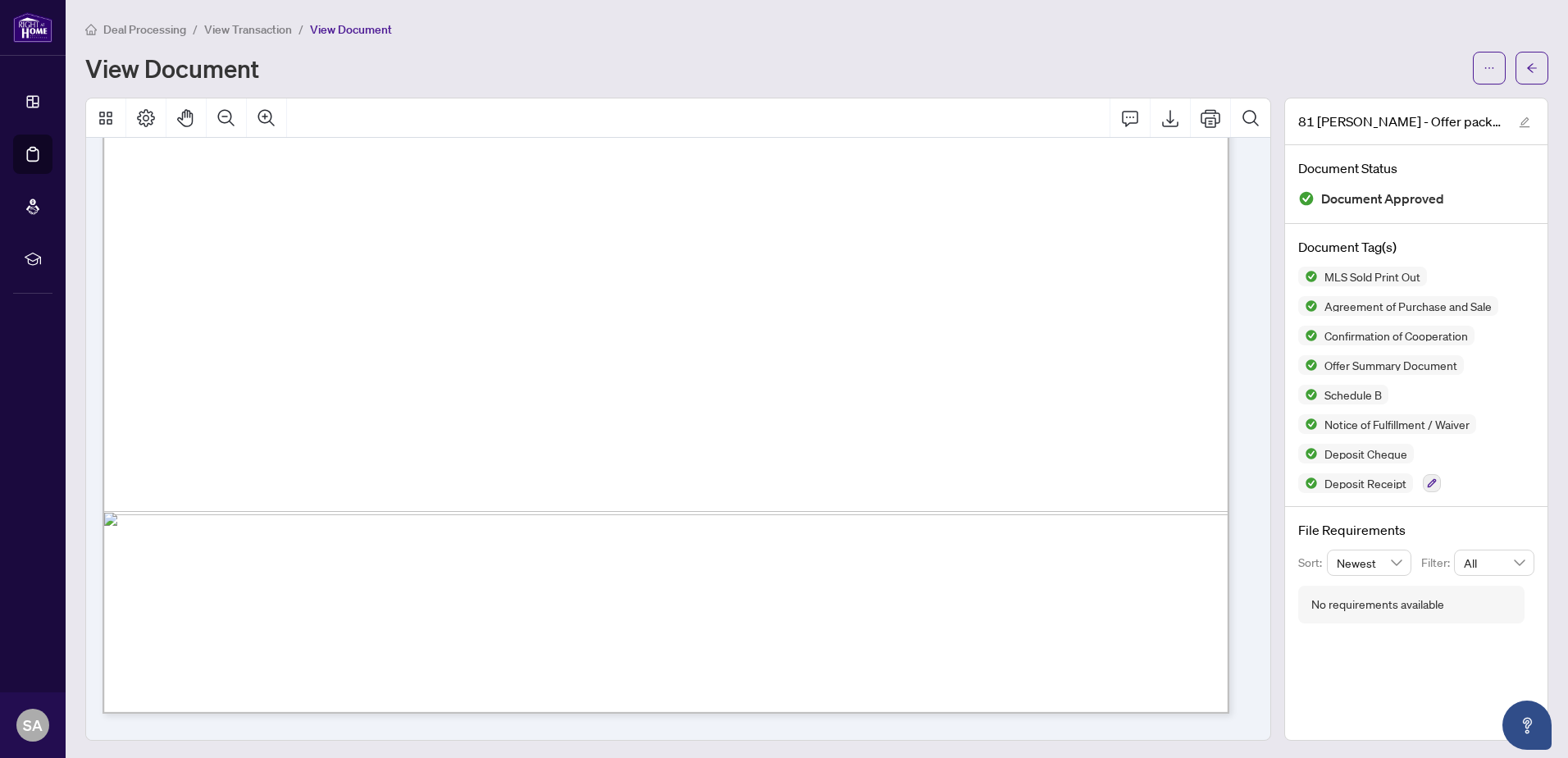
scroll to position [902, 0]
click at [1073, 26] on div "Deal Processing / View Transaction / View Document" at bounding box center [816, 29] width 1462 height 19
